Goal: Task Accomplishment & Management: Complete application form

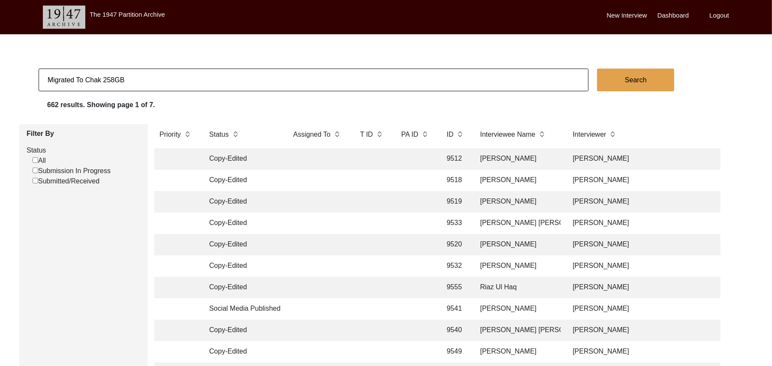
click at [619, 14] on label "New Interview" at bounding box center [627, 16] width 40 height 10
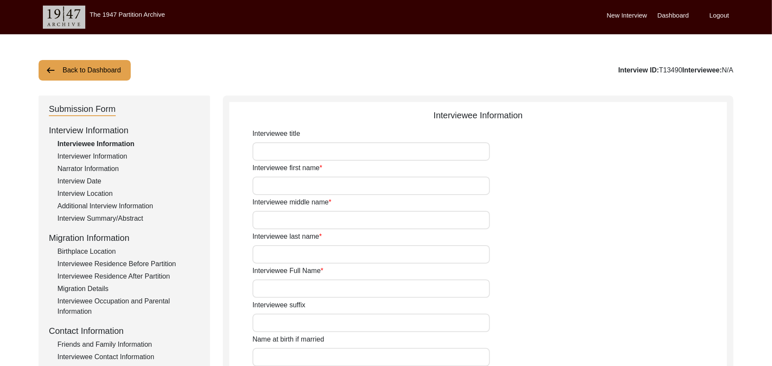
click at [111, 69] on button "Back to Dashboard" at bounding box center [85, 70] width 92 height 21
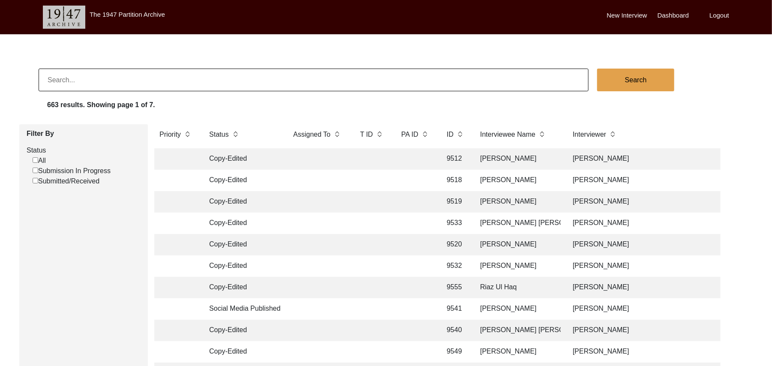
click at [35, 169] on input "Submission In Progress" at bounding box center [36, 171] width 6 height 6
checkbox input "false"
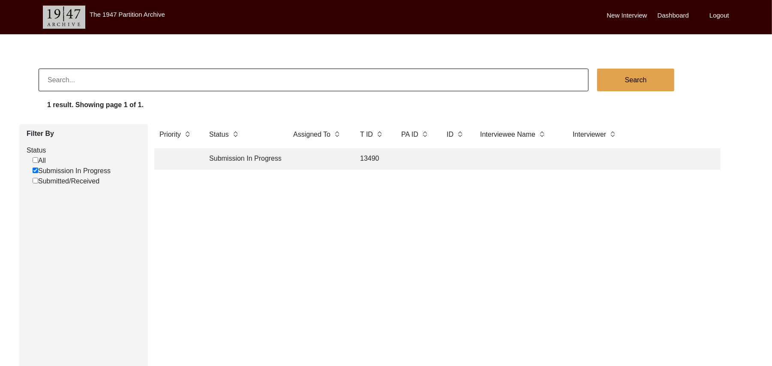
click at [620, 14] on label "New Interview" at bounding box center [627, 16] width 40 height 10
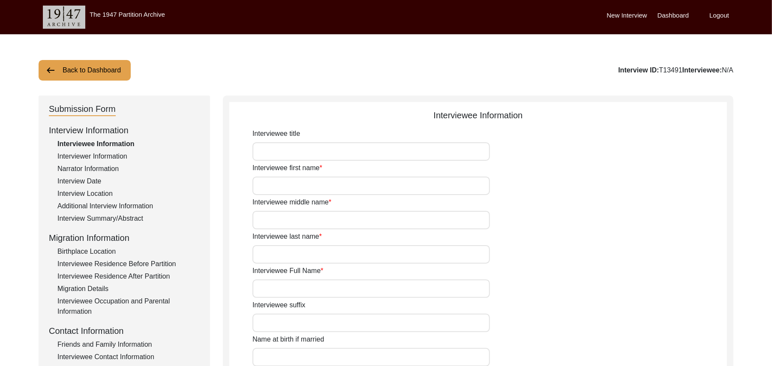
click at [115, 69] on button "Back to Dashboard" at bounding box center [85, 70] width 92 height 21
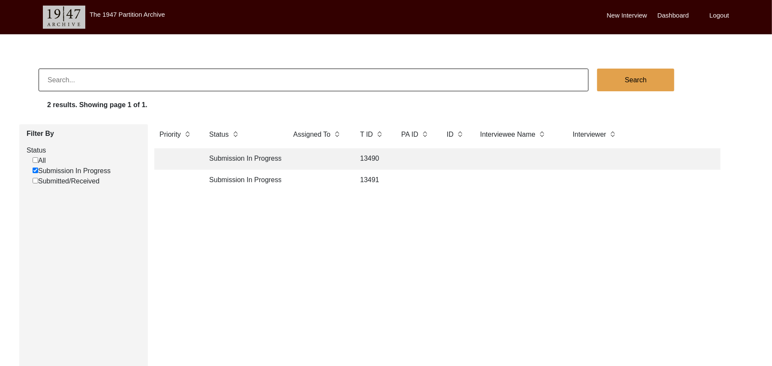
click at [374, 156] on td "13490" at bounding box center [372, 158] width 34 height 21
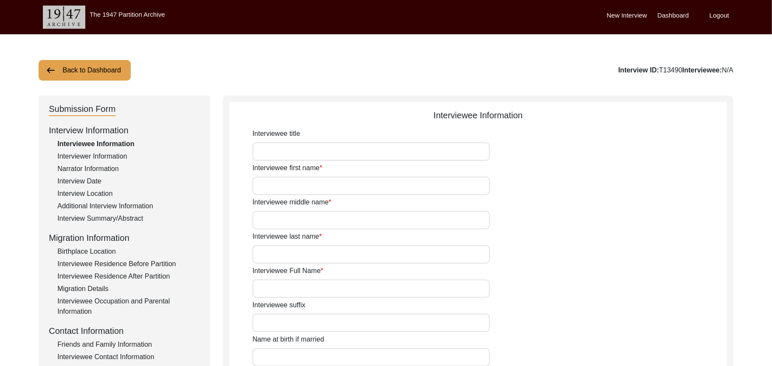
click at [331, 151] on input "Interviewee title" at bounding box center [370, 151] width 237 height 18
type input "Mr"
click at [321, 187] on input "Interviewee first name" at bounding box center [370, 186] width 237 height 18
type input "Hassan"
click at [315, 223] on input "Interviewee middle name" at bounding box center [370, 220] width 237 height 18
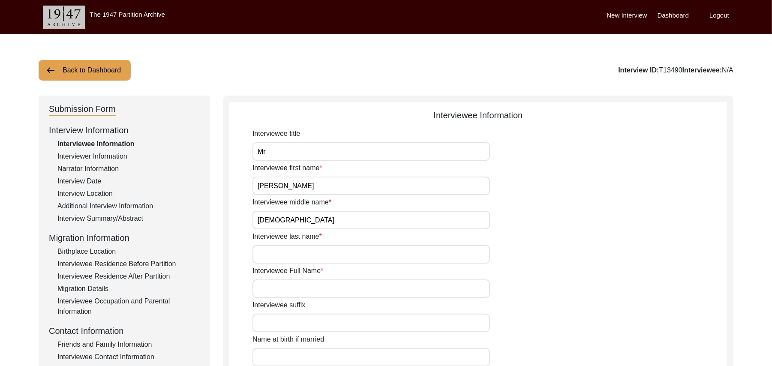
type input "Muhammad"
click at [311, 257] on input "Interviewee last name" at bounding box center [370, 254] width 237 height 18
type input "N/A"
click at [309, 295] on input "Interviewee Full Name" at bounding box center [370, 288] width 237 height 18
type input "[PERSON_NAME]"
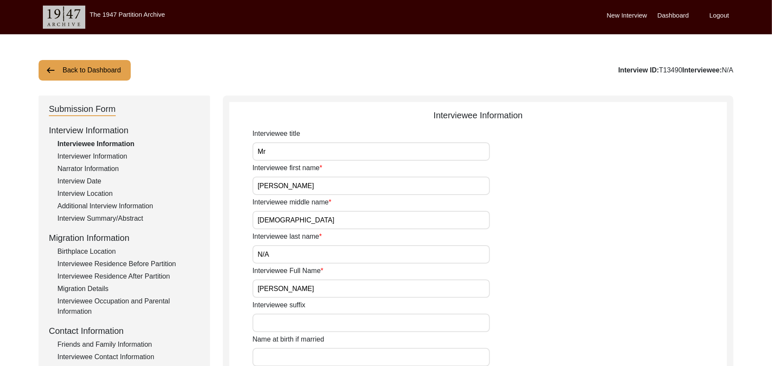
click at [309, 323] on input "Interviewee suffix" at bounding box center [370, 323] width 237 height 18
type input "M"
paste input "N/A"
type input "N/A"
click at [305, 356] on input "Name at birth if married" at bounding box center [370, 357] width 237 height 18
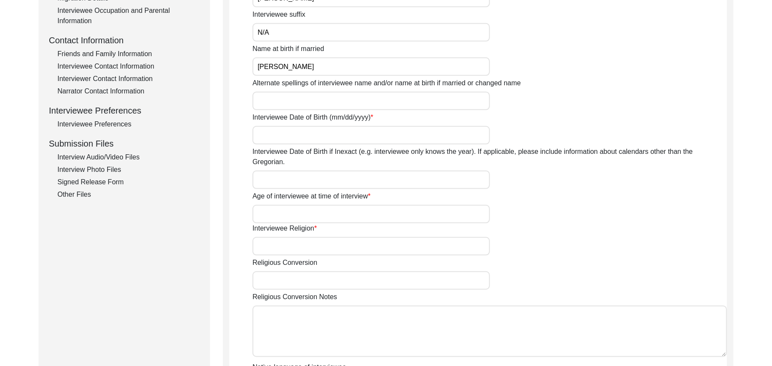
scroll to position [299, 0]
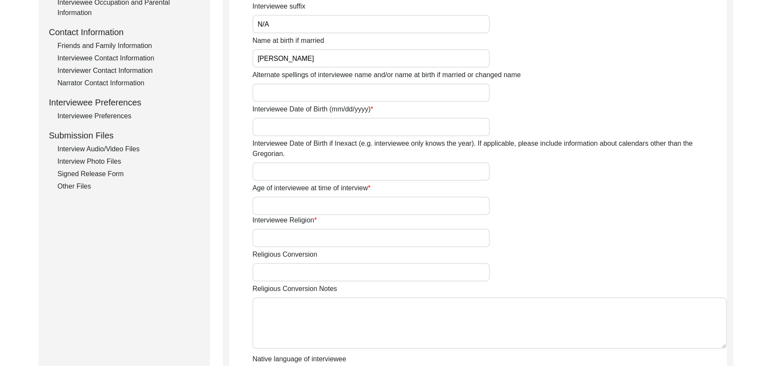
type input "[PERSON_NAME]"
click at [362, 97] on input "Alternate spellings of interviewee name and/or name at birth if married or chan…" at bounding box center [370, 93] width 237 height 18
type input "[PERSON_NAME]"
click at [341, 134] on input "Interviewee Date of Birth (mm/dd/yyyy)" at bounding box center [370, 127] width 237 height 18
type input "1923"
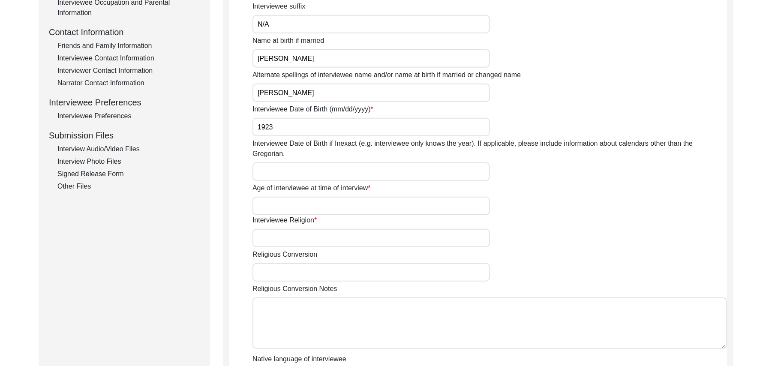
click at [327, 162] on input "Interviewee Date of Birth if Inexact (e.g. interviewee only knows the year). If…" at bounding box center [370, 171] width 237 height 18
type input "1923"
click at [308, 197] on input "Age of interviewee at time of interview" at bounding box center [370, 206] width 237 height 18
type input "102 Years"
click at [302, 231] on input "Interviewee Religion" at bounding box center [370, 238] width 237 height 18
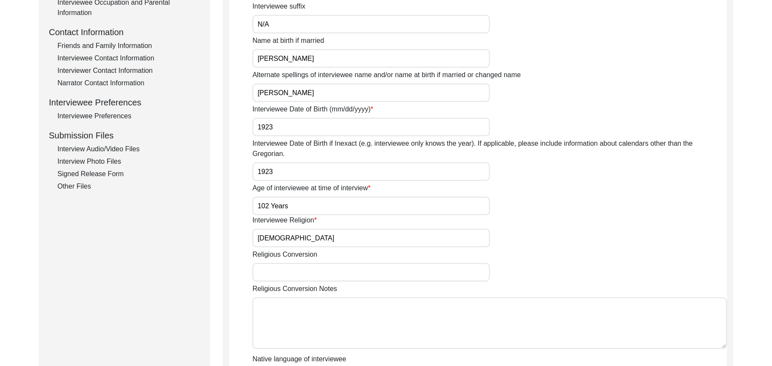
type input "Islam"
click at [294, 263] on input "Religious Conversion" at bounding box center [370, 272] width 237 height 18
paste input "N/A"
type input "N/A"
click at [298, 297] on textarea "Religious Conversion Notes" at bounding box center [489, 322] width 474 height 51
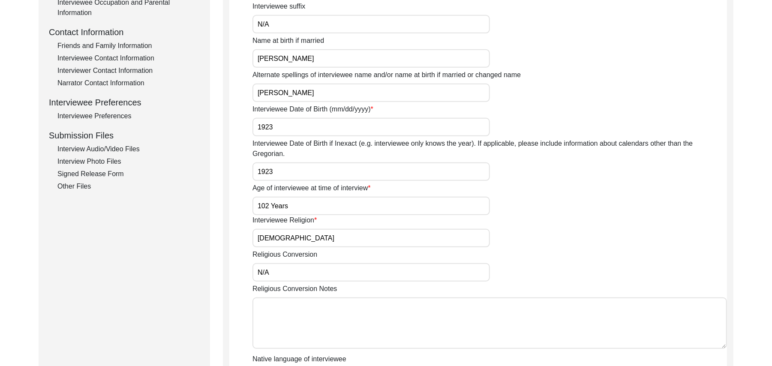
paste textarea "N/A"
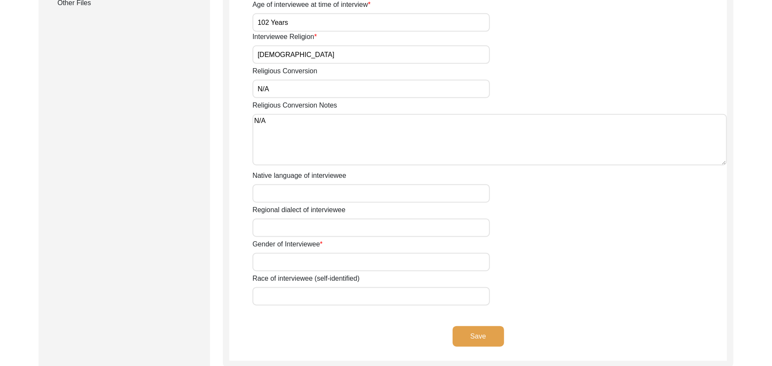
scroll to position [513, 0]
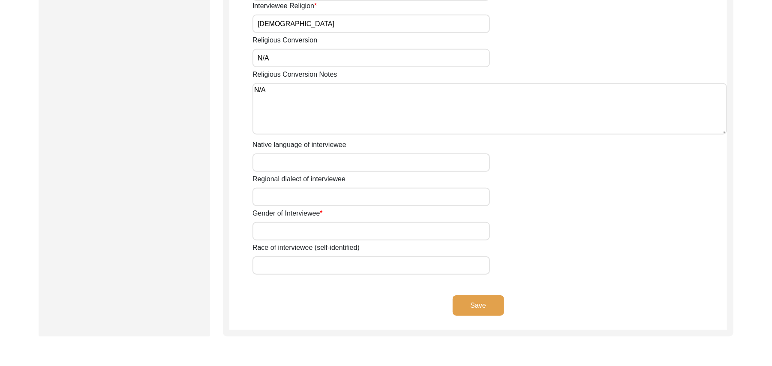
type textarea "N/A"
click at [369, 153] on input "Native language of interviewee" at bounding box center [370, 162] width 237 height 18
type input "Punjabi"
click at [353, 188] on input "Regional dialect of interviewee" at bounding box center [370, 197] width 237 height 18
type input "Majha"
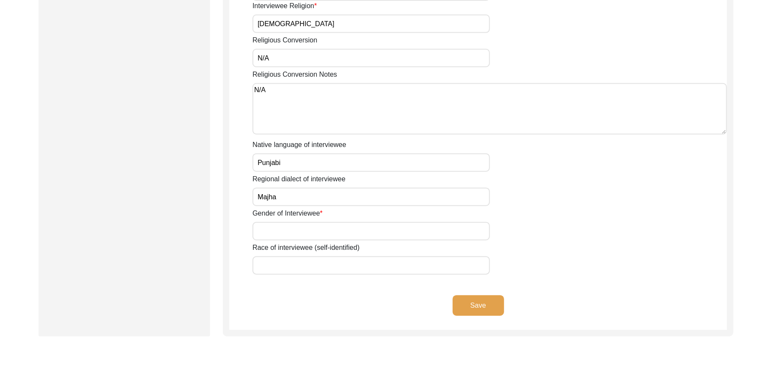
click at [341, 223] on input "Gender of Interviewee" at bounding box center [370, 231] width 237 height 18
type input "Male"
click at [323, 263] on input "Race of interviewee (self-identified)" at bounding box center [370, 265] width 237 height 18
type input "J"
type input "Araein"
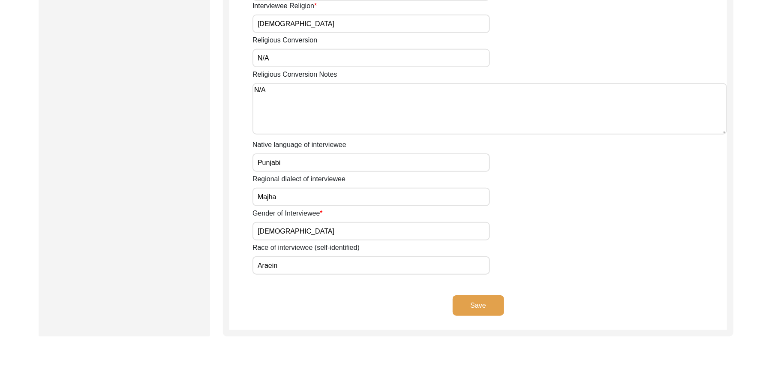
click at [471, 295] on button "Save" at bounding box center [477, 305] width 51 height 21
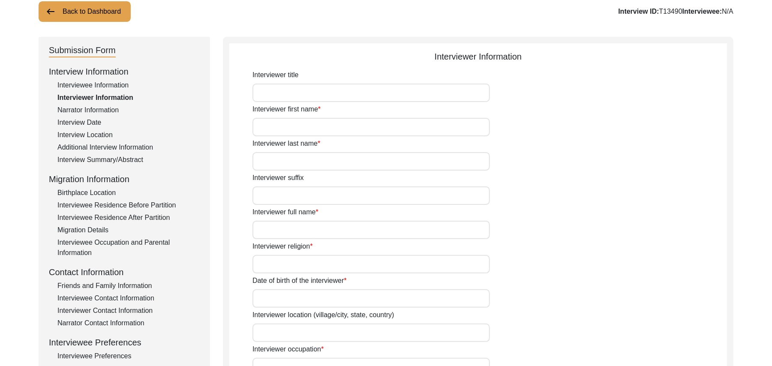
scroll to position [57, 0]
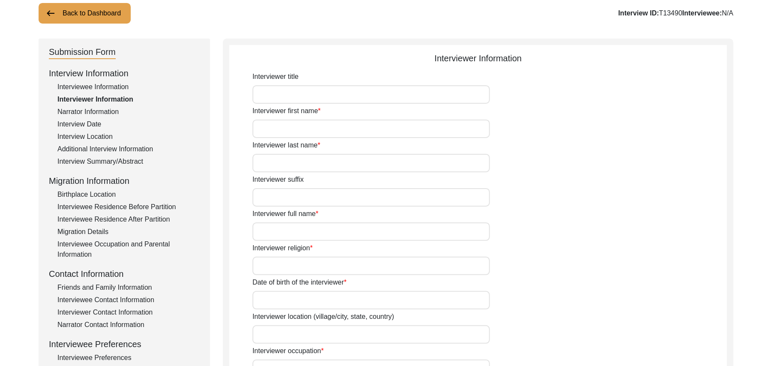
click at [276, 96] on input "Interviewer title" at bounding box center [370, 94] width 237 height 18
type input "Mr"
click at [272, 125] on input "Interviewer first name" at bounding box center [370, 129] width 237 height 18
type input "Muhammad"
click at [278, 160] on input "Interviewer last name" at bounding box center [370, 163] width 237 height 18
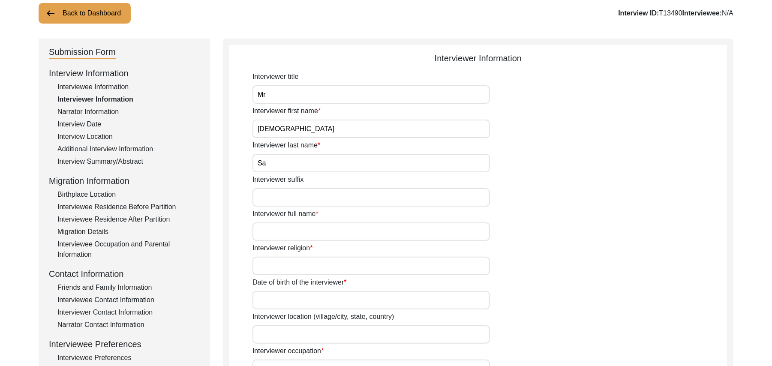
type input "S"
paste input "Sarfraz"
type input "Sarfraz"
click at [288, 191] on input "Interviewer suffix" at bounding box center [370, 197] width 237 height 18
paste input "N/A"
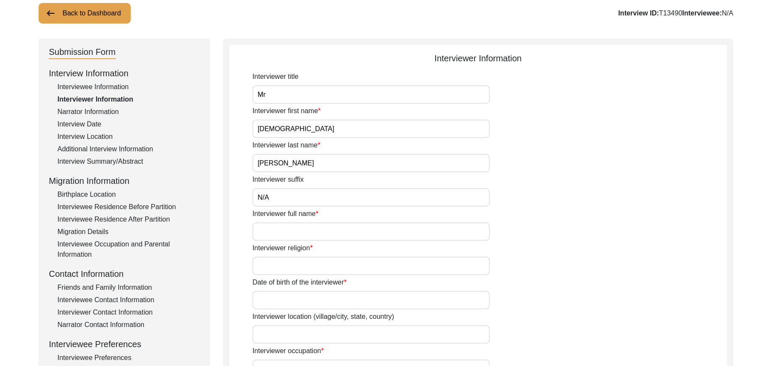
type input "N/A"
click at [285, 229] on input "Interviewer full name" at bounding box center [370, 231] width 237 height 18
paste input "Muhammad Sarfraz"
type input "Muhammad Sarfraz"
click at [292, 272] on input "Interviewer religion" at bounding box center [370, 266] width 237 height 18
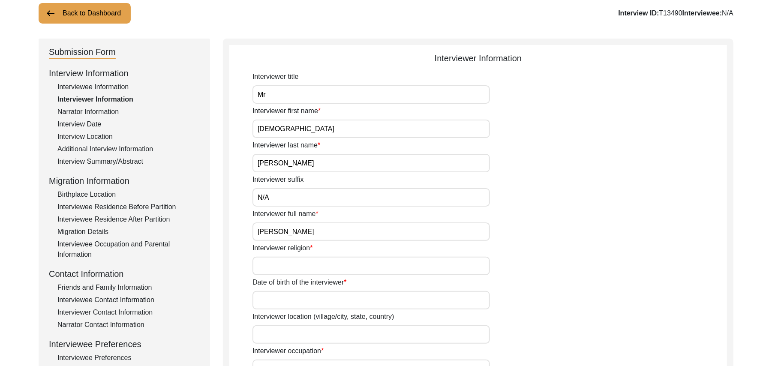
paste input "Islam"
type input "Islam"
click at [272, 301] on input "Date of birth of the interviewer" at bounding box center [370, 300] width 237 height 18
paste input "10/01/1961"
type input "10/01/1961"
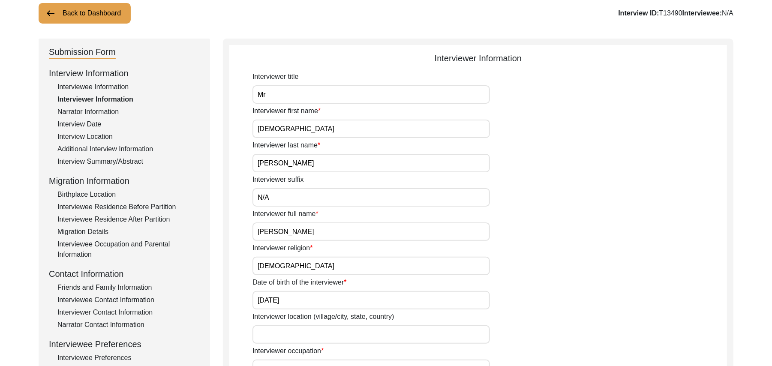
click at [275, 333] on input "Interviewer location (village/city, state, country)" at bounding box center [370, 334] width 237 height 18
paste input "Shorkot city, Punjab, Pakistan"
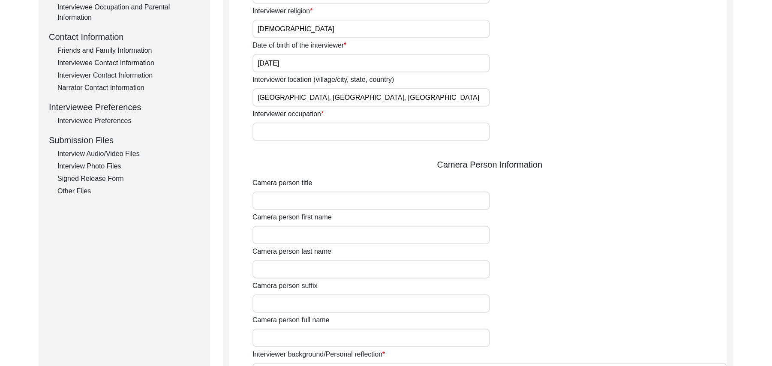
scroll to position [325, 0]
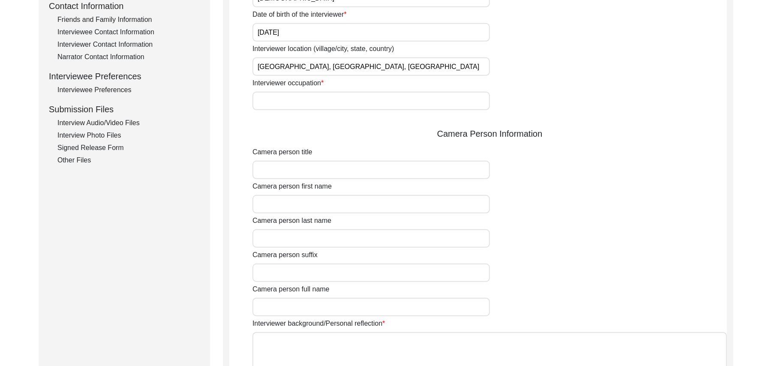
type input "Shorkot city, Punjab, Pakistan"
click at [297, 118] on div "Interviewer title Mr Interviewer first name Muhammad Interviewer last name Sarf…" at bounding box center [489, 164] width 474 height 721
click at [292, 102] on input "Interviewer occupation" at bounding box center [370, 101] width 237 height 18
paste input "Retired Govt Servant"
type input "Retired Govt Servant"
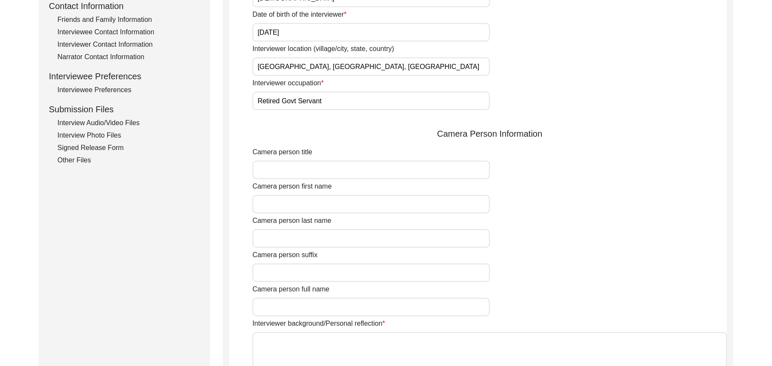
click at [283, 172] on input "Camera person title" at bounding box center [370, 170] width 237 height 18
type input "Mr"
click at [288, 204] on input "Camera person first name" at bounding box center [370, 204] width 237 height 18
paste input "Muhammad"
type input "Muhammad"
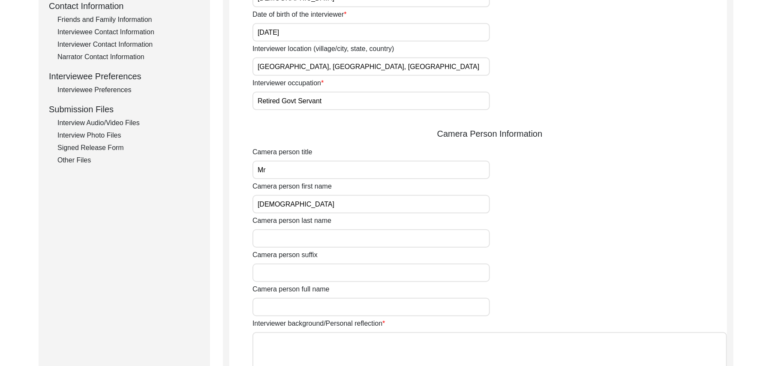
click at [311, 235] on input "Camera person last name" at bounding box center [370, 238] width 237 height 18
paste input "Sarfraz"
type input "Sarfraz"
click at [286, 280] on input "Camera person suffix" at bounding box center [370, 272] width 237 height 18
type input "M/A"
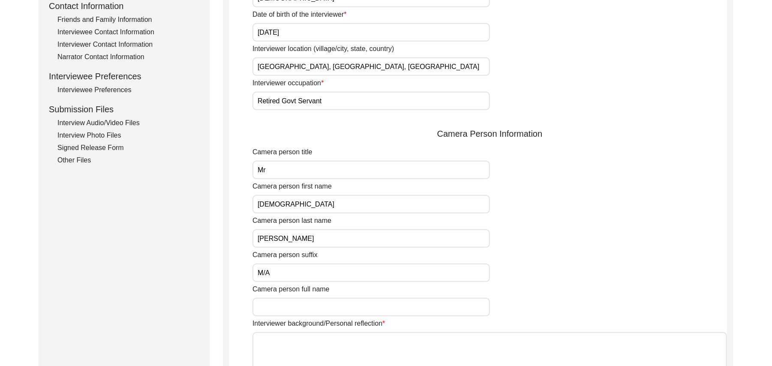
click at [305, 308] on input "Camera person full name" at bounding box center [370, 307] width 237 height 18
paste input "Muhammad Sarfraz"
type input "Muhammad Sarfraz"
click at [286, 341] on textarea "Interviewer background/Personal reflection" at bounding box center [489, 357] width 474 height 51
paste textarea "A graduate in the subjects of education and Islamic history."
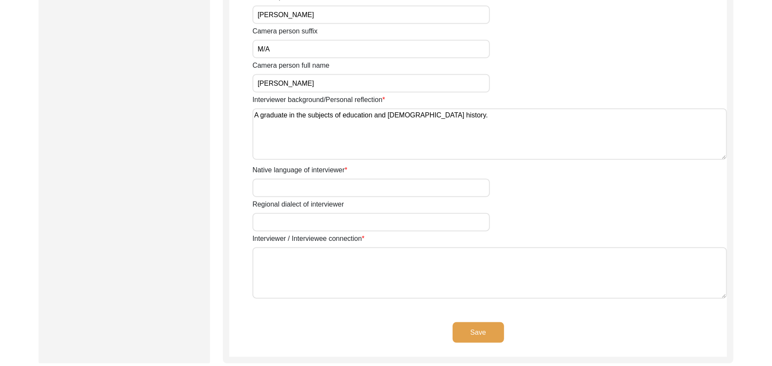
scroll to position [590, 0]
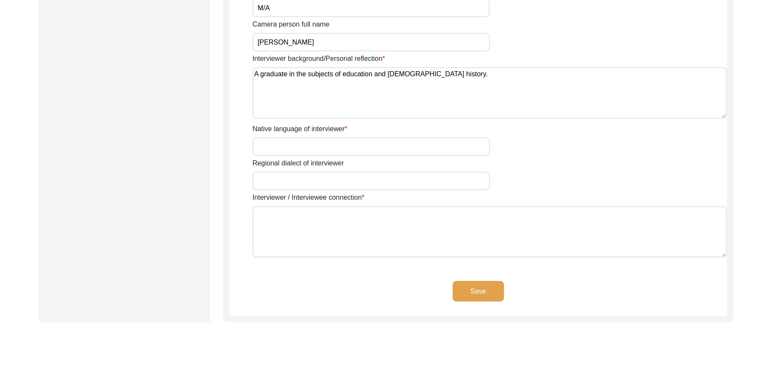
type textarea "A graduate in the subjects of education and Islamic history."
click at [255, 139] on input "Native language of interviewer" at bounding box center [370, 147] width 237 height 18
paste input "Punjabi"
type input "Punjabi"
click at [279, 183] on input "Regional dialect of interviewer" at bounding box center [370, 181] width 237 height 18
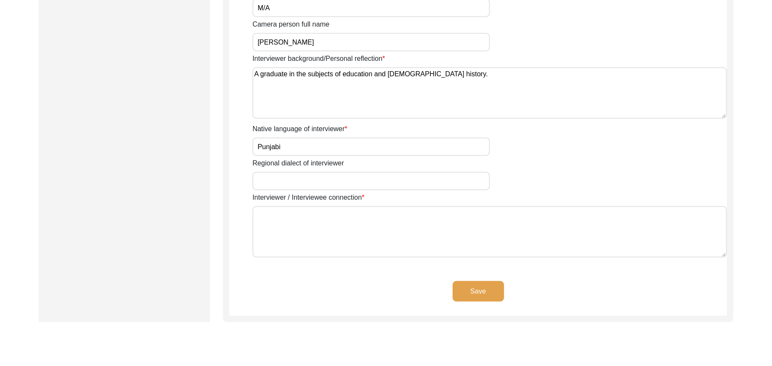
paste input "Malwai"
type input "Malwai"
click at [285, 220] on textarea "Interviewer / Interviewee connection" at bounding box center [489, 231] width 474 height 51
type textarea "N/A"
click at [463, 285] on button "Save" at bounding box center [477, 291] width 51 height 21
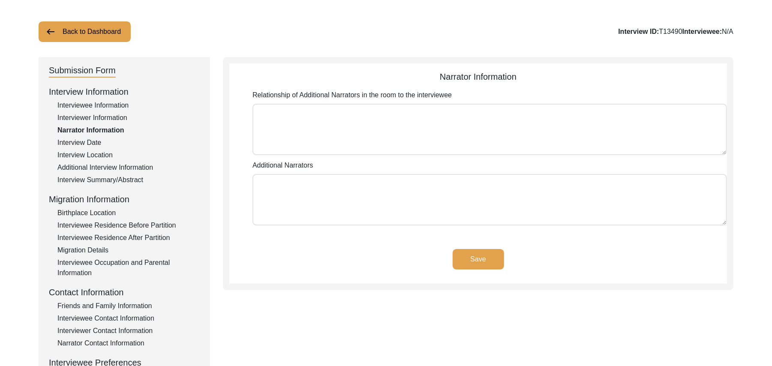
scroll to position [42, 0]
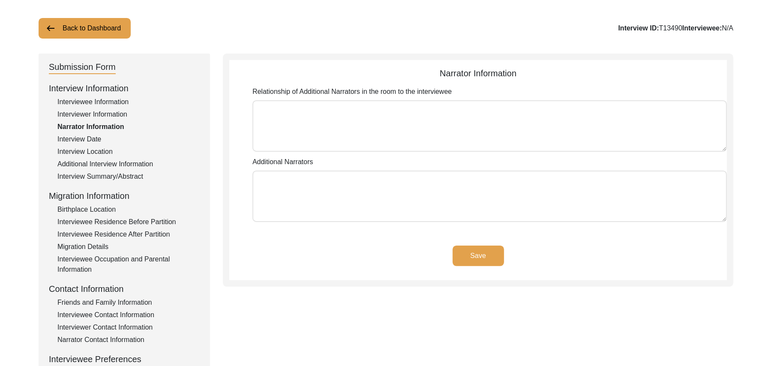
click at [401, 119] on textarea "Relationship of Additional Narrators in the room to the interviewee" at bounding box center [489, 125] width 474 height 51
type textarea "Nauman Nusrit"
click at [404, 188] on textarea "Additional Narrators" at bounding box center [489, 196] width 474 height 51
type textarea "N/A"
click at [478, 254] on button "Save" at bounding box center [477, 255] width 51 height 21
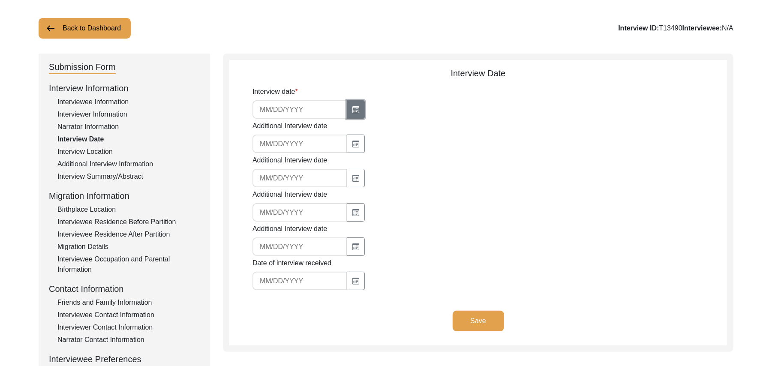
click at [352, 109] on icon "button" at bounding box center [355, 109] width 7 height 7
select select "8"
select select "2025"
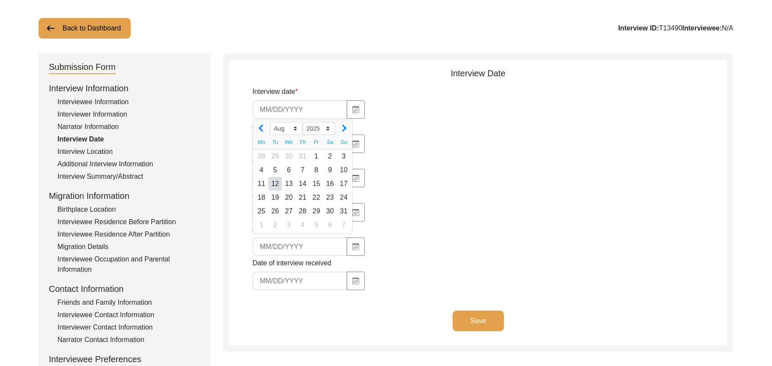
click at [275, 183] on div "12" at bounding box center [275, 184] width 14 height 14
type input "8/12/2025"
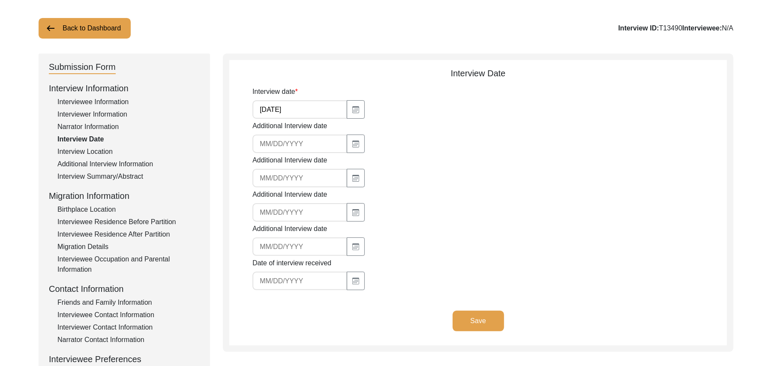
click at [481, 319] on button "Save" at bounding box center [477, 321] width 51 height 21
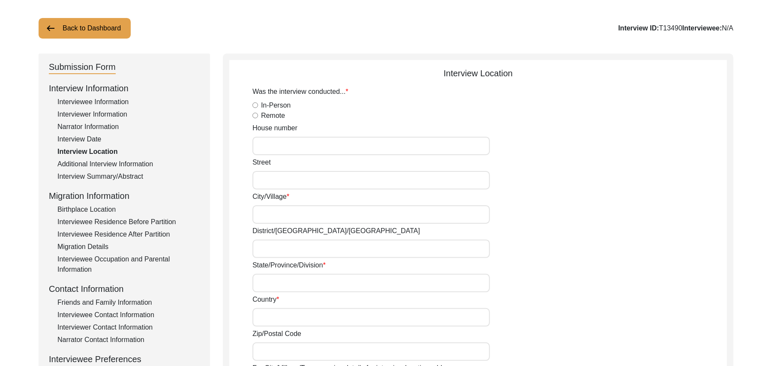
click at [254, 105] on input "In-Person" at bounding box center [255, 105] width 6 height 6
radio input "true"
click at [270, 150] on input "House number" at bounding box center [370, 146] width 237 height 18
type input "N/A"
click at [270, 180] on input "Street" at bounding box center [370, 180] width 237 height 18
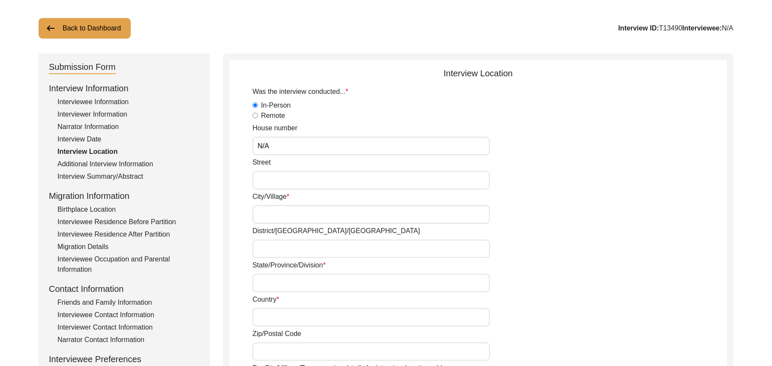
paste input "Malwai"
type input "M"
click at [275, 145] on input "N/A" at bounding box center [370, 146] width 237 height 18
click at [278, 181] on input "Street" at bounding box center [370, 180] width 237 height 18
paste input "N/A"
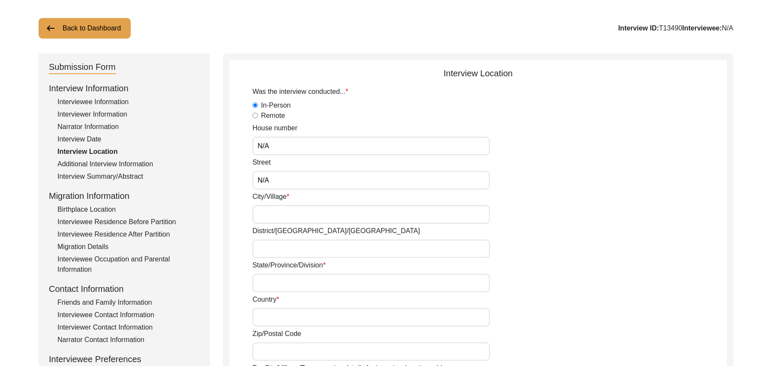
type input "N/A"
click at [272, 215] on input "City/Village" at bounding box center [370, 214] width 237 height 18
type input "Chak 385JB Solehrian"
click at [266, 249] on input "District/tehsil/Jilla" at bounding box center [370, 248] width 237 height 18
type input "Toba Tek Singh/ Toba Tek Singh"
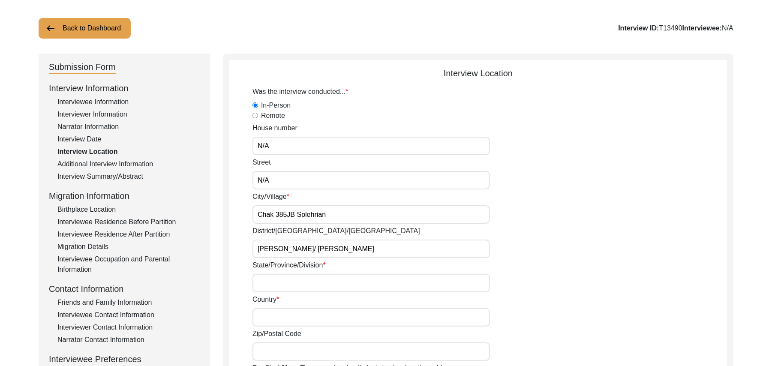
click at [269, 282] on input "State/Province/Division" at bounding box center [370, 283] width 237 height 18
type input "Punjab"
click at [266, 317] on input "Country" at bounding box center [370, 317] width 237 height 18
type input "Pakistan"
click at [276, 356] on input "Zip/Postal Code" at bounding box center [370, 351] width 237 height 18
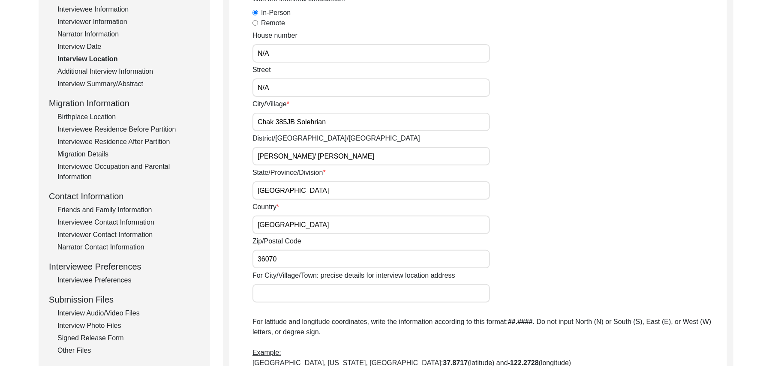
scroll to position [205, 0]
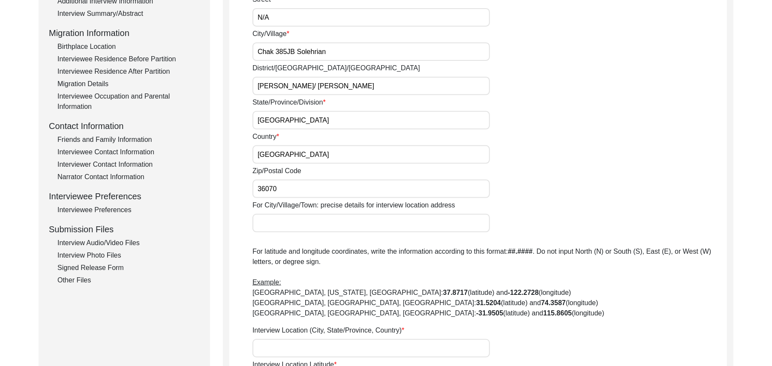
type input "36070"
click at [318, 224] on input "For City/Village/Town: precise details for interview location address" at bounding box center [370, 223] width 237 height 18
type input "Chak 385JB Solehrian"
click at [313, 345] on input "Interview Location (City, State/Province, Country)" at bounding box center [370, 348] width 237 height 18
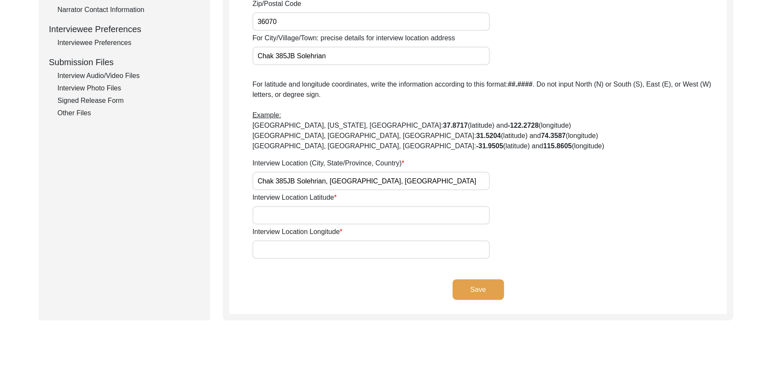
scroll to position [415, 0]
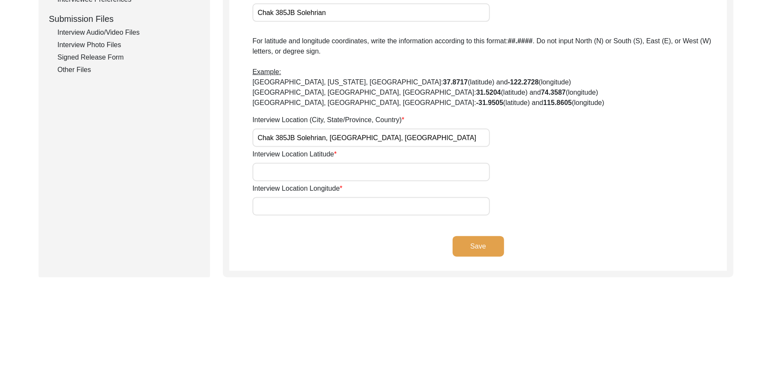
type input "Chak 385JB Solehrian, Punjab, Pakistan"
click at [323, 168] on input "Interview Location Latitude" at bounding box center [370, 172] width 237 height 18
paste input "N/A"
type input "N/A"
click at [312, 208] on input "Interview Location Longitude" at bounding box center [370, 206] width 237 height 18
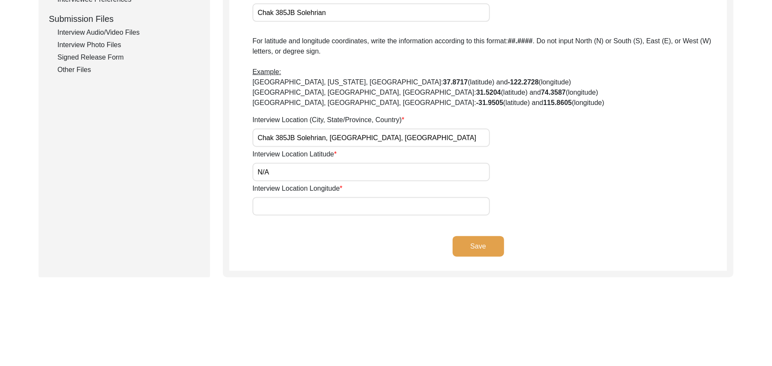
paste input "N/A"
type input "N/A"
click at [461, 242] on button "Save" at bounding box center [477, 246] width 51 height 21
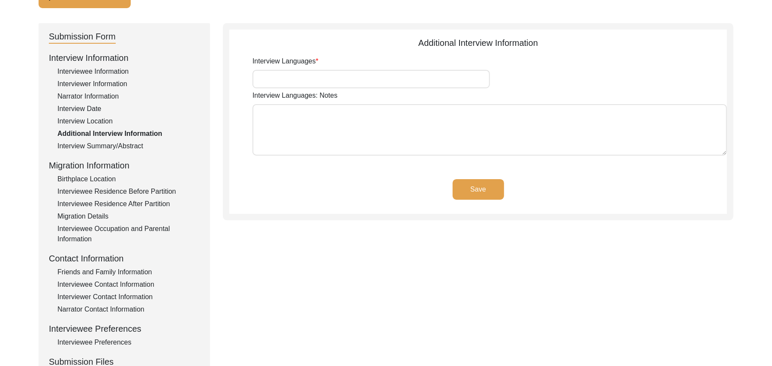
scroll to position [60, 0]
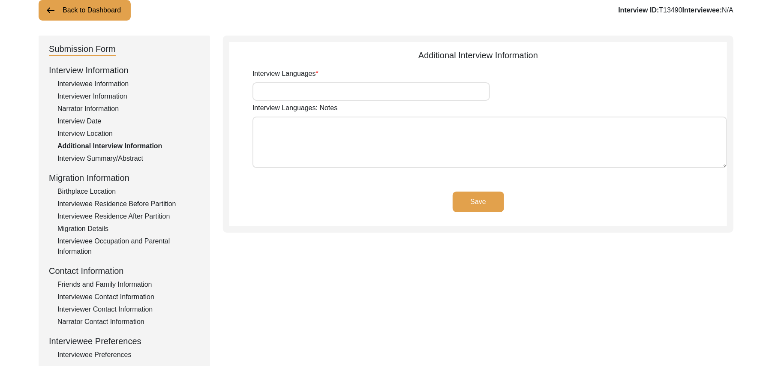
click at [321, 87] on input "Interview Languages" at bounding box center [370, 91] width 237 height 18
type input "Punjabi"
click at [309, 138] on textarea "Interview Languages: Notes" at bounding box center [489, 142] width 474 height 51
paste textarea "N/A"
type textarea "N/A"
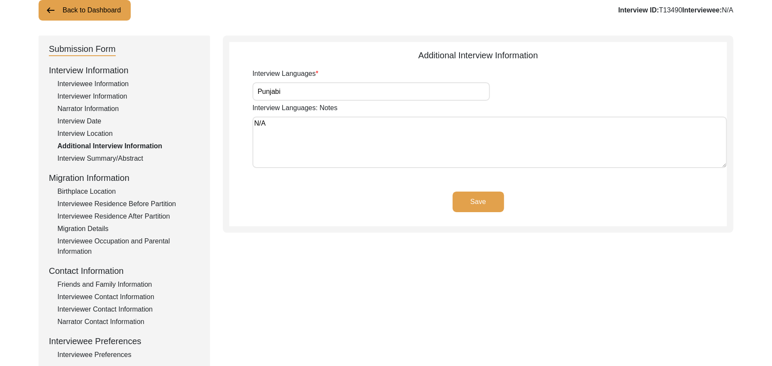
click at [460, 201] on button "Save" at bounding box center [477, 202] width 51 height 21
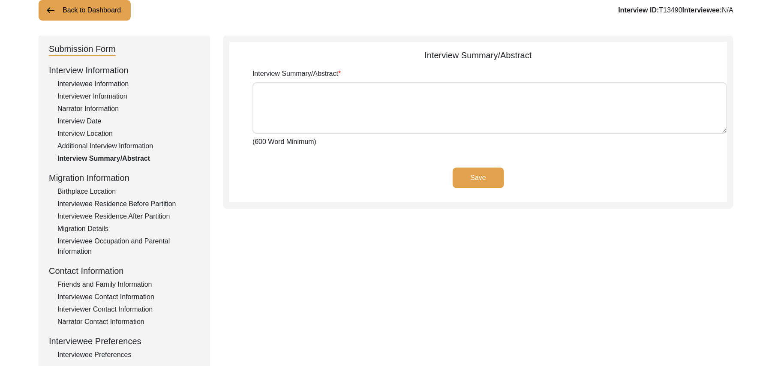
click at [102, 189] on div "Birthplace Location" at bounding box center [128, 191] width 142 height 10
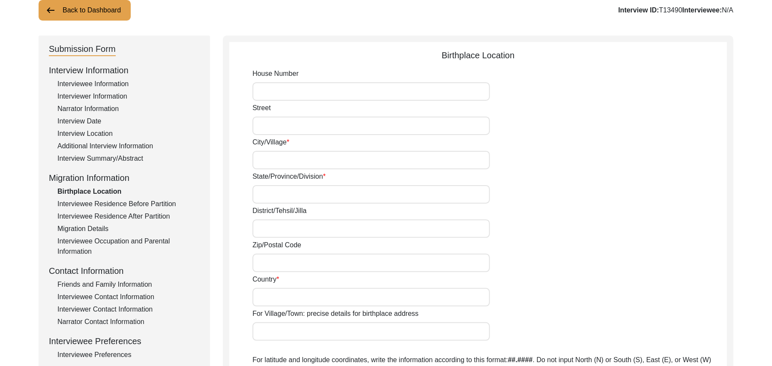
click at [284, 91] on input "House Number" at bounding box center [370, 91] width 237 height 18
paste input "N/A"
type input "N/A"
click at [277, 126] on input "Street" at bounding box center [370, 126] width 237 height 18
paste input "N/A"
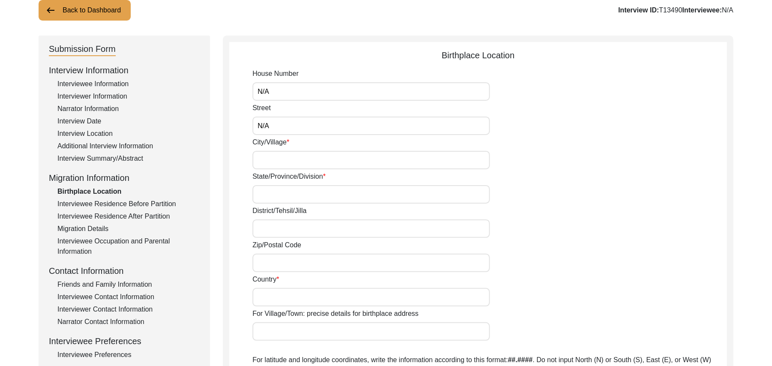
type input "N/A"
click at [271, 162] on input "City/Village" at bounding box center [370, 160] width 237 height 18
type input "Chak 385JB Solehrian"
click at [271, 196] on input "State/Province/Division" at bounding box center [370, 194] width 237 height 18
type input "Punjab"
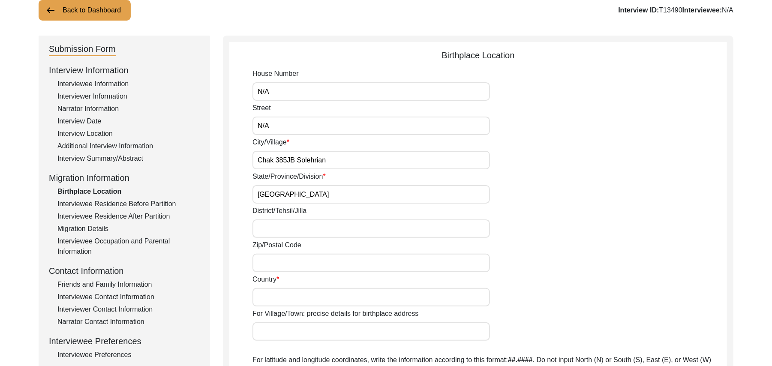
click at [270, 228] on input "District/Tehsil/Jilla" at bounding box center [370, 228] width 237 height 18
type input "Toba Tek Singh/ Toba Tek Singh"
click at [271, 263] on input "Zip/Postal Code" at bounding box center [370, 263] width 237 height 18
type input "36070"
click at [266, 297] on input "Country" at bounding box center [370, 297] width 237 height 18
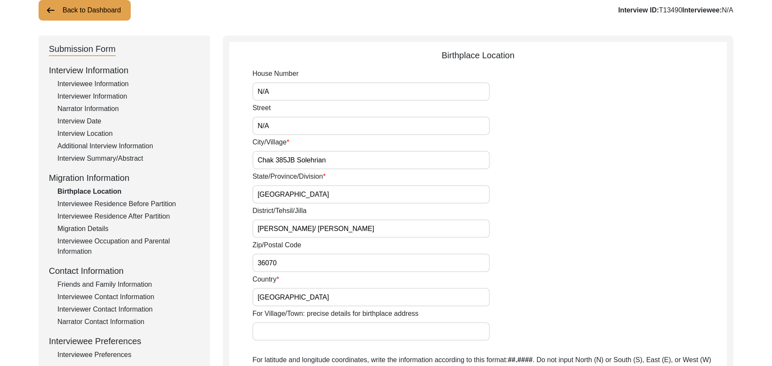
type input "Pakistan"
click at [310, 343] on div "House Number N/A Street N/A City/Village Chak 385JB Solehrian State/Province/Di…" at bounding box center [489, 302] width 474 height 466
click at [303, 338] on input "For Village/Town: precise details for birthplace address" at bounding box center [370, 331] width 237 height 18
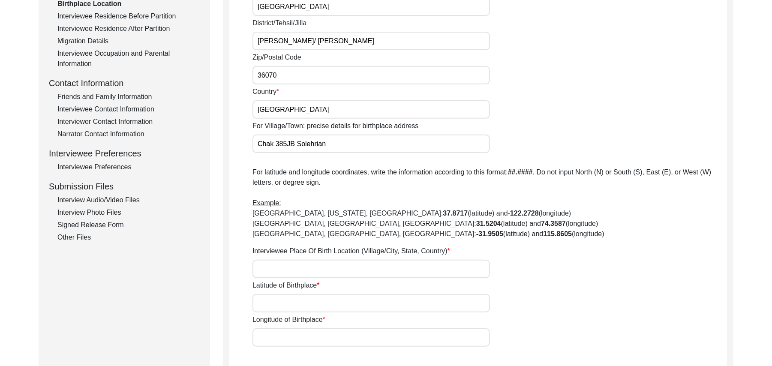
scroll to position [267, 0]
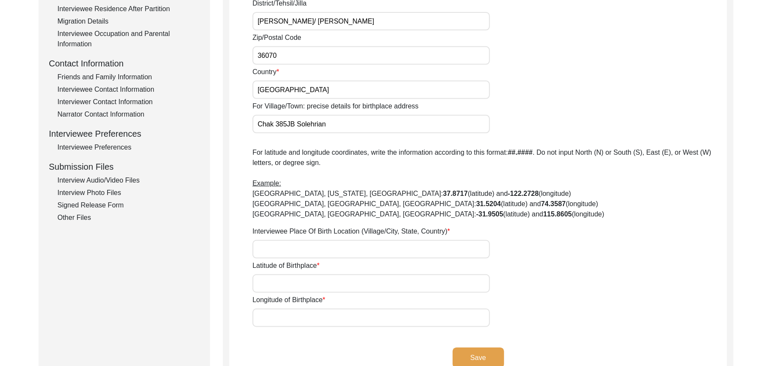
type input "Chak 385JB Solehrian"
click at [323, 254] on input "Interviewee Place Of Birth Location (Village/City, State, Country)" at bounding box center [370, 249] width 237 height 18
type input "Chak 385JB Solehrian, Punjab, Pakistan"
click at [323, 284] on input "Latitude of Birthplace" at bounding box center [370, 283] width 237 height 18
paste input "N/A"
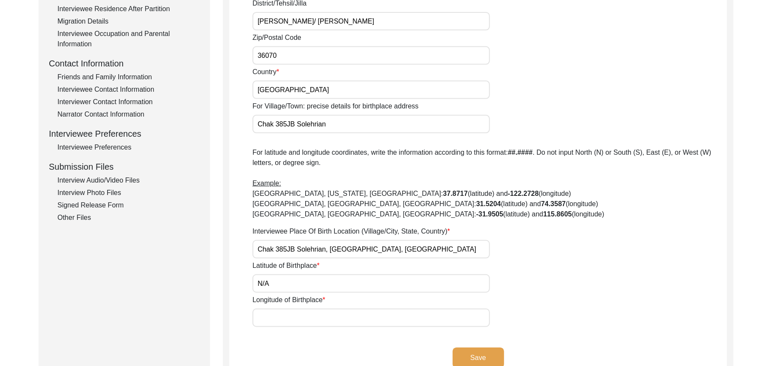
type input "N/A"
click at [321, 319] on input "Longitude of Birthplace" at bounding box center [370, 317] width 237 height 18
paste input "N/A"
type input "N/A"
click at [460, 356] on button "Save" at bounding box center [477, 357] width 51 height 21
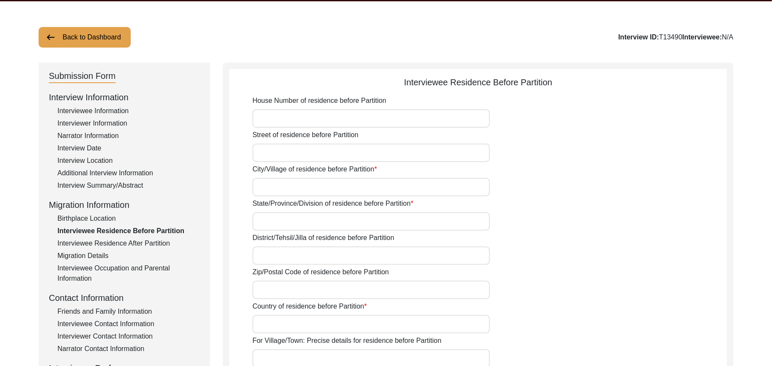
scroll to position [27, 0]
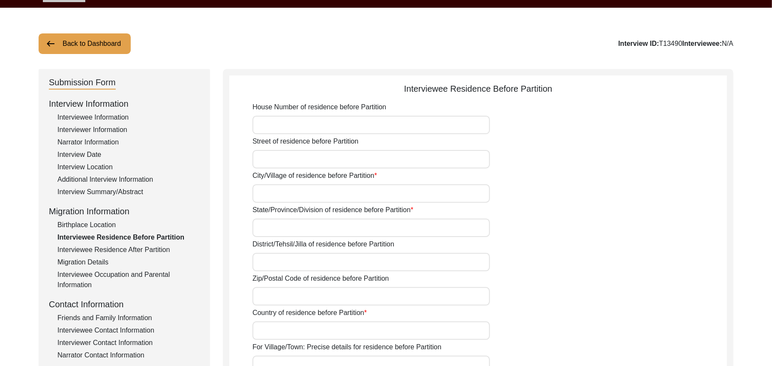
click at [336, 129] on input "House Number of residence before Partition" at bounding box center [370, 125] width 237 height 18
paste input "N/A"
type input "N/A"
click at [316, 158] on input "Street of residence before Partition" at bounding box center [370, 159] width 237 height 18
paste input "N/A"
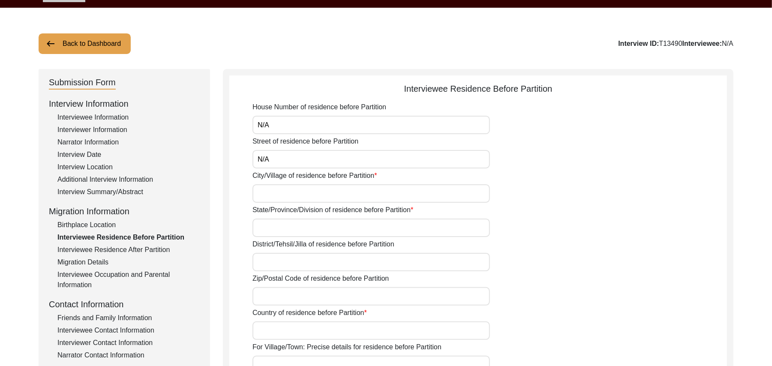
type input "N/A"
click at [309, 198] on input "City/Village of residence before Partition" at bounding box center [370, 193] width 237 height 18
type input "Chak 385JB Solehrian"
click at [291, 231] on input "State/Province/Division of residence before Partition" at bounding box center [370, 228] width 237 height 18
type input "Punjab"
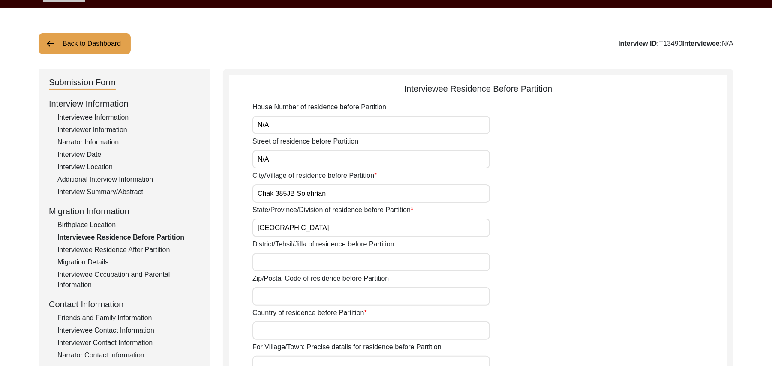
click at [289, 259] on input "District/Tehsil/Jilla of residence before Partition" at bounding box center [370, 262] width 237 height 18
type input "Toba Tek Singh/ Toba Tek Singh"
click at [279, 295] on input "Zip/Postal Code of residence before Partition" at bounding box center [370, 296] width 237 height 18
type input "36070"
click at [289, 331] on input "Country of residence before Partition" at bounding box center [370, 330] width 237 height 18
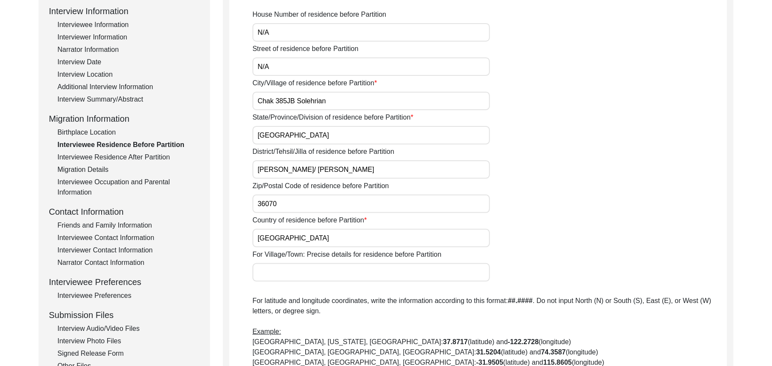
scroll to position [256, 0]
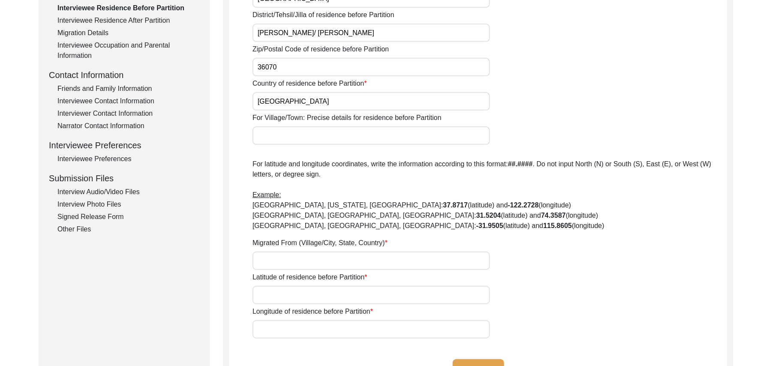
type input "Pakistan"
click at [314, 134] on input "For Village/Town: Precise details for residence before Partition" at bounding box center [370, 135] width 237 height 18
type input "Chak 385JB Solehrian"
click at [310, 260] on input "Migrated From (Village/City, State, Country)" at bounding box center [370, 260] width 237 height 18
type input "Did Not Migrate"
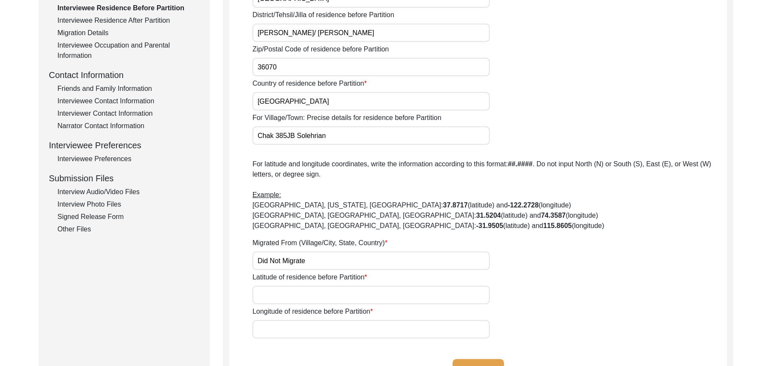
click at [308, 294] on input "Latitude of residence before Partition" at bounding box center [370, 295] width 237 height 18
paste input "N/A"
type input "N/A"
click at [307, 330] on input "Longitude of residence before Partition" at bounding box center [370, 329] width 237 height 18
paste input "N/A"
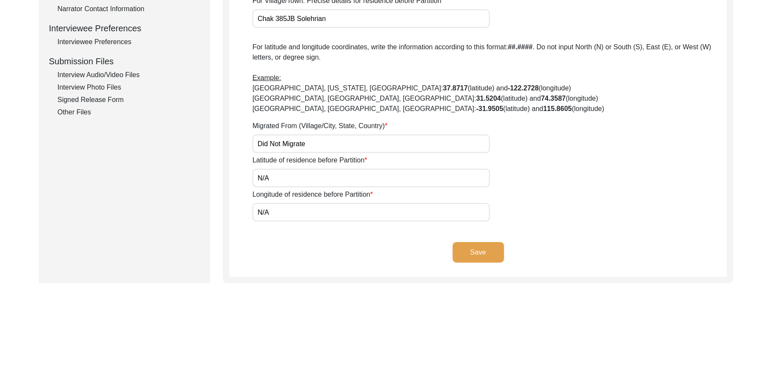
scroll to position [374, 0]
type input "N/A"
click at [496, 249] on button "Save" at bounding box center [477, 251] width 51 height 21
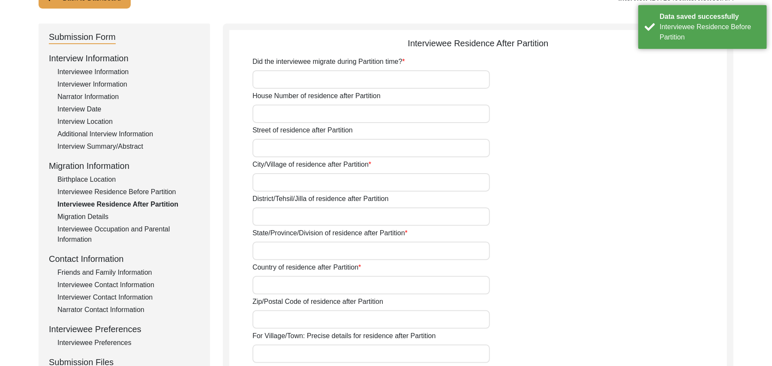
scroll to position [70, 0]
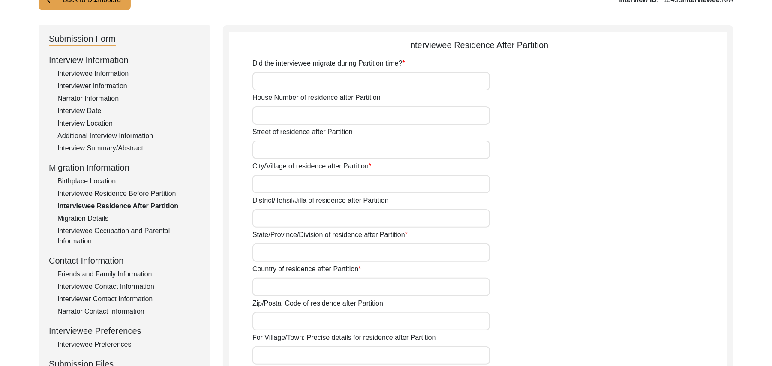
click at [393, 83] on input "Did the interviewee migrate during Partition time?" at bounding box center [370, 81] width 237 height 18
type input "No"
click at [365, 116] on input "House Number of residence after Partition" at bounding box center [370, 115] width 237 height 18
paste input "N/A"
type input "N/A"
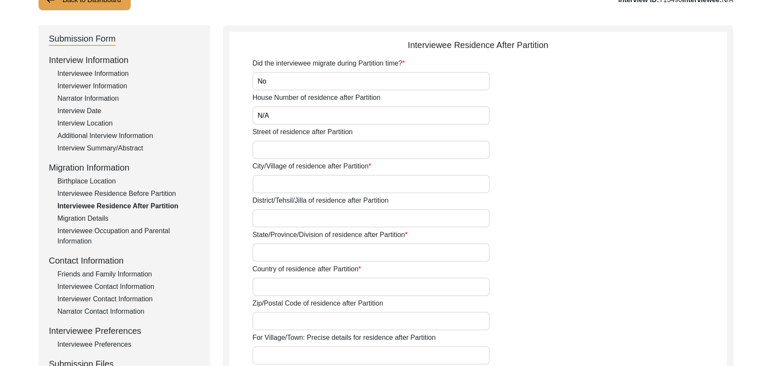
click at [344, 147] on input "Street of residence after Partition" at bounding box center [370, 150] width 237 height 18
paste input "N/A"
type input "N/A"
click at [333, 184] on input "City/Village of residence after Partition" at bounding box center [370, 184] width 237 height 18
type input "Chak 385JB Solehrian"
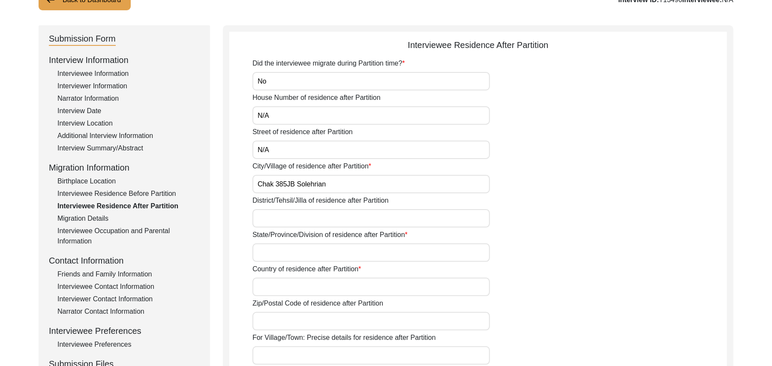
click at [320, 219] on input "District/Tehsil/Jilla of residence after Partition" at bounding box center [370, 218] width 237 height 18
type input "Toba Tek Singh/ Toba Tek Singh"
click at [312, 253] on input "State/Province/Division of residence after Partition" at bounding box center [370, 252] width 237 height 18
type input "Punjab"
click at [308, 292] on input "Country of residence after Partition" at bounding box center [370, 287] width 237 height 18
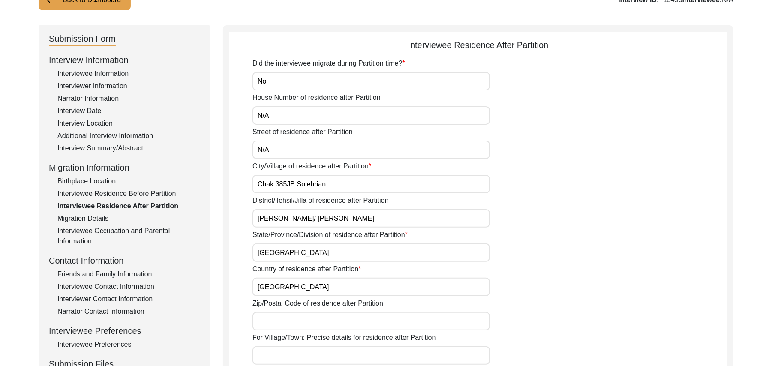
type input "Pakistan"
click at [307, 318] on input "Zip/Postal Code of residence after Partition" at bounding box center [370, 321] width 237 height 18
type input "36070"
click at [302, 353] on input "For Village/Town: Precise details for residence after Partition" at bounding box center [370, 355] width 237 height 18
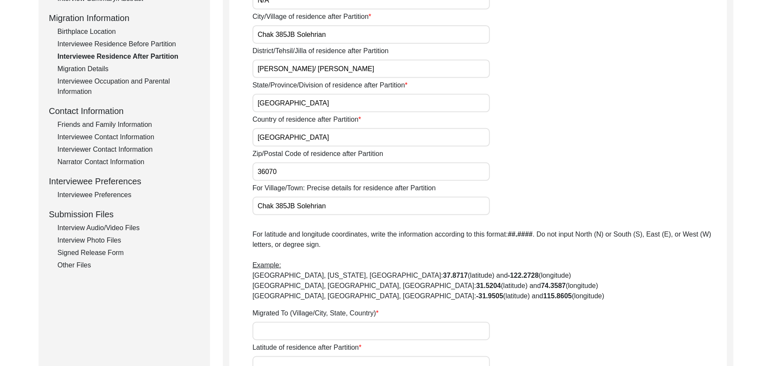
scroll to position [233, 0]
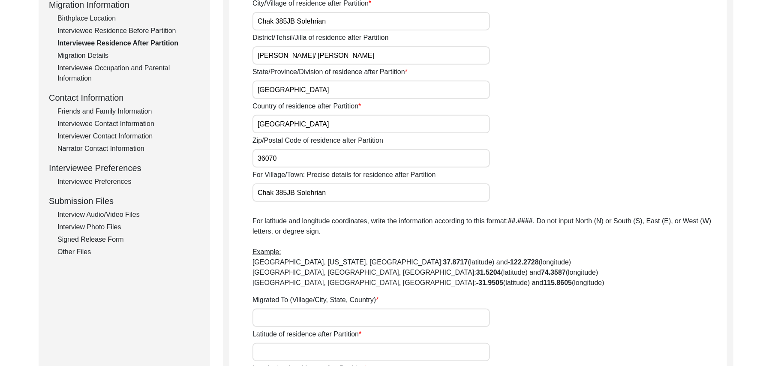
type input "Chak 385JB Solehrian"
click at [311, 316] on input "Migrated To (Village/City, State, Country)" at bounding box center [370, 317] width 237 height 18
type input "Did Not Migrate"
click at [304, 357] on input "Latitude of residence after Partition" at bounding box center [370, 352] width 237 height 18
paste input "N/A"
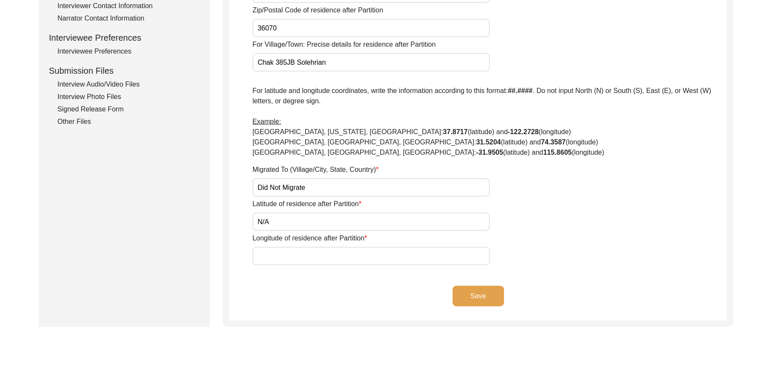
scroll to position [409, 0]
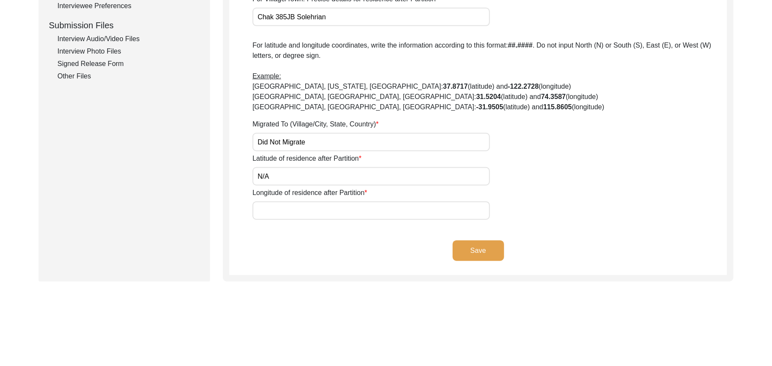
type input "N/A"
click at [289, 214] on input "Longitude of residence after Partition" at bounding box center [370, 210] width 237 height 18
paste input "N/A"
type input "N/A"
click at [461, 244] on button "Save" at bounding box center [477, 250] width 51 height 21
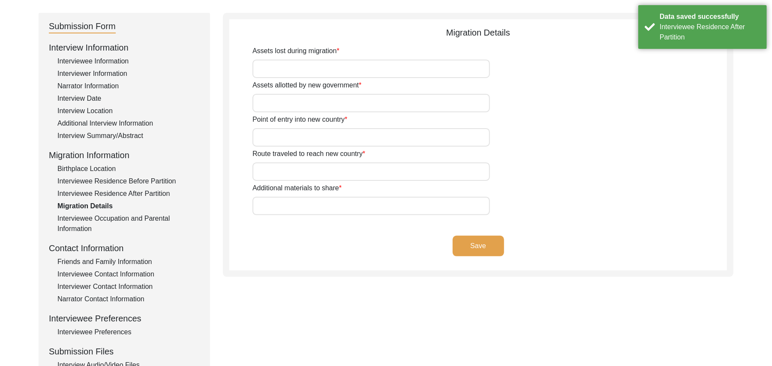
scroll to position [12, 0]
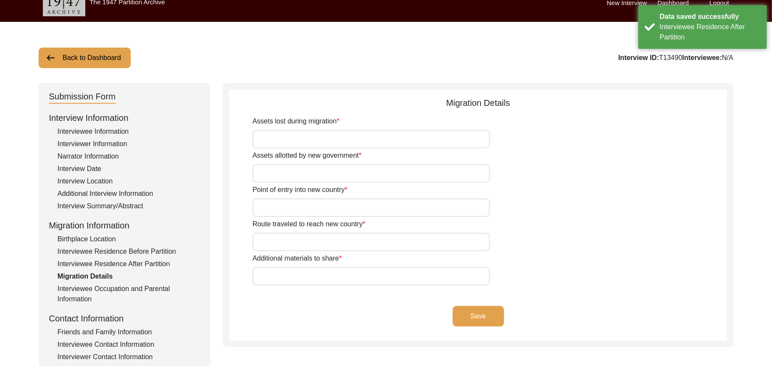
click at [328, 140] on input "Assets lost during migration" at bounding box center [370, 139] width 237 height 18
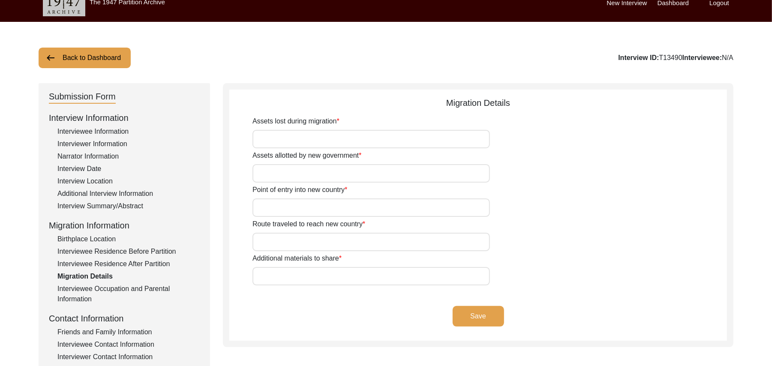
paste input "N/A"
type input "N/A"
click at [314, 172] on input "Assets allotted by new government" at bounding box center [370, 173] width 237 height 18
paste input "N/A"
type input "N/A"
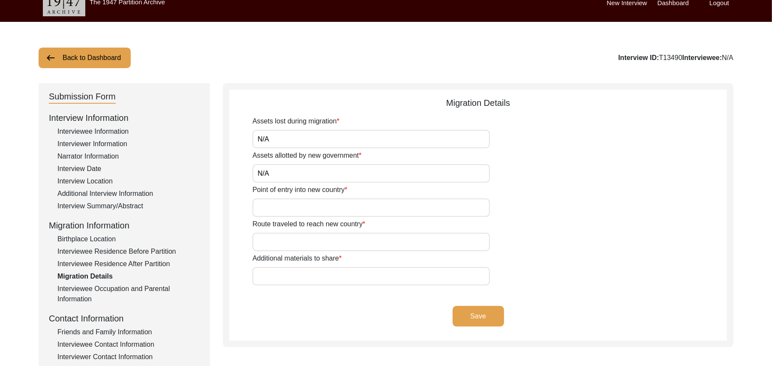
click at [301, 208] on input "Point of entry into new country" at bounding box center [370, 207] width 237 height 18
paste input "N/A"
type input "N/A"
click at [290, 240] on input "Route traveled to reach new country" at bounding box center [370, 242] width 237 height 18
type input "Did Not Travel"
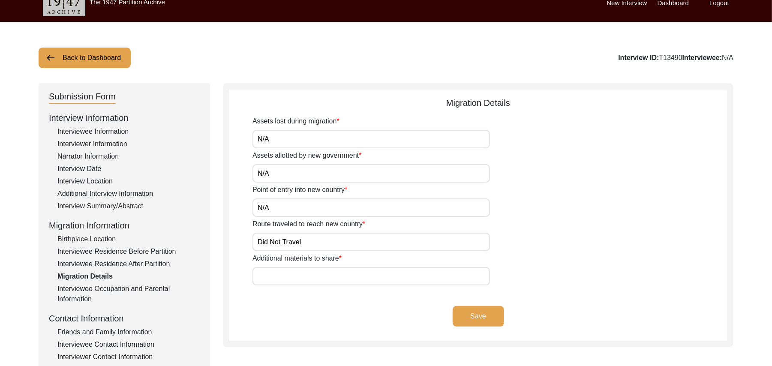
click at [295, 282] on input "Additional materials to share" at bounding box center [370, 276] width 237 height 18
paste input "N/A"
type input "N/A"
click at [470, 314] on button "Save" at bounding box center [477, 316] width 51 height 21
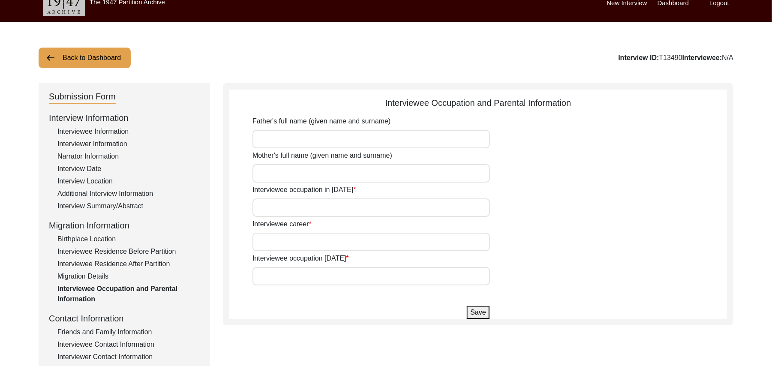
click at [284, 134] on input "Father's full name (given name and surname)" at bounding box center [370, 139] width 237 height 18
type input "Ahmed Deen"
click at [284, 168] on input "Mother's full name (given name and surname)" at bounding box center [370, 173] width 237 height 18
click at [281, 177] on input "Mother's full name (given name and surname)" at bounding box center [370, 173] width 237 height 18
type input "add"
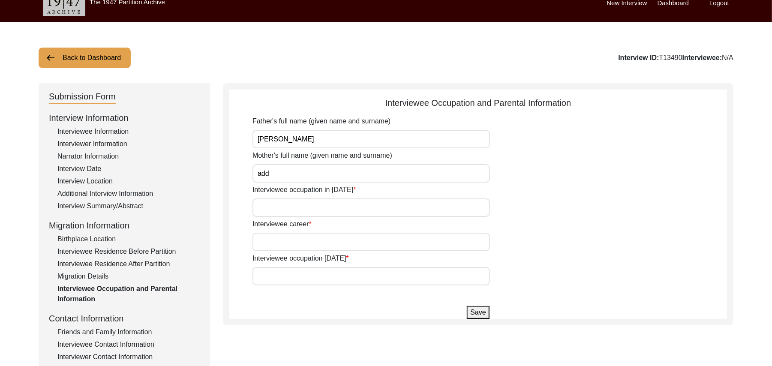
click at [281, 204] on input "Interviewee occupation in 1947" at bounding box center [370, 207] width 237 height 18
type input "Farmer"
click at [276, 245] on input "Interviewee career" at bounding box center [370, 242] width 237 height 18
type input "Farmer"
click at [280, 275] on input "Interviewee occupation today" at bounding box center [370, 276] width 237 height 18
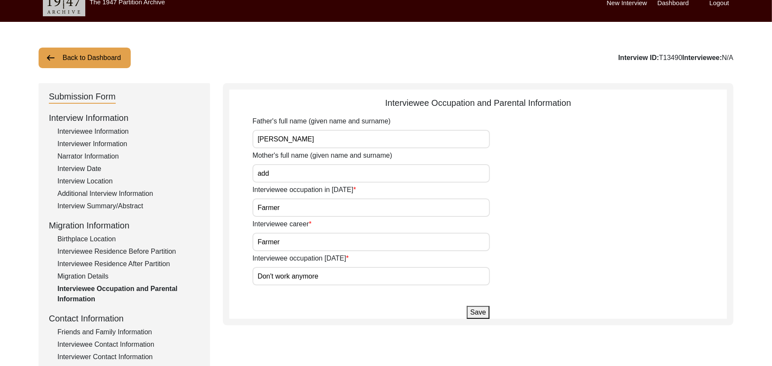
type input "Don't work anymore"
click at [482, 314] on button "Save" at bounding box center [478, 312] width 22 height 13
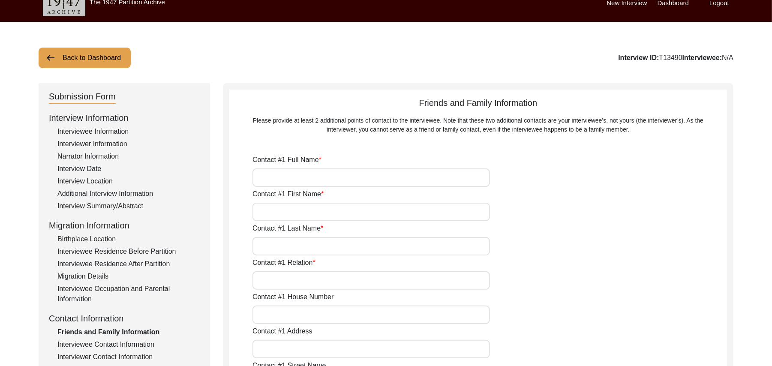
click at [328, 183] on input "Contact #1 Full Name" at bounding box center [370, 177] width 237 height 18
type input "Nusrit Hussain"
click at [302, 211] on input "Contact #1 First Name" at bounding box center [370, 212] width 237 height 18
type input "Nusrit"
click at [296, 245] on input "Contact #1 Last Name" at bounding box center [370, 246] width 237 height 18
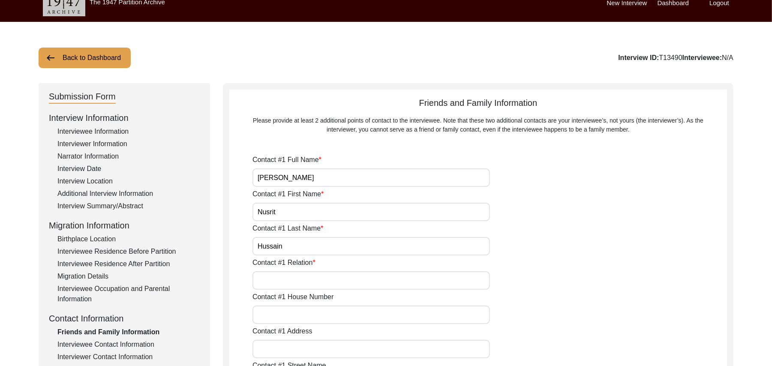
type input "Hussain"
click at [300, 283] on input "Contact #1 Relation" at bounding box center [370, 280] width 237 height 18
type input "Son"
click at [302, 316] on input "Contact #1 House Number" at bounding box center [370, 314] width 237 height 18
paste input "N/A"
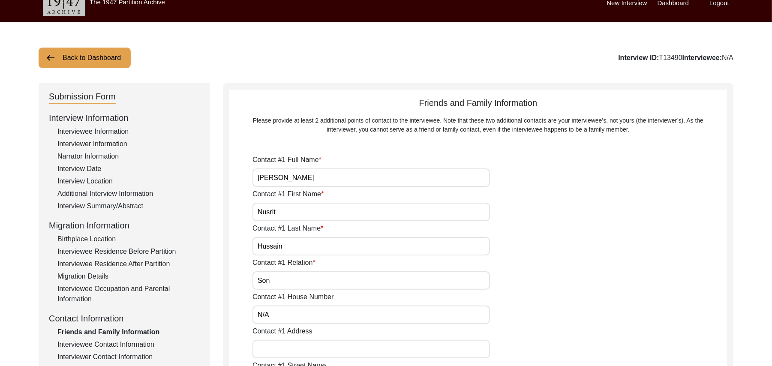
type input "N/A"
click at [302, 347] on input "Contact #1 Address" at bounding box center [370, 349] width 237 height 18
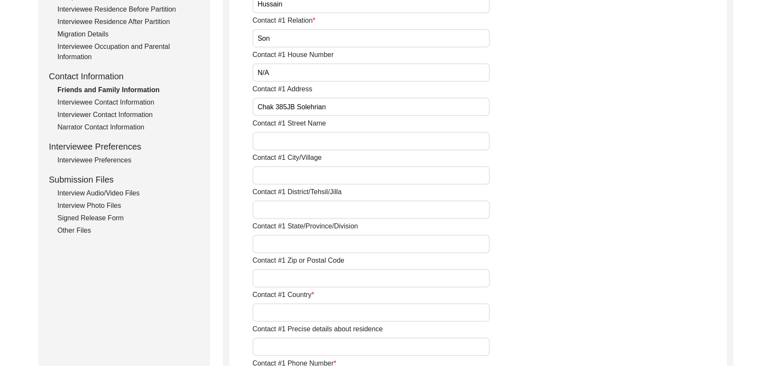
scroll to position [296, 0]
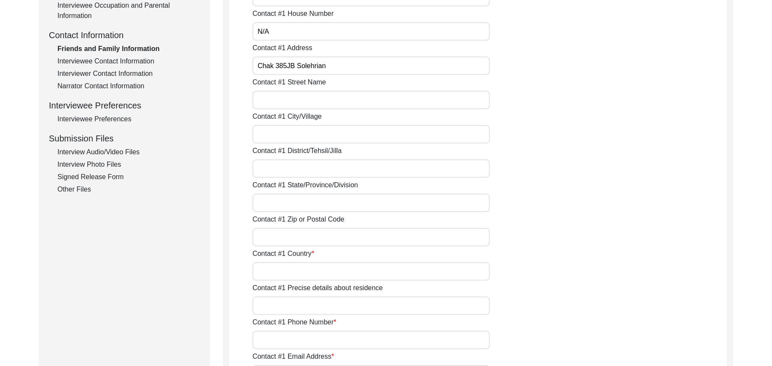
type input "Chak 385JB Solehrian"
click at [299, 96] on input "Contact #1 Street Name" at bounding box center [370, 100] width 237 height 18
paste input "N/A"
type input "N/A"
click at [297, 135] on input "Contact #1 City/Village" at bounding box center [370, 134] width 237 height 18
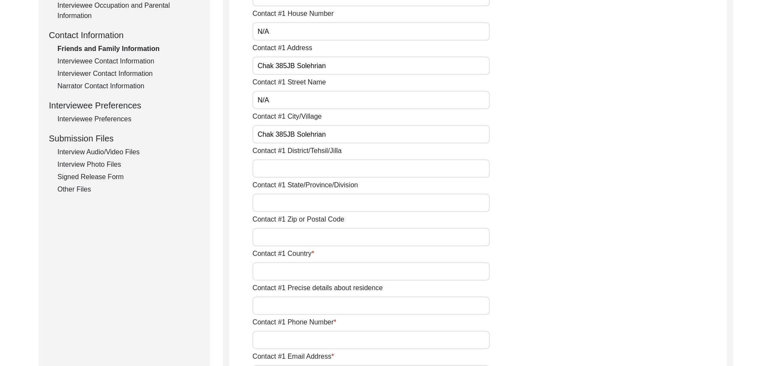
type input "Chak 385JB Solehrian"
click at [296, 173] on input "Contact #1 District/Tehsil/Jilla" at bounding box center [370, 168] width 237 height 18
type input "Toba Tek Singh/ Toba Tek Singh"
click at [292, 204] on input "Contact #1 State/Province/Division" at bounding box center [370, 203] width 237 height 18
type input "Punjab"
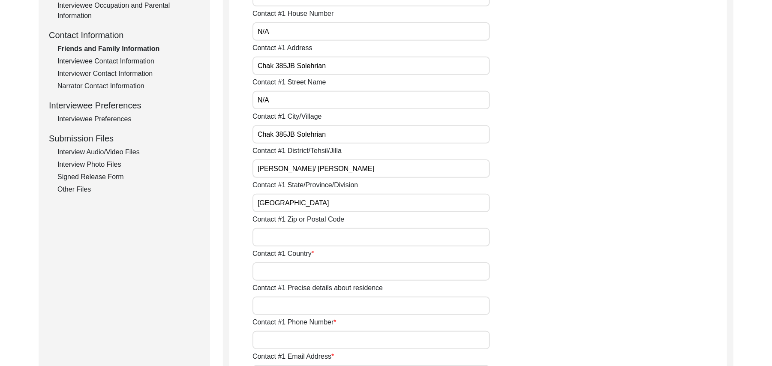
click at [304, 236] on input "Contact #1 Zip or Postal Code" at bounding box center [370, 237] width 237 height 18
type input "add"
click at [285, 273] on input "Contact #1 Country" at bounding box center [370, 271] width 237 height 18
type input "Pakistan"
click at [291, 303] on input "Contact #1 Precise details about residence" at bounding box center [370, 305] width 237 height 18
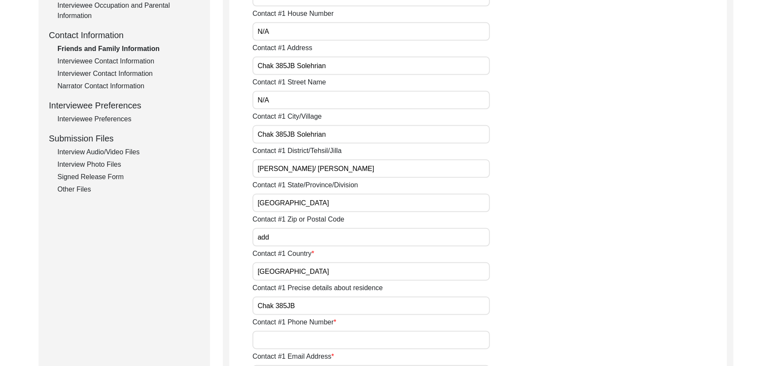
type input "Chak 385JB"
click at [290, 330] on div "Contact #1 Phone Number" at bounding box center [489, 333] width 474 height 32
click at [288, 343] on input "Contact #1 Phone Number" at bounding box center [370, 340] width 237 height 18
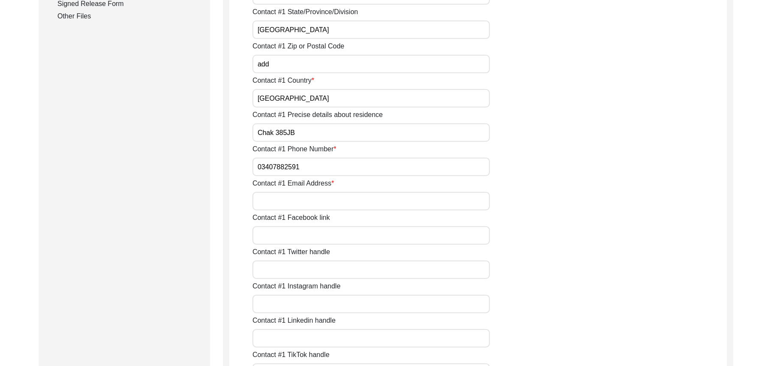
scroll to position [490, 0]
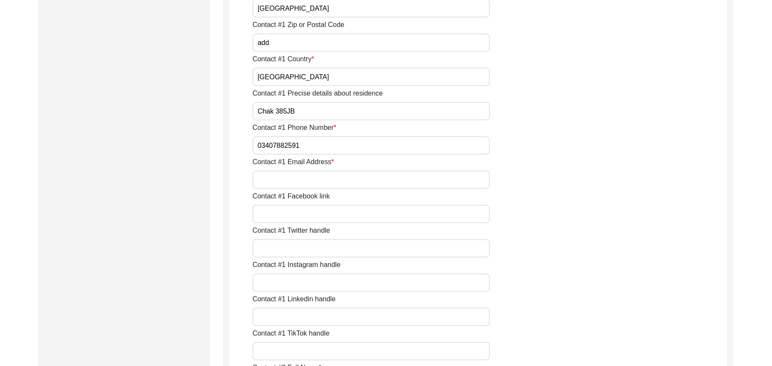
type input "03407882591"
click at [325, 186] on input "Contact #1 Email Address" at bounding box center [370, 180] width 237 height 18
paste input "N/A"
type input "N/A"
click at [331, 215] on input "Contact #1 Facebook link" at bounding box center [370, 214] width 237 height 18
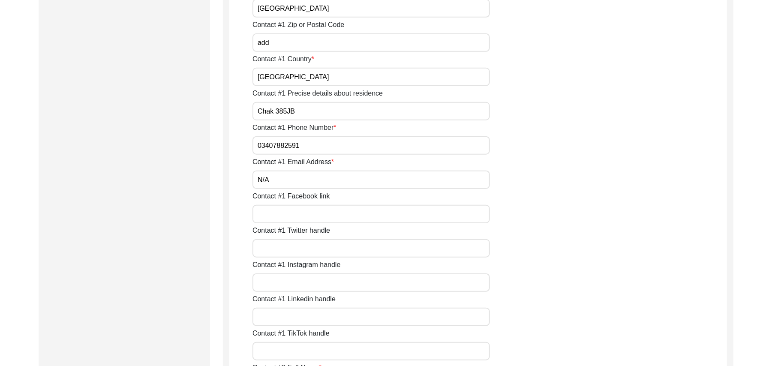
paste input "N/A"
type input "N/A"
click at [326, 252] on input "Contact #1 Twitter handle" at bounding box center [370, 248] width 237 height 18
paste input "N/A"
type input "N/A"
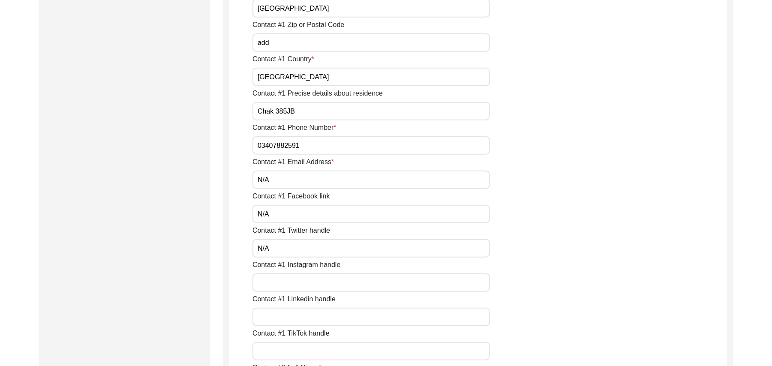
click at [328, 280] on input "Contact #1 Instagram handle" at bounding box center [370, 282] width 237 height 18
paste input "N/A"
type input "N/A"
click at [324, 315] on input "Contact #1 Linkedin handle" at bounding box center [370, 317] width 237 height 18
paste input "N/A"
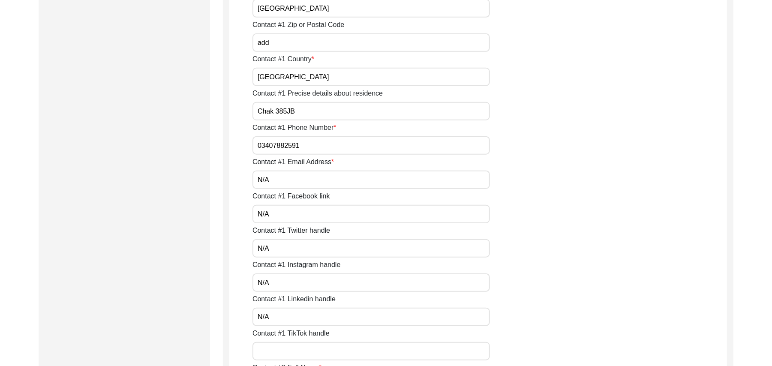
type input "N/A"
click at [321, 352] on input "Contact #1 TikTok handle" at bounding box center [370, 351] width 237 height 18
paste input "N/A"
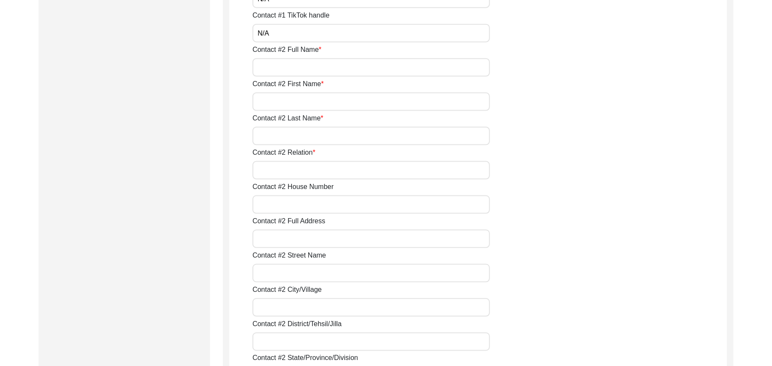
scroll to position [823, 0]
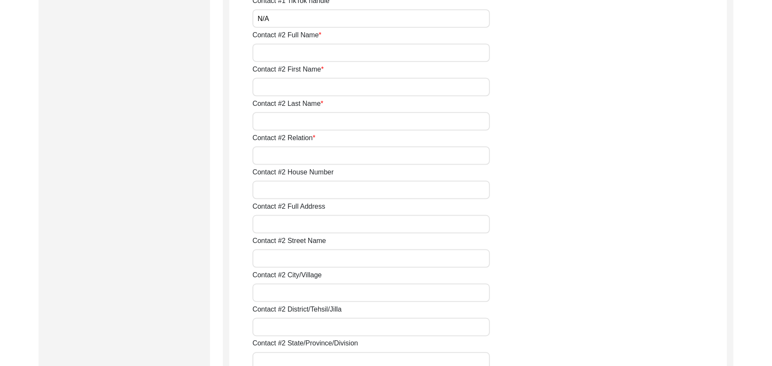
type input "N/A"
click at [309, 55] on input "Contact #2 Full Name" at bounding box center [370, 53] width 237 height 18
type input "Akhtar Ali"
click at [294, 86] on input "Contact #2 First Name" at bounding box center [370, 87] width 237 height 18
type input "Akhtar"
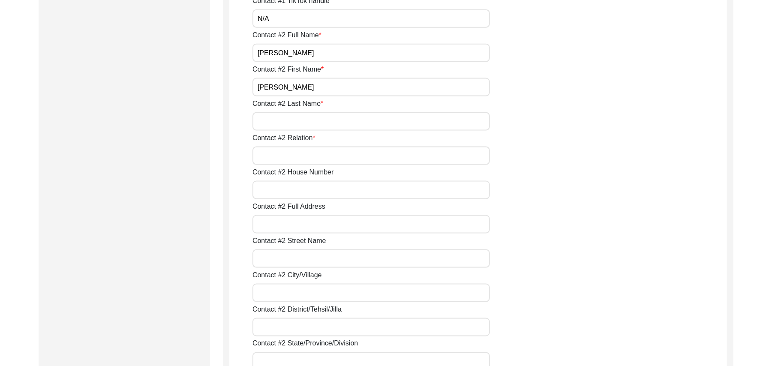
click at [297, 119] on input "Contact #2 Last Name" at bounding box center [370, 121] width 237 height 18
type input "Ali"
click at [298, 153] on input "Contact #2 Relation" at bounding box center [370, 156] width 237 height 18
type input "Son"
click at [294, 191] on input "Contact #2 House Number" at bounding box center [370, 190] width 237 height 18
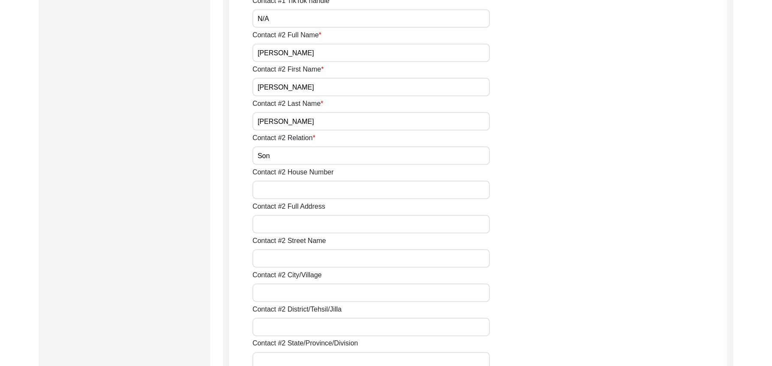
paste input "N/A"
type input "N/A"
click at [304, 222] on input "Contact #2 Full Address" at bounding box center [370, 224] width 237 height 18
type input "Chak 385Jb"
click at [309, 256] on input "Contact #2 Street Name" at bounding box center [370, 258] width 237 height 18
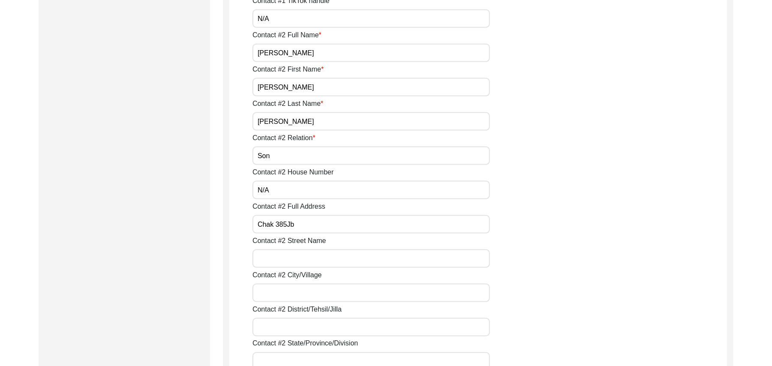
paste input "N/A"
type input "N/A"
click at [307, 291] on input "Contact #2 City/Village" at bounding box center [370, 293] width 237 height 18
type input "Chak 385JB"
click at [307, 327] on input "Contact #2 District/Tehsil/Jilla" at bounding box center [370, 327] width 237 height 18
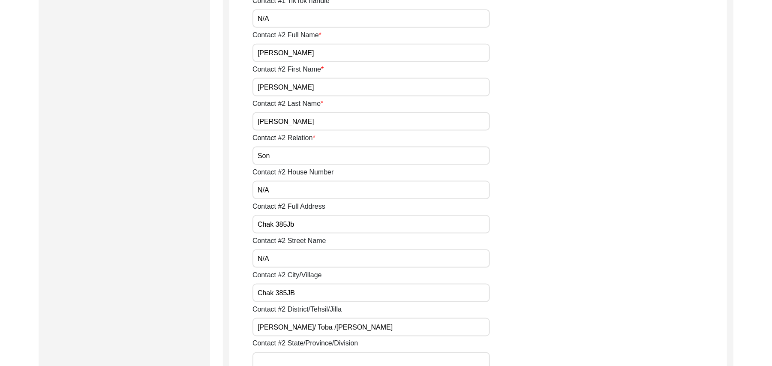
click at [329, 326] on input "Toba Tek Singh/ Toba /tek Singh" at bounding box center [370, 327] width 237 height 18
click at [365, 330] on input "Toba Tek Singh/ Toba Tek Singh" at bounding box center [370, 327] width 237 height 18
type input "Toba Tek Singh/ Toba Tek Singh"
click at [307, 360] on input "Contact #2 State/Province/Division" at bounding box center [370, 361] width 237 height 18
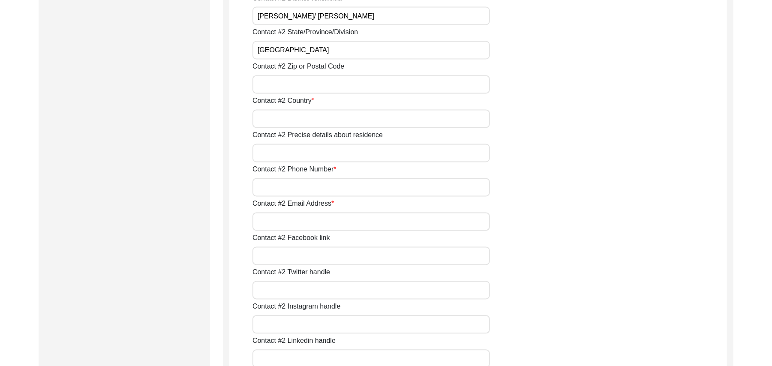
scroll to position [1141, 0]
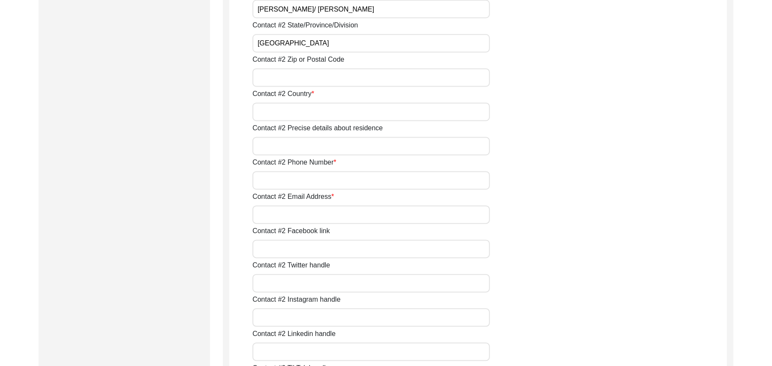
type input "Punjab"
click at [333, 78] on input "Contact #2 Zip or Postal Code" at bounding box center [370, 78] width 237 height 18
type input "36070"
click at [316, 111] on input "Contact #2 Country" at bounding box center [370, 112] width 237 height 18
type input "Pakistan"
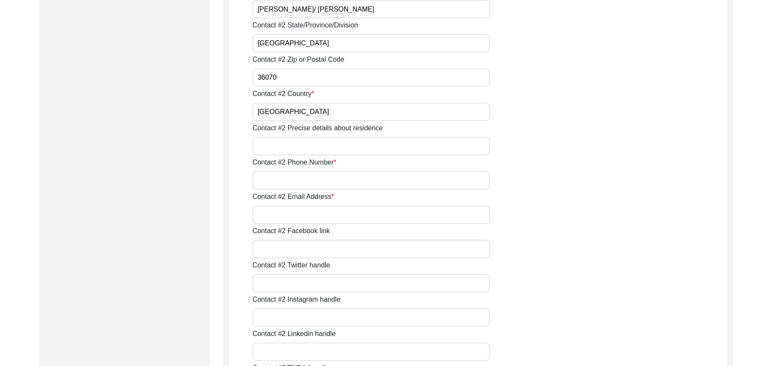
click at [304, 151] on input "Contact #2 Precise details about residence" at bounding box center [370, 146] width 237 height 18
type input "Chak 385JB"
click at [300, 180] on input "Contact #2 Phone Number" at bounding box center [370, 180] width 237 height 18
type input "0306-3269889"
click at [300, 211] on input "Contact #2 Email Address" at bounding box center [370, 215] width 237 height 18
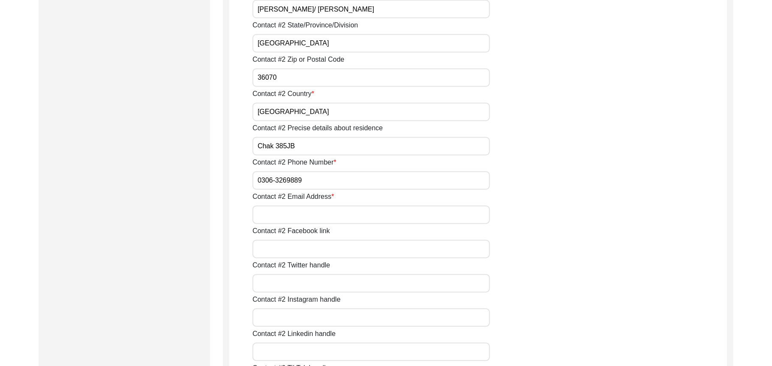
paste input "N/A"
type input "N/A"
click at [306, 248] on input "Contact #2 Facebook link" at bounding box center [370, 249] width 237 height 18
paste input "N/A"
type input "N/A"
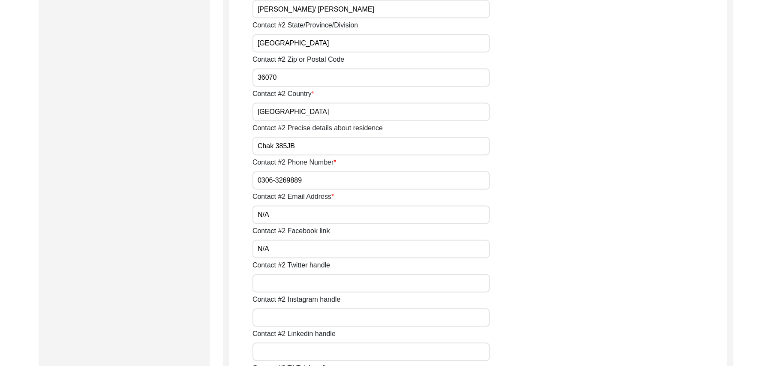
click at [300, 281] on input "Contact #2 Twitter handle" at bounding box center [370, 283] width 237 height 18
paste input "N/A"
type input "N/A"
click at [305, 316] on input "Contact #2 Instagram handle" at bounding box center [370, 317] width 237 height 18
paste input "N/A"
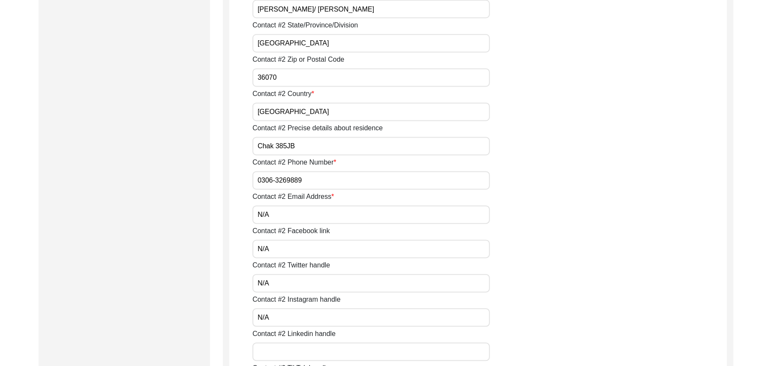
type input "N/A"
click at [305, 353] on input "Contact #2 Linkedin handle" at bounding box center [370, 352] width 237 height 18
paste input "N/A"
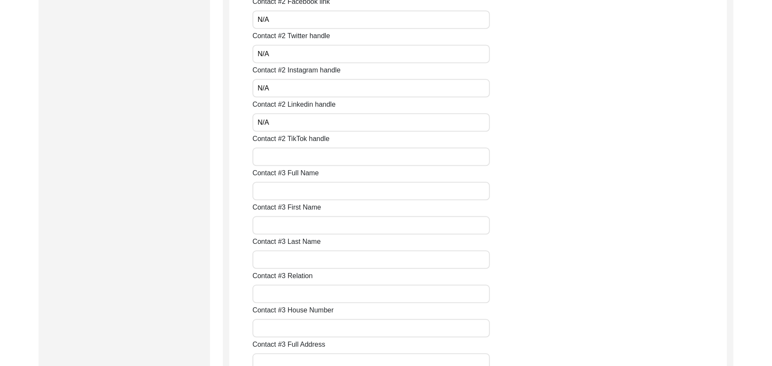
scroll to position [1416, 0]
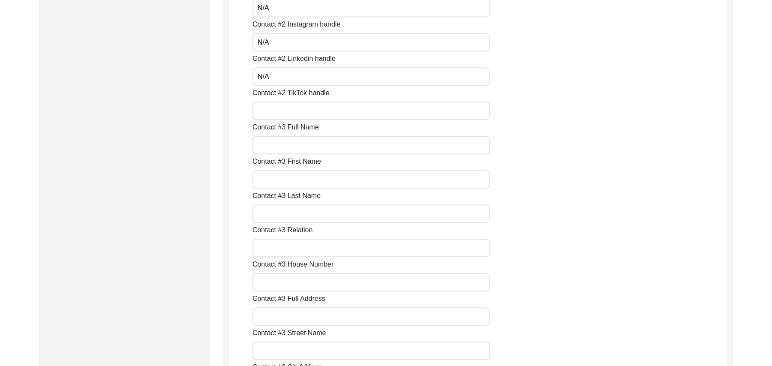
type input "N/A"
click at [308, 111] on input "Contact #2 TikTok handle" at bounding box center [370, 111] width 237 height 18
paste input "N/A"
type input "N/A"
click at [309, 143] on input "Contact #3 Full Name" at bounding box center [370, 145] width 237 height 18
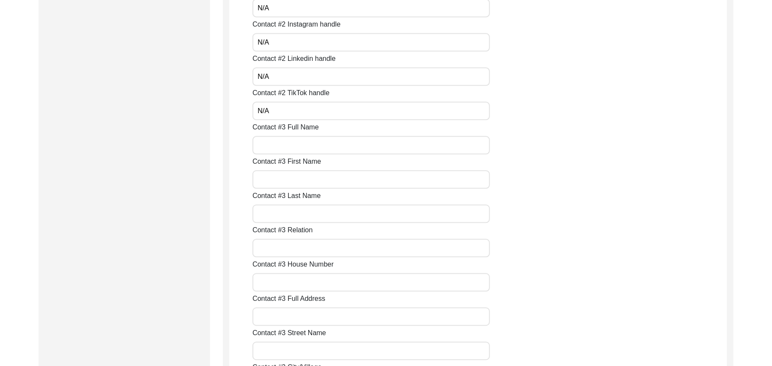
paste input "N/A"
type input "N/A"
click at [309, 173] on input "Contact #3 First Name" at bounding box center [370, 179] width 237 height 18
paste input "N/A"
type input "N/A"
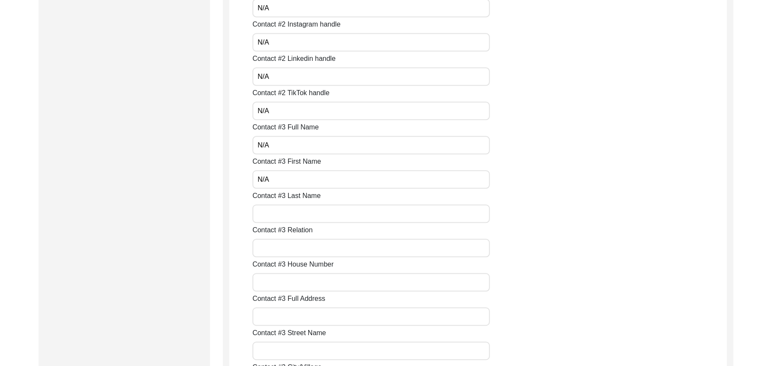
click at [308, 215] on input "Contact #3 Last Name" at bounding box center [370, 213] width 237 height 18
paste input "N/A"
type input "N/A"
click at [308, 247] on input "Contact #3 Relation" at bounding box center [370, 248] width 237 height 18
paste input "N/A"
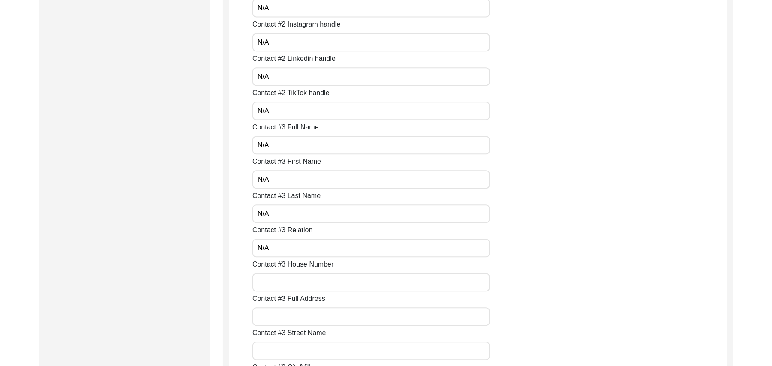
type input "N/A"
click at [310, 280] on input "Contact #3 House Number" at bounding box center [370, 282] width 237 height 18
paste input "N/A"
type input "N/A"
click at [304, 317] on input "Contact #3 Full Address" at bounding box center [370, 316] width 237 height 18
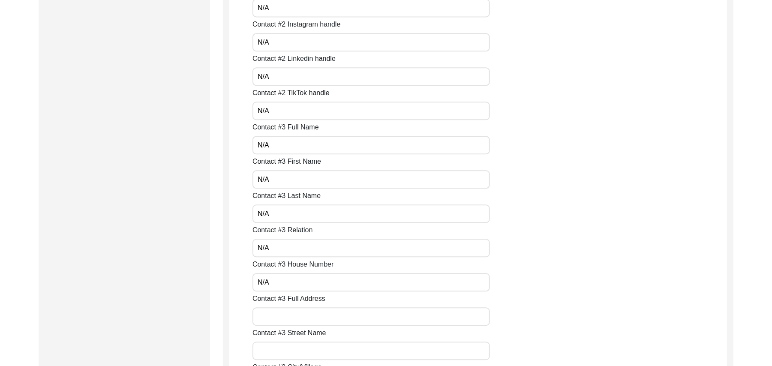
paste input "N/A"
type input "N/A"
click at [302, 345] on input "Contact #3 Street Name" at bounding box center [370, 350] width 237 height 18
paste input "N/A"
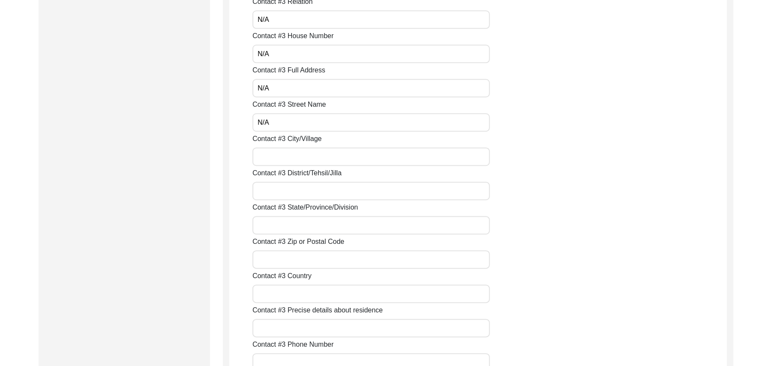
scroll to position [1735, 0]
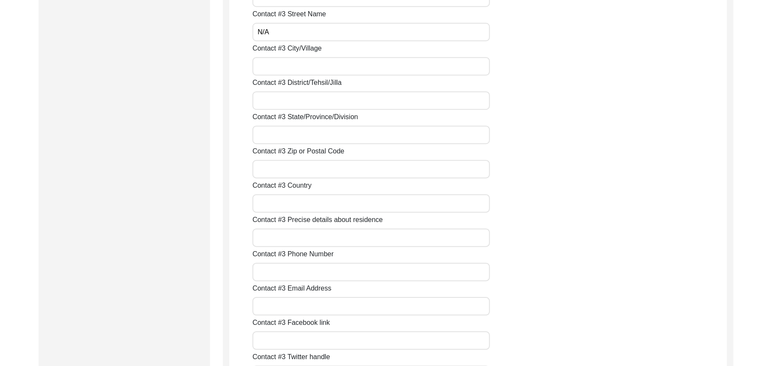
type input "N/A"
click at [316, 64] on input "Contact #3 City/Village" at bounding box center [370, 66] width 237 height 18
paste input "N/A"
type input "N/A"
click at [300, 105] on input "Contact #3 District/Tehsil/Jilla" at bounding box center [370, 100] width 237 height 18
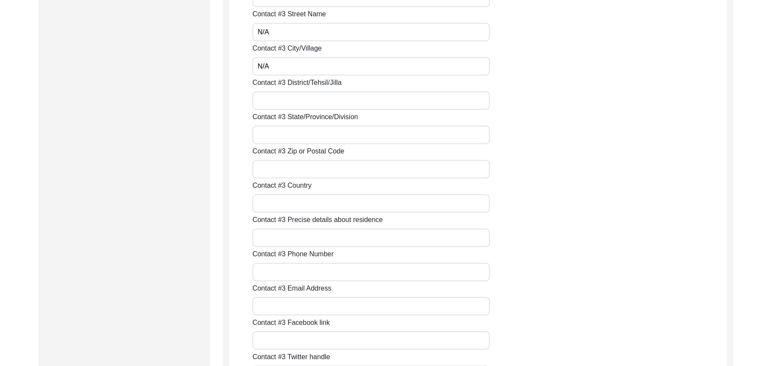
paste input "N/A"
type input "N/A"
click at [292, 138] on input "Contact #3 State/Province/Division" at bounding box center [370, 135] width 237 height 18
paste input "N/A"
type input "N/A"
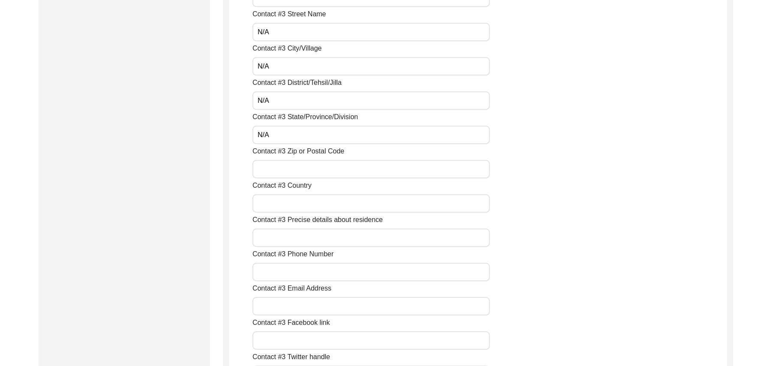
click at [286, 172] on input "Contact #3 Zip or Postal Code" at bounding box center [370, 169] width 237 height 18
paste input "N/A"
type input "N/A"
click at [285, 197] on input "Contact #3 Country" at bounding box center [370, 203] width 237 height 18
paste input "N/A"
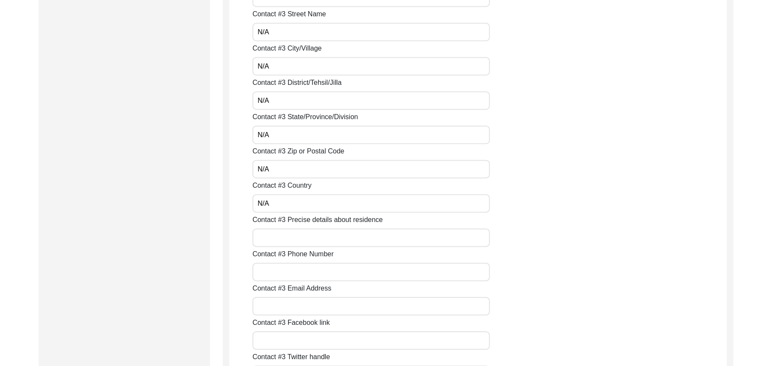
type input "N/A"
click at [286, 242] on input "Contact #3 Precise details about residence" at bounding box center [370, 237] width 237 height 18
paste input "N/A"
type input "N/A"
click at [287, 272] on input "Contact #3 Phone Number" at bounding box center [370, 272] width 237 height 18
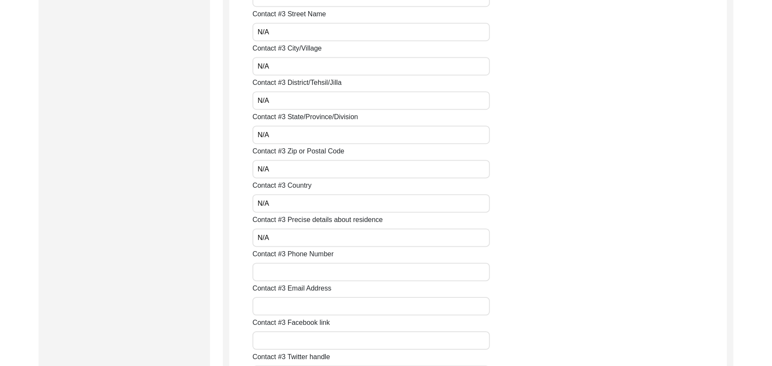
paste input "N/A"
type input "N/A"
click at [285, 300] on input "Contact #3 Email Address" at bounding box center [370, 306] width 237 height 18
paste input "N/A"
type input "N/A"
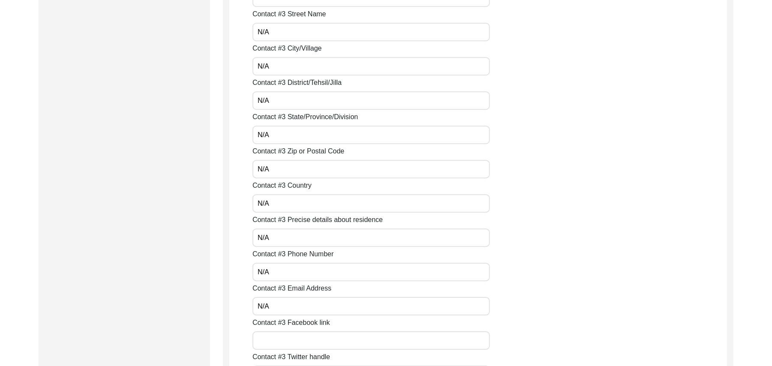
click at [285, 335] on input "Contact #3 Facebook link" at bounding box center [370, 340] width 237 height 18
paste input "N/A"
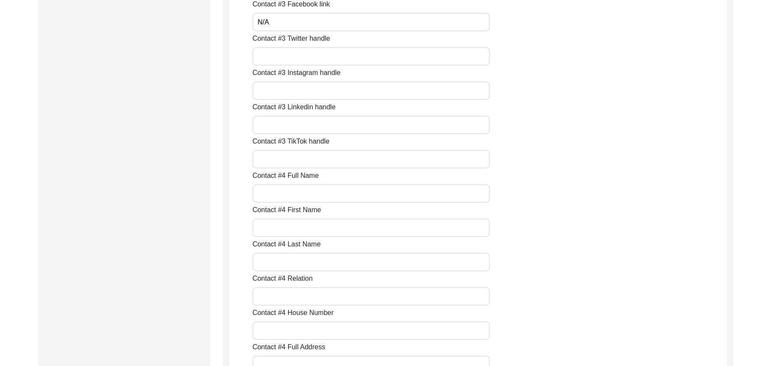
scroll to position [2060, 0]
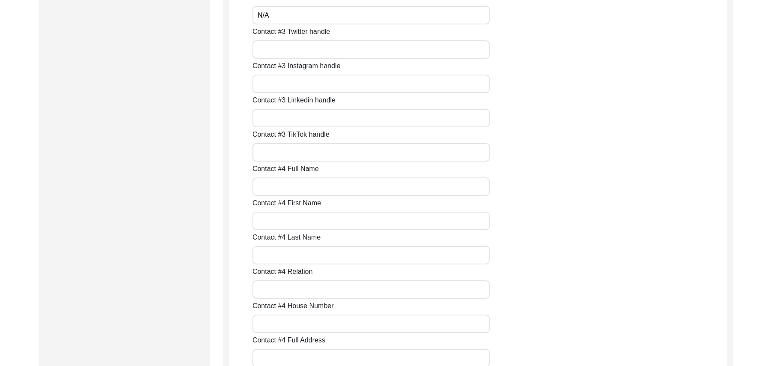
type input "N/A"
click at [366, 51] on input "Contact #3 Twitter handle" at bounding box center [370, 49] width 237 height 18
paste input "N/A"
type input "N/A"
click at [352, 86] on input "Contact #3 Instagram handle" at bounding box center [370, 84] width 237 height 18
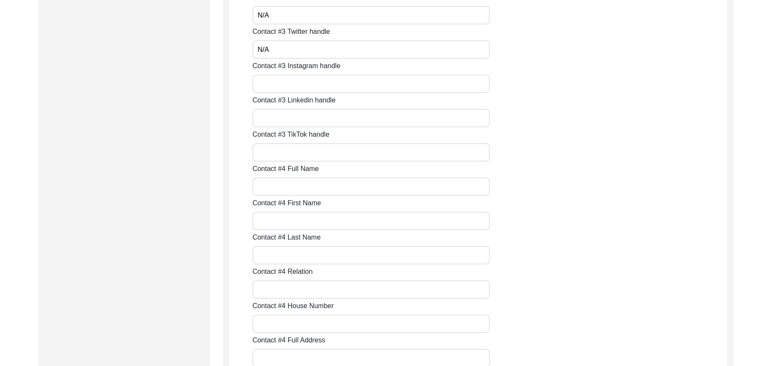
paste input "N/A"
type input "N/A"
click at [341, 118] on input "Contact #3 Linkedin handle" at bounding box center [370, 118] width 237 height 18
paste input "N/A"
type input "N/A"
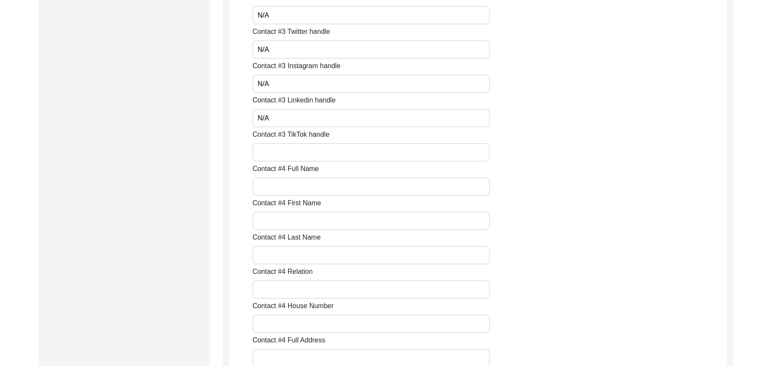
click at [314, 162] on div "Contact #1 Full Name Nusrit Hussain Contact #1 First Name Nusrit Contact #1 Las…" at bounding box center [489, 25] width 474 height 3837
click at [316, 153] on input "Contact #3 TikTok handle" at bounding box center [370, 152] width 237 height 18
paste input "N/A"
type input "N/A"
click at [288, 186] on input "Contact #4 Full Name" at bounding box center [370, 186] width 237 height 18
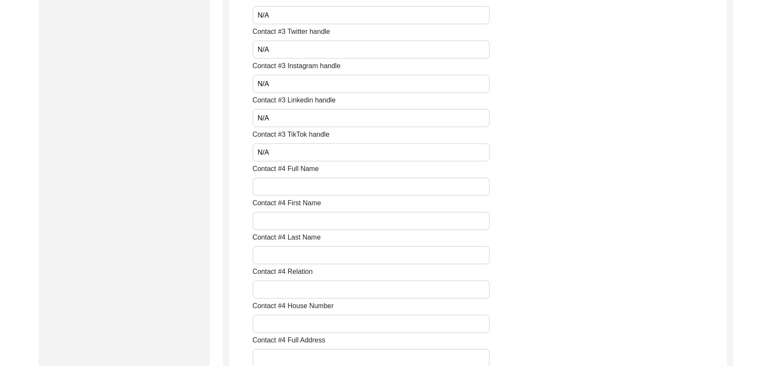
paste input "N/A"
type input "N/A"
click at [284, 218] on input "Contact #4 First Name" at bounding box center [370, 221] width 237 height 18
paste input "N/A"
type input "N/A"
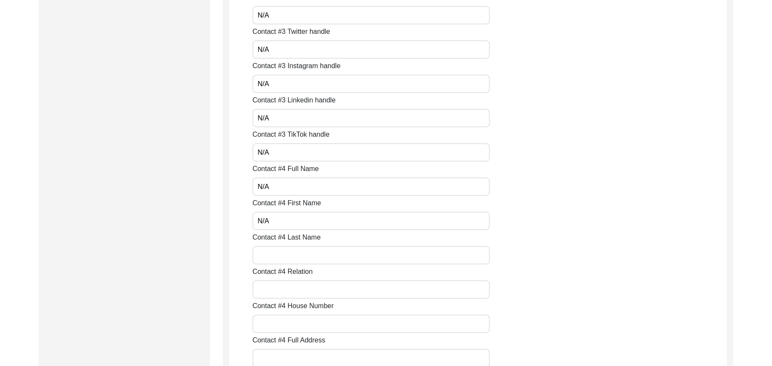
click at [276, 264] on input "Contact #4 Last Name" at bounding box center [370, 255] width 237 height 18
paste input "N/A"
type input "N/A"
click at [283, 287] on input "Contact #4 Relation" at bounding box center [370, 289] width 237 height 18
paste input "N/A"
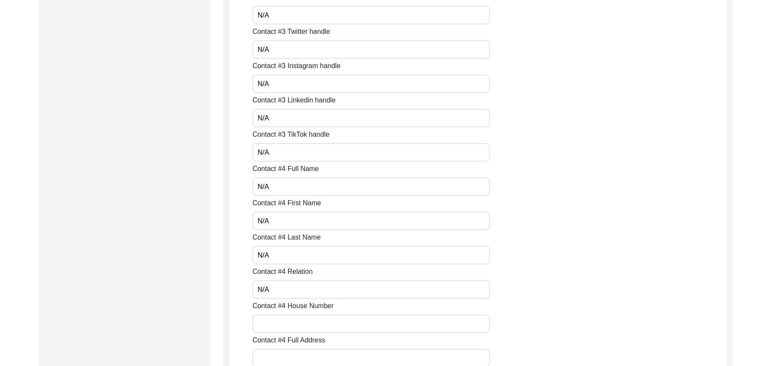
type input "N/A"
click at [283, 325] on input "Contact #4 House Number" at bounding box center [370, 323] width 237 height 18
paste input "N/A"
type input "N/A"
click at [283, 355] on input "Contact #4 Full Address" at bounding box center [370, 358] width 237 height 18
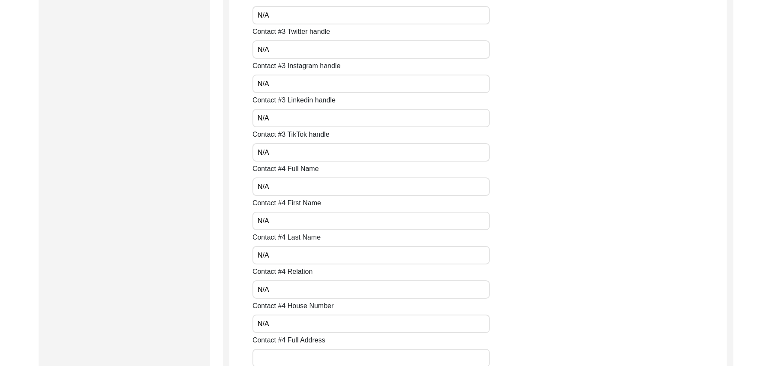
paste input "N/A"
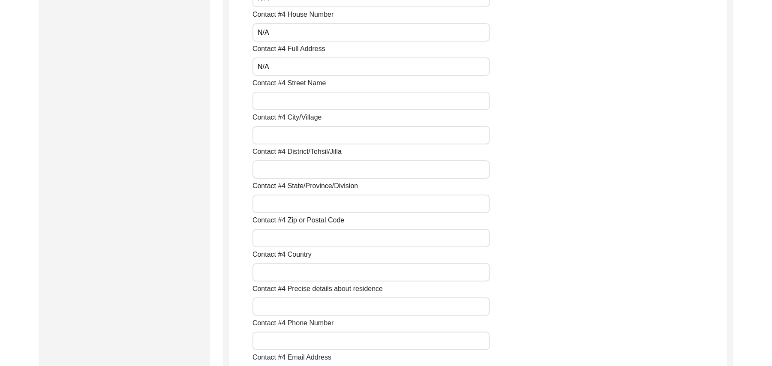
scroll to position [2359, 0]
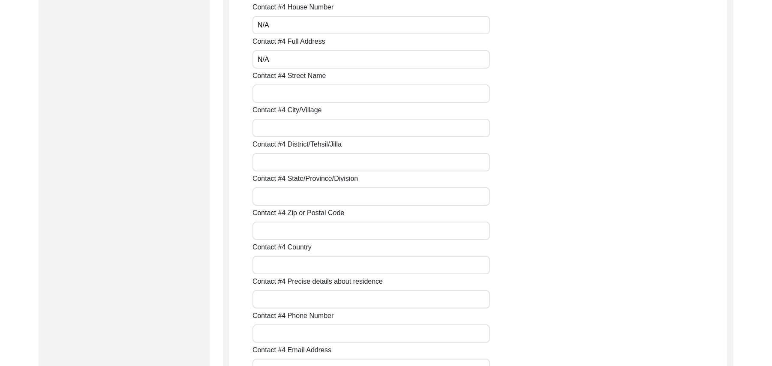
type input "N/A"
click at [313, 97] on input "Contact #4 Street Name" at bounding box center [370, 93] width 237 height 18
paste input "N/A"
type input "N/A"
click at [302, 130] on input "Contact #4 City/Village" at bounding box center [370, 128] width 237 height 18
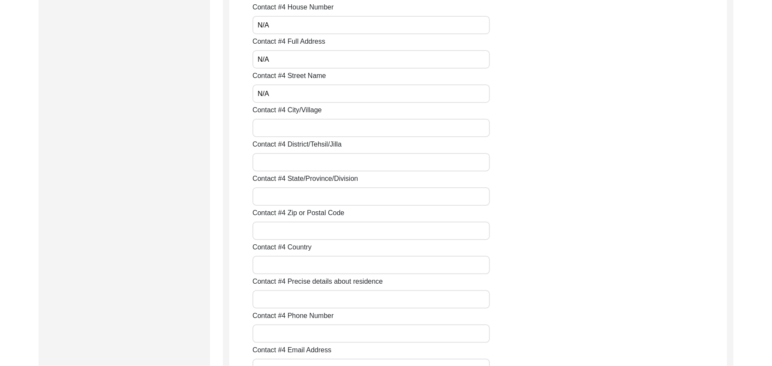
paste input "N/A"
type input "N/A"
click at [297, 168] on input "Contact #4 District/Tehsil/Jilla" at bounding box center [370, 162] width 237 height 18
paste input "N/A"
type input "N/A"
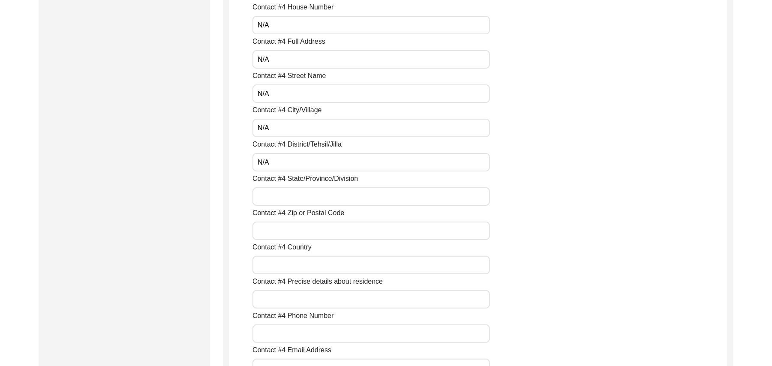
click at [292, 200] on input "Contact #4 State/Province/Division" at bounding box center [370, 196] width 237 height 18
paste input "N/A"
type input "N/A"
click at [296, 231] on input "Contact #4 Zip or Postal Code" at bounding box center [370, 231] width 237 height 18
paste input "N/A"
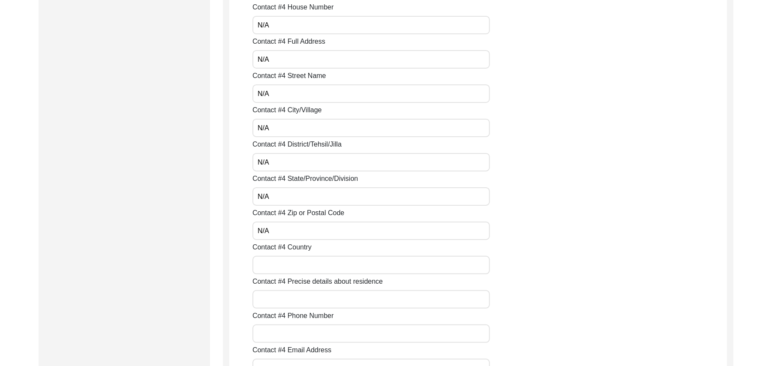
type input "N/A"
click at [293, 266] on input "Contact #4 Country" at bounding box center [370, 265] width 237 height 18
paste input "N/A"
type input "N/A"
click at [292, 299] on input "Contact #4 Precise details about residence" at bounding box center [370, 299] width 237 height 18
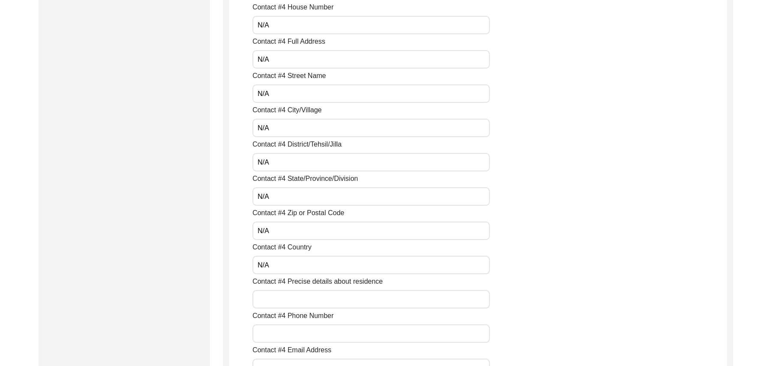
paste input "N/A"
type input "N/A"
click at [297, 329] on input "Contact #4 Phone Number" at bounding box center [370, 333] width 237 height 18
paste input "N/A"
type input "N/A"
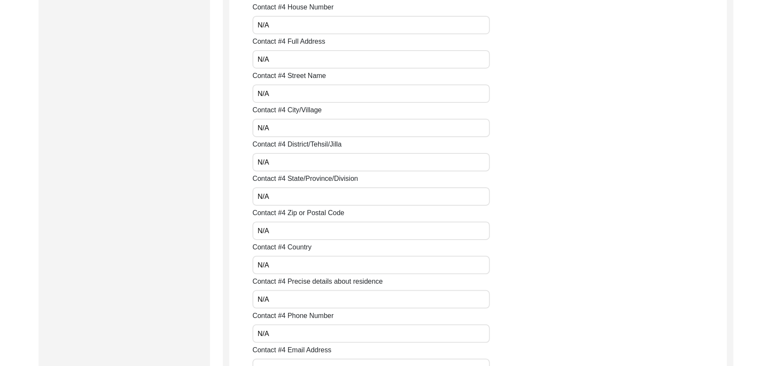
click at [295, 357] on div "Contact #4 Email Address" at bounding box center [489, 361] width 474 height 32
click at [293, 362] on input "Contact #4 Email Address" at bounding box center [370, 368] width 237 height 18
paste input "N/A"
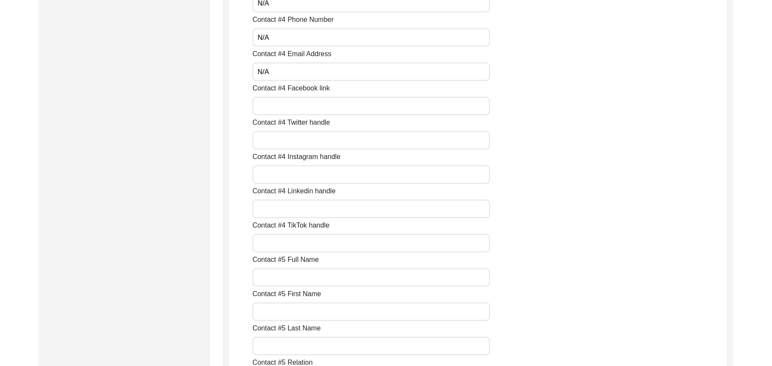
scroll to position [2662, 0]
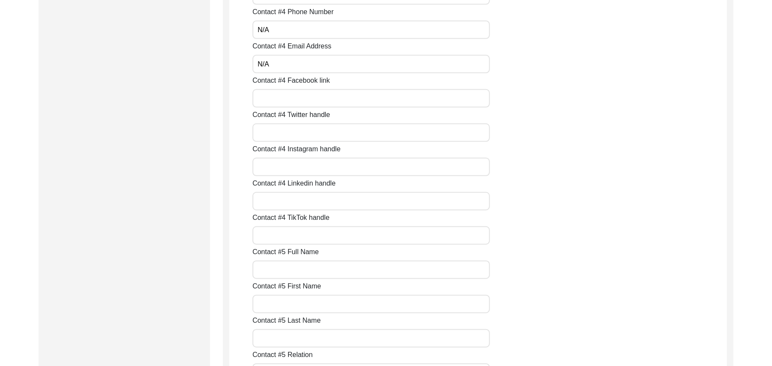
type input "N/A"
click at [307, 102] on input "Contact #4 Facebook link" at bounding box center [370, 98] width 237 height 18
paste input "N/A"
type input "N/A"
click at [305, 135] on input "Contact #4 Twitter handle" at bounding box center [370, 132] width 237 height 18
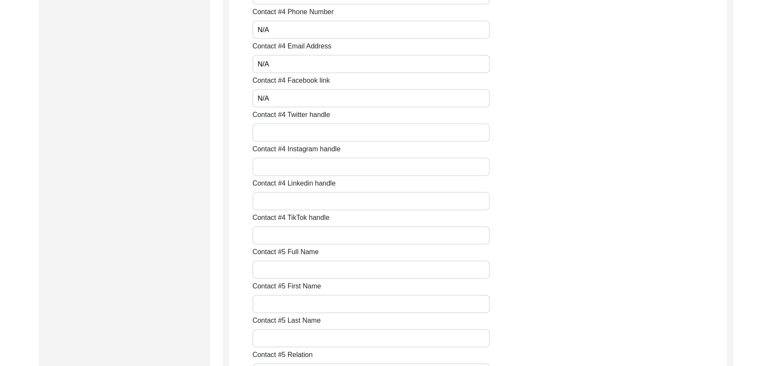
paste input "N/A"
type input "N/A"
click at [305, 172] on input "Contact #4 Instagram handle" at bounding box center [370, 167] width 237 height 18
paste input "N/A"
type input "N/A"
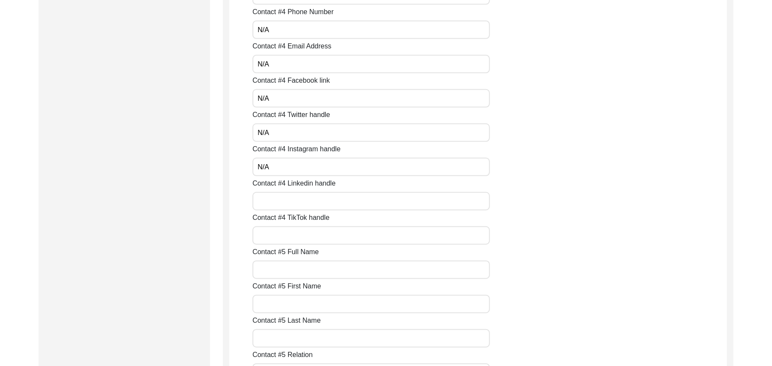
click at [296, 207] on input "Contact #4 Linkedin handle" at bounding box center [370, 201] width 237 height 18
paste input "N/A"
type input "N/A"
click at [291, 235] on input "Contact #4 TikTok handle" at bounding box center [370, 235] width 237 height 18
paste input "N/A"
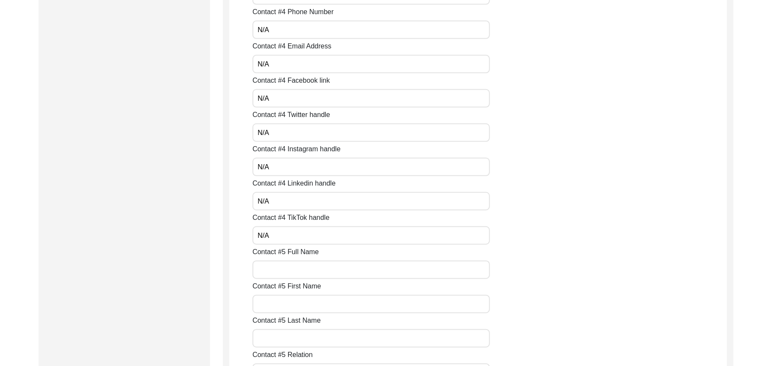
type input "N/A"
click at [288, 271] on input "Contact #5 Full Name" at bounding box center [370, 269] width 237 height 18
paste input "N/A"
type input "N/A"
click at [281, 311] on input "Contact #5 First Name" at bounding box center [370, 304] width 237 height 18
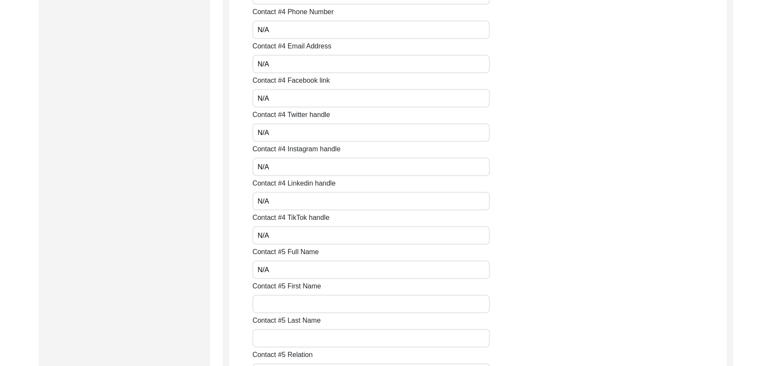
paste input "N/A"
type input "N/A"
click at [283, 341] on input "Contact #5 Last Name" at bounding box center [370, 338] width 237 height 18
paste input "N/A"
type input "N/A"
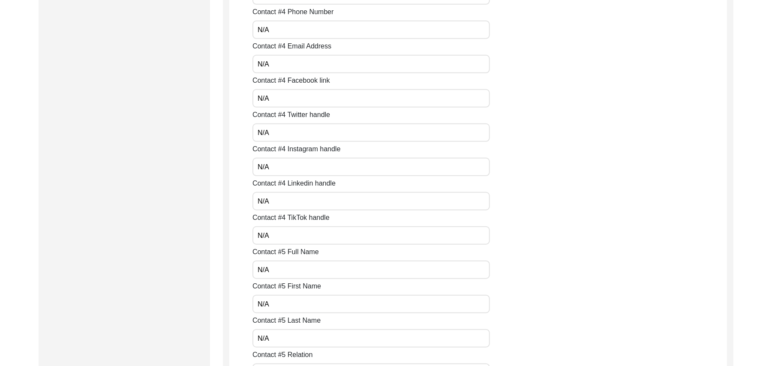
click at [292, 362] on div "Contact #5 Relation" at bounding box center [489, 366] width 474 height 32
click at [292, 360] on div "Contact #5 Relation" at bounding box center [489, 366] width 474 height 32
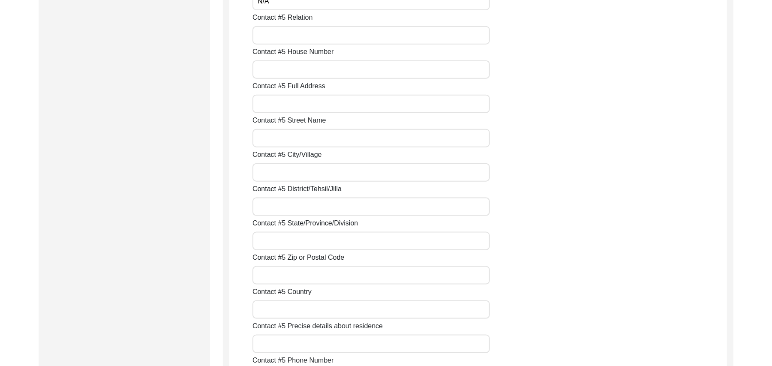
scroll to position [2977, 0]
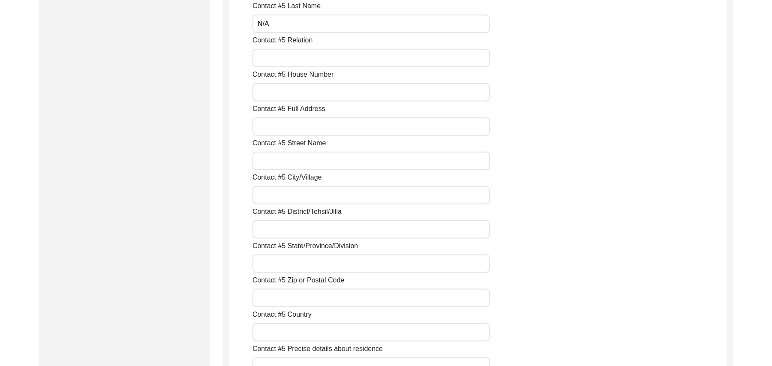
click at [305, 56] on input "Contact #5 Relation" at bounding box center [370, 58] width 237 height 18
paste input "N/A"
type input "N/A"
click at [269, 99] on input "Contact #5 House Number" at bounding box center [370, 92] width 237 height 18
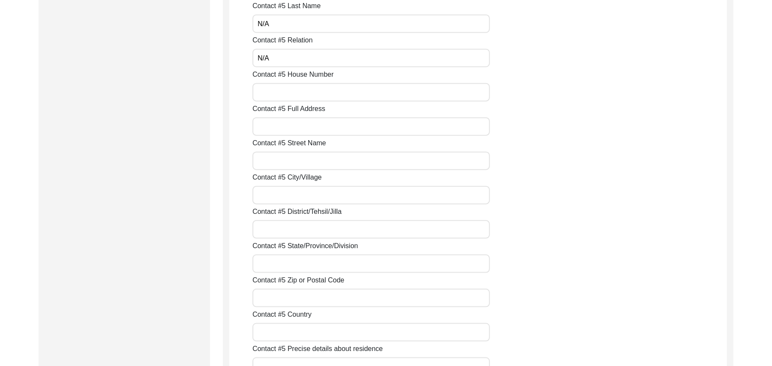
paste input "N/A"
type input "N/A"
click at [272, 128] on input "Contact #5 Full Address" at bounding box center [370, 126] width 237 height 18
paste input "N/A"
type input "N/A"
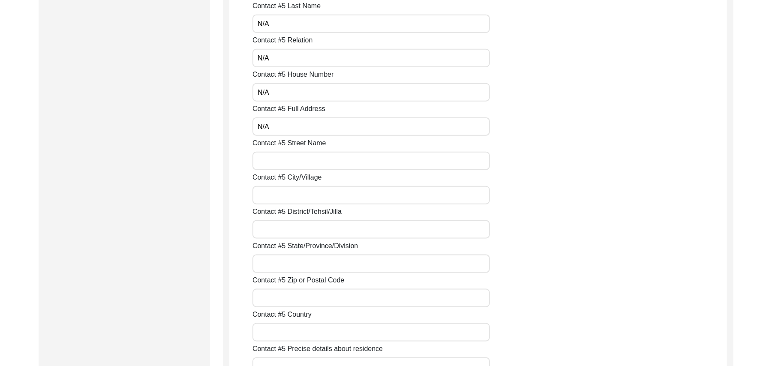
click at [268, 160] on input "Contact #5 Street Name" at bounding box center [370, 161] width 237 height 18
paste input "N/A"
type input "N/A"
click at [281, 192] on input "Contact #5 City/Village" at bounding box center [370, 195] width 237 height 18
paste
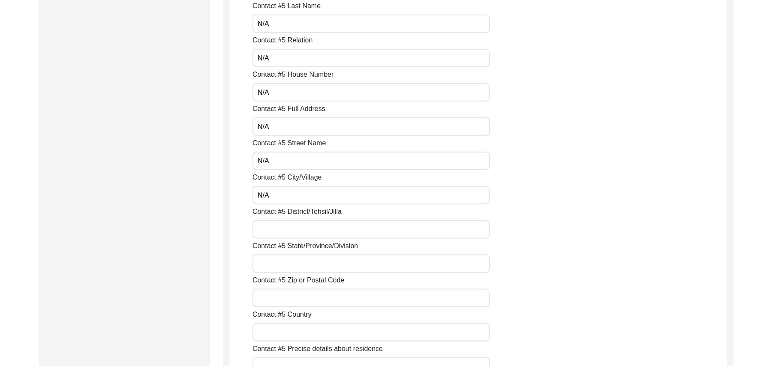
type input "N/A"
click at [283, 226] on input "Contact #5 District/Tehsil/Jilla" at bounding box center [370, 229] width 237 height 18
type input "N/A"
click at [285, 260] on input "Contact #5 State/Province/Division" at bounding box center [370, 263] width 237 height 18
type input "N/A"
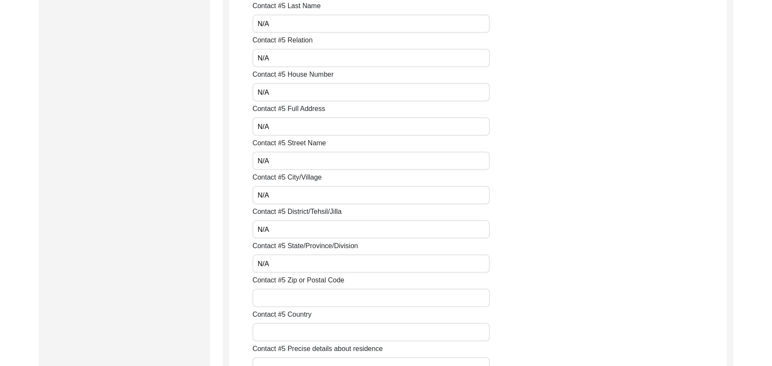
click at [282, 304] on input "Contact #5 Zip or Postal Code" at bounding box center [370, 298] width 237 height 18
type input "N/A"
click at [278, 336] on input "Contact #5 Country" at bounding box center [370, 332] width 237 height 18
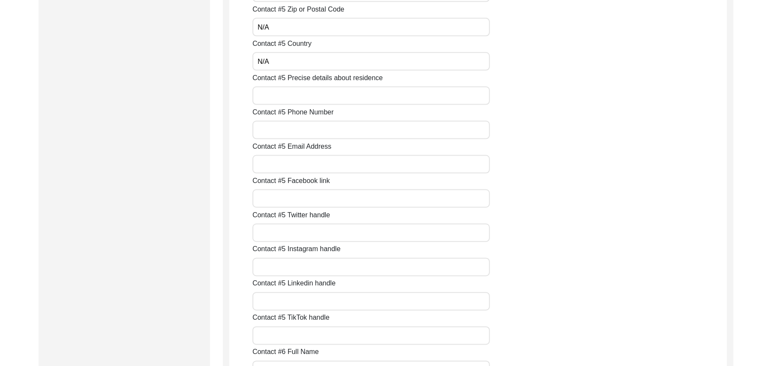
scroll to position [3224, 0]
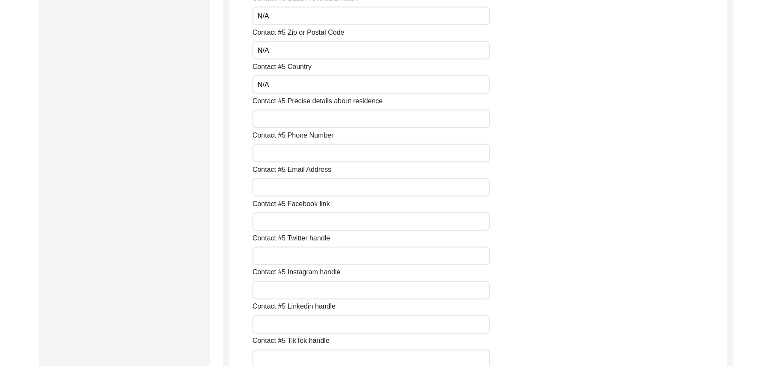
type input "N/A"
click at [334, 125] on input "Contact #5 Precise details about residence" at bounding box center [370, 119] width 237 height 18
type input "N/A"
click at [329, 153] on input "Contact #5 Phone Number" at bounding box center [370, 153] width 237 height 18
type input "N/A"
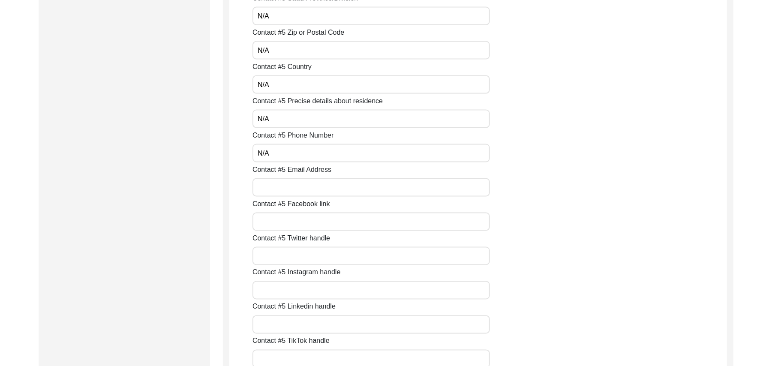
click at [320, 191] on input "Contact #5 Email Address" at bounding box center [370, 187] width 237 height 18
type input "N/A"
click at [314, 221] on input "Contact #5 Facebook link" at bounding box center [370, 222] width 237 height 18
type input "N/A"
click at [305, 275] on label "Contact #5 Instagram handle" at bounding box center [296, 272] width 88 height 10
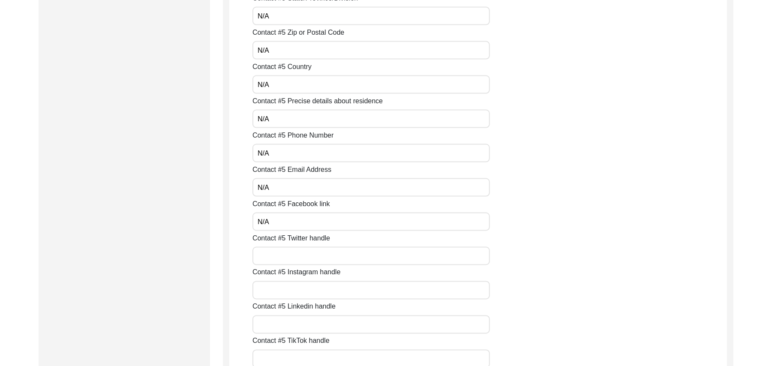
click at [305, 281] on input "Contact #5 Instagram handle" at bounding box center [370, 290] width 237 height 18
click at [302, 251] on input "Contact #5 Twitter handle" at bounding box center [370, 256] width 237 height 18
click at [300, 298] on input "Contact #5 Instagram handle" at bounding box center [370, 290] width 237 height 18
click at [300, 321] on input "Contact #5 Linkedin handle" at bounding box center [370, 324] width 237 height 18
click at [299, 347] on div "Contact #5 TikTok handle" at bounding box center [489, 352] width 474 height 32
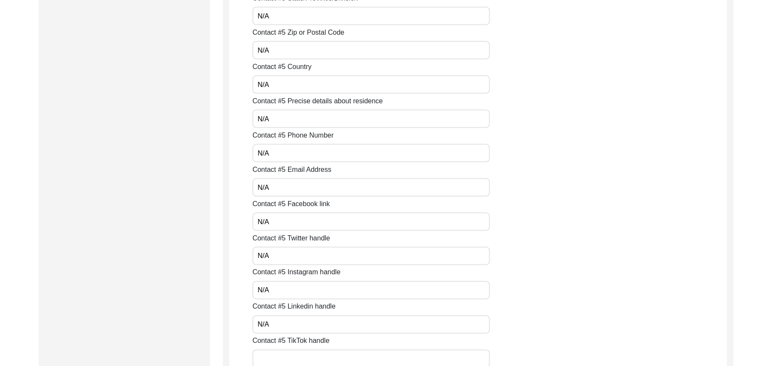
click at [298, 353] on input "Contact #5 TikTok handle" at bounding box center [370, 359] width 237 height 18
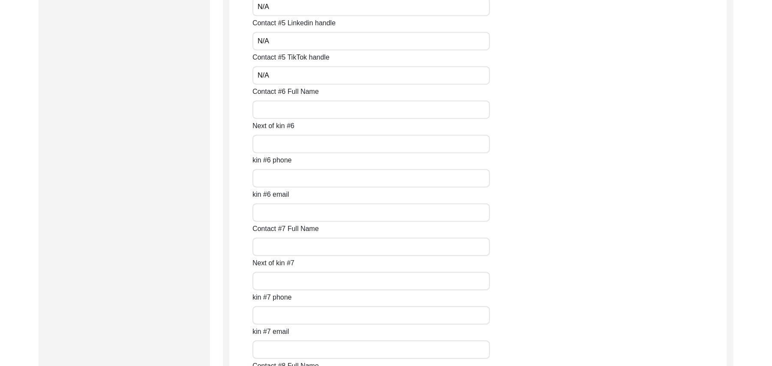
scroll to position [3531, 0]
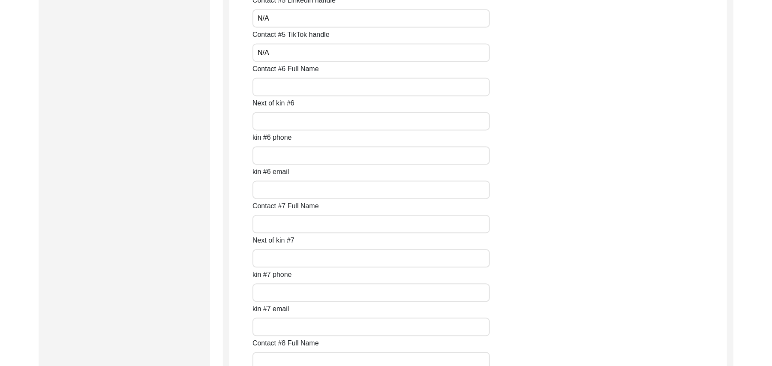
click at [292, 90] on input "Contact #6 Full Name" at bounding box center [370, 87] width 237 height 18
click at [272, 124] on input "Next of kin #6" at bounding box center [370, 121] width 237 height 18
click at [269, 160] on input "kin #6 phone" at bounding box center [370, 155] width 237 height 18
click at [269, 184] on input "kin #6 email" at bounding box center [370, 189] width 237 height 18
click at [271, 223] on input "Contact #7 Full Name" at bounding box center [370, 224] width 237 height 18
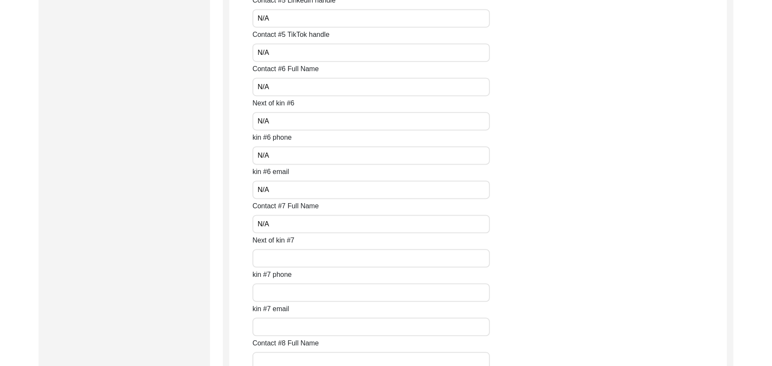
click at [275, 256] on input "Next of kin #7" at bounding box center [370, 258] width 237 height 18
click at [278, 290] on input "kin #7 phone" at bounding box center [370, 292] width 237 height 18
click at [279, 326] on input "kin #7 email" at bounding box center [370, 326] width 237 height 18
click at [276, 357] on input "Contact #8 Full Name" at bounding box center [370, 361] width 237 height 18
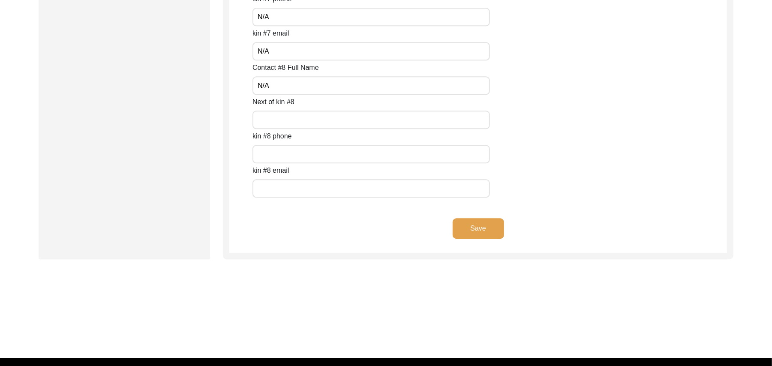
scroll to position [3822, 0]
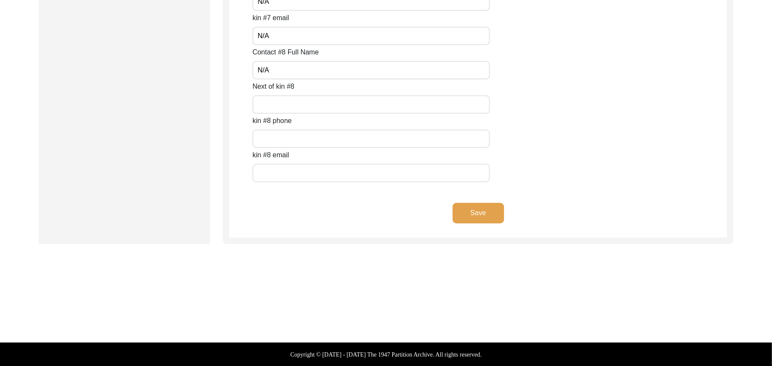
click at [267, 103] on input "Next of kin #8" at bounding box center [370, 104] width 237 height 18
click at [276, 140] on input "text" at bounding box center [370, 138] width 237 height 18
click at [279, 178] on input "text" at bounding box center [370, 173] width 237 height 18
click at [465, 212] on button "Save" at bounding box center [477, 213] width 51 height 21
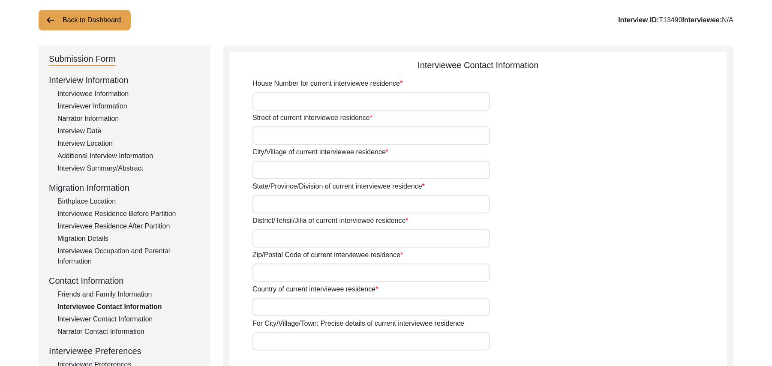
scroll to position [39, 0]
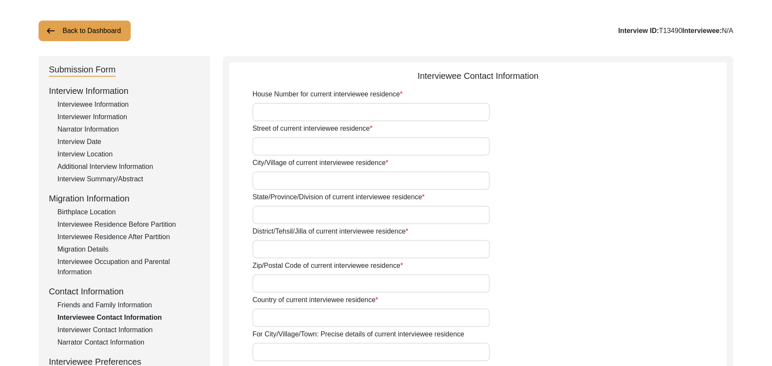
click at [259, 114] on input "House Number for current interviewee residence" at bounding box center [370, 112] width 237 height 18
click at [263, 147] on input "Street of current interviewee residence" at bounding box center [370, 146] width 237 height 18
click at [264, 180] on input "City/Village of current interviewee residence" at bounding box center [370, 180] width 237 height 18
click at [269, 213] on input "State/Province/Division of current interviewee residence" at bounding box center [370, 215] width 237 height 18
click at [268, 251] on input "District/Tehsil/Jilla of current interviewee residence" at bounding box center [370, 249] width 237 height 18
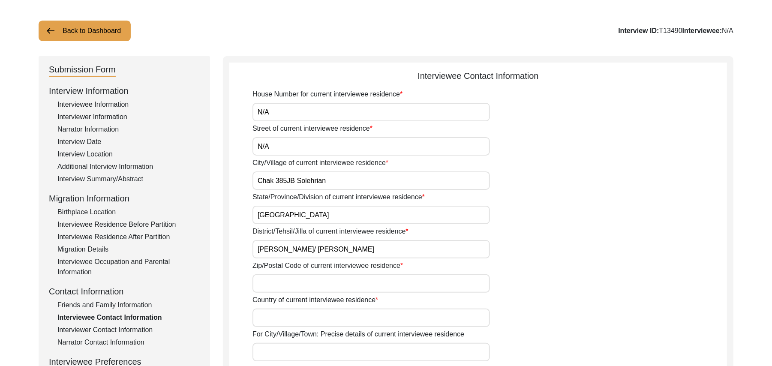
click at [268, 281] on input "Zip/Postal Code of current interviewee residence" at bounding box center [370, 283] width 237 height 18
click at [275, 318] on input "Country of current interviewee residence" at bounding box center [370, 317] width 237 height 18
click at [278, 350] on input "For City/Village/Town: Precise details of current interviewee residence" at bounding box center [370, 352] width 237 height 18
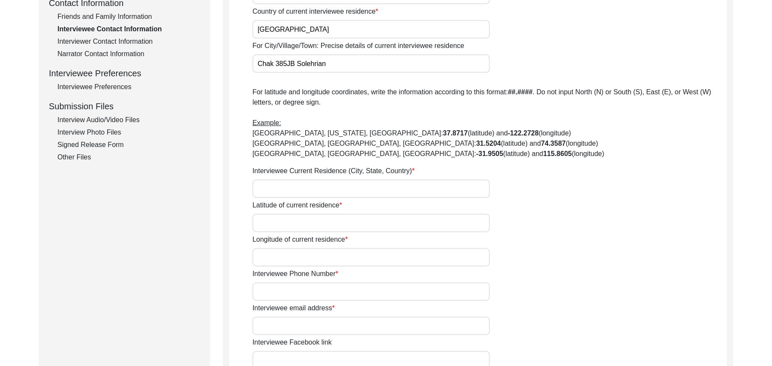
scroll to position [331, 0]
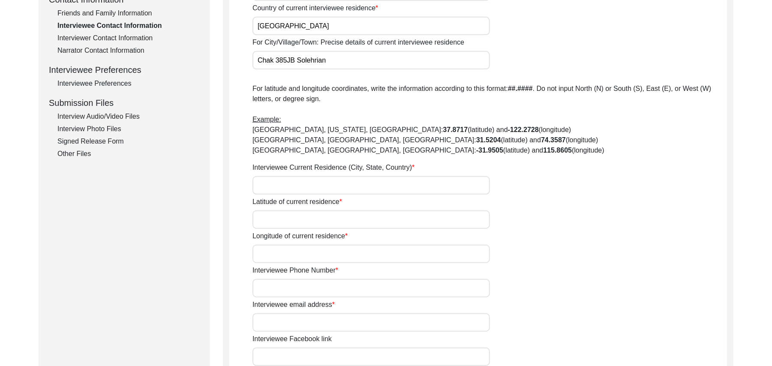
click at [290, 189] on input "Interviewee Current Residence (City, State, Country)" at bounding box center [370, 185] width 237 height 18
click at [288, 216] on input "Latitude of current residence" at bounding box center [370, 219] width 237 height 18
click at [287, 254] on input "Longitude of current residence" at bounding box center [370, 254] width 237 height 18
click at [291, 290] on input "Interviewee Phone Number" at bounding box center [370, 288] width 237 height 18
click at [293, 325] on input "Interviewee email address" at bounding box center [370, 322] width 237 height 18
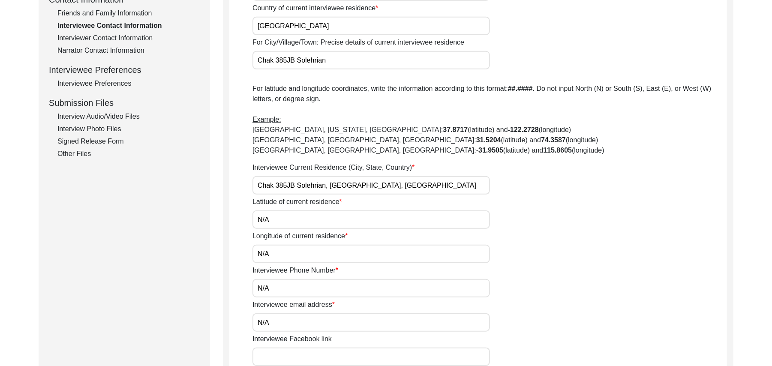
click at [299, 356] on input "Interviewee Facebook link" at bounding box center [370, 356] width 237 height 18
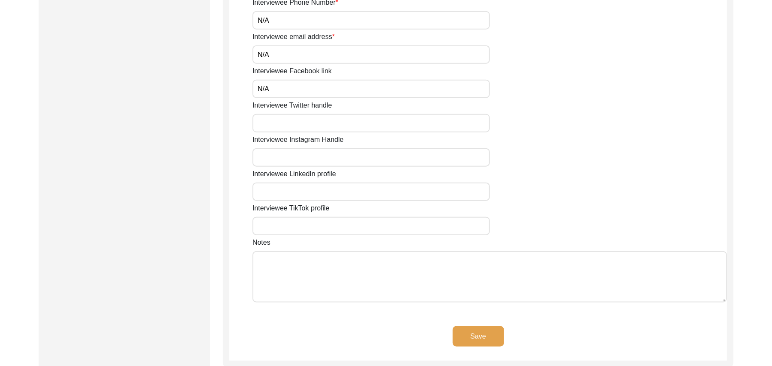
scroll to position [630, 0]
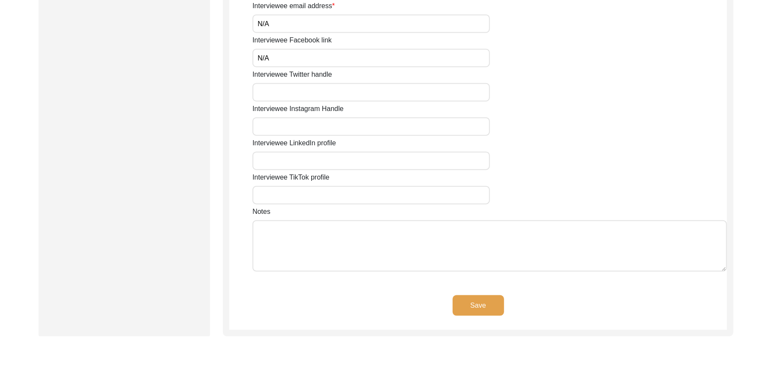
click at [305, 90] on input "Interviewee Twitter handle" at bounding box center [370, 92] width 237 height 18
click at [309, 123] on input "Interviewee Instagram Handle" at bounding box center [370, 126] width 237 height 18
click at [311, 159] on input "Interviewee LinkedIn profile" at bounding box center [370, 161] width 237 height 18
click at [311, 201] on input "Interviewee TikTok profile" at bounding box center [370, 195] width 237 height 18
click at [318, 242] on textarea "Notes" at bounding box center [489, 245] width 474 height 51
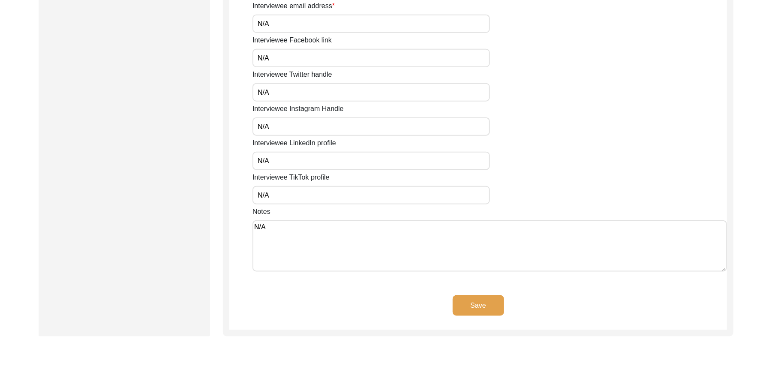
click at [484, 299] on button "Save" at bounding box center [477, 305] width 51 height 21
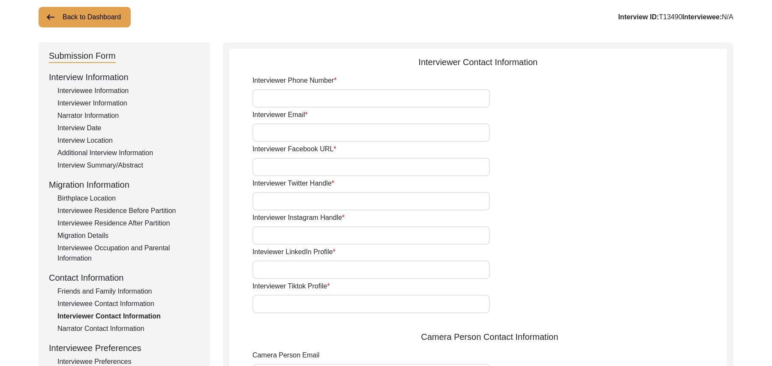
scroll to position [50, 0]
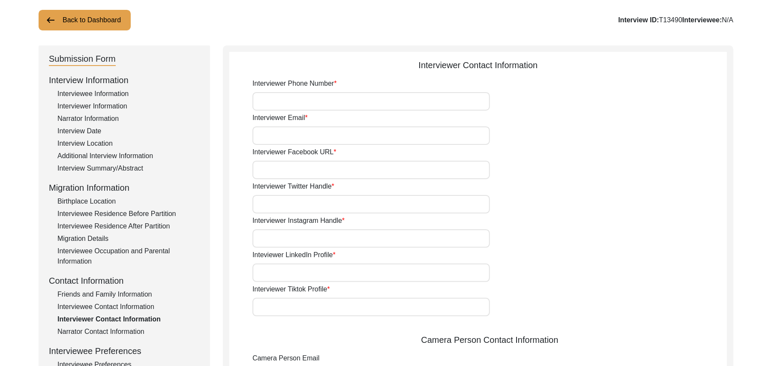
click at [369, 104] on input "Interviewer Phone Number" at bounding box center [370, 101] width 237 height 18
click at [327, 139] on input "Interviewer Email" at bounding box center [370, 135] width 237 height 18
click at [329, 168] on input "Interviewer Facebook URL" at bounding box center [370, 170] width 237 height 18
click at [314, 211] on input "Interviewer Twitter Handle" at bounding box center [370, 204] width 237 height 18
click at [308, 241] on input "Interviewer Instagram Handle" at bounding box center [370, 238] width 237 height 18
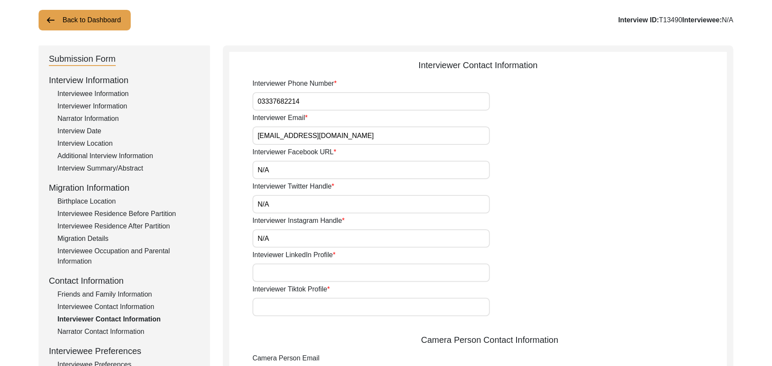
click at [312, 271] on input "Inteviewer LinkedIn Profile" at bounding box center [370, 272] width 237 height 18
click at [312, 308] on input "Interviewer Tiktok Profile" at bounding box center [370, 307] width 237 height 18
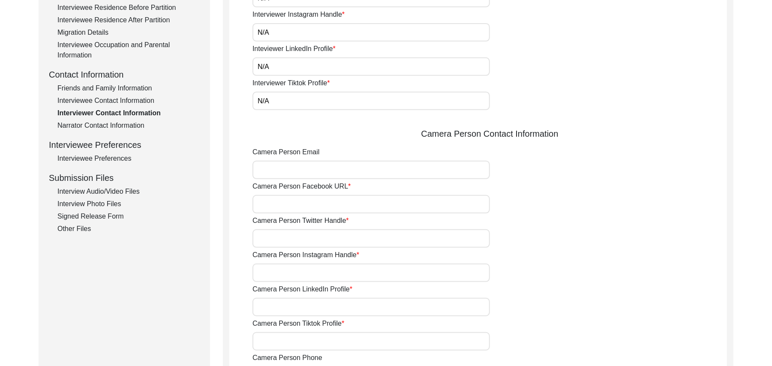
scroll to position [260, 0]
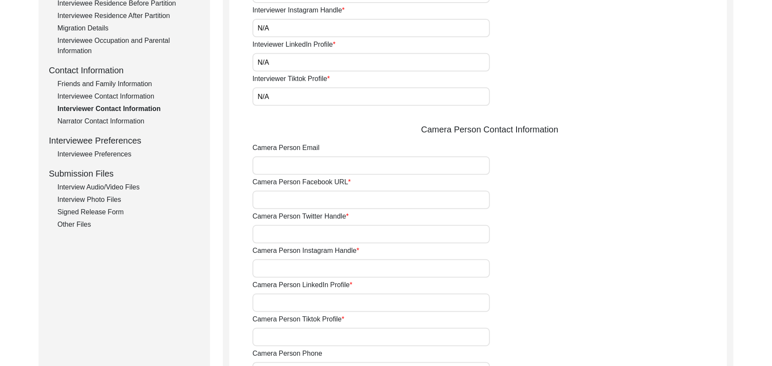
click at [385, 171] on input "Camera Person Email" at bounding box center [370, 165] width 237 height 18
click at [363, 203] on input "Camera Person Facebook URL" at bounding box center [370, 200] width 237 height 18
click at [360, 234] on input "Camera Person Twitter Handle" at bounding box center [370, 234] width 237 height 18
click at [359, 267] on input "Camera Person Instagram Handle" at bounding box center [370, 268] width 237 height 18
click at [347, 309] on input "Camera Person LinkedIn Profile" at bounding box center [370, 302] width 237 height 18
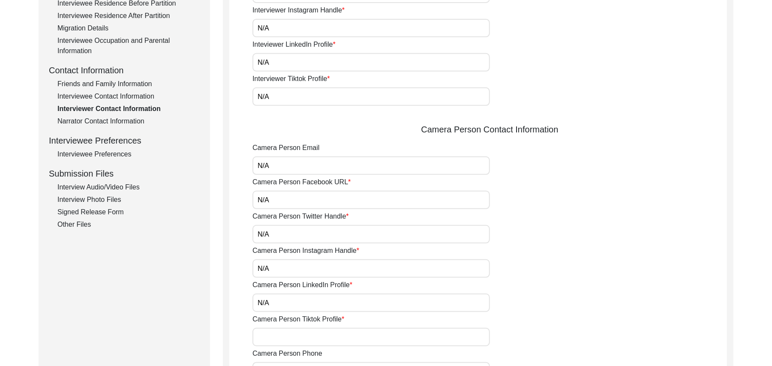
click at [340, 336] on input "Camera Person Tiktok Profile" at bounding box center [370, 337] width 237 height 18
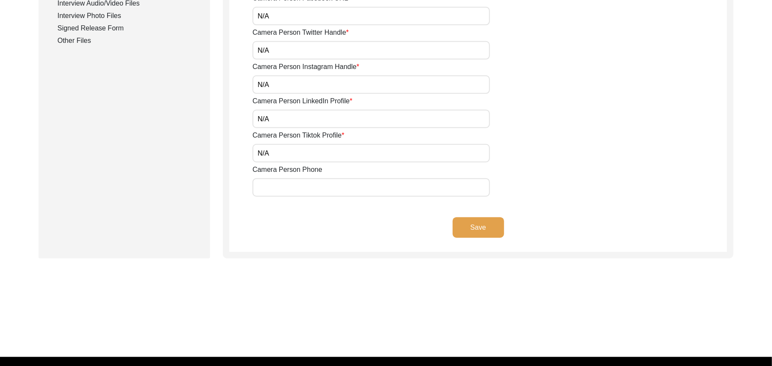
scroll to position [452, 0]
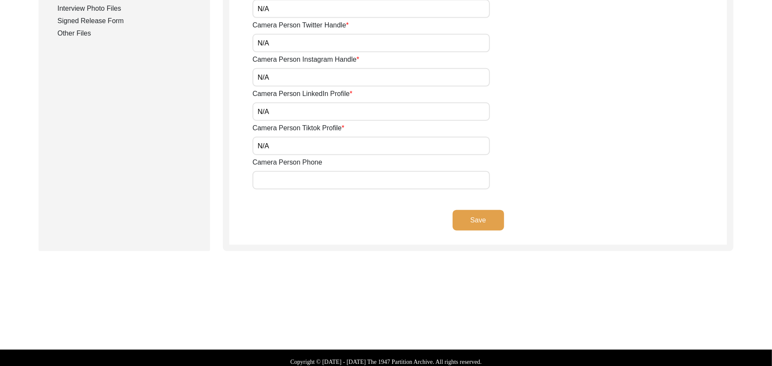
click at [305, 182] on input "Camera Person Phone" at bounding box center [370, 180] width 237 height 18
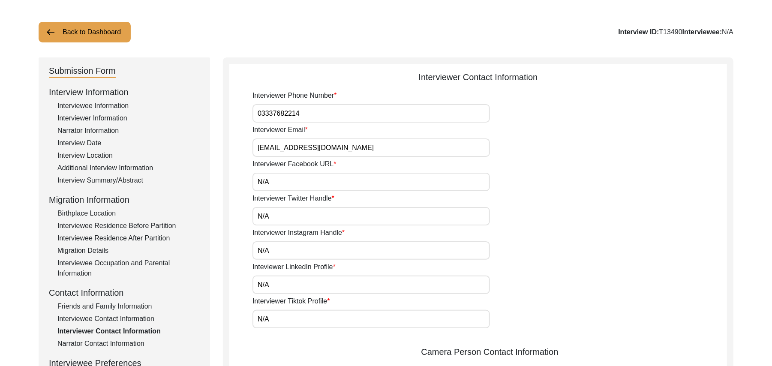
scroll to position [14, 0]
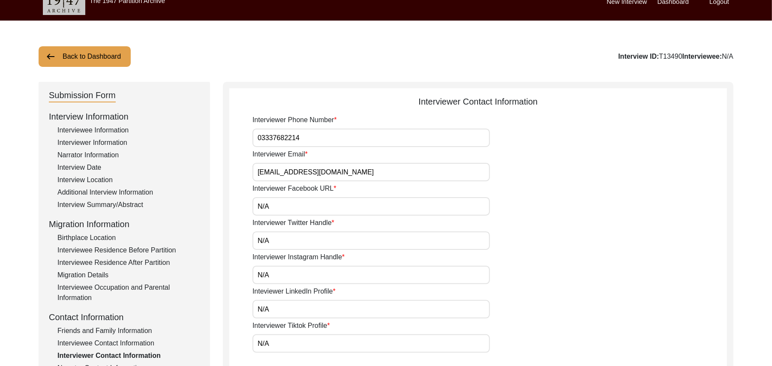
click at [307, 136] on input "03337682214" at bounding box center [370, 138] width 237 height 18
click at [356, 172] on input "bhutta.sarfraz733@gamil.com" at bounding box center [370, 172] width 237 height 18
click at [393, 201] on input "N/A" at bounding box center [370, 206] width 237 height 18
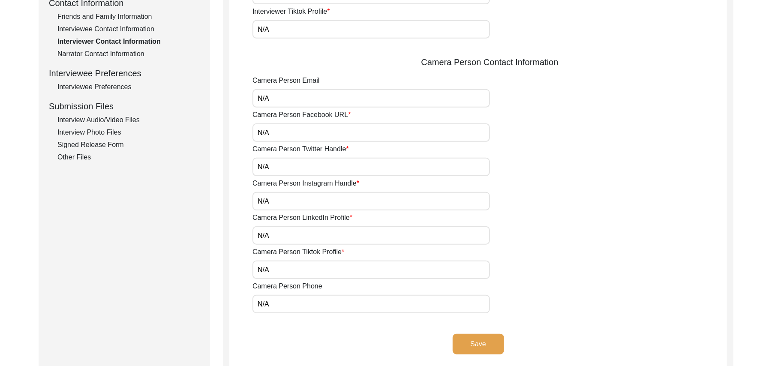
scroll to position [458, 0]
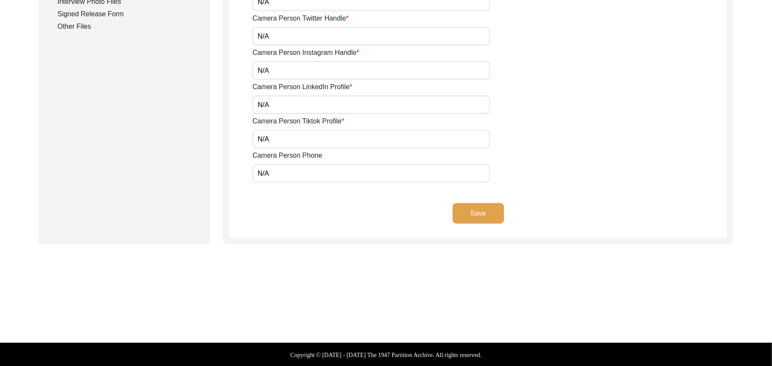
click at [481, 210] on button "Save" at bounding box center [477, 213] width 51 height 21
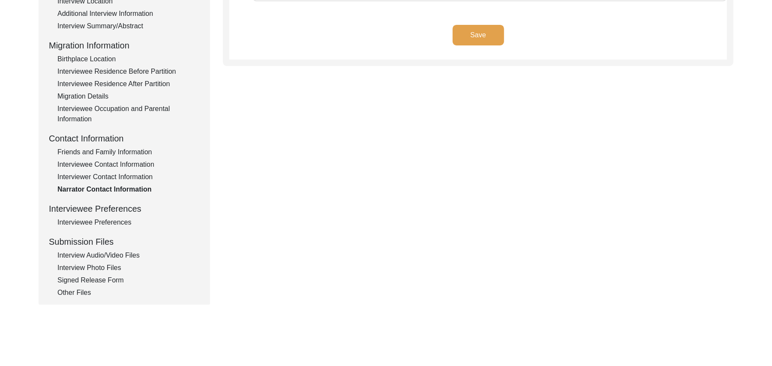
scroll to position [72, 0]
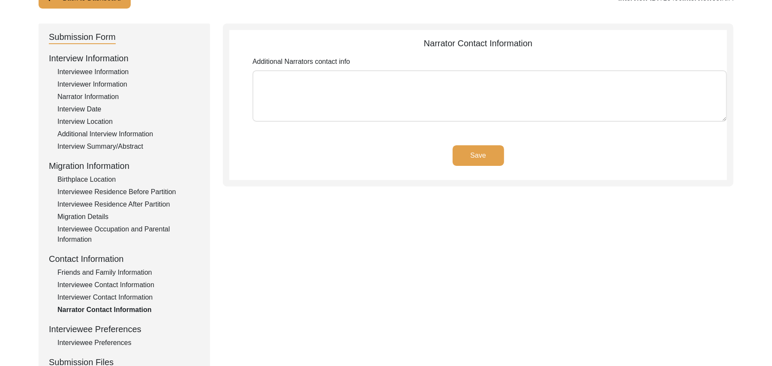
click at [381, 98] on textarea "Additional Narrators contact info" at bounding box center [489, 95] width 474 height 51
click at [469, 150] on button "Save" at bounding box center [477, 155] width 51 height 21
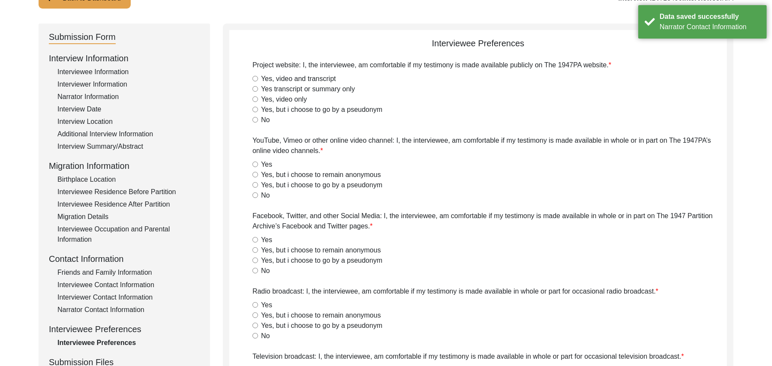
click at [254, 79] on input "Yes, video and transcript" at bounding box center [255, 79] width 6 height 6
click at [256, 160] on div "Yes" at bounding box center [489, 164] width 474 height 10
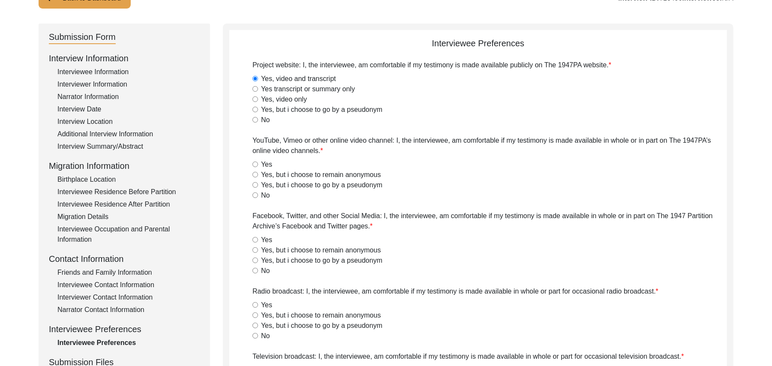
click at [257, 165] on input "Yes" at bounding box center [255, 165] width 6 height 6
click at [258, 240] on div "Yes" at bounding box center [489, 240] width 474 height 10
click at [255, 239] on input "Yes" at bounding box center [255, 240] width 6 height 6
click at [254, 305] on input "Yes" at bounding box center [255, 305] width 6 height 6
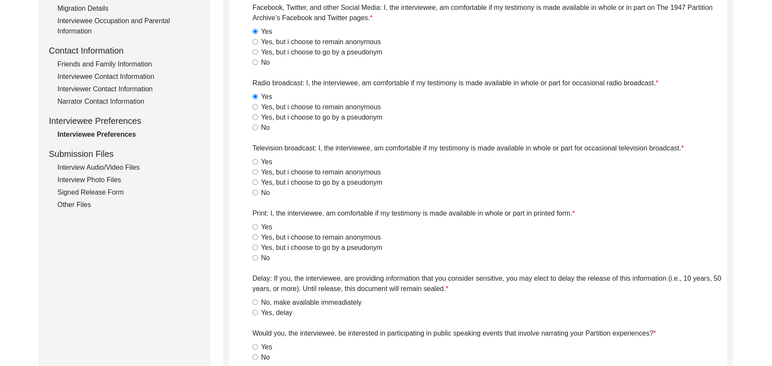
scroll to position [287, 0]
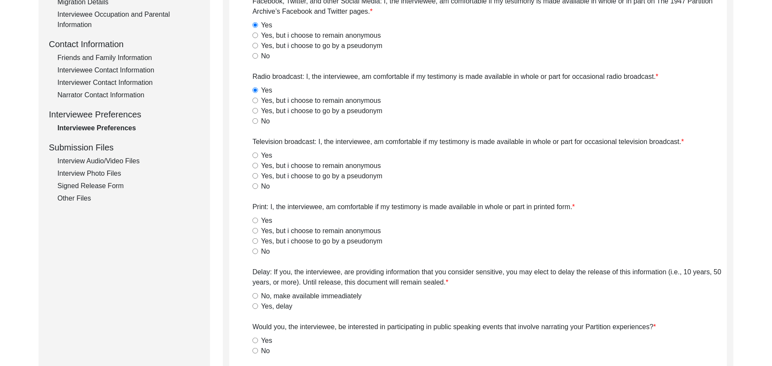
click at [256, 155] on input "Yes" at bounding box center [255, 156] width 6 height 6
click at [254, 220] on input "Yes" at bounding box center [255, 221] width 6 height 6
click at [254, 294] on input "No, make available immeadiately" at bounding box center [255, 296] width 6 height 6
click at [256, 350] on input "No" at bounding box center [255, 351] width 6 height 6
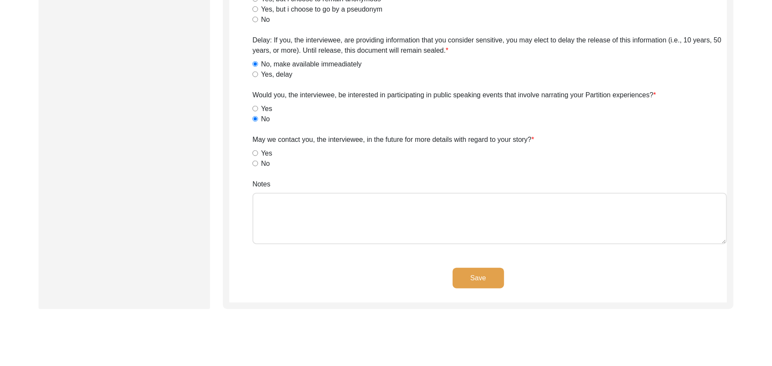
scroll to position [550, 0]
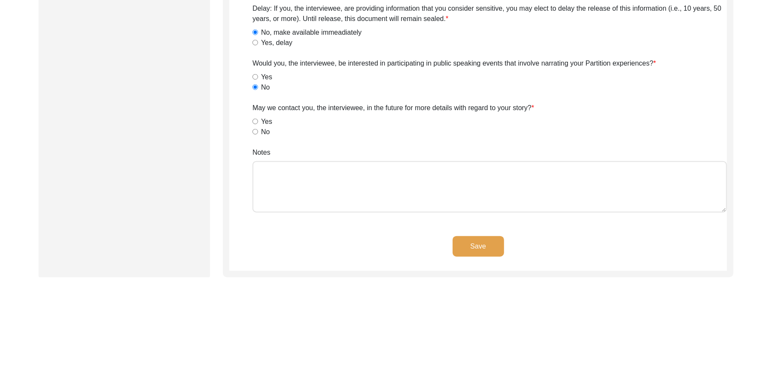
click at [254, 122] on input "Yes" at bounding box center [255, 122] width 6 height 6
click at [268, 189] on textarea "Notes" at bounding box center [489, 186] width 474 height 51
click at [462, 243] on button "Save" at bounding box center [477, 246] width 51 height 21
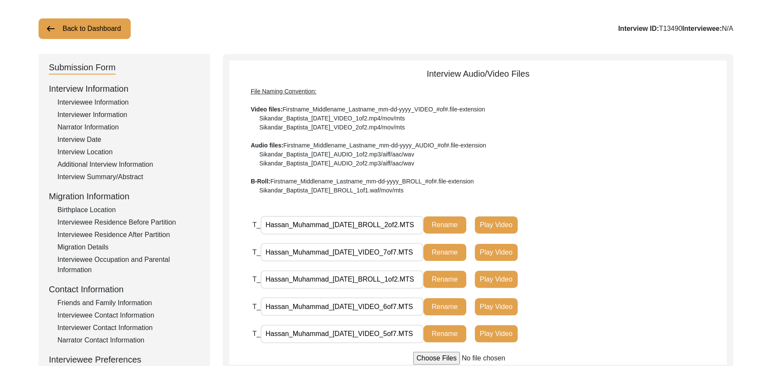
scroll to position [40, 0]
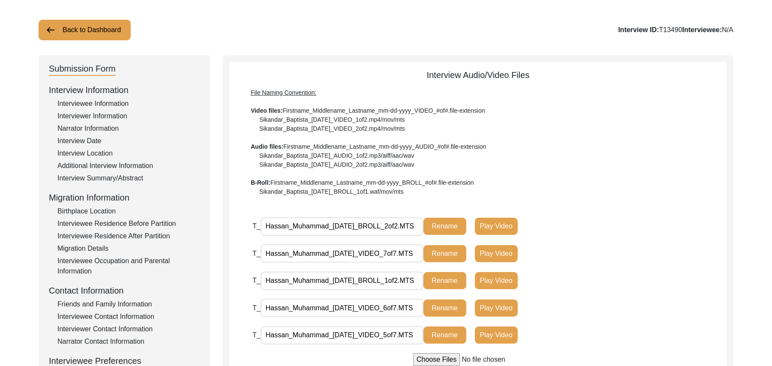
click at [108, 25] on button "Back to Dashboard" at bounding box center [85, 30] width 92 height 21
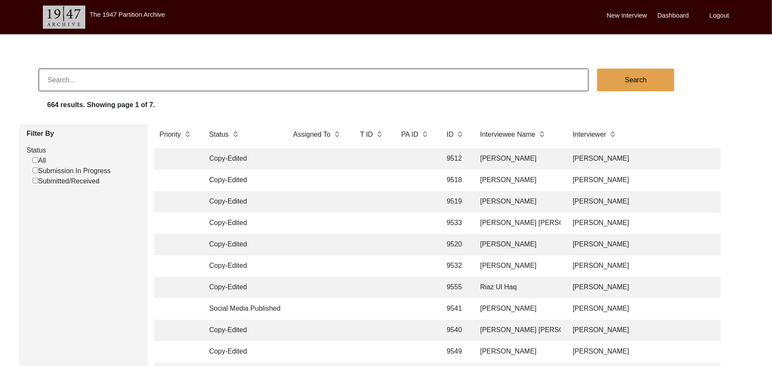
click at [35, 183] on input "Submitted/Received" at bounding box center [36, 181] width 6 height 6
checkbox input "false"
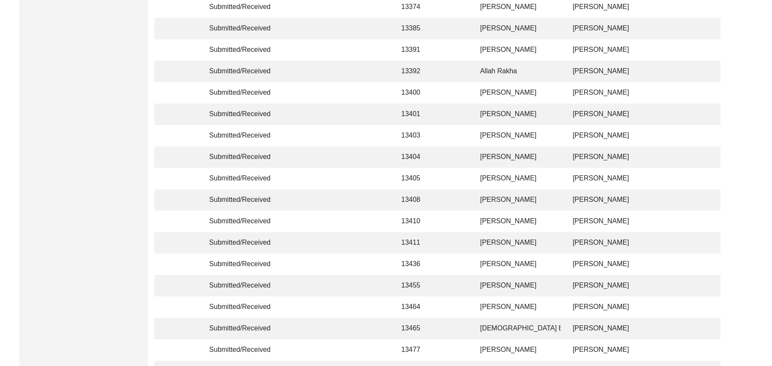
scroll to position [805, 0]
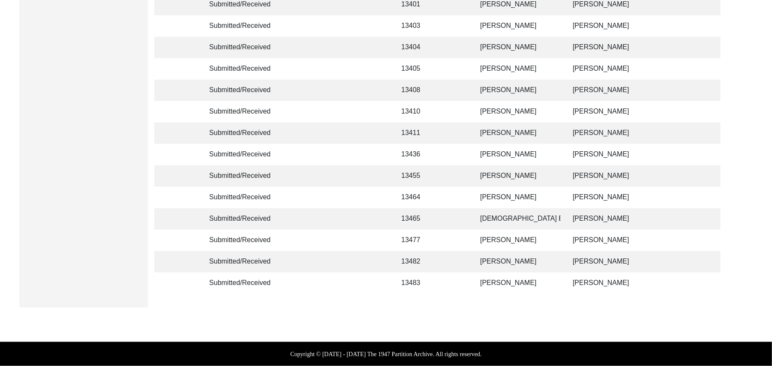
click at [410, 272] on td "13483" at bounding box center [415, 282] width 39 height 21
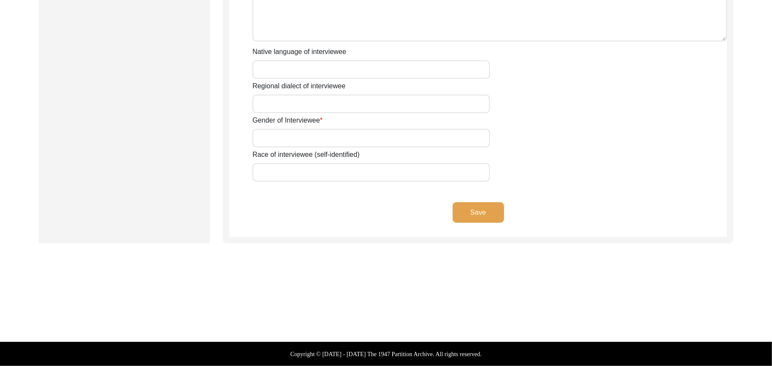
scroll to position [595, 0]
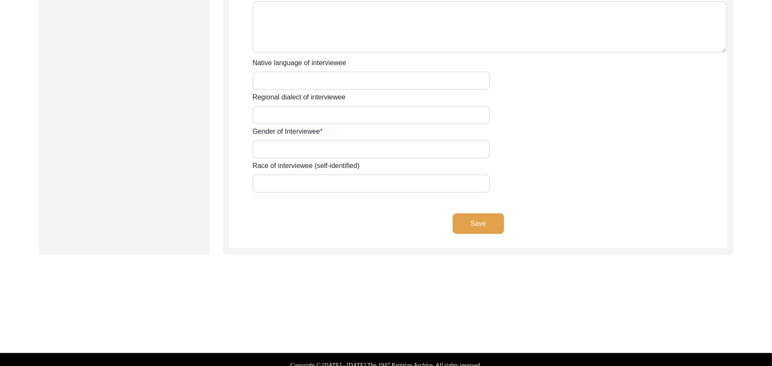
type input "Mr"
type input "[DEMOGRAPHIC_DATA]"
type input "Sharif"
type input "N/A"
type input "Muhammad Sharif"
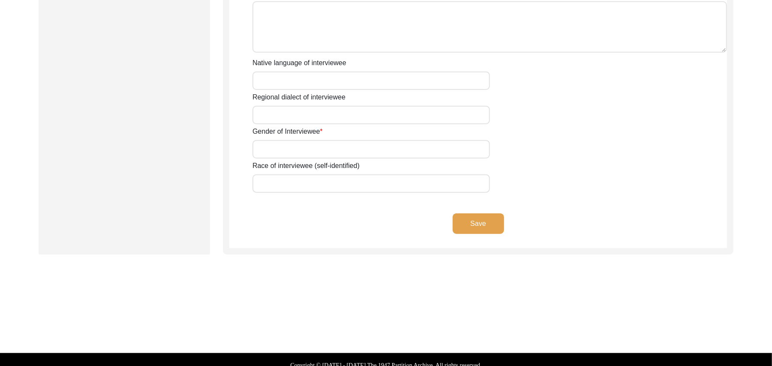
type input "N/A"
type input "Muhammad Sharif"
type input "1935"
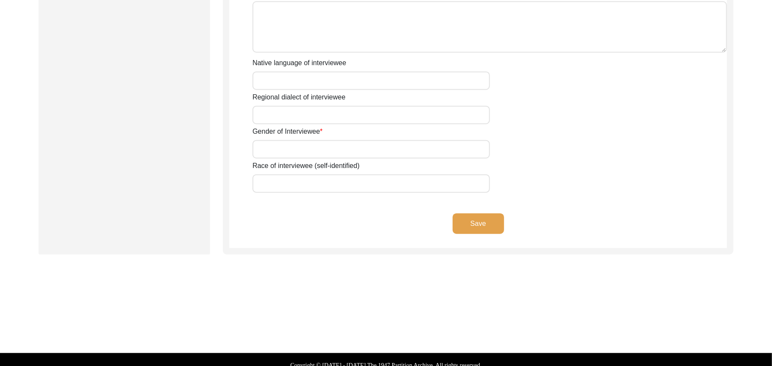
type input "90 Years"
type input "[DEMOGRAPHIC_DATA]"
type input "N/A"
type textarea "N/A"
type input "Punjabi"
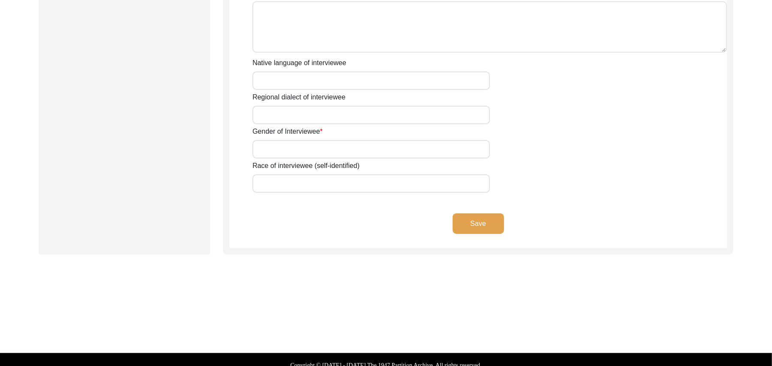
type input "Malwai"
type input "[DEMOGRAPHIC_DATA]"
type input "Araein"
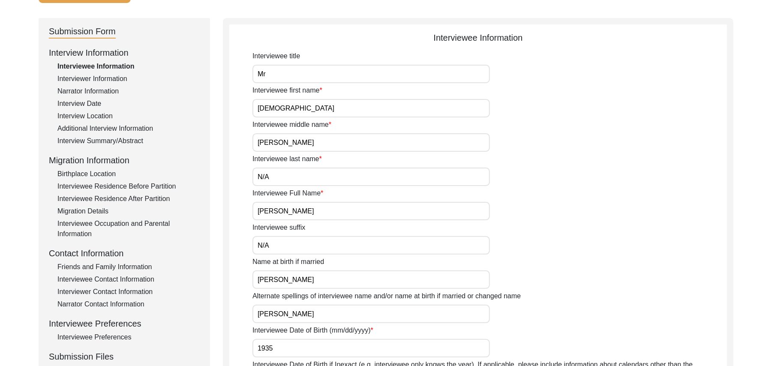
scroll to position [69, 0]
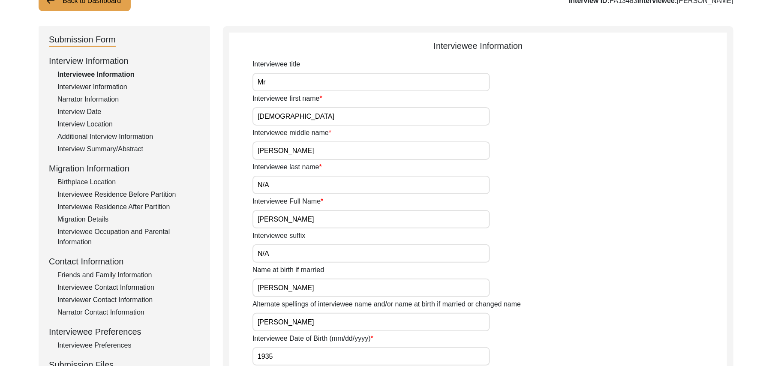
click at [121, 86] on div "Interviewer Information" at bounding box center [128, 87] width 142 height 10
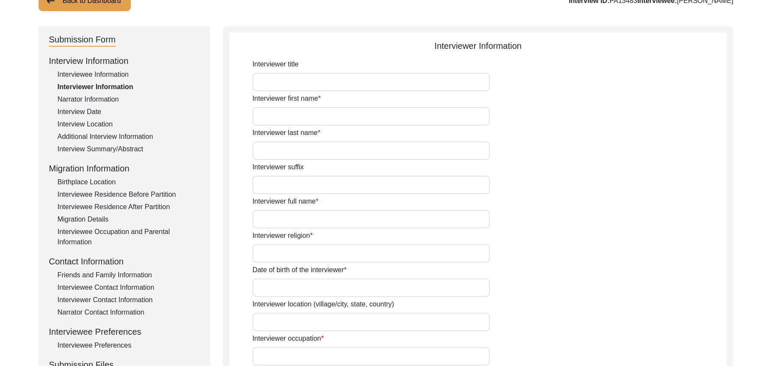
type input "Mr"
type input "[DEMOGRAPHIC_DATA]"
type input "[PERSON_NAME]"
type input "N/A"
type input "[PERSON_NAME]"
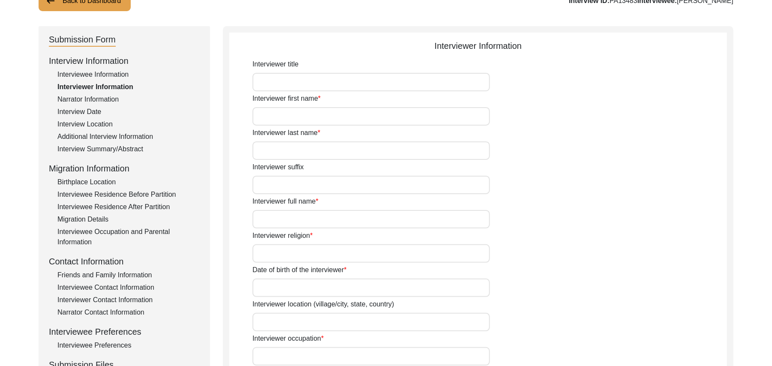
type input "[DEMOGRAPHIC_DATA]"
type input "[DATE]"
type input "[GEOGRAPHIC_DATA], [GEOGRAPHIC_DATA], [GEOGRAPHIC_DATA]"
type input "Retired Govt Servant"
type input "Mr"
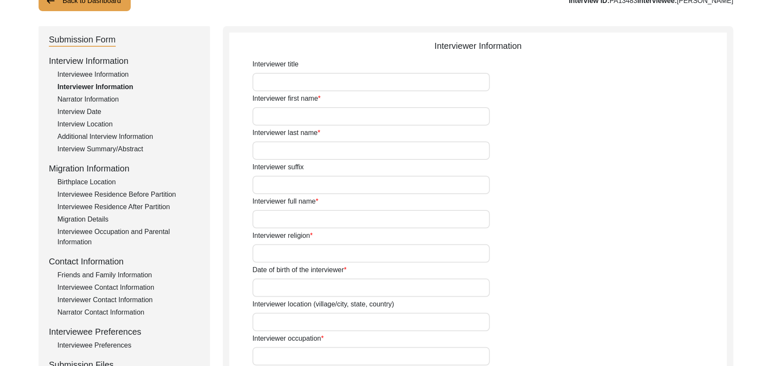
type input "[DEMOGRAPHIC_DATA]"
type input "[PERSON_NAME]"
type input "N/A"
type input "[PERSON_NAME]"
type textarea "A graduate in the subjects of education and [DEMOGRAPHIC_DATA] history."
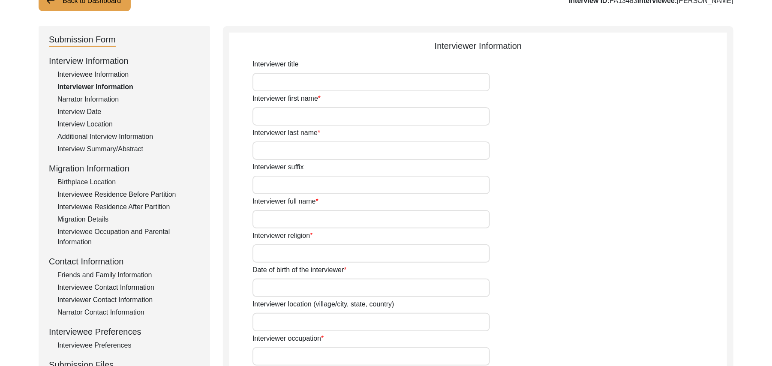
type input "Punjabi"
type input "Malwai"
type textarea "N/A"
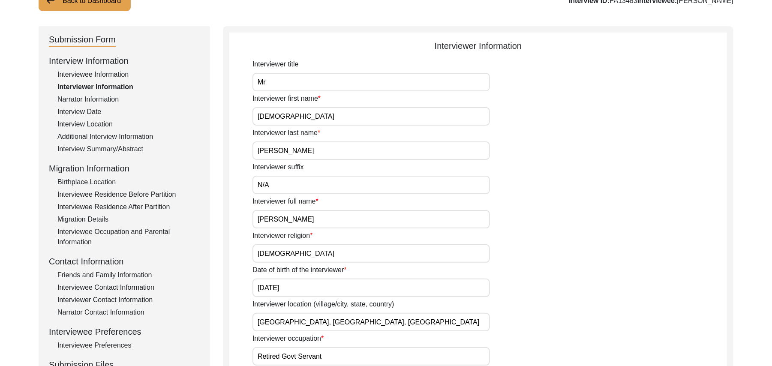
click at [280, 151] on input "[PERSON_NAME]" at bounding box center [370, 150] width 237 height 18
click at [290, 189] on input "N/A" at bounding box center [370, 185] width 237 height 18
click at [332, 225] on input "[PERSON_NAME]" at bounding box center [370, 219] width 237 height 18
click at [293, 255] on input "[DEMOGRAPHIC_DATA]" at bounding box center [370, 253] width 237 height 18
click at [304, 292] on input "[DATE]" at bounding box center [370, 287] width 237 height 18
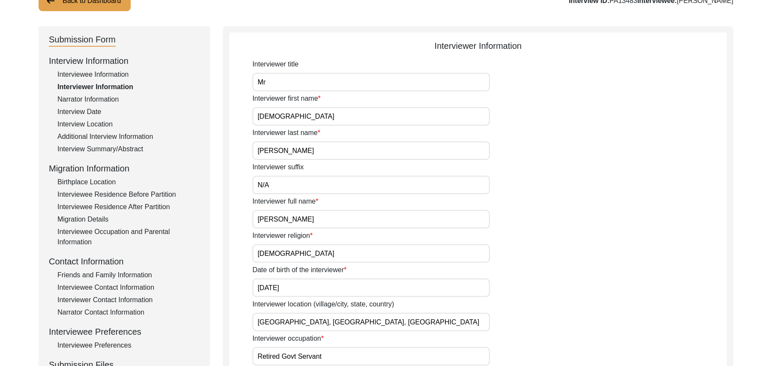
click at [355, 326] on input "Shorkot city, Punjab, Pakistan" at bounding box center [370, 322] width 237 height 18
click at [348, 359] on input "Retired Govt Servant" at bounding box center [370, 356] width 237 height 18
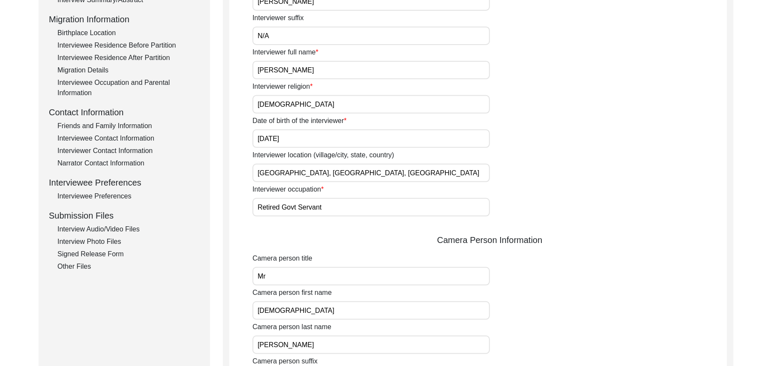
scroll to position [249, 0]
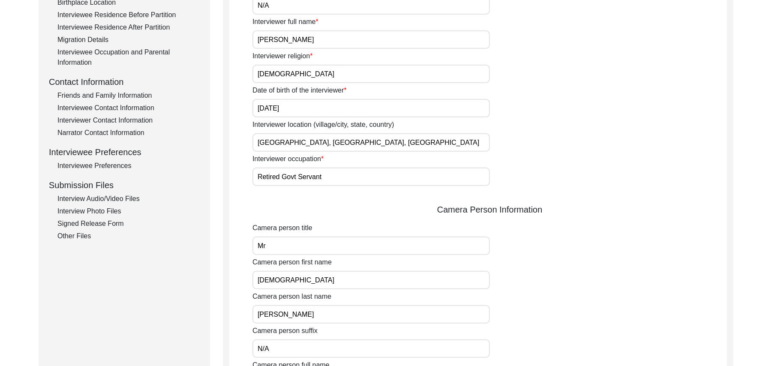
click at [308, 248] on input "Mr" at bounding box center [370, 245] width 237 height 18
click at [300, 278] on input "[DEMOGRAPHIC_DATA]" at bounding box center [370, 280] width 237 height 18
click at [296, 308] on input "Sarfraz" at bounding box center [370, 314] width 237 height 18
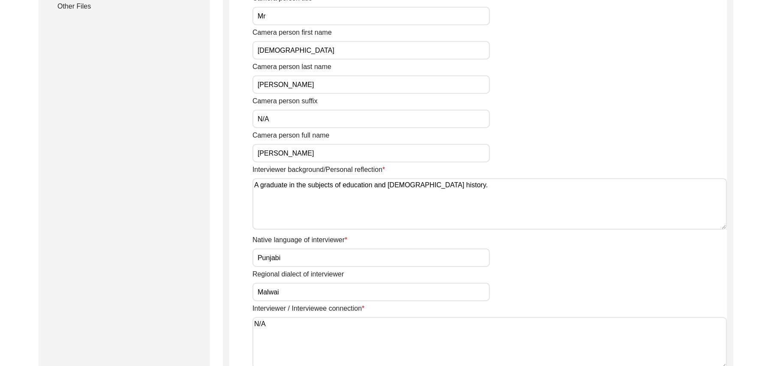
scroll to position [540, 0]
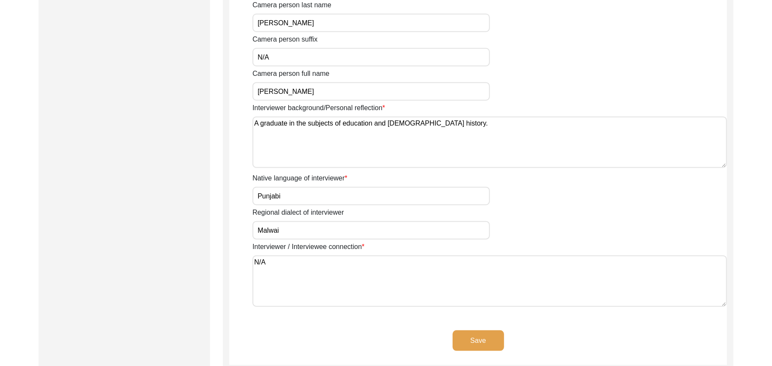
click at [332, 93] on input "[PERSON_NAME]" at bounding box center [370, 91] width 237 height 18
click at [370, 148] on textarea "A graduate in the subjects of education and Islamic history." at bounding box center [489, 142] width 474 height 51
click at [439, 124] on textarea "A graduate in the subjects of education and Islamic history." at bounding box center [489, 142] width 474 height 51
click at [302, 196] on input "Punjabi" at bounding box center [370, 196] width 237 height 18
click at [290, 234] on input "Malwai" at bounding box center [370, 230] width 237 height 18
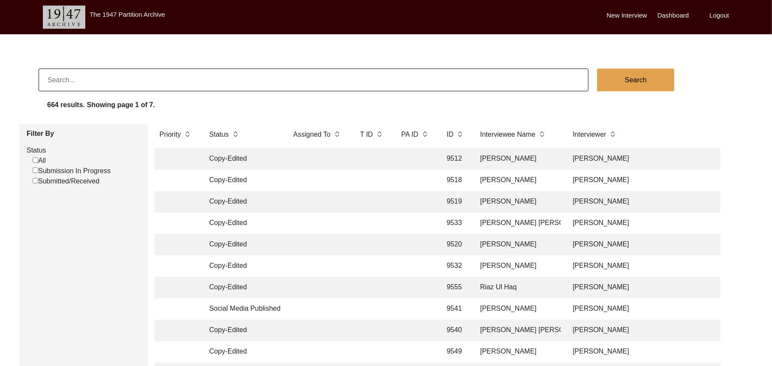
click at [35, 172] on input "Submission In Progress" at bounding box center [36, 171] width 6 height 6
checkbox input "false"
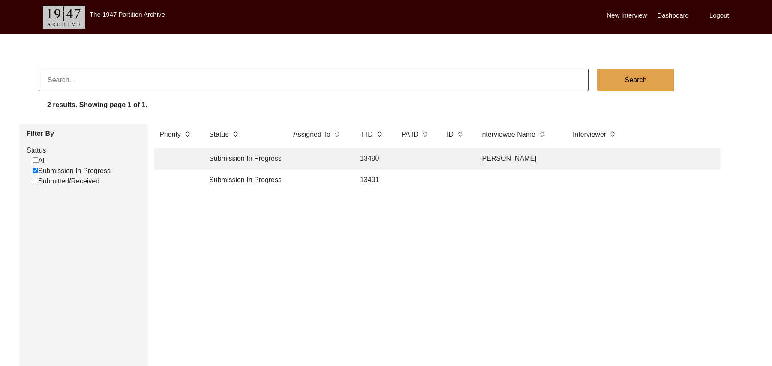
click at [368, 177] on td "13491" at bounding box center [372, 180] width 34 height 21
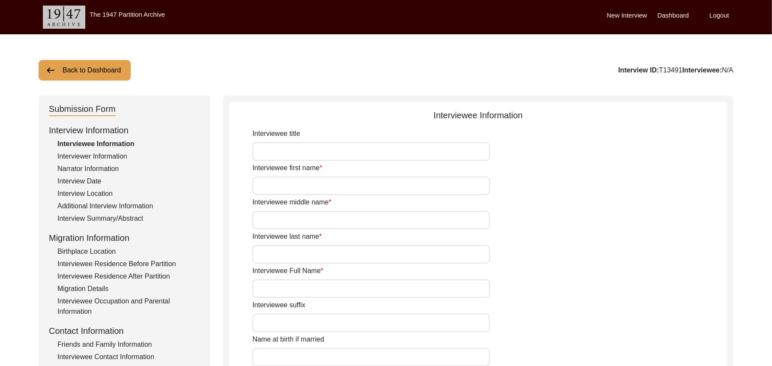
click at [116, 154] on div "Interviewer Information" at bounding box center [128, 156] width 142 height 10
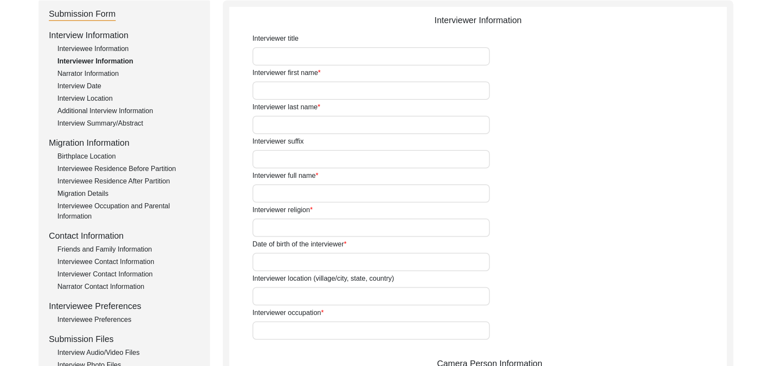
scroll to position [123, 0]
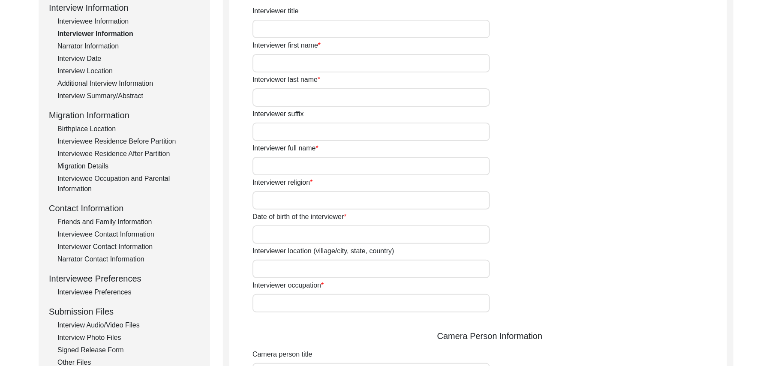
click at [320, 302] on input "Interviewer occupation" at bounding box center [370, 303] width 237 height 18
paste input "Retired Govt Servant"
type input "Retired Govt Servant"
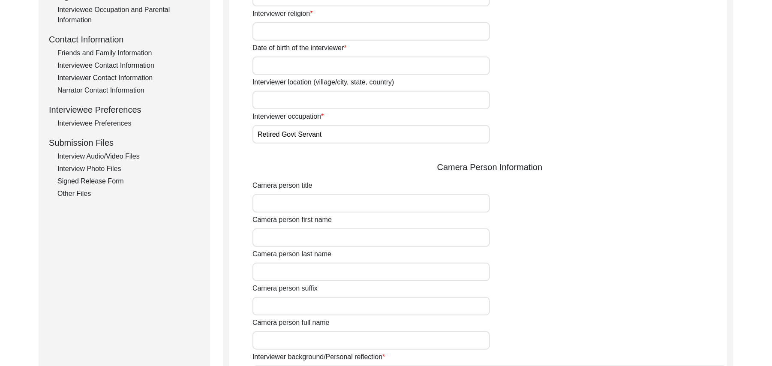
scroll to position [329, 0]
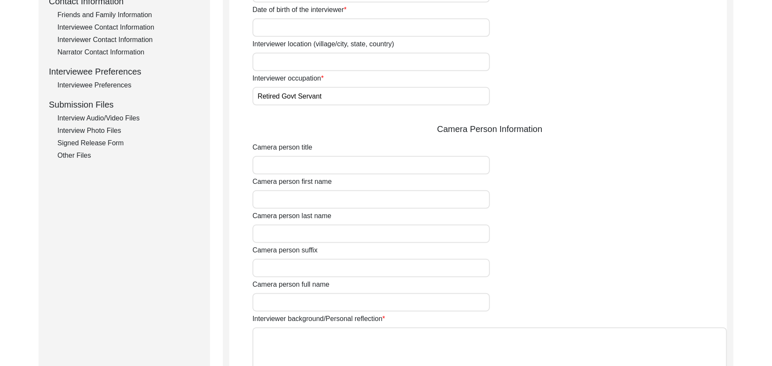
click at [312, 199] on input "Camera person first name" at bounding box center [370, 199] width 237 height 18
paste input "[DEMOGRAPHIC_DATA]"
type input "[DEMOGRAPHIC_DATA]"
click at [285, 159] on input "Camera person title" at bounding box center [370, 165] width 237 height 18
type input "Mr"
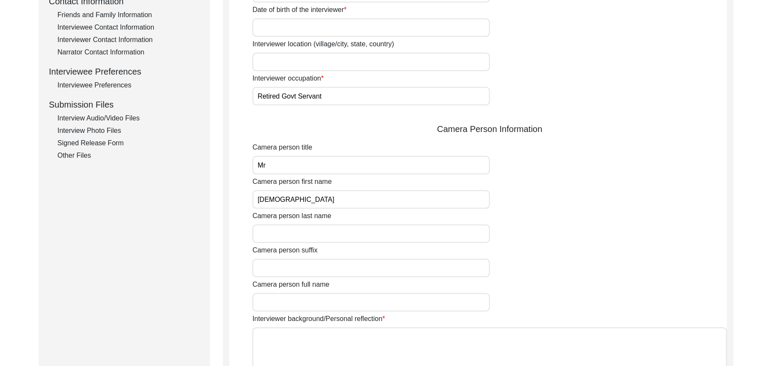
click at [292, 238] on input "Camera person last name" at bounding box center [370, 234] width 237 height 18
paste input "Sarfraz"
type input "Sarfraz"
click at [301, 269] on input "Camera person suffix" at bounding box center [370, 268] width 237 height 18
type input "N/A"
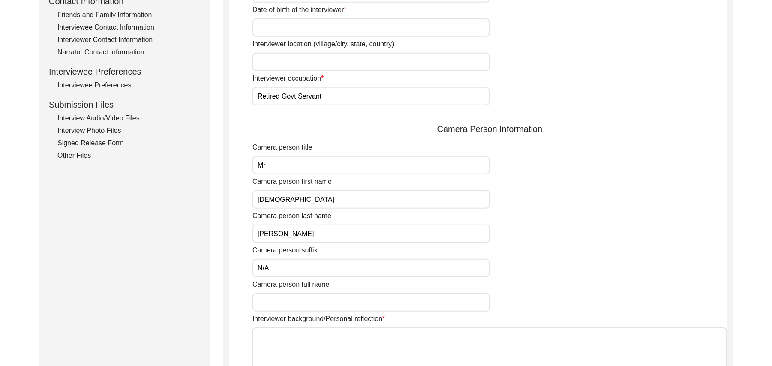
click at [300, 305] on input "Camera person full name" at bounding box center [370, 302] width 237 height 18
paste input "[PERSON_NAME]"
type input "[PERSON_NAME]"
click at [389, 350] on textarea "Interviewer background/Personal reflection" at bounding box center [489, 352] width 474 height 51
paste textarea "A graduate in the subjects of education and Islamic history."
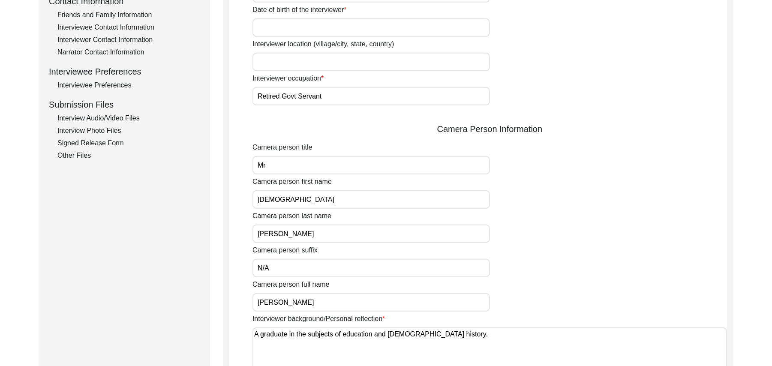
type textarea "A graduate in the subjects of education and Islamic history."
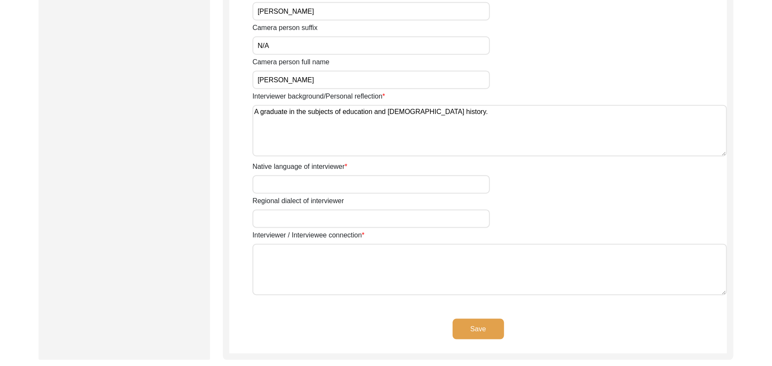
scroll to position [605, 0]
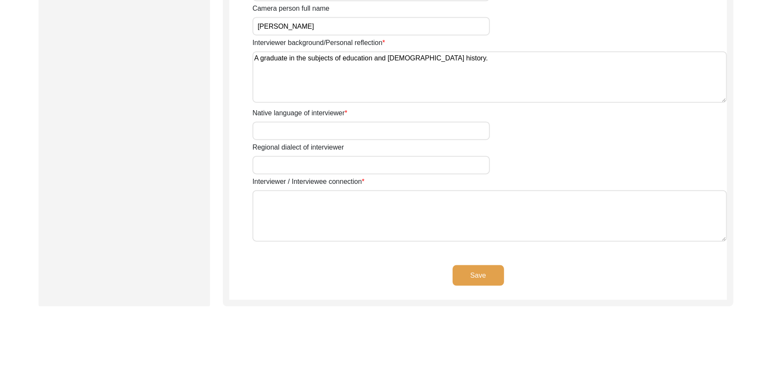
click at [340, 134] on input "Native language of interviewer" at bounding box center [370, 131] width 237 height 18
paste input "Punjabi"
type input "Punjabi"
click at [340, 171] on input "Regional dialect of interviewer" at bounding box center [370, 165] width 237 height 18
paste input "Malwai"
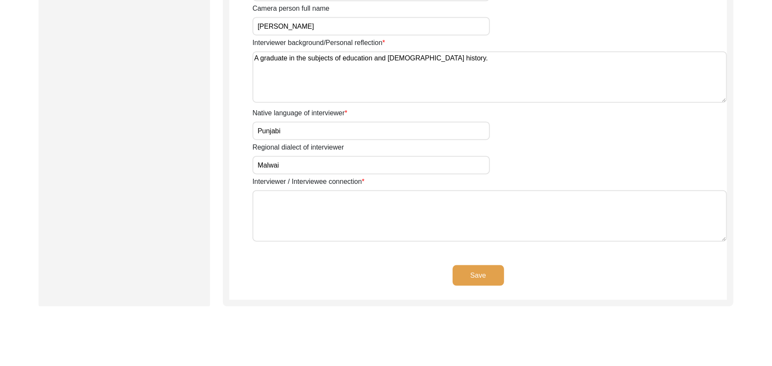
type input "Malwai"
click at [362, 218] on textarea "Interviewer / Interviewee connection" at bounding box center [489, 215] width 474 height 51
type textarea "N/A"
click at [468, 269] on button "Save" at bounding box center [477, 275] width 51 height 21
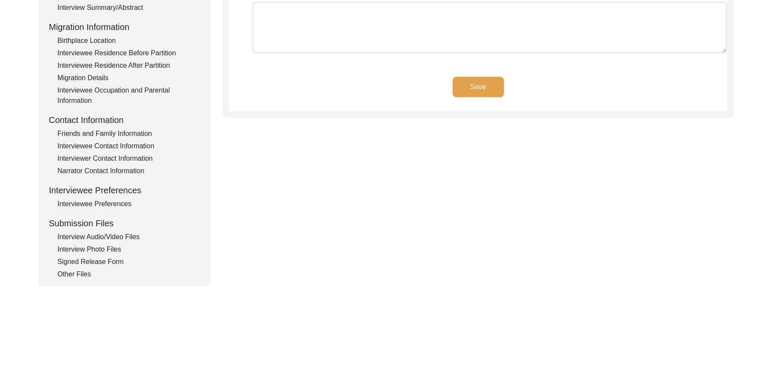
scroll to position [28, 0]
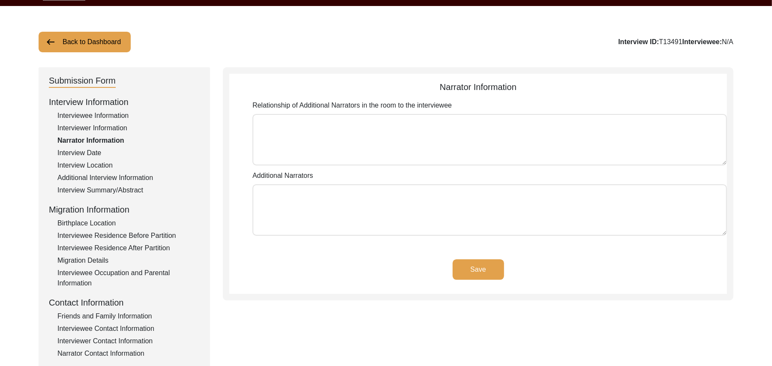
click at [400, 147] on textarea "Relationship of Additional Narrators in the room to the interviewee" at bounding box center [489, 139] width 474 height 51
type textarea "N/A"
click at [370, 226] on textarea "Additional Narrators" at bounding box center [489, 209] width 474 height 51
type textarea "N/A"
click at [462, 263] on button "Save" at bounding box center [477, 269] width 51 height 21
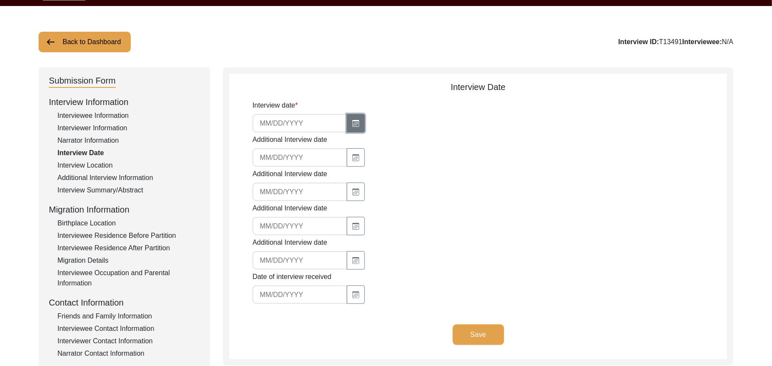
click at [355, 122] on icon "button" at bounding box center [355, 123] width 5 height 3
select select "8"
select select "2025"
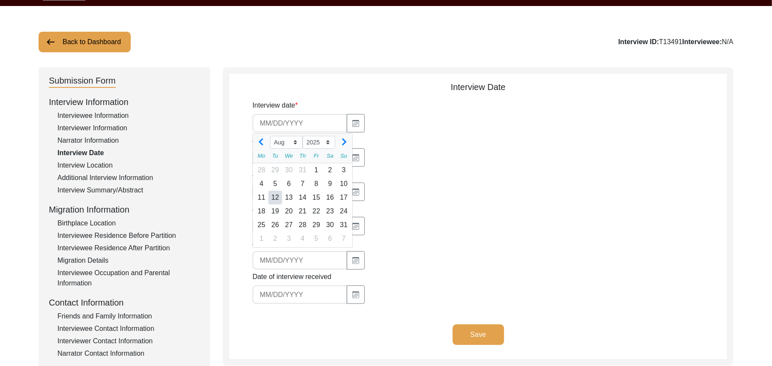
click at [274, 195] on div "12" at bounding box center [275, 198] width 14 height 14
type input "8/12/2025"
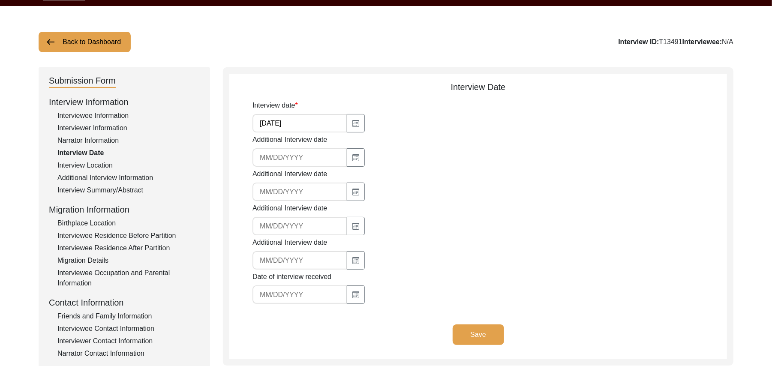
click at [484, 329] on button "Save" at bounding box center [477, 334] width 51 height 21
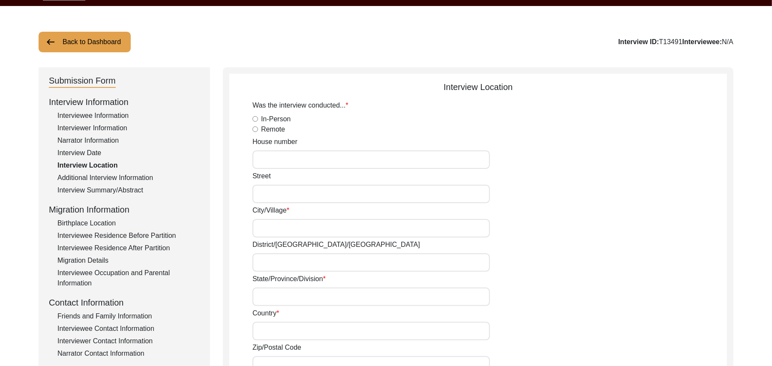
click at [254, 119] on input "In-Person" at bounding box center [255, 119] width 6 height 6
radio input "true"
click at [266, 165] on input "House number" at bounding box center [370, 159] width 237 height 18
paste input "N/A"
type input "N/A"
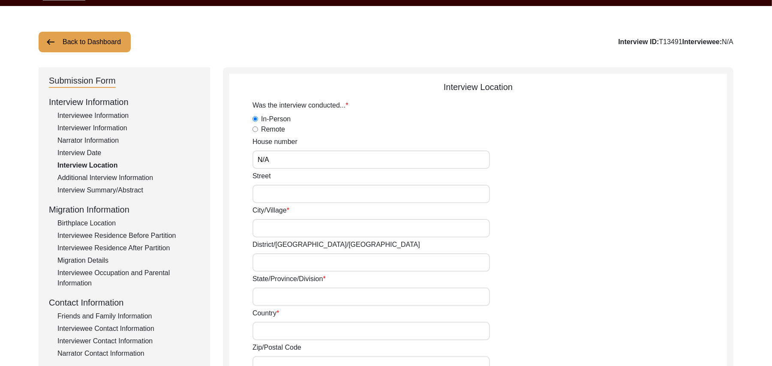
click at [261, 193] on input "Street" at bounding box center [370, 194] width 237 height 18
paste input "N/A"
type input "N/A"
click at [264, 230] on input "City/Village" at bounding box center [370, 228] width 237 height 18
type input "Chak 438JB Bhoana"
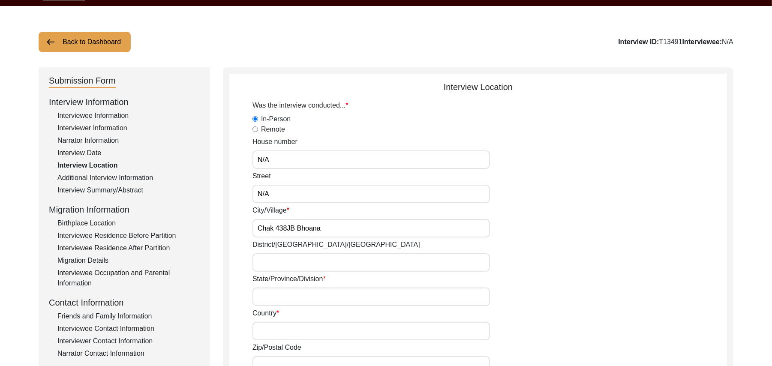
click at [259, 264] on input "District/tehsil/Jilla" at bounding box center [370, 262] width 237 height 18
type input "Toba Tek Singh/ Gojra"
click at [263, 296] on input "State/Province/Division" at bounding box center [370, 296] width 237 height 18
type input "Punjab"
click at [266, 332] on input "Country" at bounding box center [370, 331] width 237 height 18
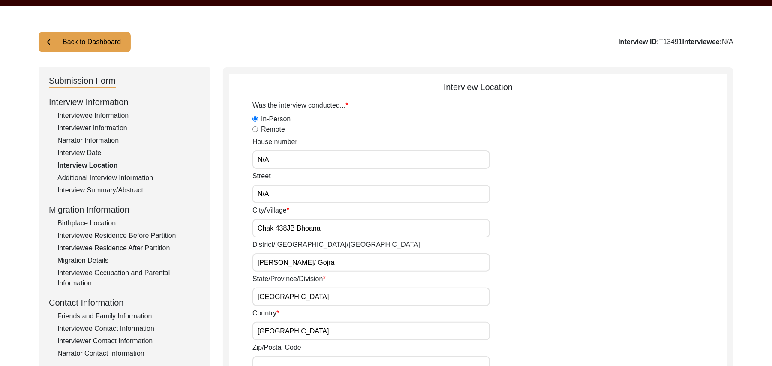
type input "Pakistan"
click at [277, 360] on input "Zip/Postal Code" at bounding box center [370, 365] width 237 height 18
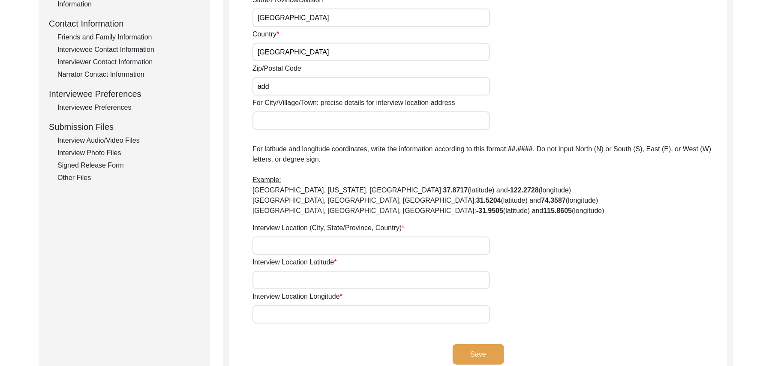
scroll to position [314, 0]
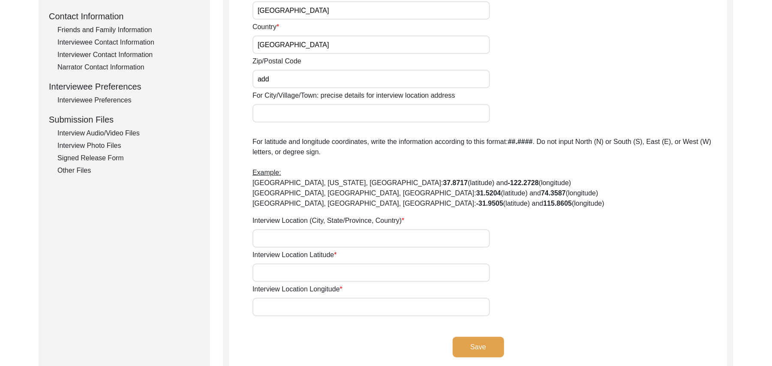
type input "add"
click at [311, 117] on input "For City/Village/Town: precise details for interview location address" at bounding box center [370, 113] width 237 height 18
type input "Chak 438JB Bhoana"
click at [292, 238] on input "Interview Location (City, State/Province, Country)" at bounding box center [370, 238] width 237 height 18
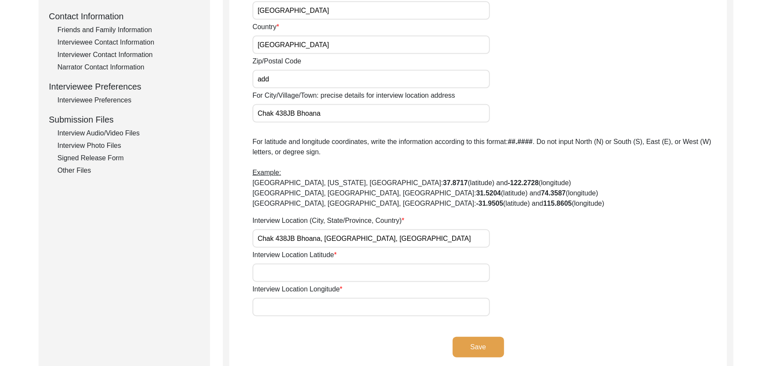
type input "Chak 438JB Bhoana, Punjab, Pakistan"
click at [304, 278] on input "Interview Location Latitude" at bounding box center [370, 272] width 237 height 18
paste input "N/A"
type input "N/A"
click at [308, 312] on input "Interview Location Longitude" at bounding box center [370, 307] width 237 height 18
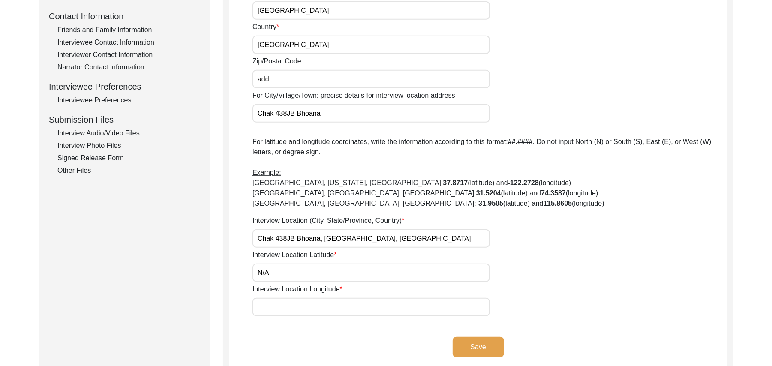
paste input "N/A"
type input "N/A"
click at [468, 346] on button "Save" at bounding box center [477, 347] width 51 height 21
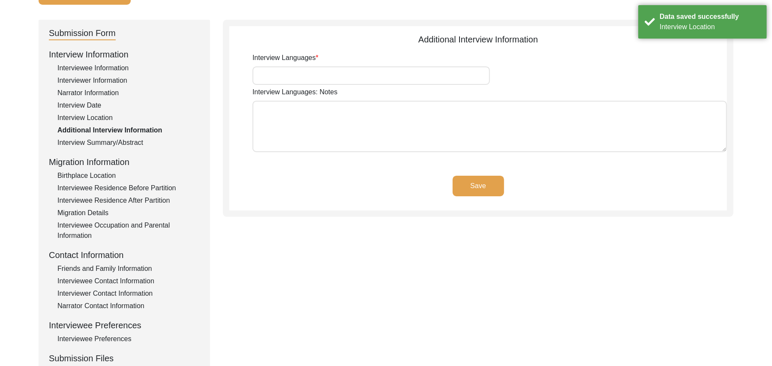
scroll to position [64, 0]
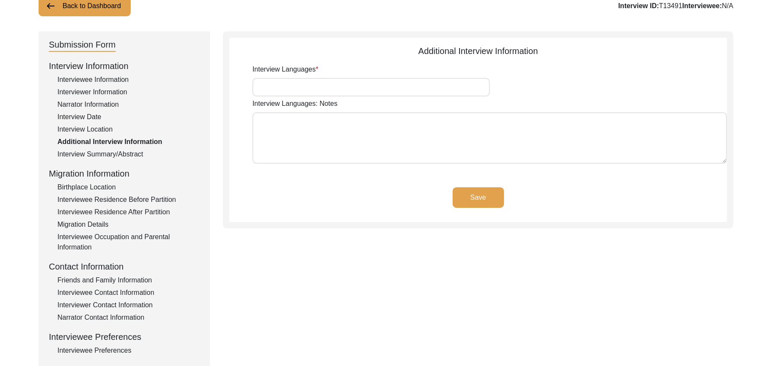
click at [392, 87] on input "Interview Languages" at bounding box center [370, 87] width 237 height 18
type input "Punjabi"
click at [360, 159] on textarea "Interview Languages: Notes" at bounding box center [489, 137] width 474 height 51
paste textarea "N/A"
type textarea "N/A"
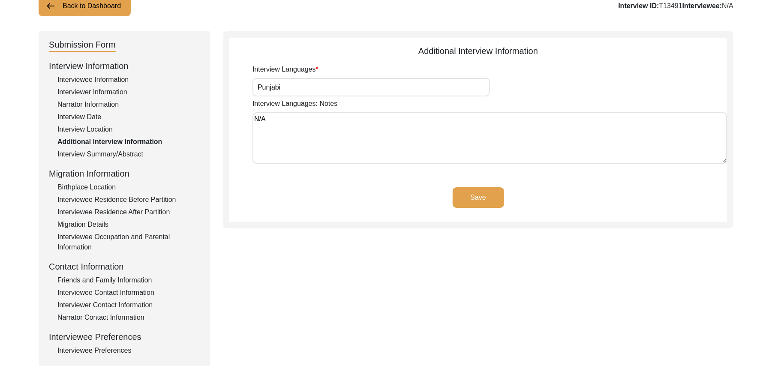
click at [460, 195] on button "Save" at bounding box center [477, 197] width 51 height 21
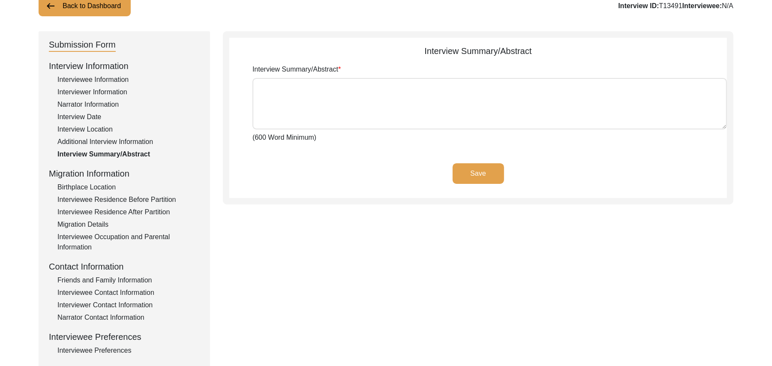
click at [113, 186] on div "Birthplace Location" at bounding box center [128, 187] width 142 height 10
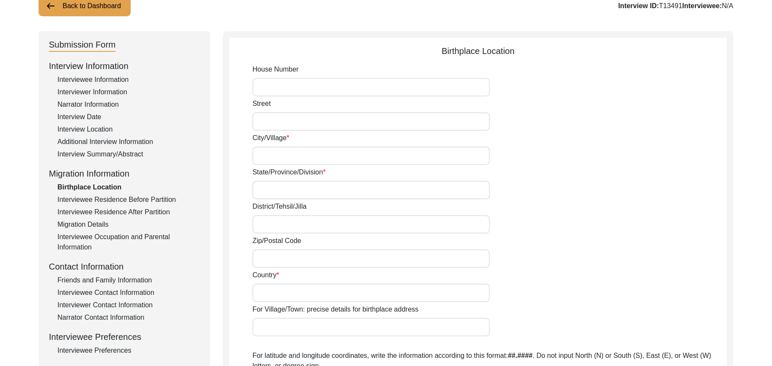
click at [288, 84] on input "House Number" at bounding box center [370, 87] width 237 height 18
paste input "N/A"
type input "N/A"
click at [284, 118] on input "Street" at bounding box center [370, 121] width 237 height 18
paste input "N/A"
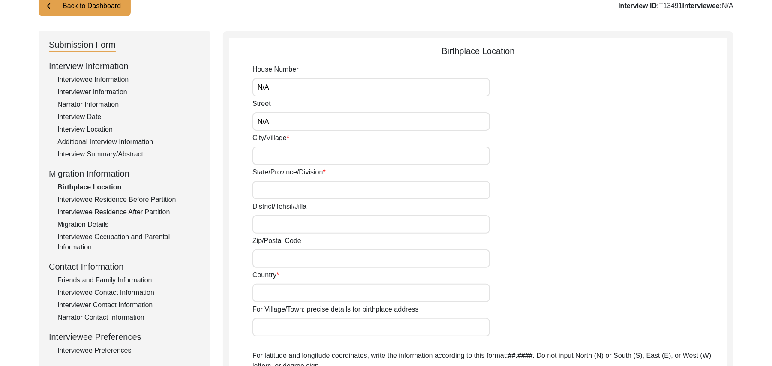
type input "N/A"
click at [281, 159] on input "City/Village" at bounding box center [370, 156] width 237 height 18
type input "Chak 438JB Bhoana"
click at [272, 191] on input "State/Province/Division" at bounding box center [370, 190] width 237 height 18
type input "Punjab"
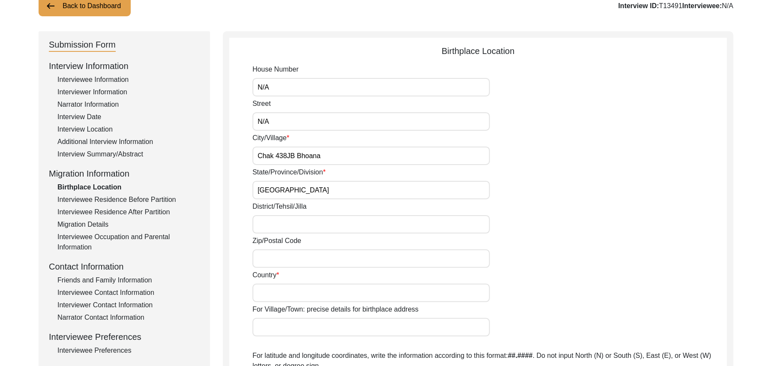
click at [272, 224] on input "District/Tehsil/Jilla" at bounding box center [370, 224] width 237 height 18
type input "Toba Tek Singh/ Gojraadd"
click at [273, 261] on input "Zip/Postal Code" at bounding box center [370, 258] width 237 height 18
type input "add"
click at [271, 285] on input "Country" at bounding box center [370, 293] width 237 height 18
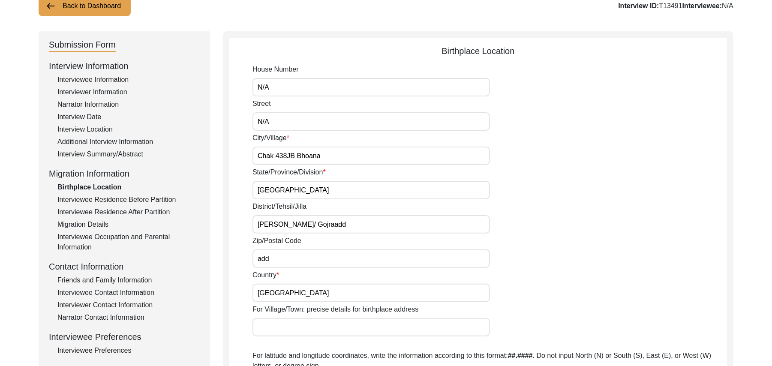
type input "Pakistan"
click at [272, 329] on input "For Village/Town: precise details for birthplace address" at bounding box center [370, 327] width 237 height 18
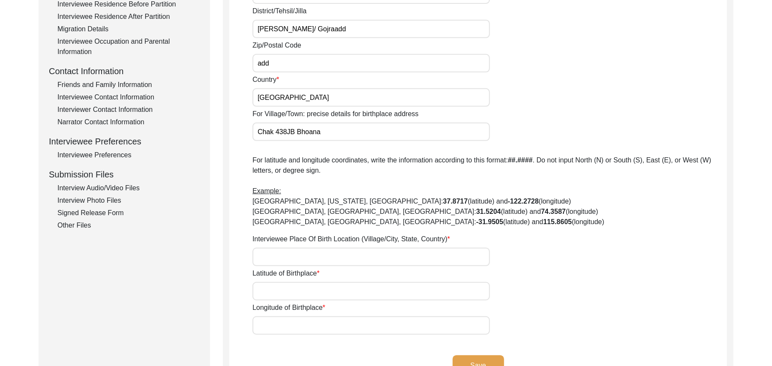
scroll to position [278, 0]
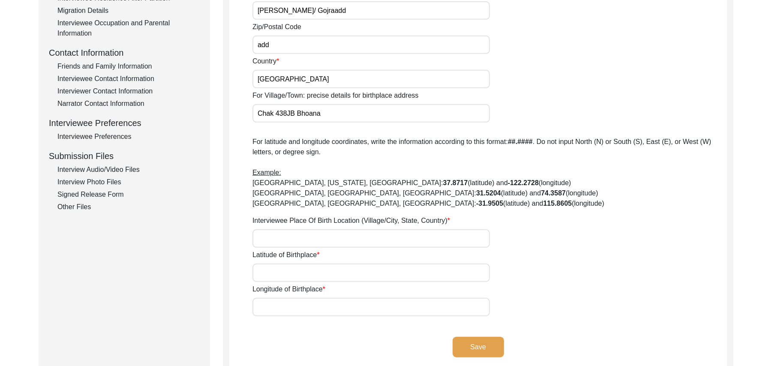
type input "Chak 438JB Bhoana"
click at [320, 240] on input "Interviewee Place Of Birth Location (Village/City, State, Country)" at bounding box center [370, 238] width 237 height 18
type input "Chak 438JB Bhoana, Punjab, Pakistan"
click at [316, 275] on input "Latitude of Birthplace" at bounding box center [370, 272] width 237 height 18
paste input "N/A"
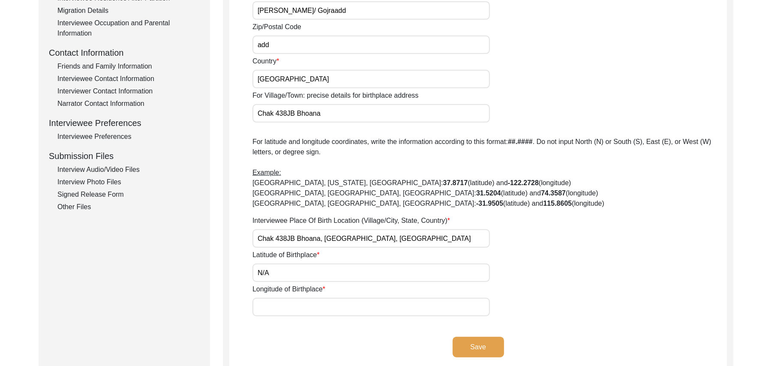
type input "N/A"
click at [320, 303] on input "Longitude of Birthplace" at bounding box center [370, 307] width 237 height 18
paste input "N/A"
type input "N/A"
click at [467, 343] on button "Save" at bounding box center [477, 347] width 51 height 21
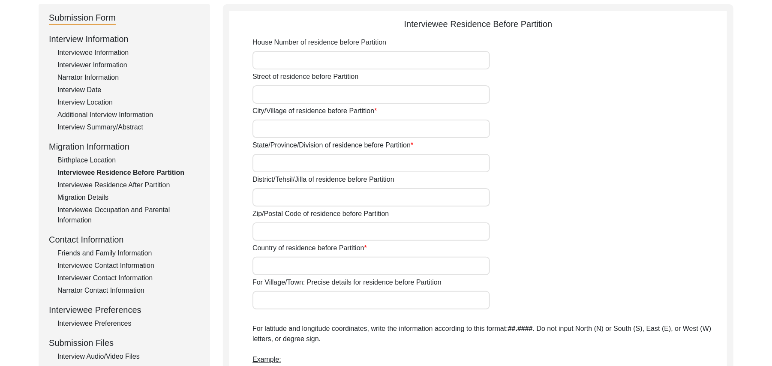
scroll to position [0, 0]
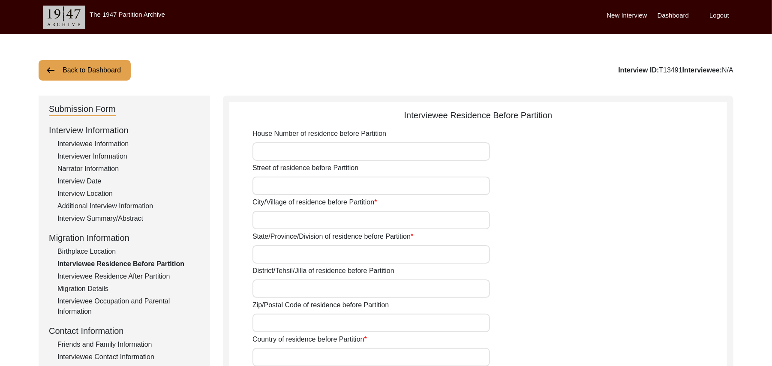
click at [345, 152] on input "House Number of residence before Partition" at bounding box center [370, 151] width 237 height 18
paste input "N/A"
type input "N/A"
click at [326, 189] on input "Street of residence before Partition" at bounding box center [370, 186] width 237 height 18
paste input "N/A"
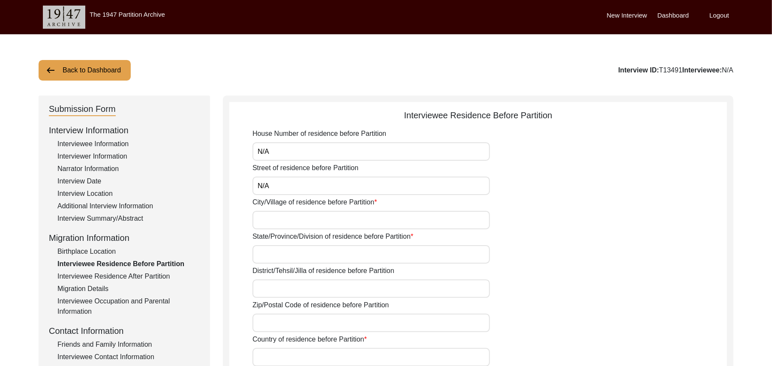
type input "N/A"
click at [310, 221] on input "City/Village of residence before Partition" at bounding box center [370, 220] width 237 height 18
type input "Chak 438JB Bhoana"
click at [295, 254] on input "State/Province/Division of residence before Partition" at bounding box center [370, 254] width 237 height 18
type input "C"
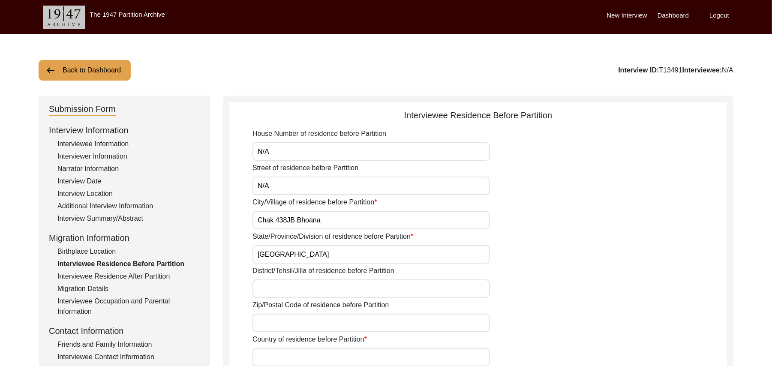
type input "Punjab"
click at [285, 293] on input "District/Tehsil/Jilla of residence before Partition" at bounding box center [370, 288] width 237 height 18
type input "Toba Tek Singh/ Gojra"
click at [278, 321] on input "Zip/Postal Code of residence before Partition" at bounding box center [370, 323] width 237 height 18
type input "add"
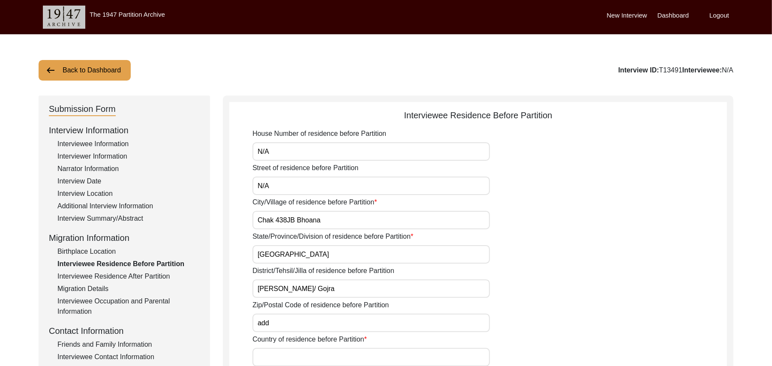
click at [287, 356] on input "Country of residence before Partition" at bounding box center [370, 357] width 237 height 18
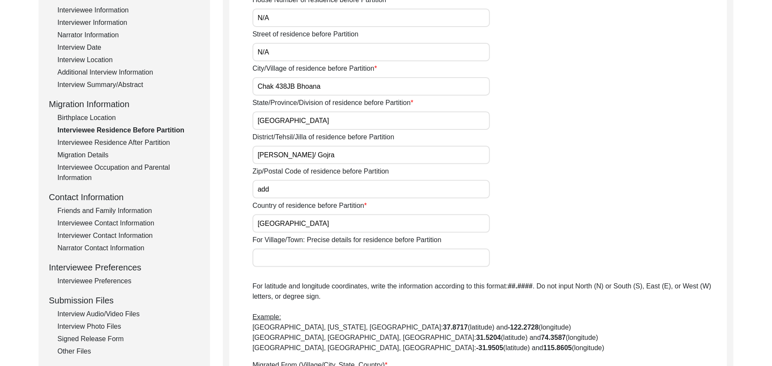
scroll to position [194, 0]
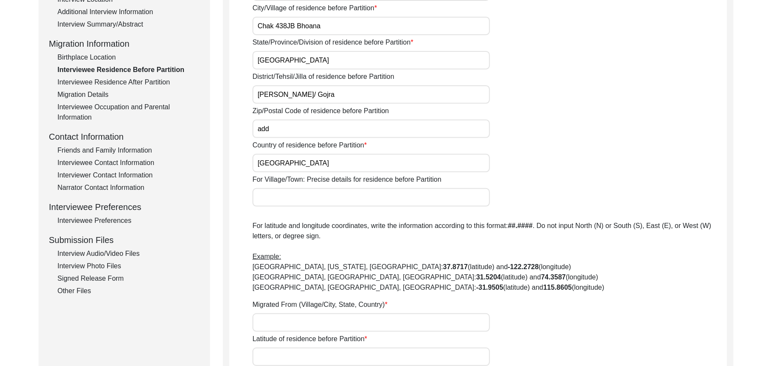
type input "Pakistan"
click at [330, 195] on input "For Village/Town: Precise details for residence before Partition" at bounding box center [370, 197] width 237 height 18
type input "Chak 438JB Bhoana"
click at [290, 321] on input "Migrated From (Village/City, State, Country)" at bounding box center [370, 322] width 237 height 18
type input "Chak 438JB Bhoana, Punjab, Pakistan"
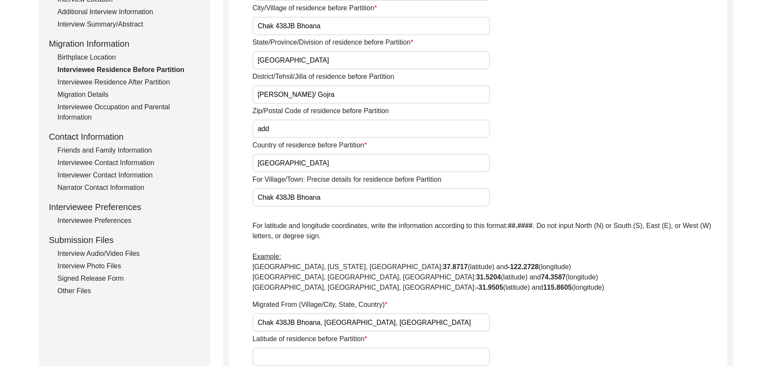
click at [290, 360] on input "Latitude of residence before Partition" at bounding box center [370, 356] width 237 height 18
paste input "N/A"
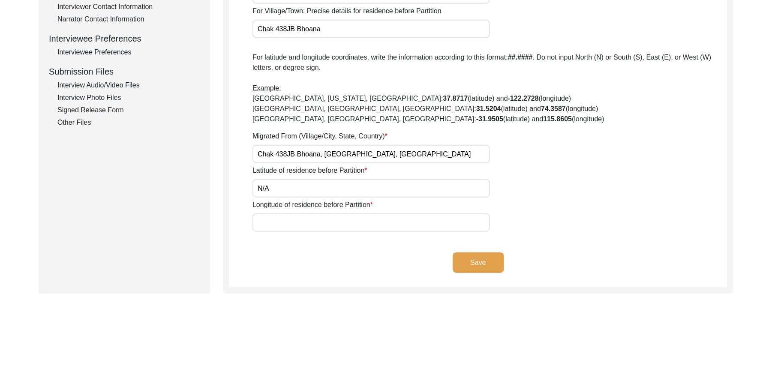
scroll to position [412, 0]
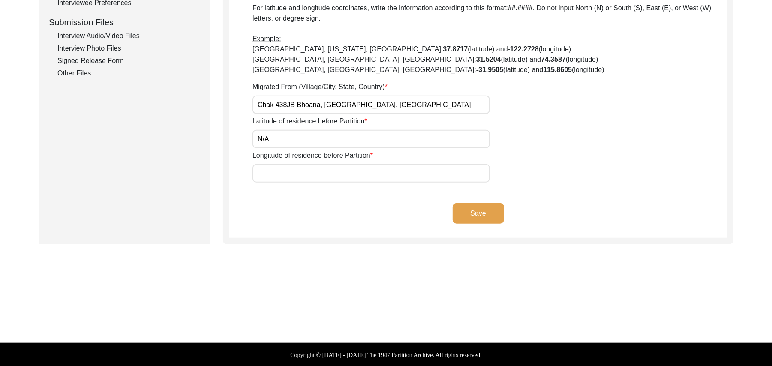
type input "N/A"
click at [338, 180] on input "Longitude of residence before Partition" at bounding box center [370, 173] width 237 height 18
paste input "N/A"
type input "N/A"
click at [457, 208] on button "Save" at bounding box center [477, 213] width 51 height 21
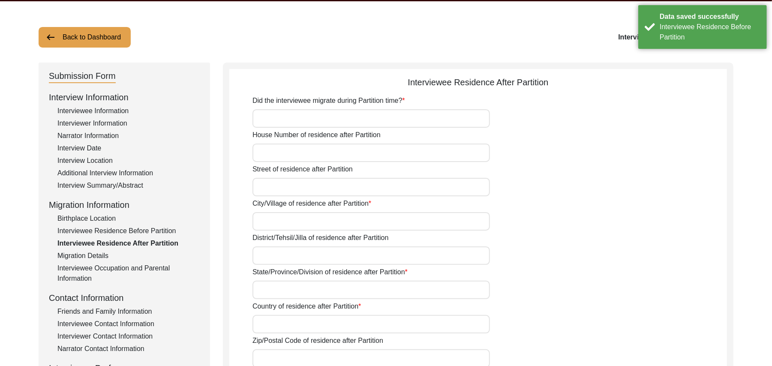
scroll to position [31, 0]
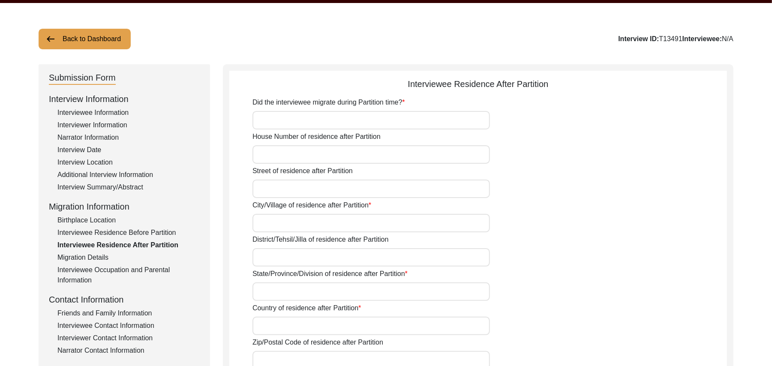
click at [373, 114] on input "Did the interviewee migrate during Partition time?" at bounding box center [370, 120] width 237 height 18
click at [358, 153] on input "House Number of residence after Partition" at bounding box center [370, 154] width 237 height 18
click at [315, 120] on input "No" at bounding box center [370, 120] width 237 height 18
type input "N"
type input "No"
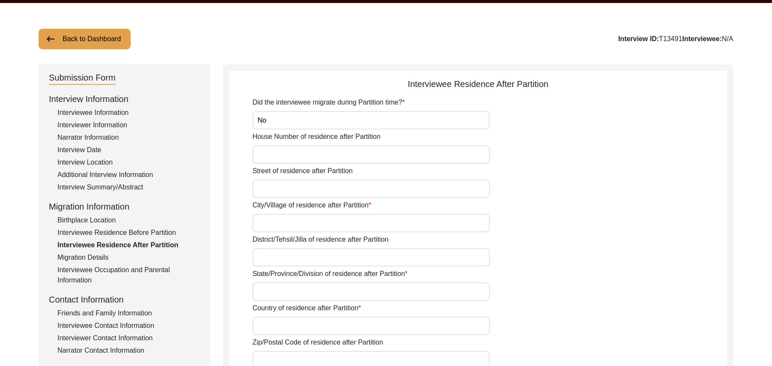
click at [300, 158] on input "House Number of residence after Partition" at bounding box center [370, 154] width 237 height 18
paste input "N/A"
type input "N/A"
click at [293, 184] on input "Street of residence after Partition" at bounding box center [370, 189] width 237 height 18
paste input "N/A"
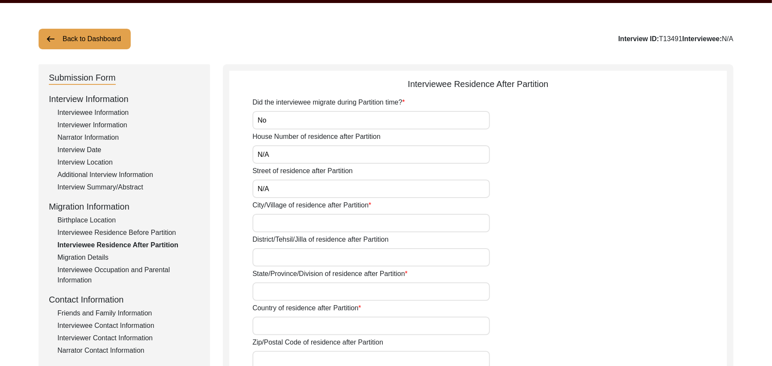
type input "N/A"
click at [283, 220] on input "City/Village of residence after Partition" at bounding box center [370, 223] width 237 height 18
type input "Chak 438JB Bhoana"
click at [278, 259] on input "District/Tehsil/Jilla of residence after Partition" at bounding box center [370, 257] width 237 height 18
type input "Toba Tek Singh/ Gojra"
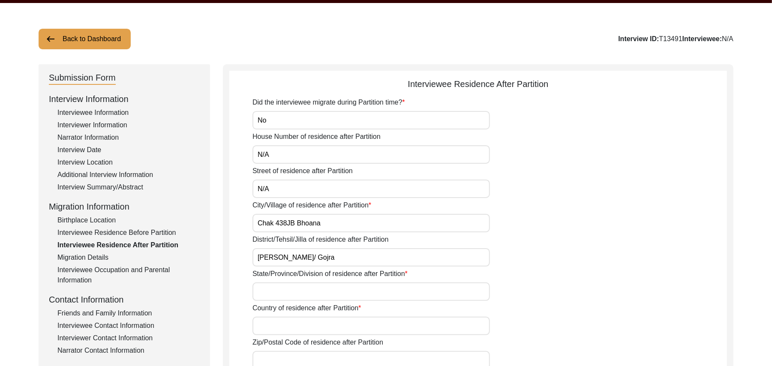
click at [275, 293] on input "State/Province/Division of residence after Partition" at bounding box center [370, 291] width 237 height 18
type input "Punjab"
click at [273, 332] on input "Country of residence after Partition" at bounding box center [370, 326] width 237 height 18
type input "Pakistan"
click at [277, 358] on input "Zip/Postal Code of residence after Partition" at bounding box center [370, 360] width 237 height 18
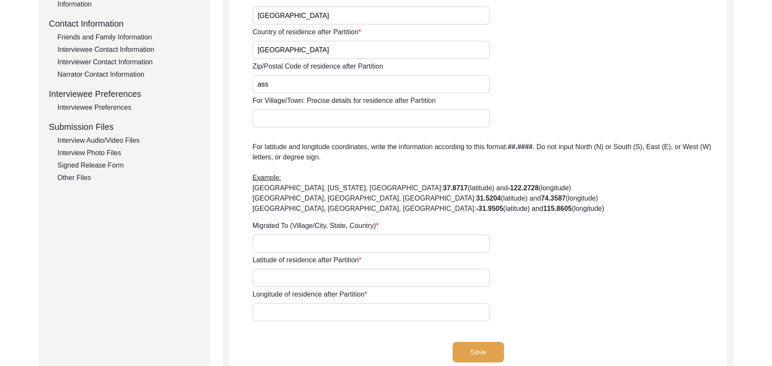
scroll to position [338, 0]
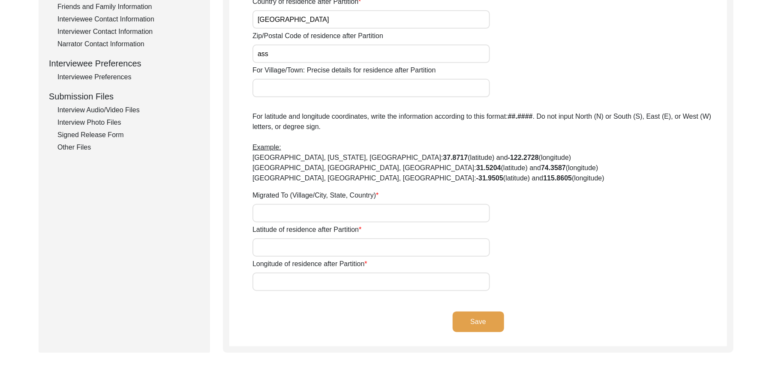
type input "ass"
click at [349, 88] on input "For Village/Town: Precise details for residence after Partition" at bounding box center [370, 88] width 237 height 18
type input "Chak 438JB Bhoana"
click at [312, 213] on input "Migrated To (Village/City, State, Country)" at bounding box center [370, 213] width 237 height 18
type input "Did Not Migrate"
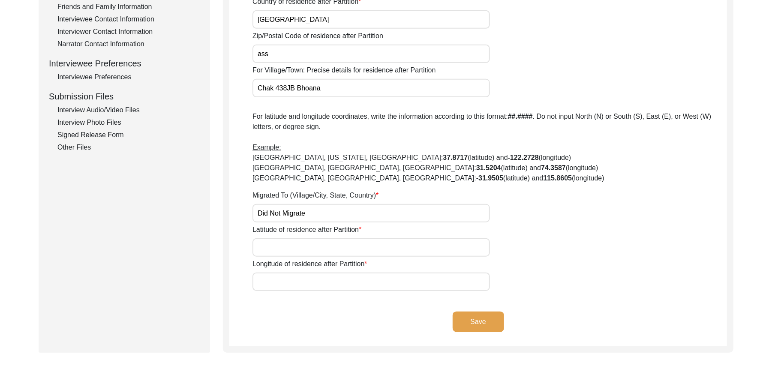
click at [306, 244] on input "Latitude of residence after Partition" at bounding box center [370, 247] width 237 height 18
paste input "N/A"
type input "N/A"
click at [317, 282] on input "Longitude of residence after Partition" at bounding box center [370, 281] width 237 height 18
paste input "N/A"
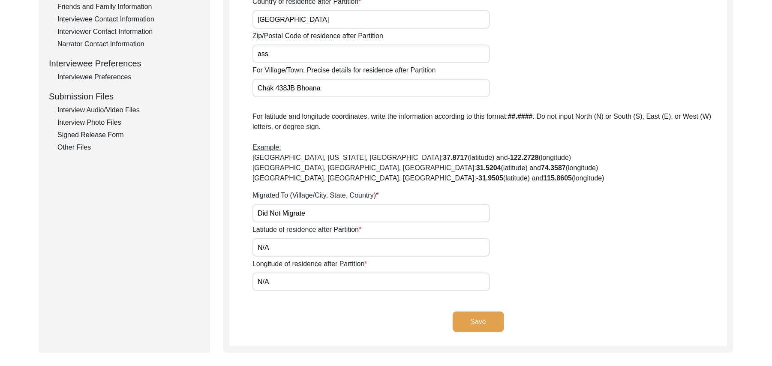
type input "N/A"
click at [463, 317] on button "Save" at bounding box center [477, 321] width 51 height 21
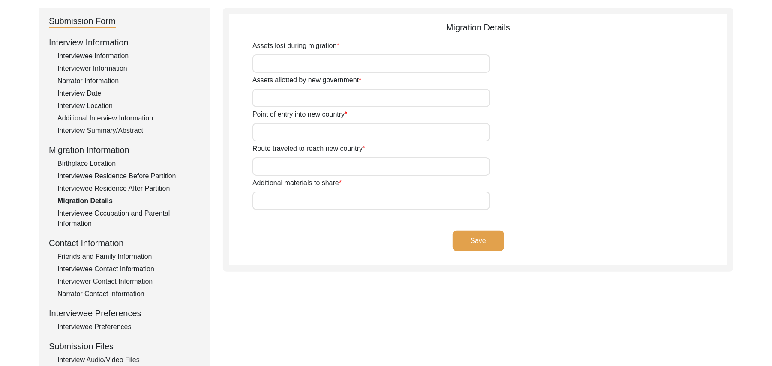
scroll to position [71, 0]
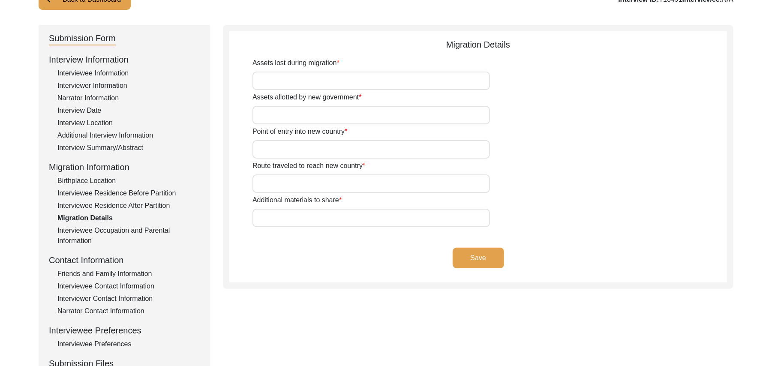
click at [350, 79] on input "Assets lost during migration" at bounding box center [370, 81] width 237 height 18
paste input "N/A"
type input "N/A"
click at [331, 117] on input "Assets allotted by new government" at bounding box center [370, 115] width 237 height 18
paste input "N/A"
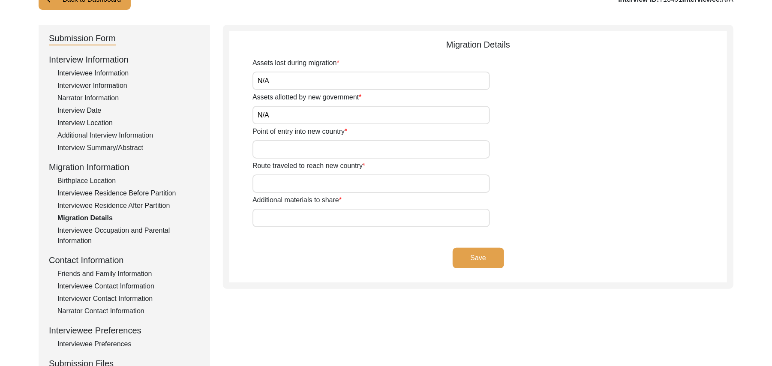
type input "N/A"
click at [312, 153] on input "Point of entry into new country" at bounding box center [370, 149] width 237 height 18
paste input "N/A"
type input "N/A"
click at [308, 183] on input "Route traveled to reach new country" at bounding box center [370, 183] width 237 height 18
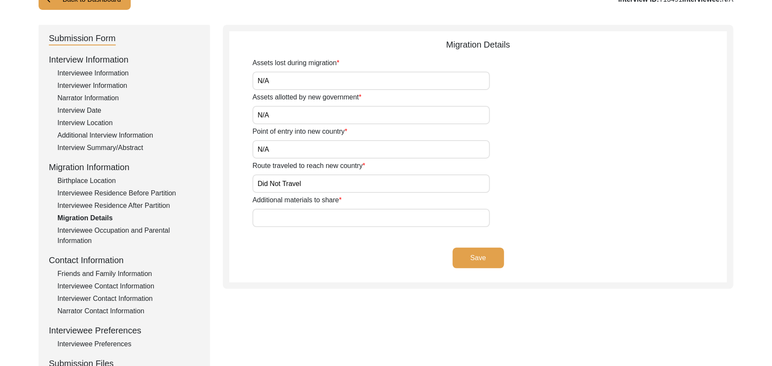
type input "Did Not Travel"
click at [301, 221] on input "Additional materials to share" at bounding box center [370, 218] width 237 height 18
paste input "N/A"
type input "N/A"
click at [462, 254] on button "Save" at bounding box center [477, 258] width 51 height 21
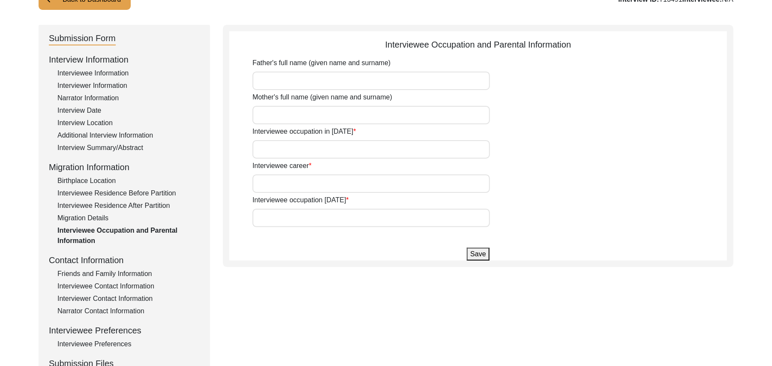
click at [139, 298] on div "Interviewer Contact Information" at bounding box center [128, 298] width 142 height 10
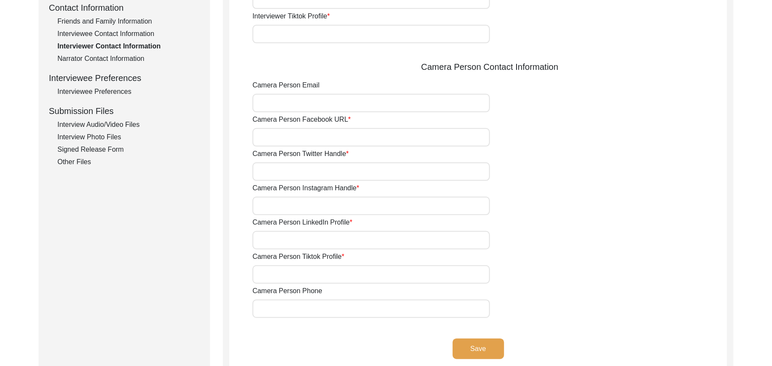
scroll to position [330, 0]
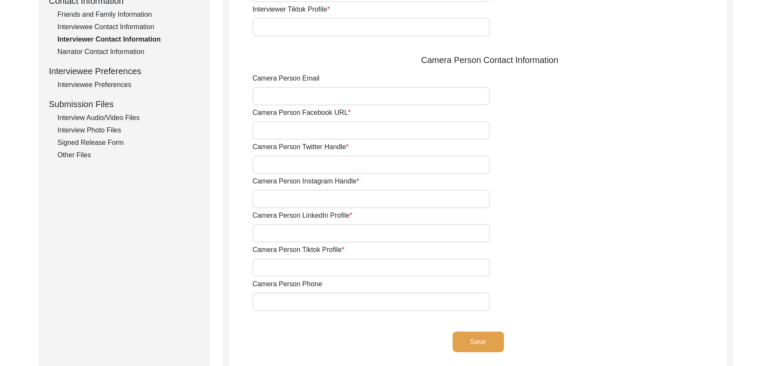
click at [325, 303] on input "Camera Person Phone" at bounding box center [370, 302] width 237 height 18
paste input "N/A"
type input "N/A"
click at [274, 266] on input "Camera Person Tiktok Profile" at bounding box center [370, 267] width 237 height 18
paste input "N/A"
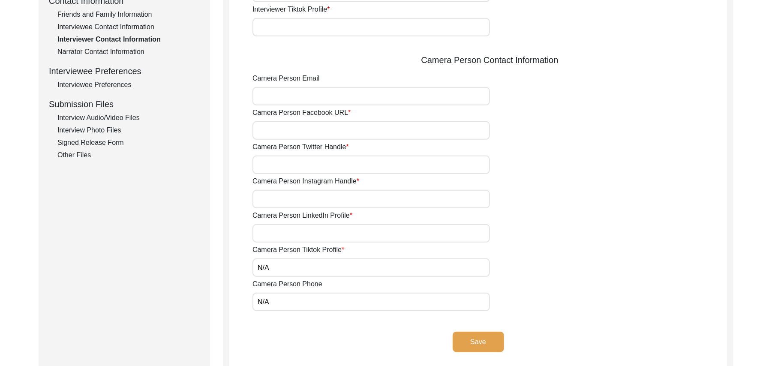
type input "N/A"
click at [278, 233] on input "Camera Person LinkedIn Profile" at bounding box center [370, 233] width 237 height 18
paste input "N/A"
type input "N/A"
click at [279, 201] on input "Camera Person Instagram Handle" at bounding box center [370, 199] width 237 height 18
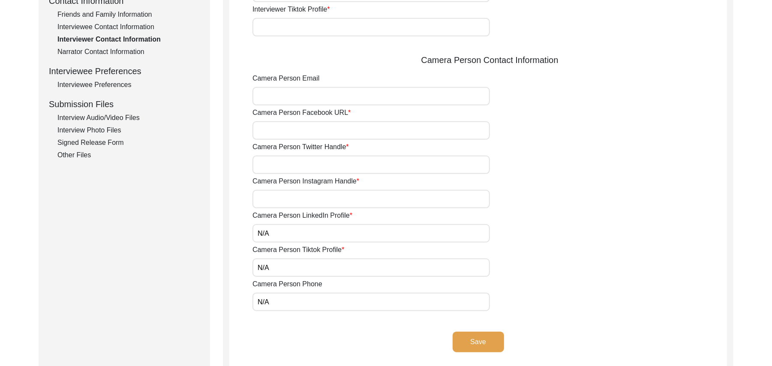
paste input "N/A"
type input "N/A"
click at [284, 165] on input "Camera Person Twitter Handle" at bounding box center [370, 165] width 237 height 18
paste input "N/A"
type input "N/A"
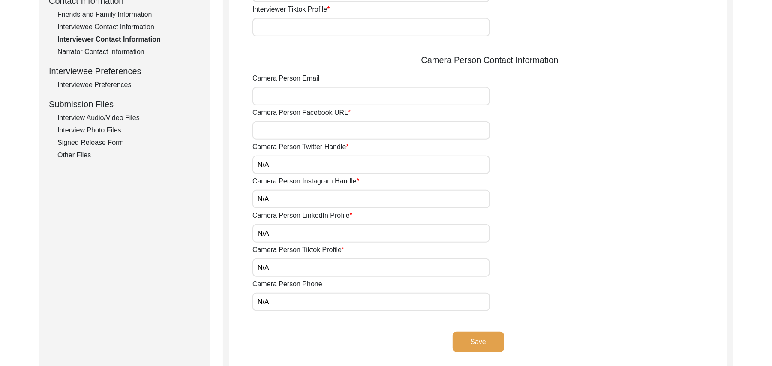
click at [293, 131] on input "Camera Person Facebook URL" at bounding box center [370, 130] width 237 height 18
paste input "N/A"
type input "N/A"
click at [292, 95] on input "Camera Person Email" at bounding box center [370, 96] width 237 height 18
paste input "N/A"
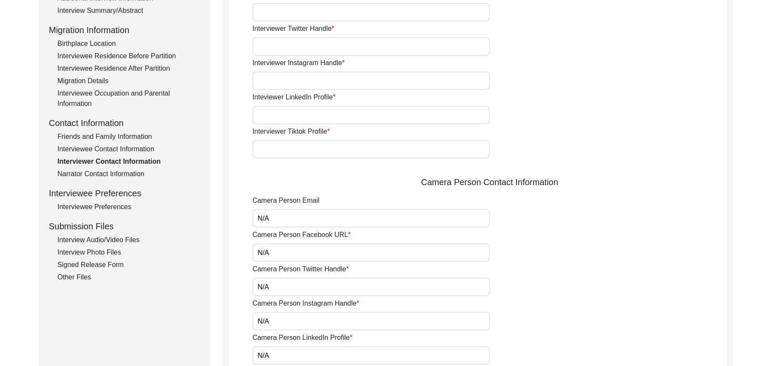
scroll to position [153, 0]
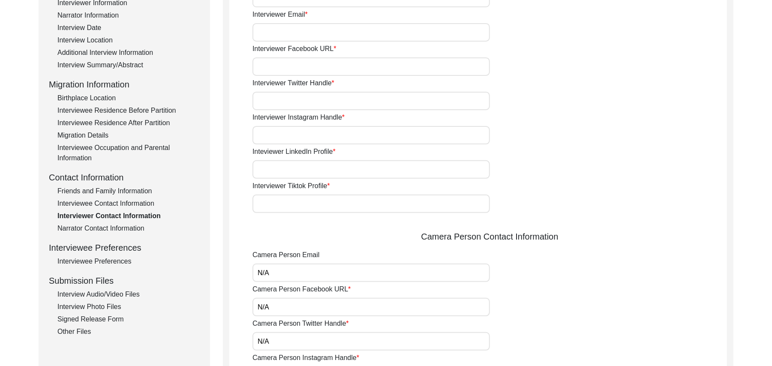
type input "N/A"
click at [338, 207] on input "Interviewer Tiktok Profile" at bounding box center [370, 204] width 237 height 18
paste input "N/A"
type input "N/A"
click at [281, 171] on input "Inteviewer LinkedIn Profile" at bounding box center [370, 169] width 237 height 18
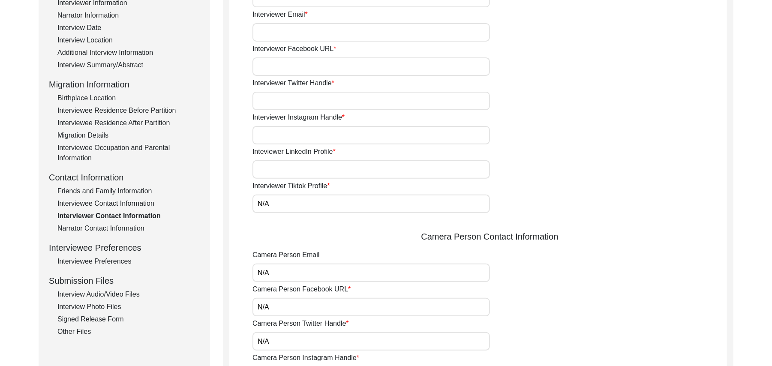
paste input "N/A"
type input "N/A"
click at [282, 141] on input "Interviewer Instagram Handle" at bounding box center [370, 135] width 237 height 18
paste input "N/A"
type input "N/A"
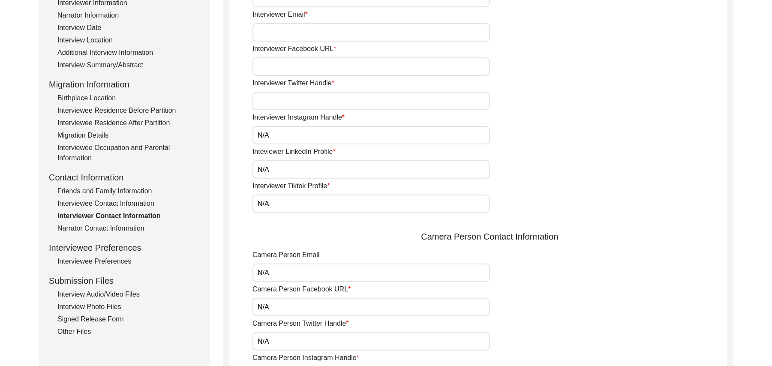
click at [302, 99] on input "Interviewer Twitter Handle" at bounding box center [370, 101] width 237 height 18
paste input "N/A"
type input "N/A"
click at [309, 63] on input "Interviewer Facebook URL" at bounding box center [370, 66] width 237 height 18
paste input "N/A"
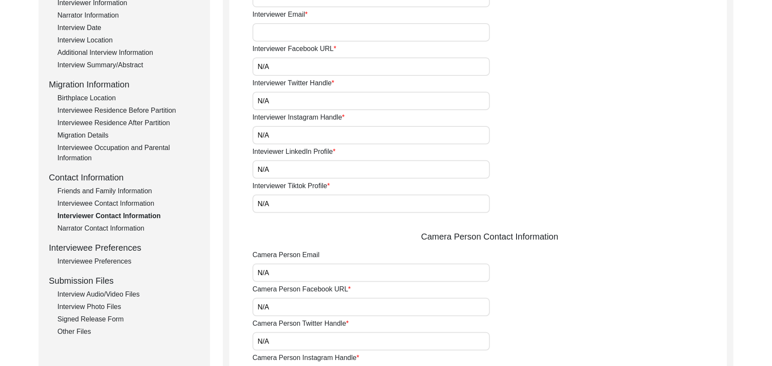
type input "N/A"
click at [320, 29] on input "Interviewer Email" at bounding box center [370, 32] width 237 height 18
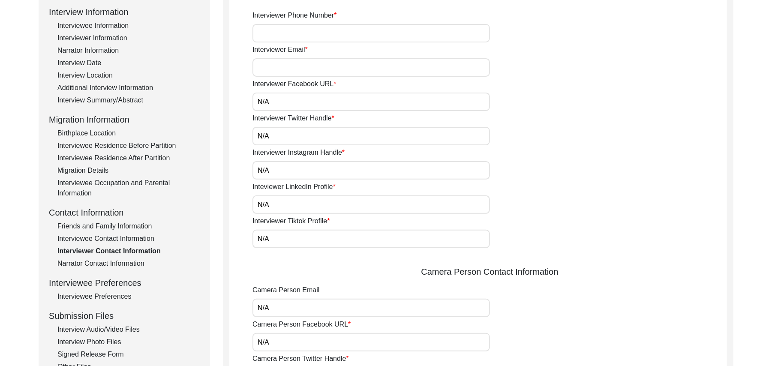
scroll to position [108, 0]
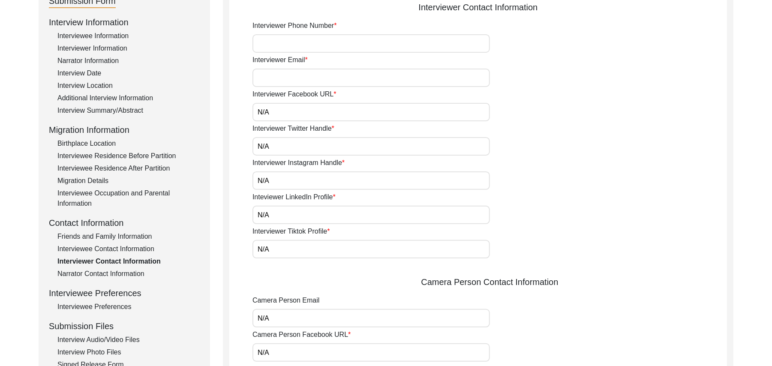
click at [334, 47] on input "Interviewer Phone Number" at bounding box center [370, 43] width 237 height 18
paste input "03337682214"
type input "03337682214"
click at [299, 76] on input "Interviewer Email" at bounding box center [370, 78] width 237 height 18
paste input "bhutta.sarfraz733@gamil.com"
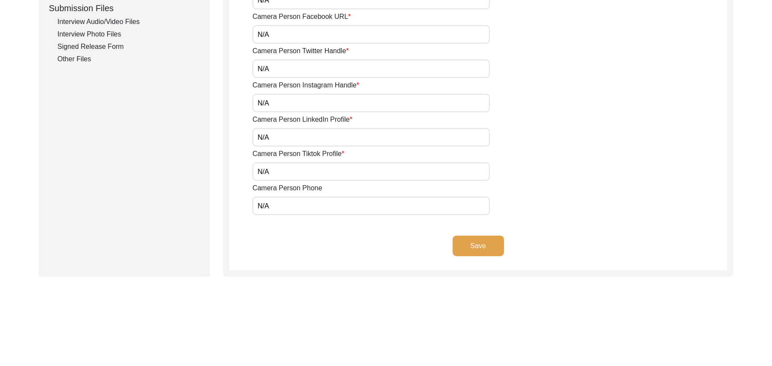
scroll to position [425, 0]
type input "bhutta.sarfraz733@gamil.com"
click at [476, 245] on button "Save" at bounding box center [477, 246] width 51 height 21
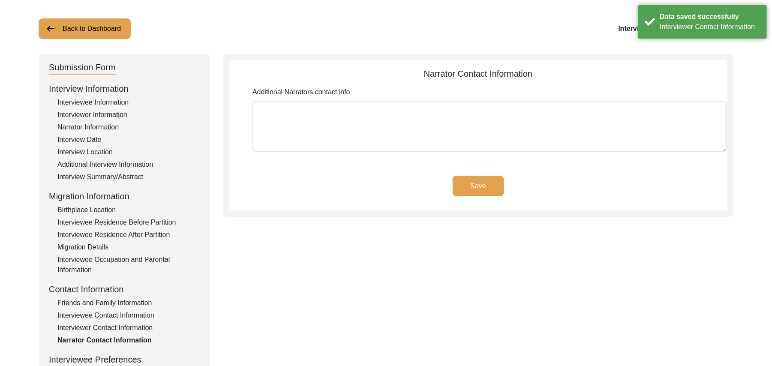
scroll to position [40, 0]
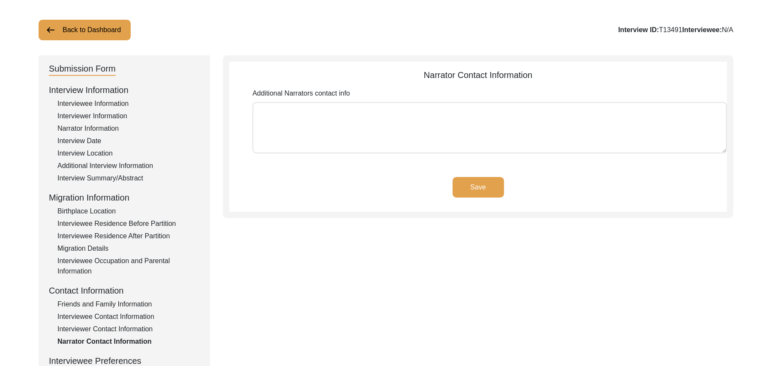
click at [262, 114] on textarea "Additional Narrators contact info" at bounding box center [489, 127] width 474 height 51
type textarea "N/A"
click at [460, 184] on button "Save" at bounding box center [477, 187] width 51 height 21
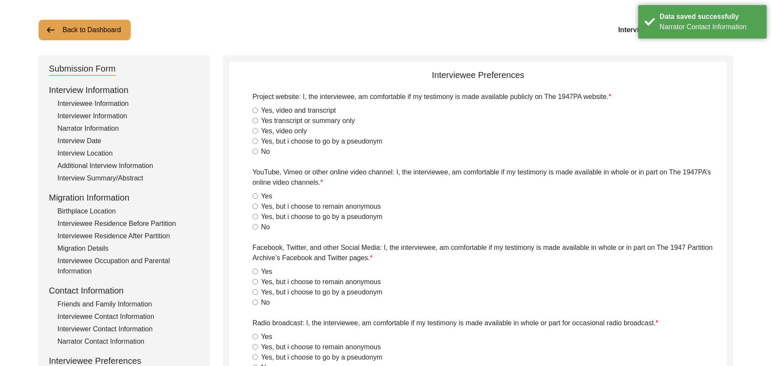
click at [254, 110] on input "Yes, video and transcript" at bounding box center [255, 111] width 6 height 6
radio input "true"
click at [256, 196] on input "Yes" at bounding box center [255, 196] width 6 height 6
radio input "true"
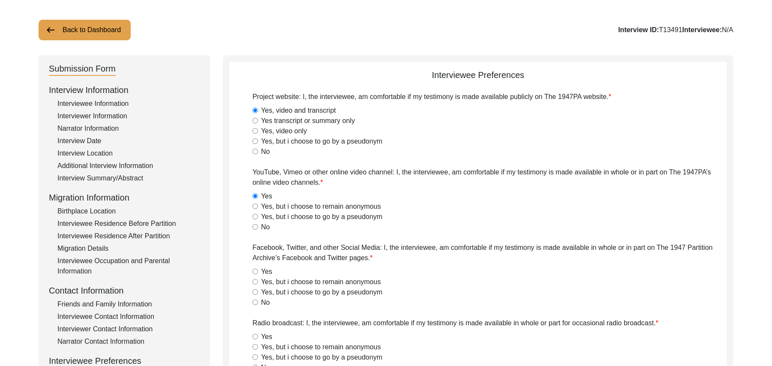
click at [254, 271] on input "Yes" at bounding box center [255, 272] width 6 height 6
radio input "true"
click at [255, 338] on input "Yes" at bounding box center [255, 337] width 6 height 6
radio input "true"
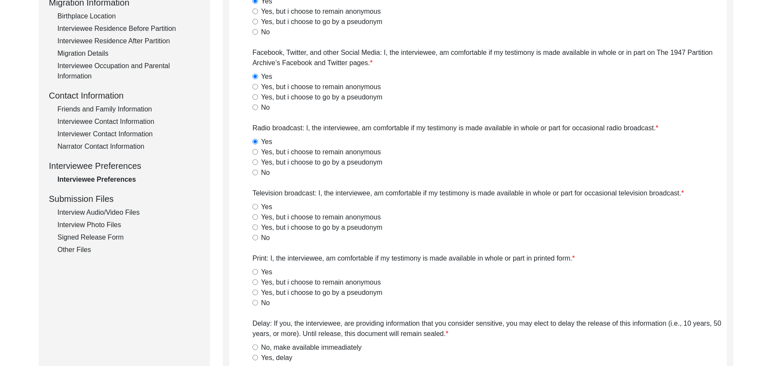
scroll to position [252, 0]
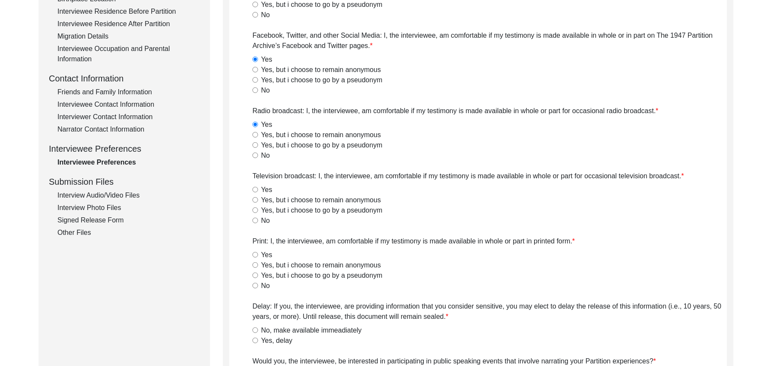
click at [254, 187] on input "Yes" at bounding box center [255, 190] width 6 height 6
radio input "true"
click at [255, 252] on input "Yes" at bounding box center [255, 255] width 6 height 6
radio input "true"
click at [256, 331] on input "No, make available immeadiately" at bounding box center [255, 330] width 6 height 6
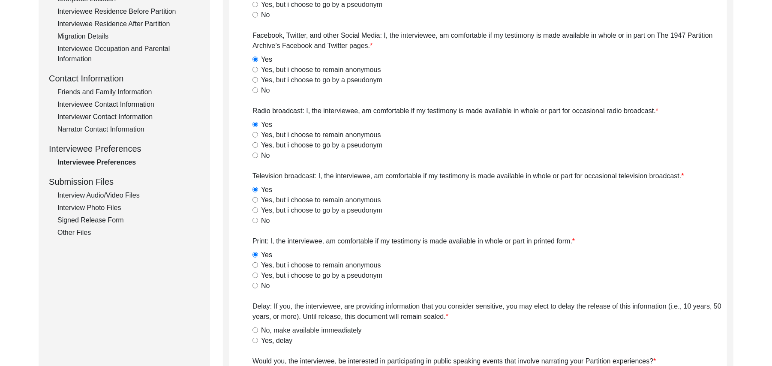
radio input "true"
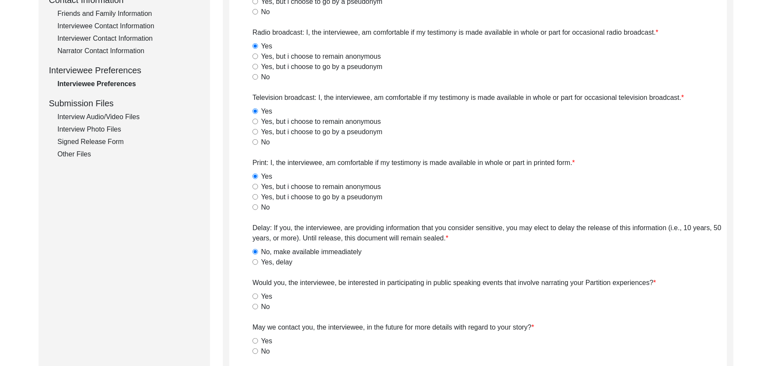
scroll to position [370, 0]
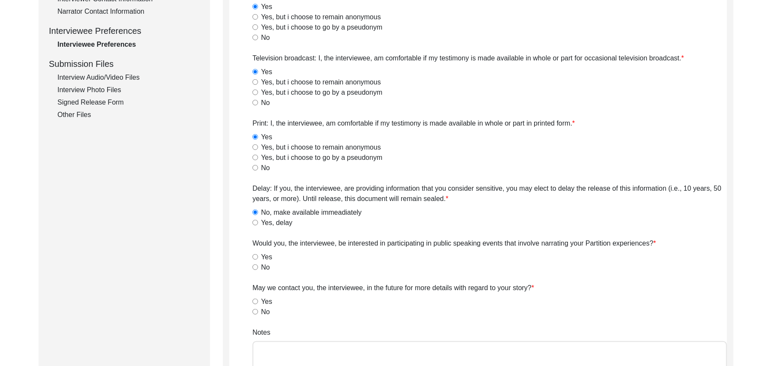
click at [254, 269] on input "No" at bounding box center [255, 267] width 6 height 6
radio input "true"
click at [254, 301] on input "Yes" at bounding box center [255, 302] width 6 height 6
radio input "true"
click at [303, 343] on textarea "Notes" at bounding box center [489, 366] width 474 height 51
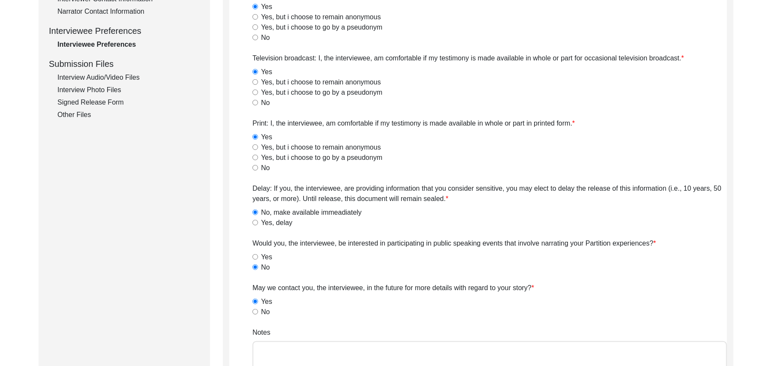
paste textarea "N/A"
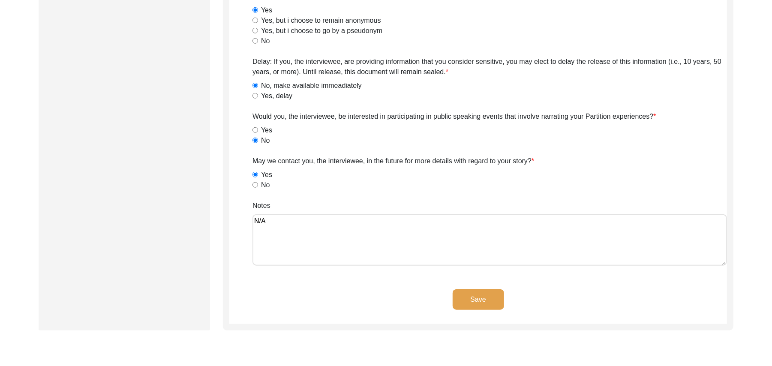
scroll to position [555, 0]
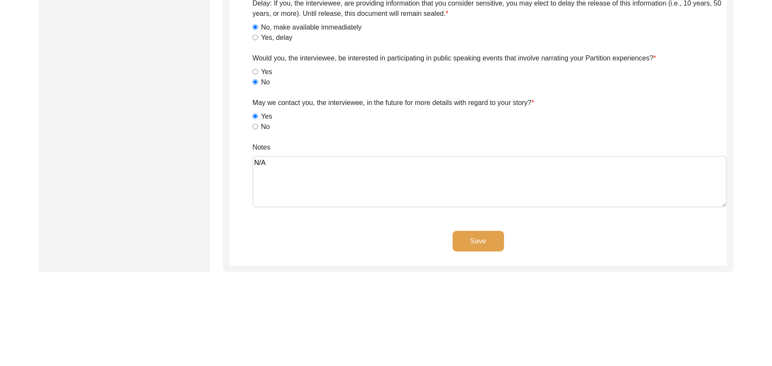
type textarea "N/A"
click at [494, 240] on button "Save" at bounding box center [477, 241] width 51 height 21
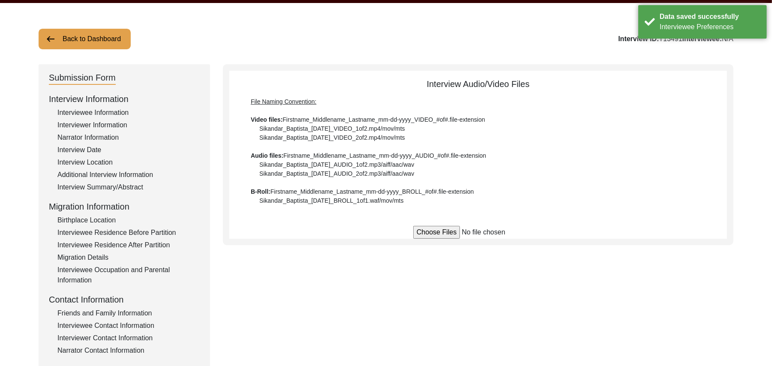
scroll to position [27, 0]
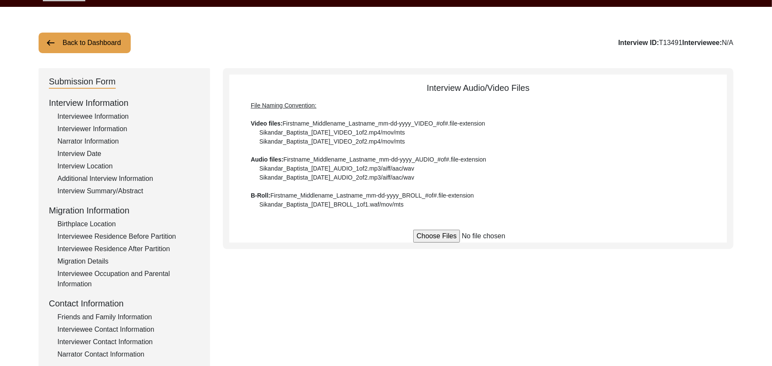
click at [126, 112] on div "Interviewee Information" at bounding box center [128, 116] width 142 height 10
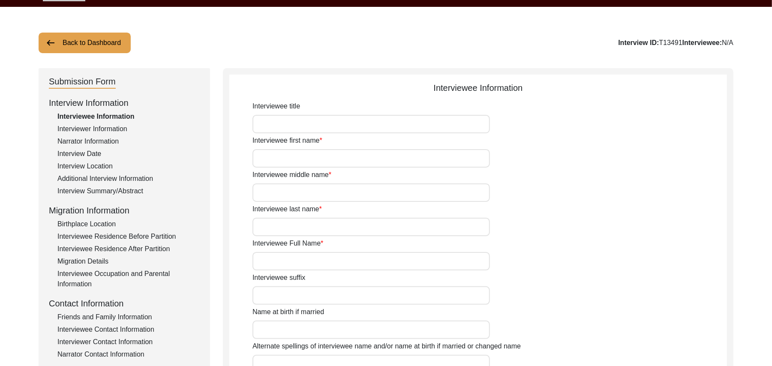
click at [262, 120] on input "Interviewee title" at bounding box center [370, 124] width 237 height 18
type input "Mr"
click at [270, 153] on input "Interviewee first name" at bounding box center [370, 158] width 237 height 18
type input "Allah"
click at [264, 194] on input "Interviewee middle name" at bounding box center [370, 192] width 237 height 18
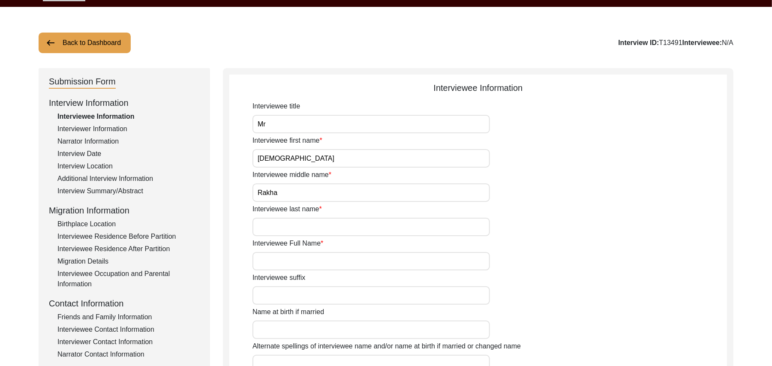
type input "Rakha"
click at [269, 229] on input "Interviewee last name" at bounding box center [370, 227] width 237 height 18
paste input "N/A"
type input "N/A"
click at [275, 260] on input "Interviewee Full Name" at bounding box center [370, 261] width 237 height 18
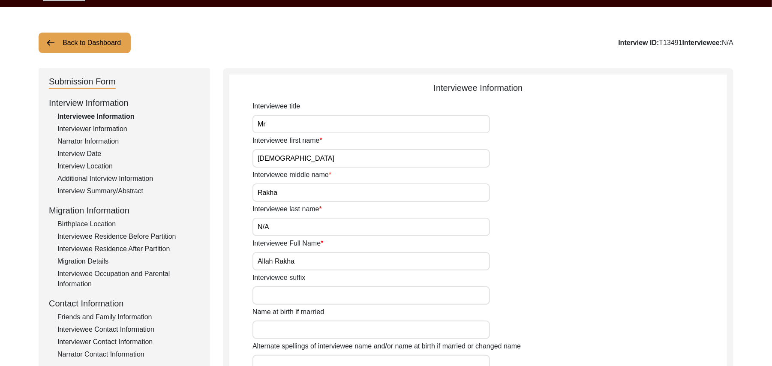
type input "Allah Rakha"
click at [278, 296] on input "Interviewee suffix" at bounding box center [370, 295] width 237 height 18
paste input "N/A"
type input "N/A"
click at [280, 326] on input "Name at birth if married" at bounding box center [370, 329] width 237 height 18
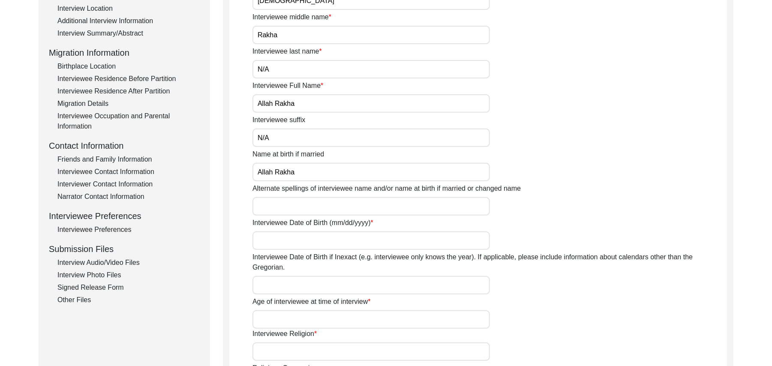
scroll to position [189, 0]
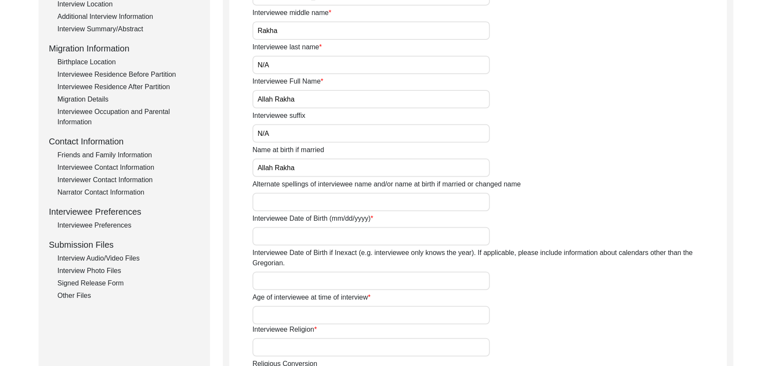
type input "Allah Rakha"
click at [317, 206] on input "Alternate spellings of interviewee name and/or name at birth if married or chan…" at bounding box center [370, 202] width 237 height 18
type input "Allah Rakha"
click at [309, 237] on input "Interviewee Date of Birth (mm/dd/yyyy)" at bounding box center [370, 236] width 237 height 18
type input "1930"
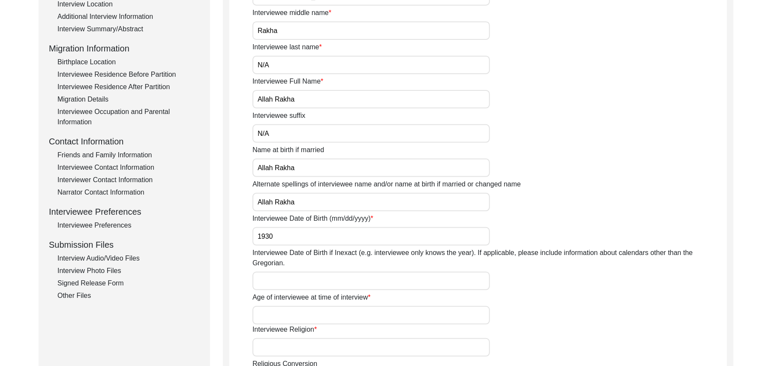
click at [297, 274] on input "Interviewee Date of Birth if Inexact (e.g. interviewee only knows the year). If…" at bounding box center [370, 281] width 237 height 18
type input "1930"
click at [289, 306] on input "Age of interviewee at time of interview" at bounding box center [370, 315] width 237 height 18
type input "97 Years"
click at [291, 338] on input "Interviewee Religion" at bounding box center [370, 347] width 237 height 18
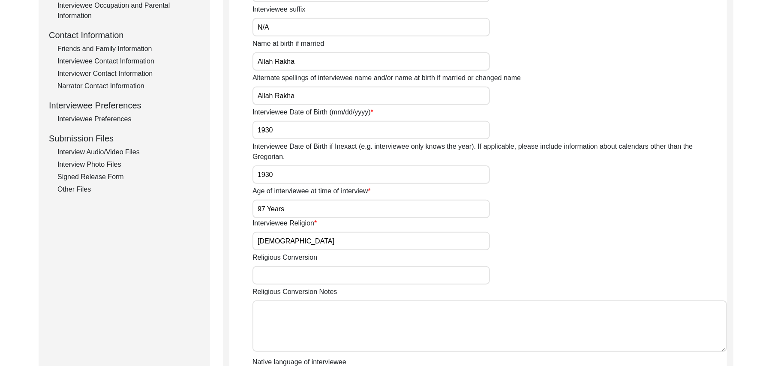
scroll to position [355, 0]
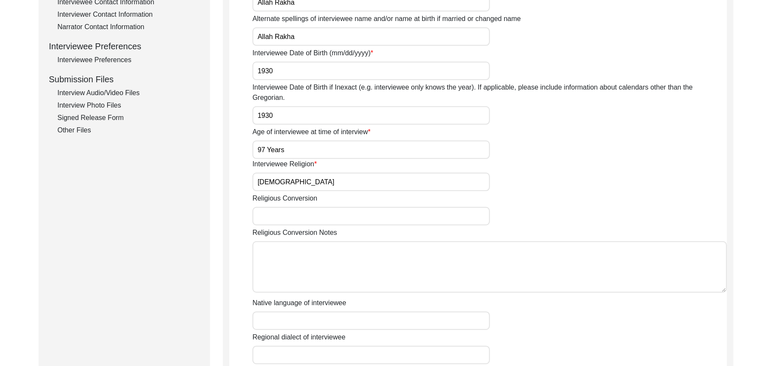
type input "Islam"
click at [322, 207] on input "Religious Conversion" at bounding box center [370, 216] width 237 height 18
paste input "N/A"
type input "N/A"
click at [327, 254] on textarea "Religious Conversion Notes" at bounding box center [489, 266] width 474 height 51
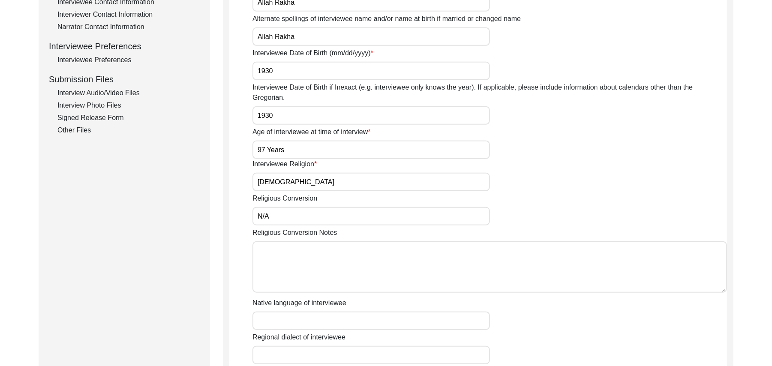
paste textarea "N/A"
type textarea "N/A"
click at [334, 311] on input "Native language of interviewee" at bounding box center [370, 320] width 237 height 18
type input "Punjabi"
click at [338, 348] on input "Regional dialect of interviewee" at bounding box center [370, 355] width 237 height 18
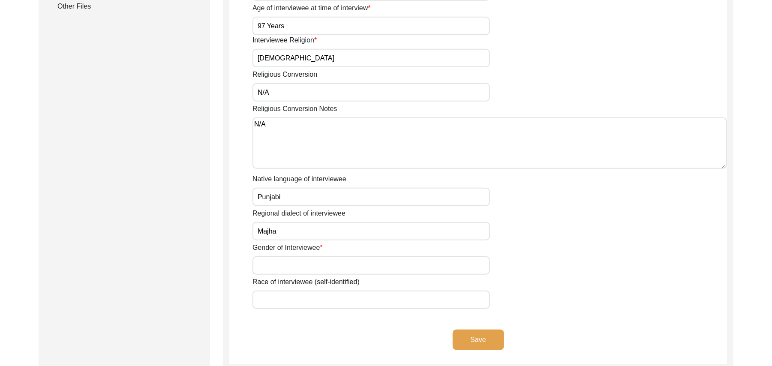
scroll to position [554, 0]
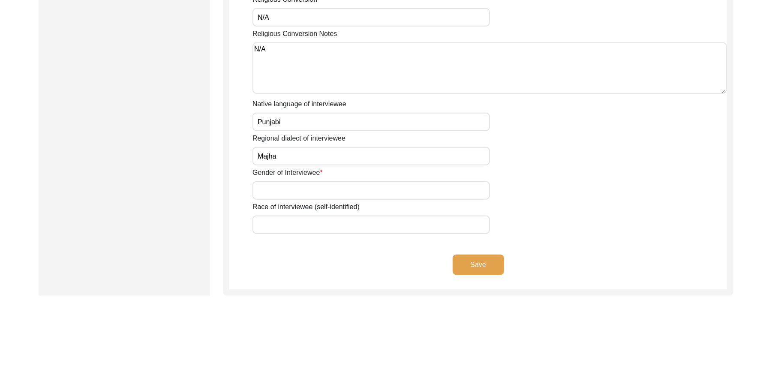
type input "Majha"
click at [304, 182] on input "Gender of Interviewee" at bounding box center [370, 190] width 237 height 18
type input "Male"
click at [296, 216] on input "Race of interviewee (self-identified)" at bounding box center [370, 225] width 237 height 18
type input "Jut"
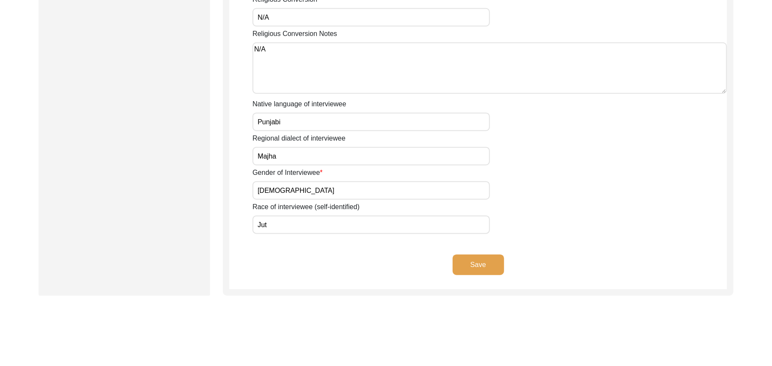
click at [462, 254] on button "Save" at bounding box center [477, 264] width 51 height 21
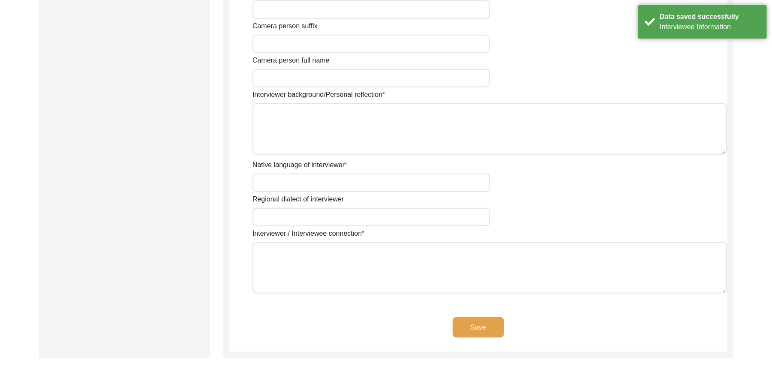
type input "Retired Govt Servant"
type input "Mr"
type input "Muhammad"
type input "Sarfraz"
type input "N/A"
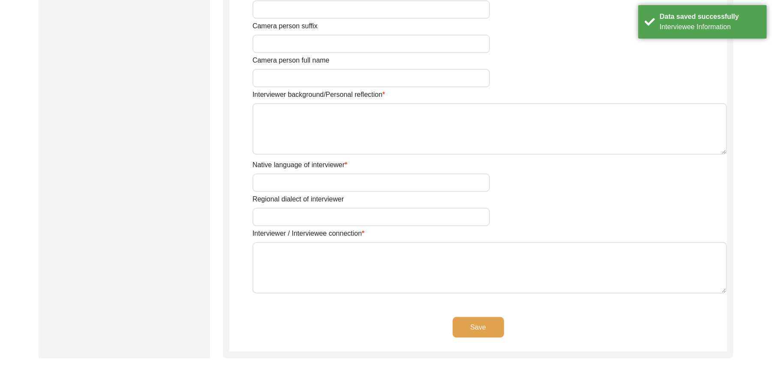
type input "Muhammad Sarfraz"
type textarea "A graduate in the subjects of education and Islamic history."
type input "Punjabi"
type input "Malwai"
type textarea "N/A"
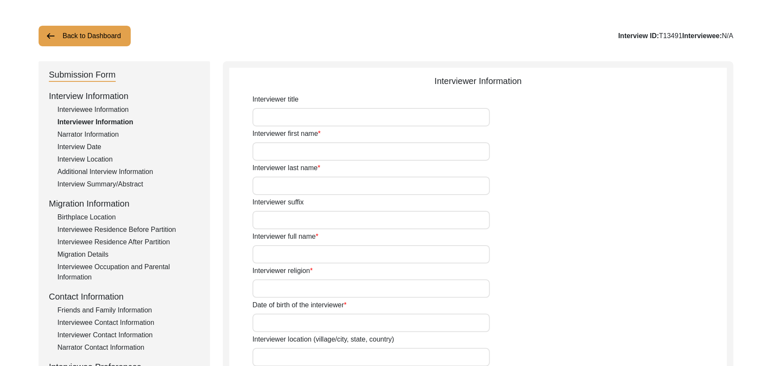
scroll to position [24, 0]
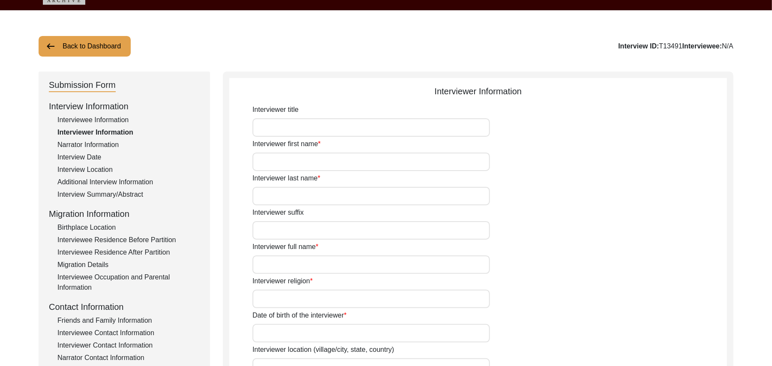
click at [278, 130] on input "Interviewer title" at bounding box center [370, 127] width 237 height 18
click at [106, 44] on button "Back to Dashboard" at bounding box center [85, 46] width 92 height 21
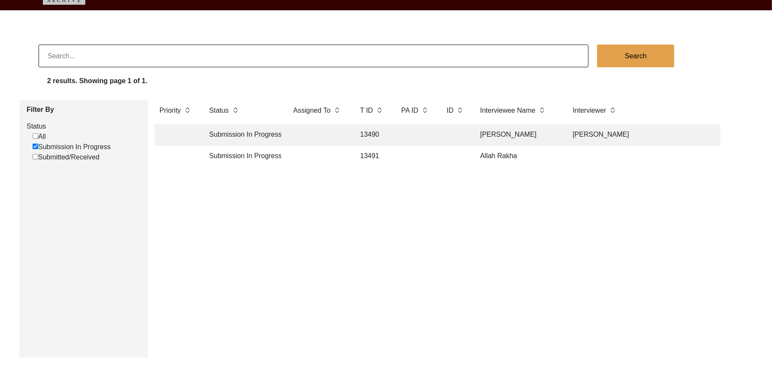
click at [499, 156] on td "Allah Rakha" at bounding box center [518, 156] width 86 height 21
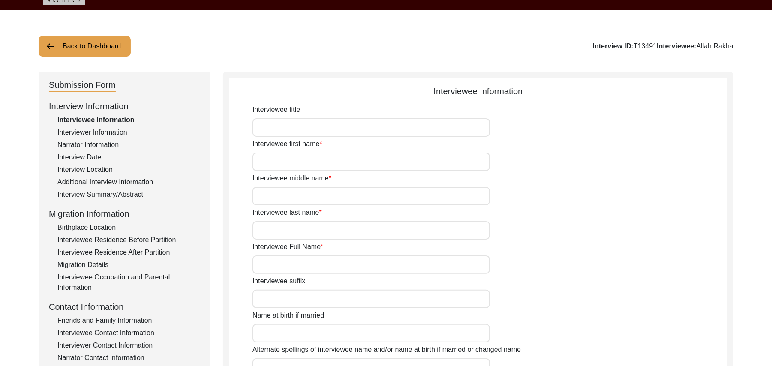
type input "Mr"
type input "Allah"
type input "Rakha"
type input "N/A"
type input "Allah Rakha"
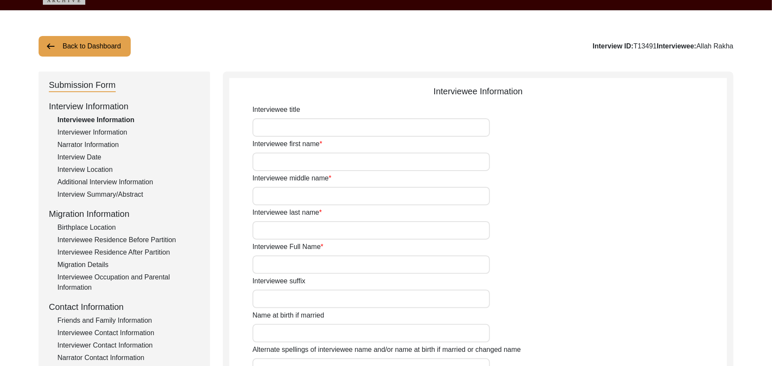
type input "N/A"
type input "Allah Rakha"
type input "1930"
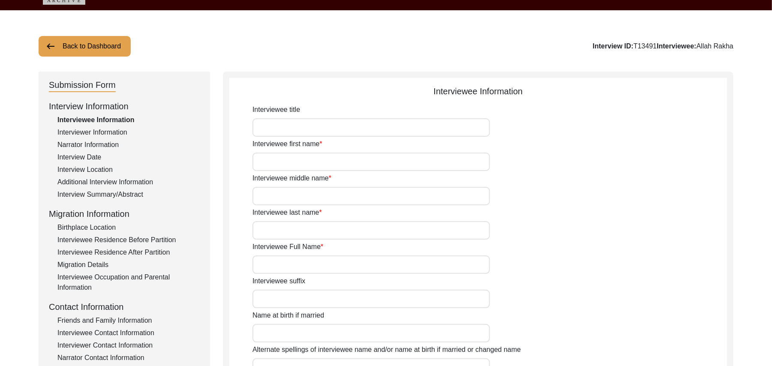
type input "97 Years"
type input "Islam"
type input "N/A"
type textarea "N/A"
type input "Punjabi"
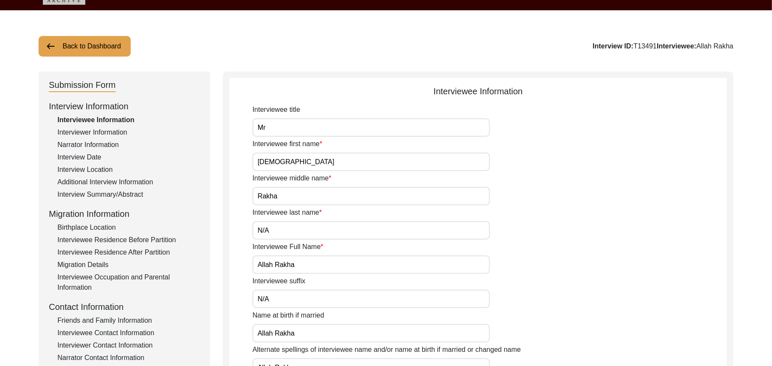
type input "Majha"
type input "Male"
type input "Jut"
click at [117, 132] on div "Interviewer Information" at bounding box center [128, 132] width 142 height 10
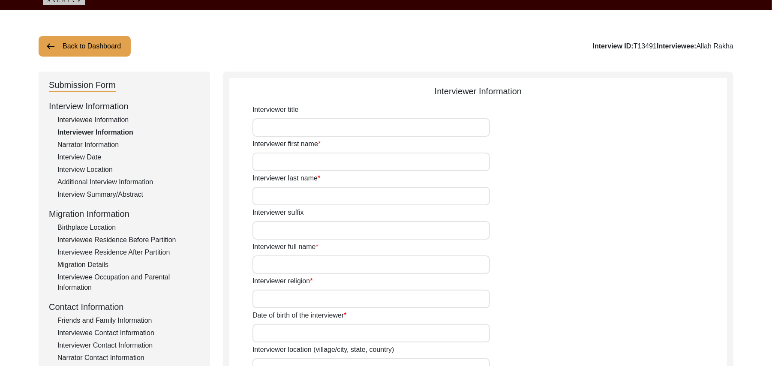
type input "Retired Govt Servant"
type input "Mr"
type input "Muhammad"
type input "Sarfraz"
type input "N/A"
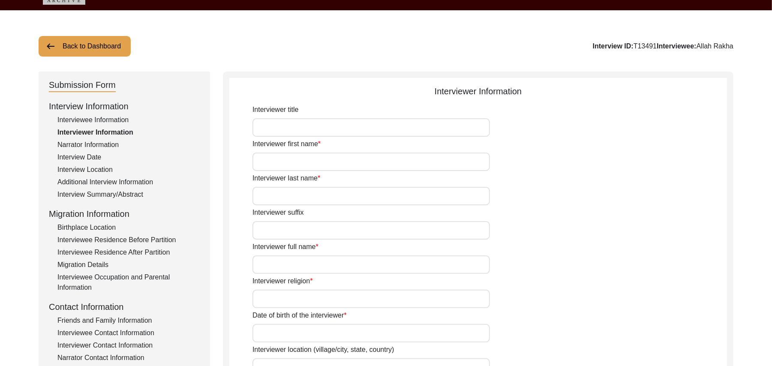
type input "Muhammad Sarfraz"
type textarea "A graduate in the subjects of education and Islamic history."
type input "Punjabi"
type input "Malwai"
type textarea "N/A"
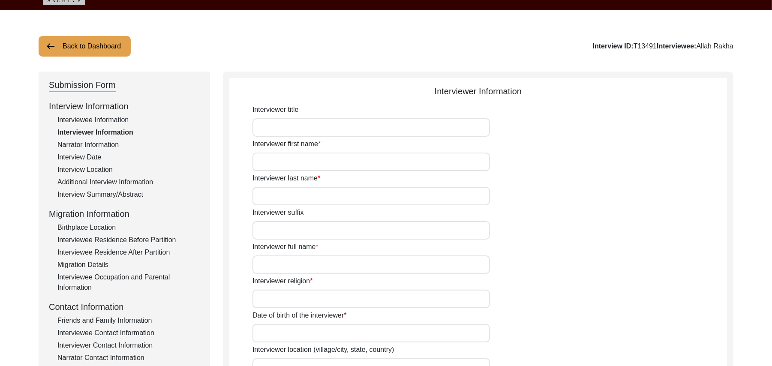
click at [268, 127] on input "Interviewer title" at bounding box center [370, 127] width 237 height 18
type input "Mr"
click at [273, 159] on input "Interviewer first name" at bounding box center [370, 162] width 237 height 18
type input "Muhammad"
click at [282, 198] on input "Interviewer last name" at bounding box center [370, 196] width 237 height 18
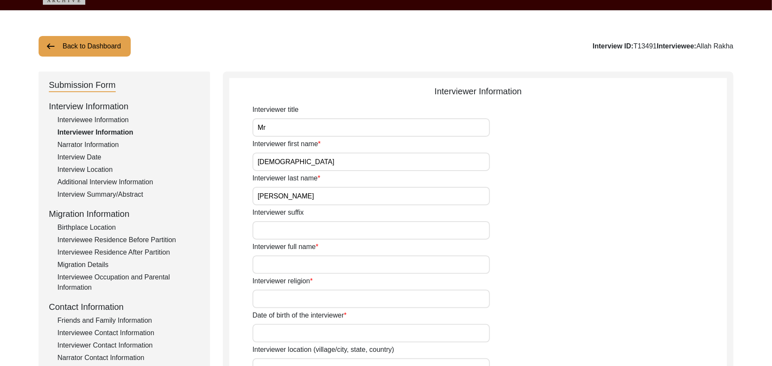
type input "Sarfraz"
click at [287, 221] on input "Interviewer suffix" at bounding box center [370, 230] width 237 height 18
paste input "N/A"
type input "N/A"
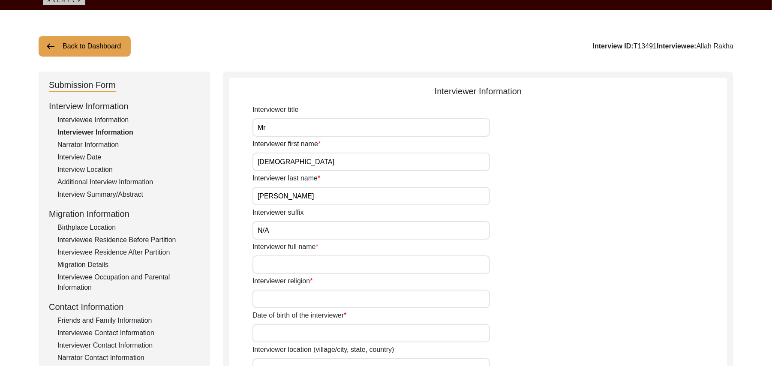
click at [289, 263] on input "Interviewer full name" at bounding box center [370, 264] width 237 height 18
click at [298, 298] on input "Interviewer religion" at bounding box center [370, 299] width 237 height 18
click at [304, 268] on input "Muhammad" at bounding box center [370, 264] width 237 height 18
type input "Muhammad Sarfraz"
click at [304, 296] on input "Interviewer religion" at bounding box center [370, 299] width 237 height 18
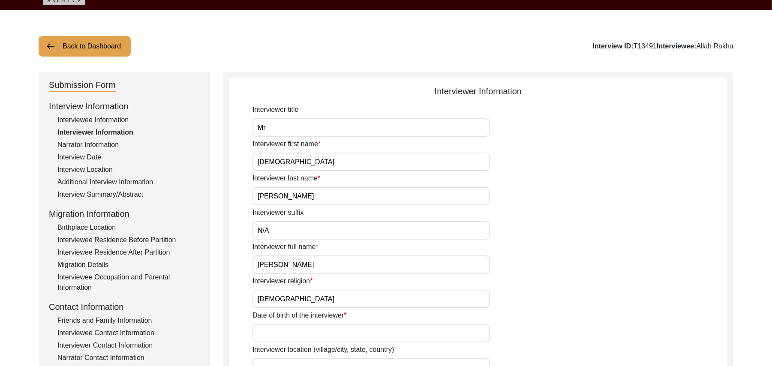
type input "Islam"
click at [305, 333] on input "Date of birth of the interviewer" at bounding box center [370, 333] width 237 height 18
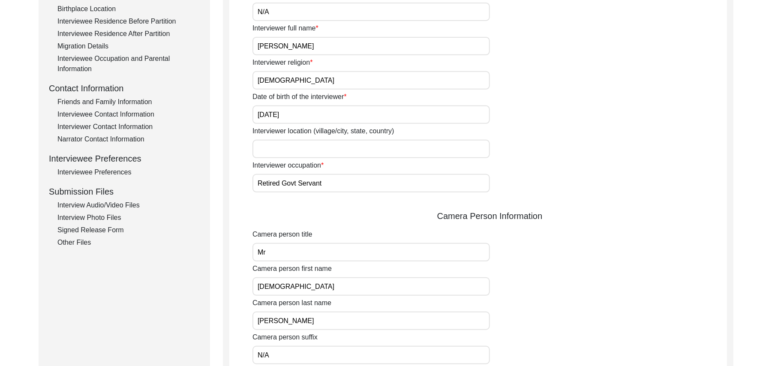
scroll to position [254, 0]
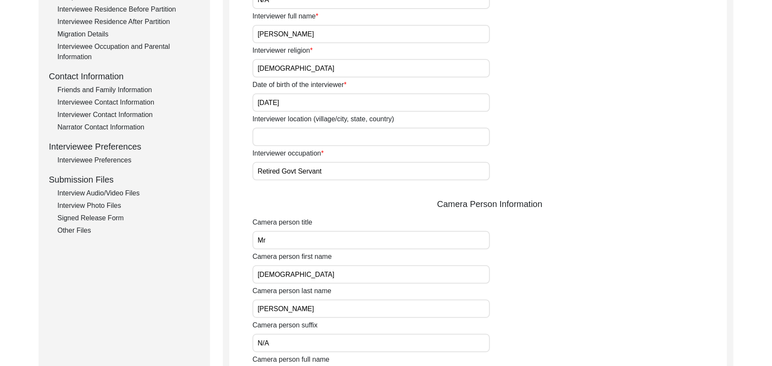
type input "10/01/1961"
click at [314, 140] on input "Interviewer location (village/city, state, country)" at bounding box center [370, 137] width 237 height 18
type input "Shorkot city, Punjab, Pakistan"
click at [340, 240] on input "Mr" at bounding box center [370, 240] width 237 height 18
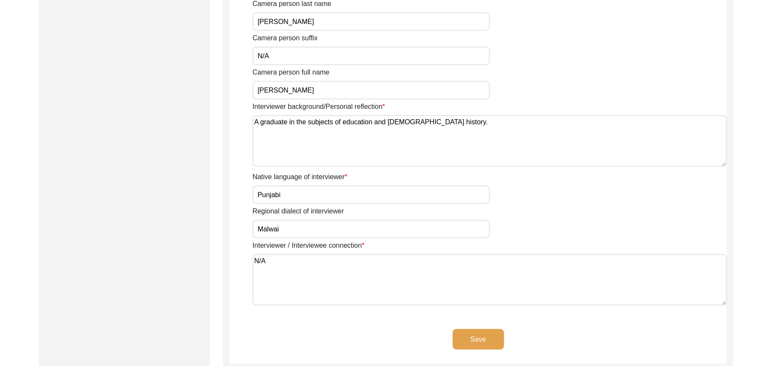
scroll to position [567, 0]
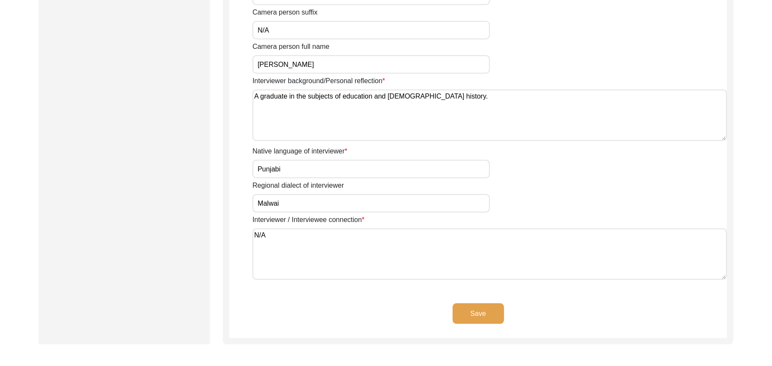
click at [492, 309] on button "Save" at bounding box center [477, 313] width 51 height 21
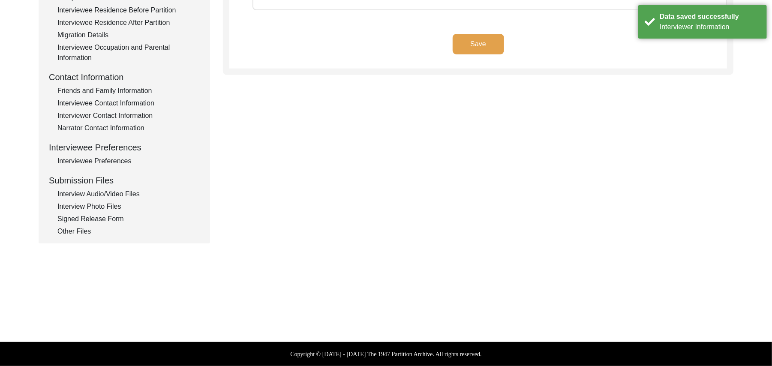
scroll to position [253, 0]
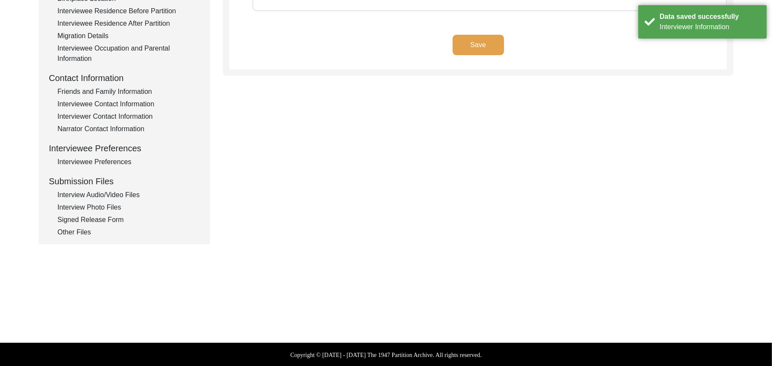
type textarea "N/A"
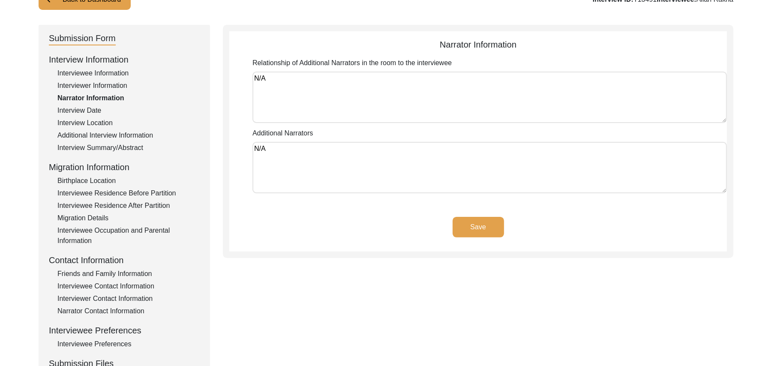
scroll to position [57, 0]
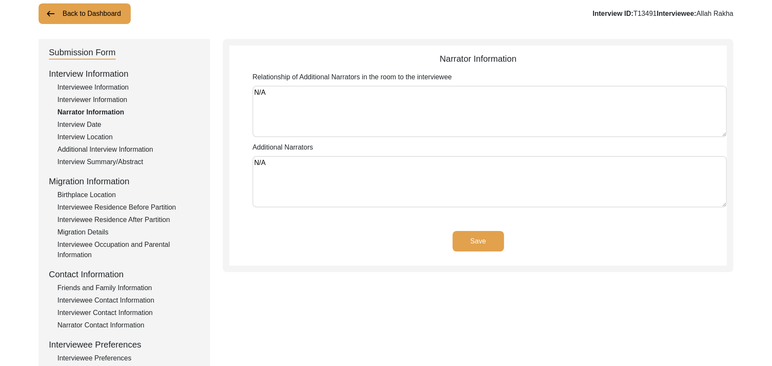
click at [479, 235] on button "Save" at bounding box center [477, 241] width 51 height 21
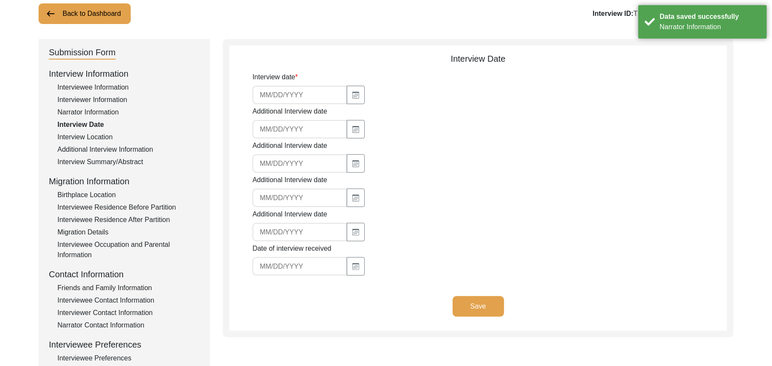
type input "8/12/2025"
click at [472, 302] on button "Save" at bounding box center [477, 306] width 51 height 21
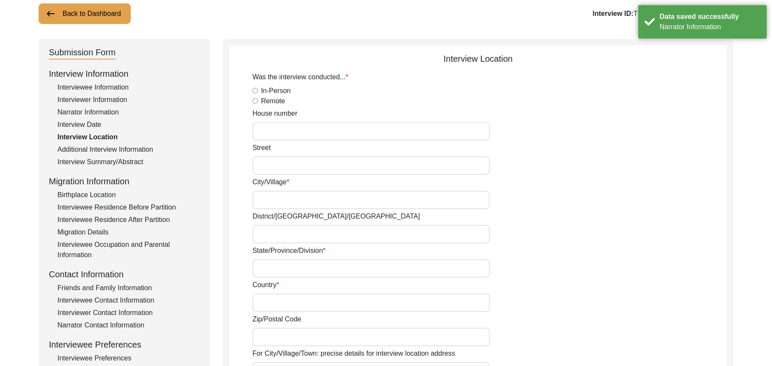
radio input "true"
type input "N/A"
type input "Chak 438JB Bhoana"
type input "Toba Tek Singh/ Gojra"
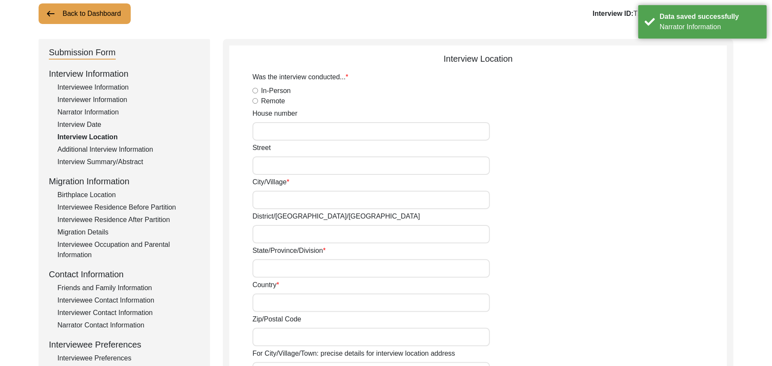
type input "Punjab"
type input "Pakistan"
type input "add"
type input "Chak 438JB Bhoana"
type input "Chak 438JB Bhoana, Punjab, Pakistan"
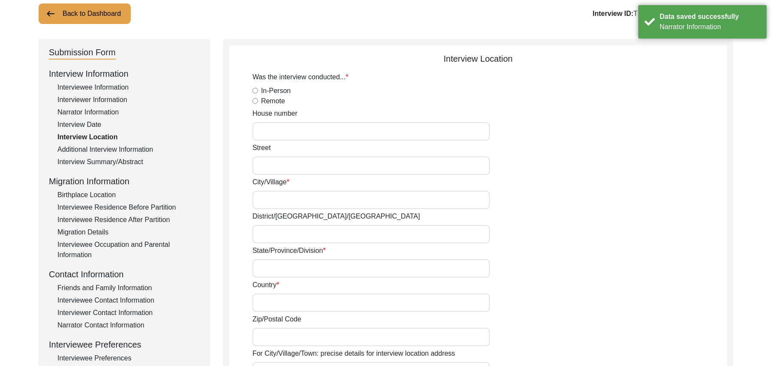
type input "N/A"
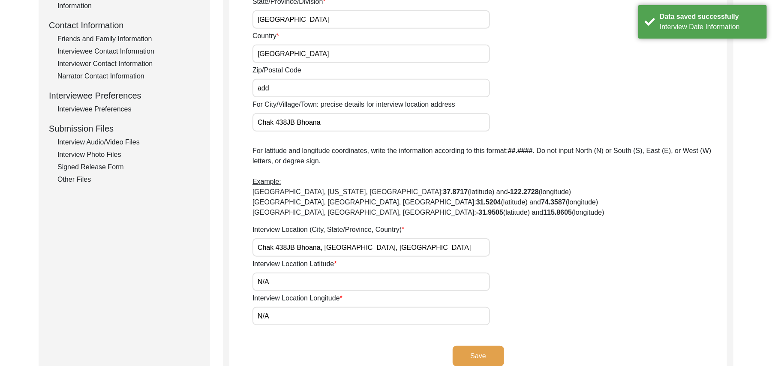
scroll to position [333, 0]
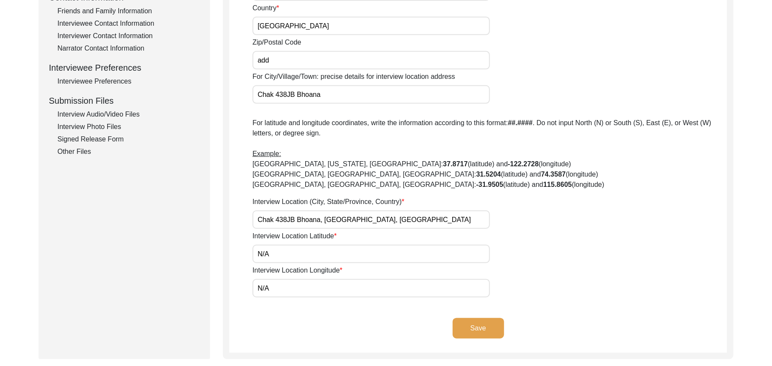
click at [481, 326] on button "Save" at bounding box center [477, 328] width 51 height 21
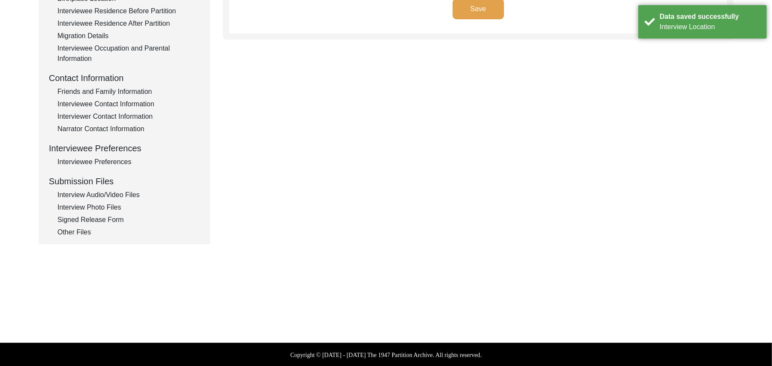
type input "Punjabi"
type textarea "N/A"
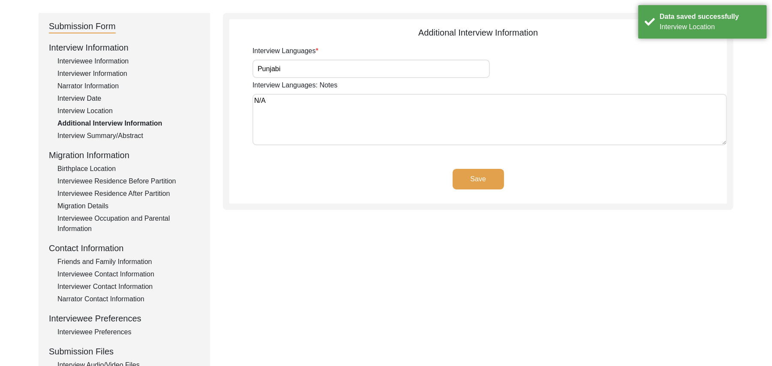
scroll to position [81, 0]
click at [482, 178] on button "Save" at bounding box center [477, 180] width 51 height 21
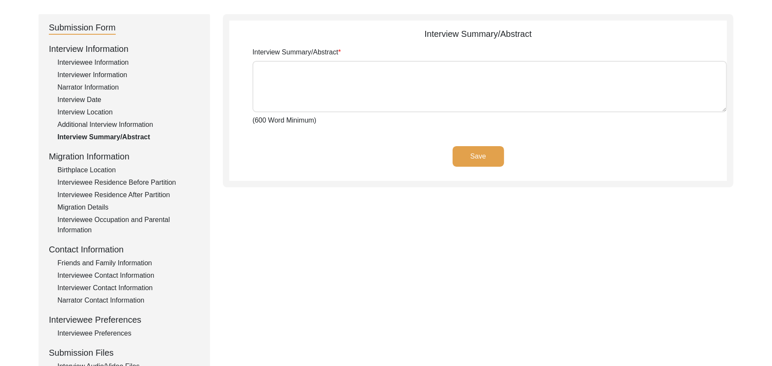
click at [102, 167] on div "Birthplace Location" at bounding box center [128, 170] width 142 height 10
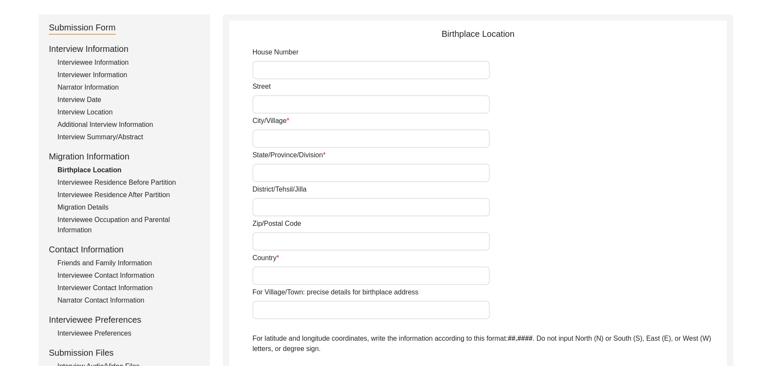
type input "N/A"
type input "Chak 438JB Bhoana"
type input "Punjab"
type input "Toba Tek Singh/ Gojraadd"
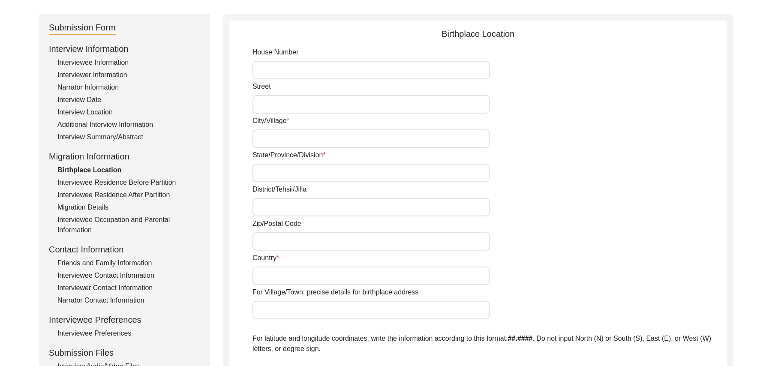
type input "add"
type input "Pakistan"
type input "Chak 438JB Bhoana"
type input "Chak 438JB Bhoana, Punjab, Pakistan"
type input "N/A"
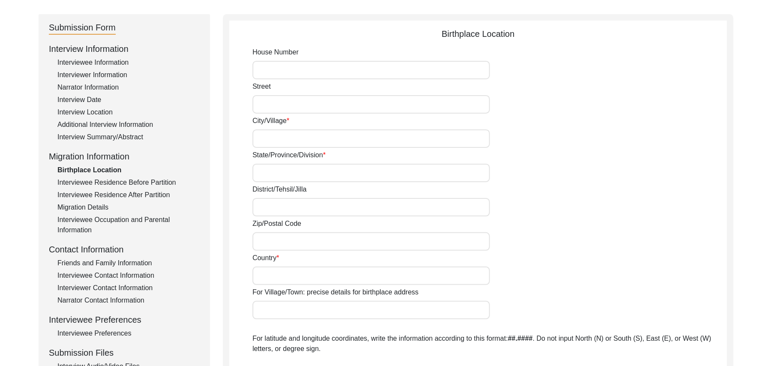
type input "N/A"
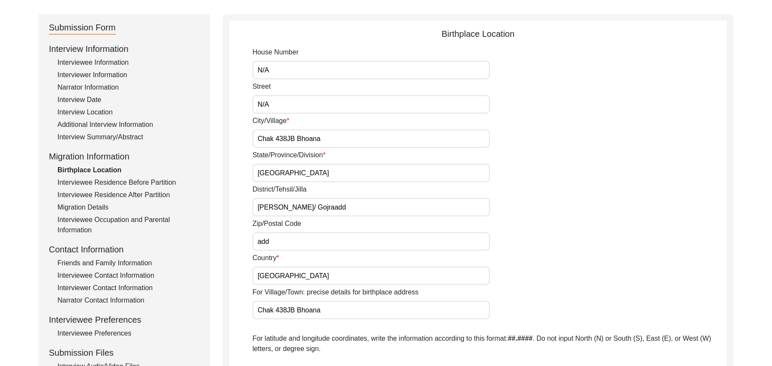
click at [107, 179] on div "Interviewee Residence Before Partition" at bounding box center [128, 182] width 142 height 10
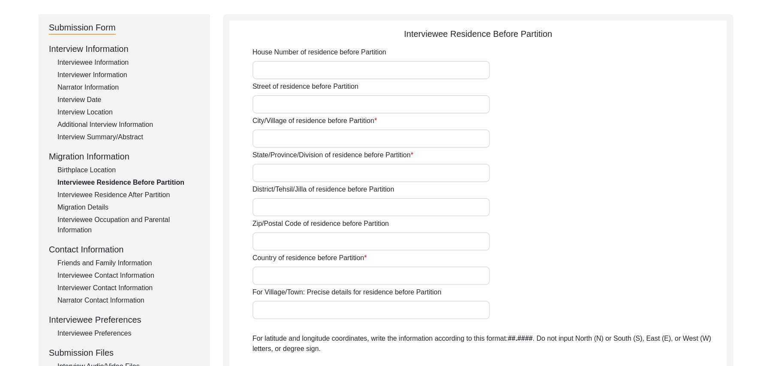
type input "N/A"
type input "Chak 438JB Bhoana"
type input "Punjab"
type input "Toba Tek Singh/ Gojra"
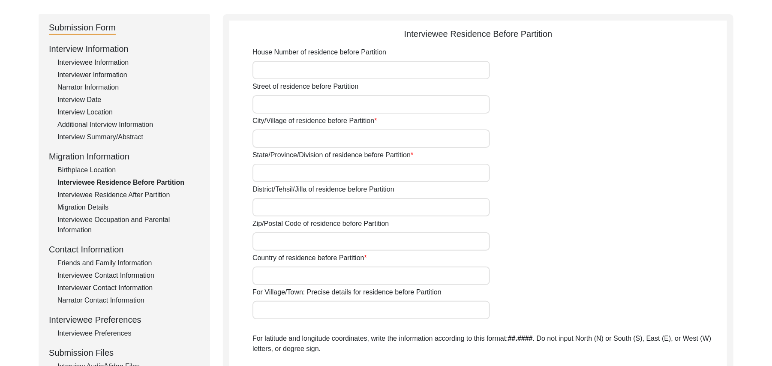
type input "add"
type input "Pakistan"
type input "Chak 438JB Bhoana"
type input "Chak 438JB Bhoana, Punjab, Pakistan"
type input "N/A"
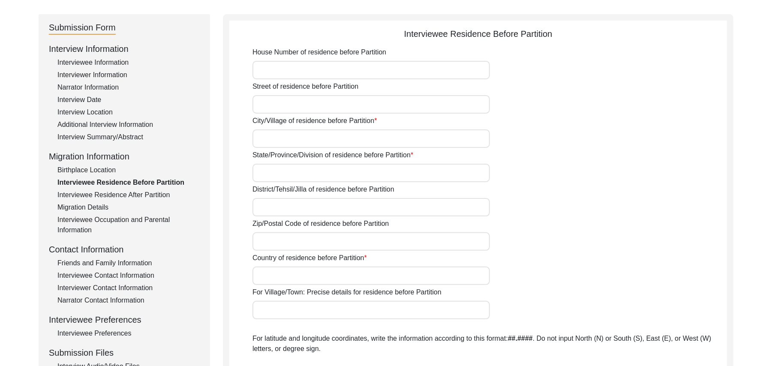
type input "N/A"
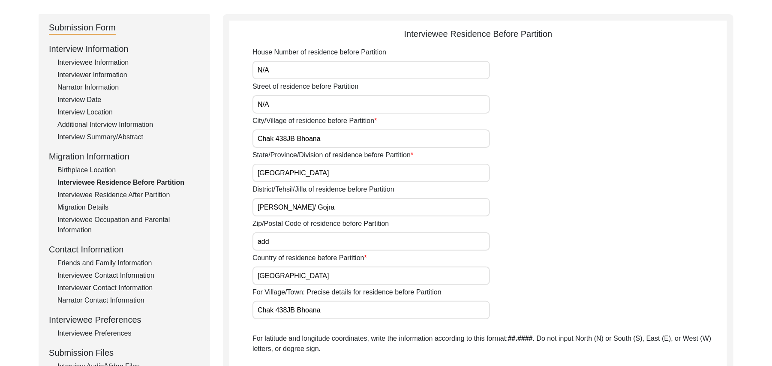
click at [111, 190] on div "Interviewee Residence After Partition" at bounding box center [128, 195] width 142 height 10
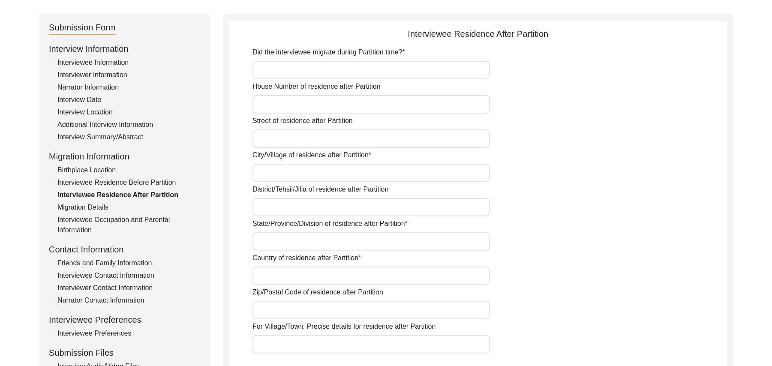
type input "No"
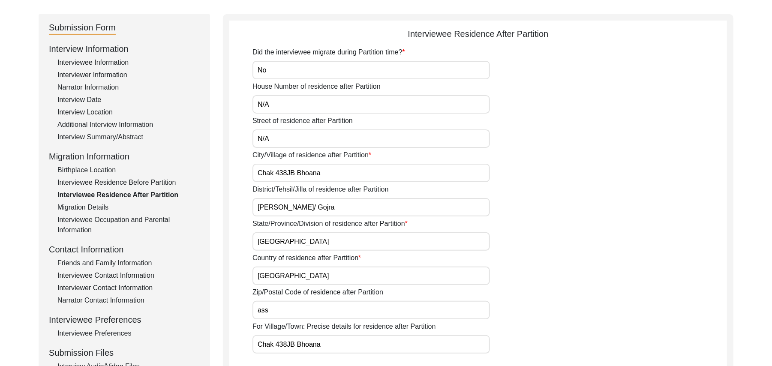
click at [100, 204] on div "Migration Details" at bounding box center [128, 207] width 142 height 10
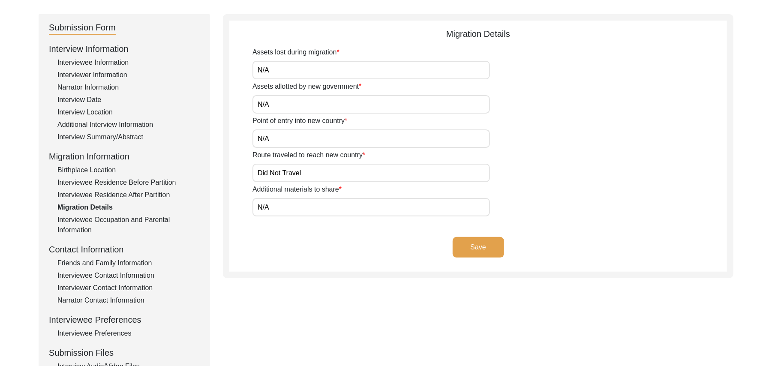
click at [129, 220] on div "Interviewee Occupation and Parental Information" at bounding box center [128, 225] width 142 height 21
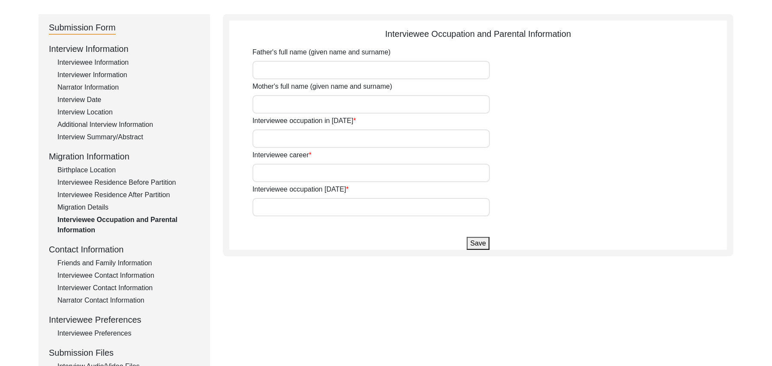
click at [272, 71] on input "Father's full name (given name and surname)" at bounding box center [370, 70] width 237 height 18
click at [273, 103] on input "Mother's full name (given name and surname)" at bounding box center [370, 104] width 237 height 18
click at [278, 146] on input "Interviewee occupation in 1947" at bounding box center [370, 138] width 237 height 18
click at [284, 171] on input "Interviewee career" at bounding box center [370, 173] width 237 height 18
click at [288, 205] on input "Interviewee occupation today" at bounding box center [370, 207] width 237 height 18
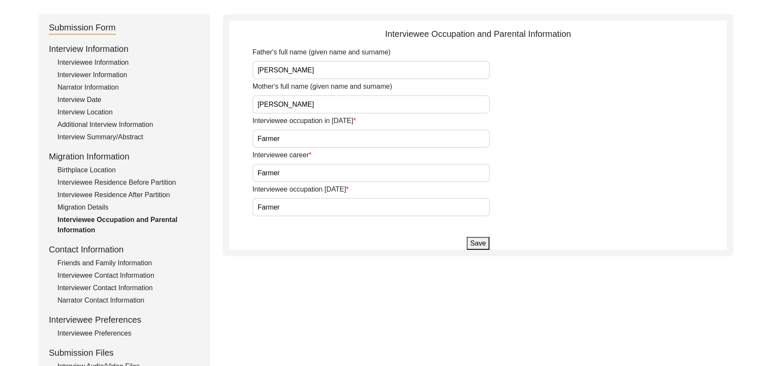
click at [478, 243] on button "Save" at bounding box center [478, 243] width 22 height 13
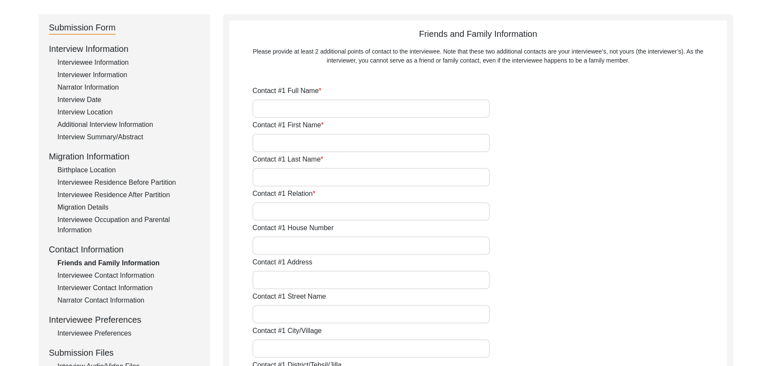
click at [314, 108] on input "Contact #1 Full Name" at bounding box center [370, 108] width 237 height 18
click at [307, 141] on input "Contact #1 First Name" at bounding box center [370, 143] width 237 height 18
click at [301, 177] on input "Contact #1 Last Name" at bounding box center [370, 177] width 237 height 18
click at [296, 208] on input "Contact #1 Relation" at bounding box center [370, 211] width 237 height 18
click at [300, 242] on input "Contact #1 House Number" at bounding box center [370, 245] width 237 height 18
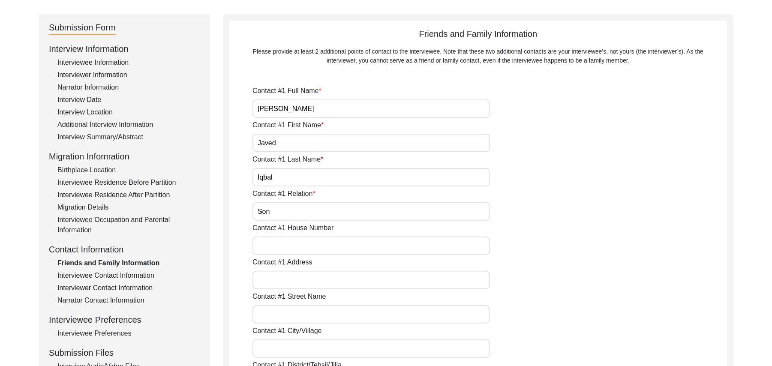
paste input "N/A"
click at [297, 280] on input "Contact #1 Address" at bounding box center [370, 280] width 237 height 18
click at [290, 314] on input "Contact #1 Street Name" at bounding box center [370, 314] width 237 height 18
paste input "N/A"
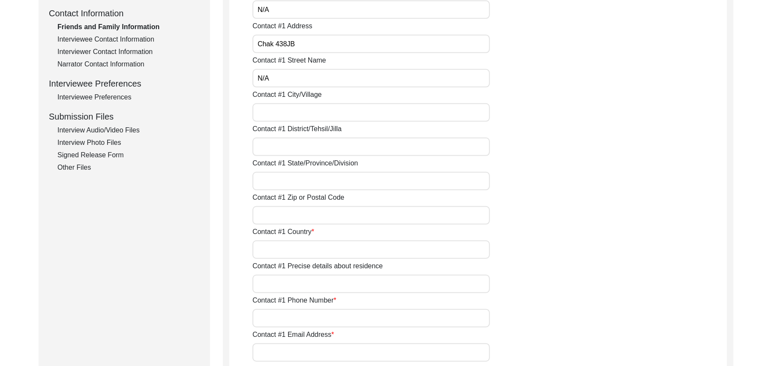
scroll to position [331, 0]
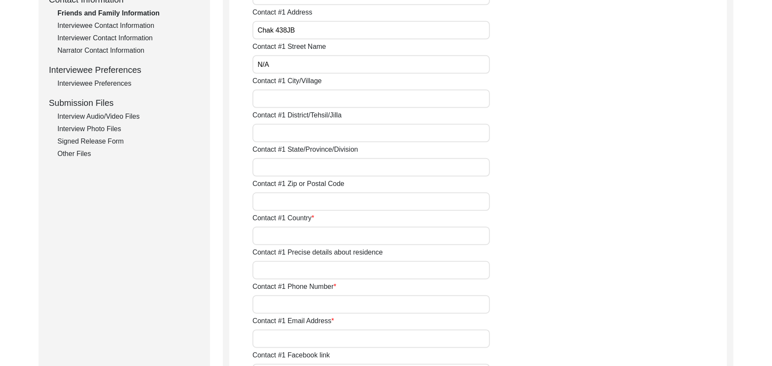
click at [314, 97] on input "Contact #1 City/Village" at bounding box center [370, 99] width 237 height 18
click at [302, 132] on input "Contact #1 District/Tehsil/Jilla" at bounding box center [370, 133] width 237 height 18
click at [293, 168] on input "Contact #1 State/Province/Division" at bounding box center [370, 167] width 237 height 18
click at [290, 202] on input "Contact #1 Zip or Postal Code" at bounding box center [370, 201] width 237 height 18
click at [293, 240] on input "Contact #1 Country" at bounding box center [370, 236] width 237 height 18
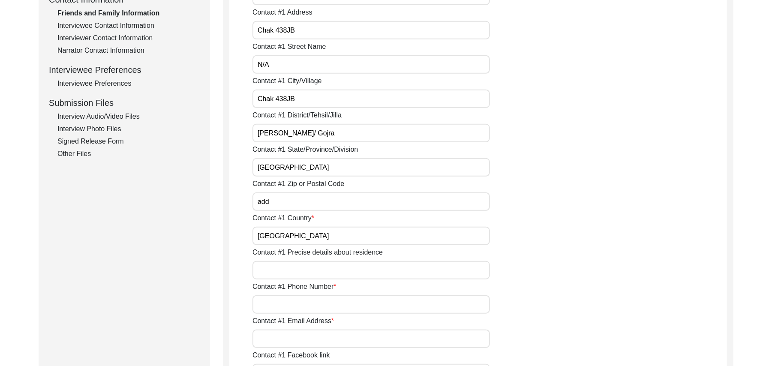
click at [278, 204] on input "add" at bounding box center [370, 201] width 237 height 18
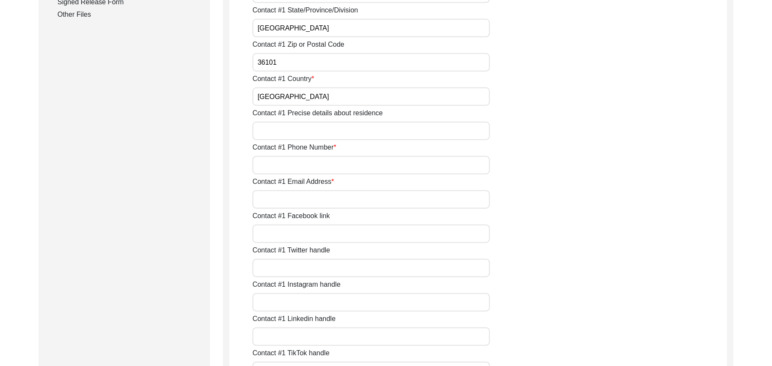
scroll to position [491, 0]
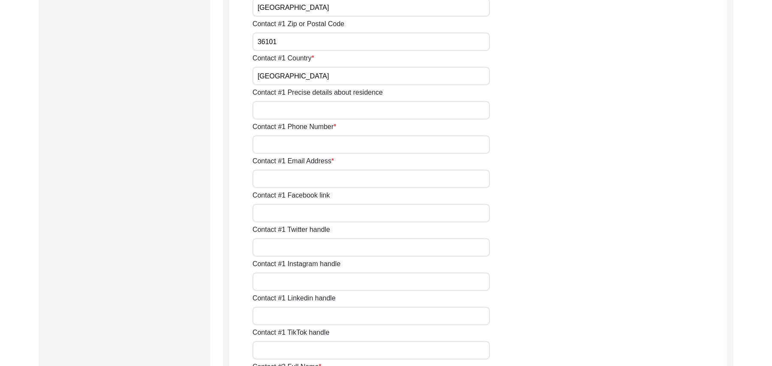
click at [321, 114] on input "Contact #1 Precise details about residence" at bounding box center [370, 110] width 237 height 18
click at [312, 144] on input "Contact #1 Phone Number" at bounding box center [370, 144] width 237 height 18
click at [305, 179] on input "Contact #1 Email Address" at bounding box center [370, 179] width 237 height 18
paste input "N/A"
click at [300, 211] on input "Contact #1 Facebook link" at bounding box center [370, 213] width 237 height 18
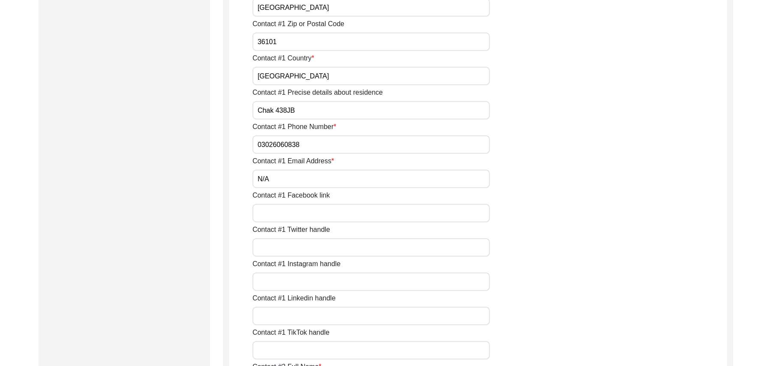
paste input "N/A"
click at [296, 254] on input "Contact #1 Twitter handle" at bounding box center [370, 247] width 237 height 18
paste input "N/A"
click at [298, 278] on input "Contact #1 Instagram handle" at bounding box center [370, 281] width 237 height 18
paste input "N/A"
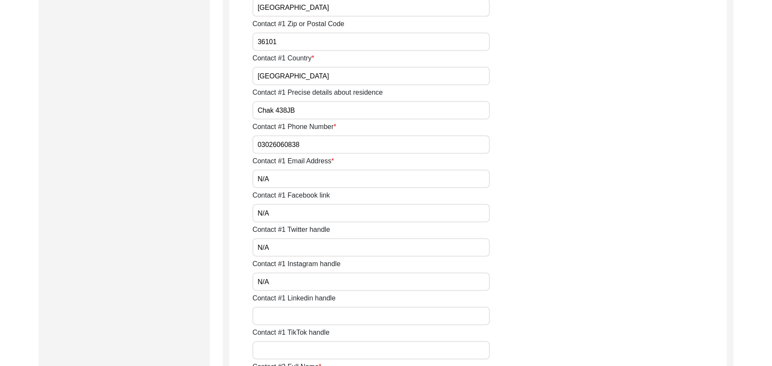
click at [297, 313] on input "Contact #1 Linkedin handle" at bounding box center [370, 316] width 237 height 18
paste input "N/A"
click at [297, 346] on input "Contact #1 TikTok handle" at bounding box center [370, 350] width 237 height 18
paste input "N/A"
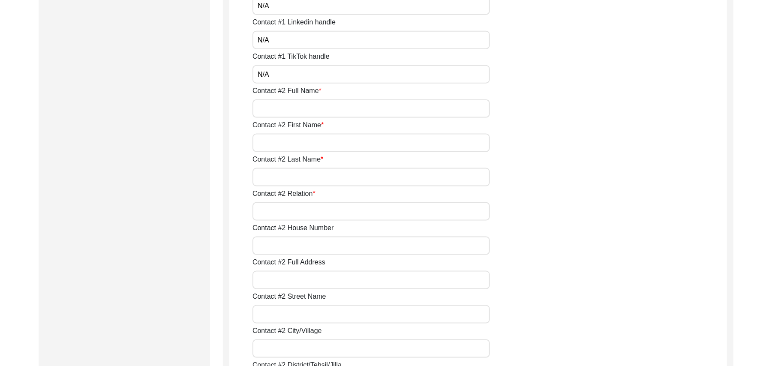
scroll to position [782, 0]
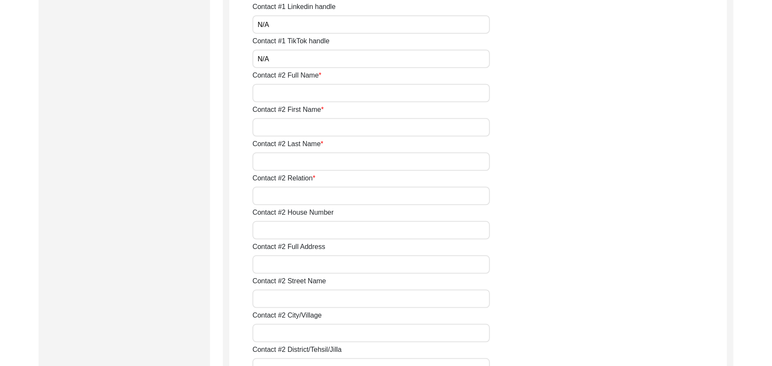
click at [324, 93] on input "Contact #2 Full Name" at bounding box center [370, 93] width 237 height 18
click at [314, 121] on input "Contact #2 First Name" at bounding box center [370, 127] width 237 height 18
click at [300, 163] on input "Contact #2 Last Name" at bounding box center [370, 162] width 237 height 18
click at [292, 197] on input "Contact #2 Relation" at bounding box center [370, 196] width 237 height 18
click at [292, 226] on input "Contact #2 House Number" at bounding box center [370, 230] width 237 height 18
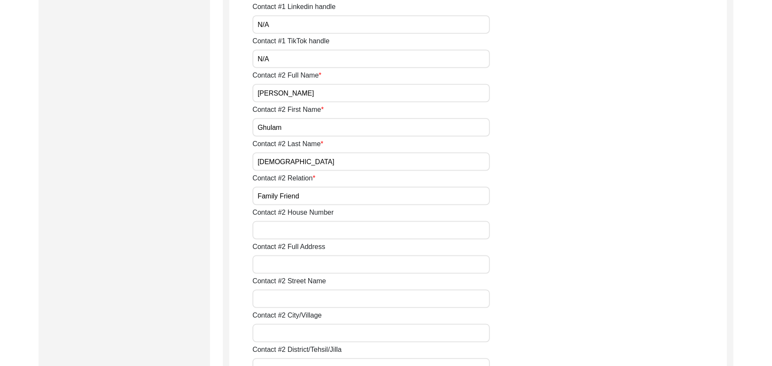
paste input "N/A"
click at [290, 261] on input "Contact #2 Full Address" at bounding box center [370, 264] width 237 height 18
click at [290, 305] on input "Contact #2 Street Name" at bounding box center [370, 299] width 237 height 18
paste input "N/A"
click at [292, 332] on input "Contact #2 City/Village" at bounding box center [370, 333] width 237 height 18
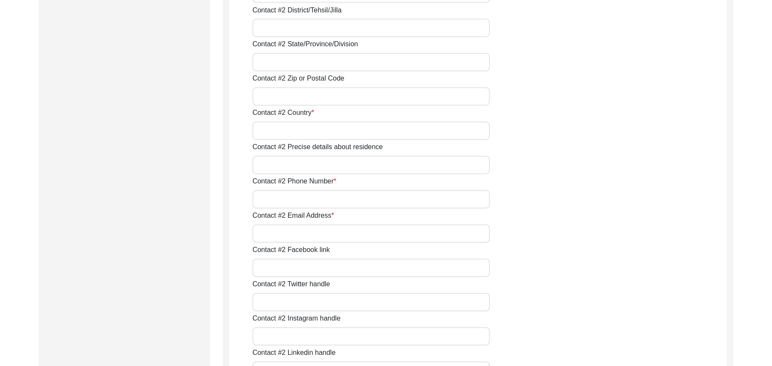
scroll to position [1114, 0]
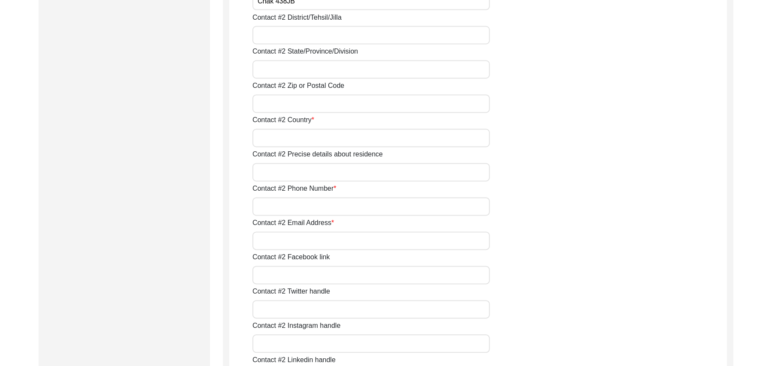
click at [389, 38] on input "Contact #2 District/Tehsil/Jilla" at bounding box center [370, 35] width 237 height 18
click at [361, 70] on input "Contact #2 State/Province/Division" at bounding box center [370, 69] width 237 height 18
click at [347, 104] on input "Contact #2 Zip or Postal Code" at bounding box center [370, 104] width 237 height 18
click at [317, 134] on input "Contact #2 Country" at bounding box center [370, 138] width 237 height 18
click at [308, 174] on input "Contact #2 Precise details about residence" at bounding box center [370, 172] width 237 height 18
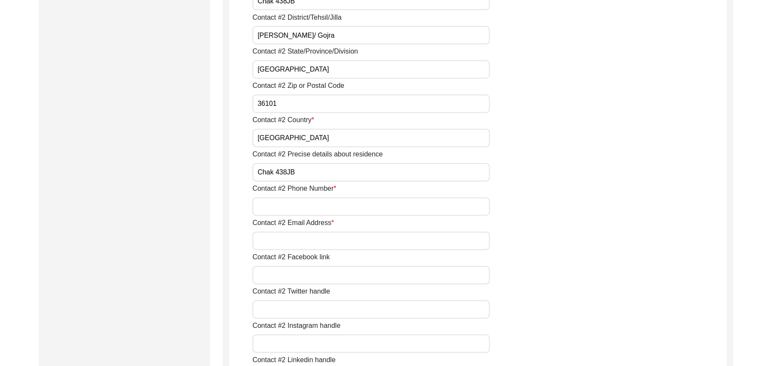
click at [301, 208] on input "Contact #2 Phone Number" at bounding box center [370, 207] width 237 height 18
click at [301, 247] on input "Contact #2 Email Address" at bounding box center [370, 241] width 237 height 18
paste input "N/A"
click at [301, 278] on input "Contact #2 Facebook link" at bounding box center [370, 275] width 237 height 18
paste input "N/A"
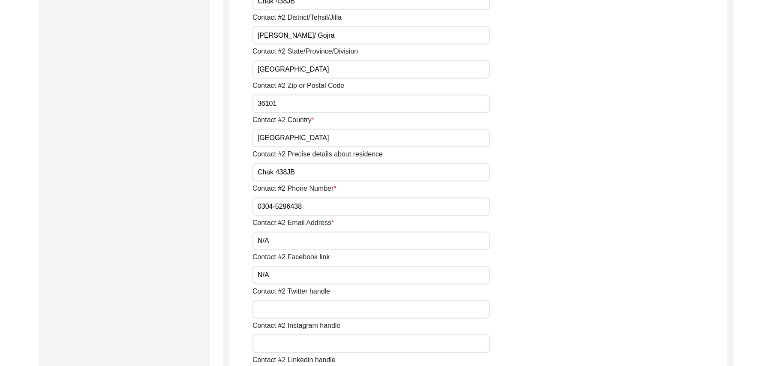
click at [298, 314] on input "Contact #2 Twitter handle" at bounding box center [370, 309] width 237 height 18
paste input "N/A"
click at [299, 338] on input "Contact #2 Instagram handle" at bounding box center [370, 344] width 237 height 18
paste input "N/A"
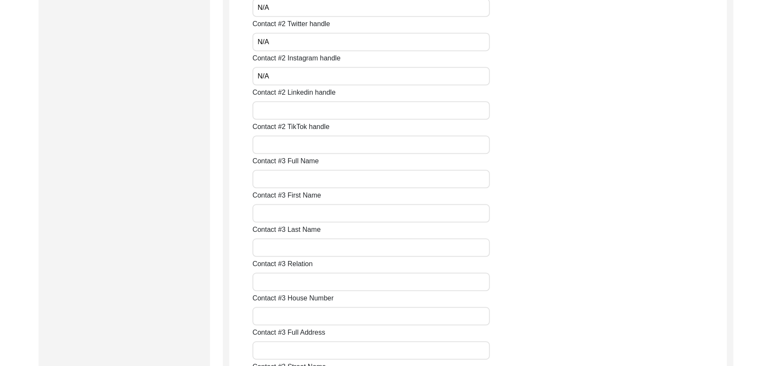
scroll to position [1421, 0]
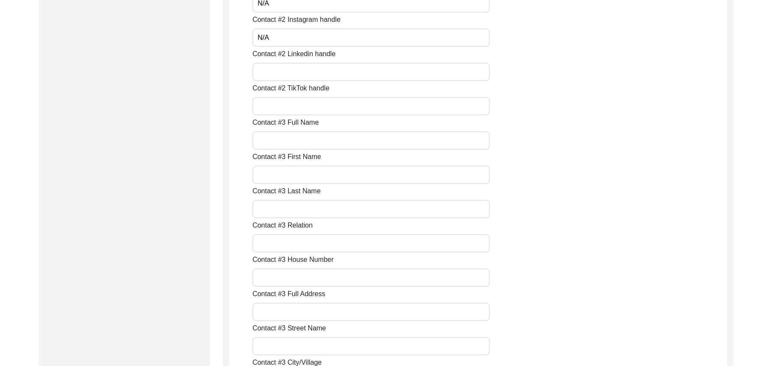
click at [376, 76] on input "Contact #2 Linkedin handle" at bounding box center [370, 72] width 237 height 18
paste input "N/A"
click at [351, 108] on input "Contact #2 TikTok handle" at bounding box center [370, 106] width 237 height 18
paste input "N/A"
click at [332, 141] on input "Contact #3 Full Name" at bounding box center [370, 140] width 237 height 18
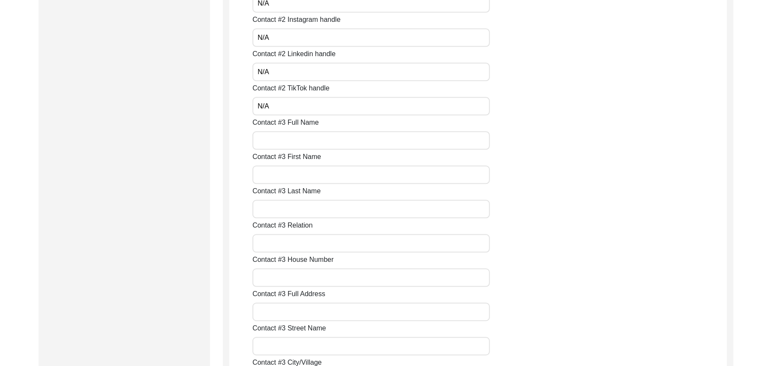
paste input "N/A"
click at [324, 175] on input "Contact #3 First Name" at bounding box center [370, 174] width 237 height 18
paste input "N/A"
click at [309, 206] on input "Contact #3 Last Name" at bounding box center [370, 209] width 237 height 18
paste input "N/A"
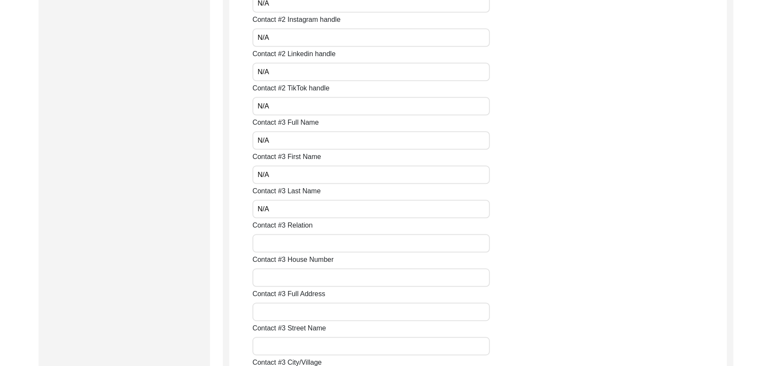
click at [305, 244] on input "Contact #3 Relation" at bounding box center [370, 243] width 237 height 18
paste input "N/A"
click at [302, 278] on input "Contact #3 House Number" at bounding box center [370, 277] width 237 height 18
paste input "N/A"
click at [305, 312] on input "Contact #3 Full Address" at bounding box center [370, 311] width 237 height 18
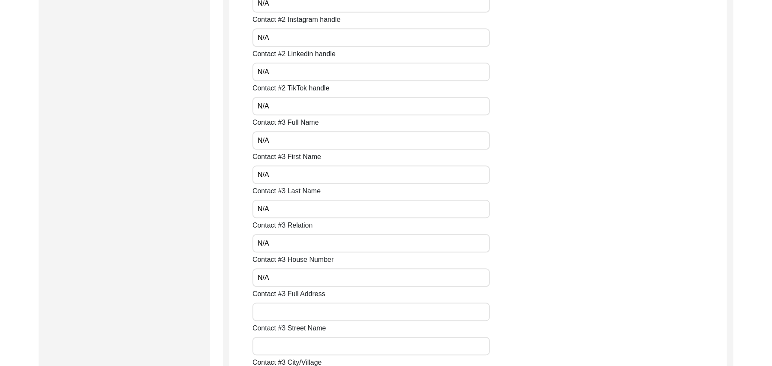
paste input "N/A"
click at [298, 348] on input "Contact #3 Street Name" at bounding box center [370, 346] width 237 height 18
paste input "N/A"
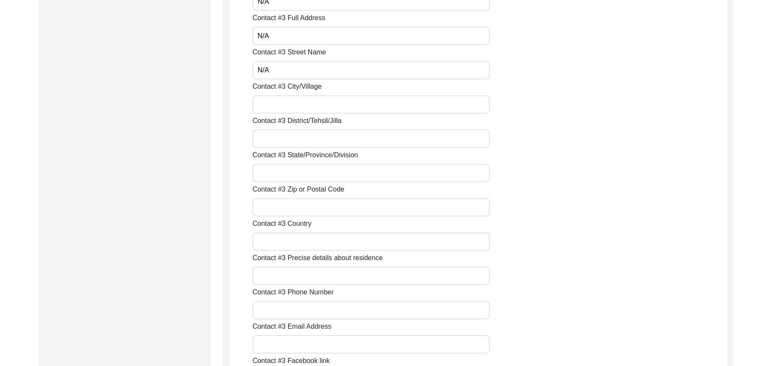
scroll to position [1719, 0]
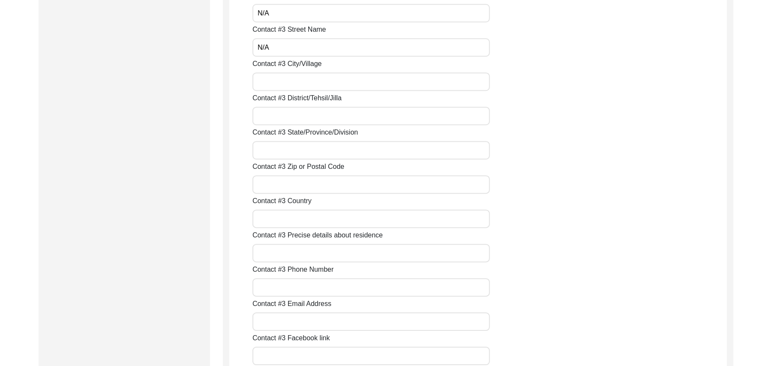
click at [324, 86] on input "Contact #3 City/Village" at bounding box center [370, 81] width 237 height 18
paste input "N/A"
click at [314, 120] on input "Contact #3 District/Tehsil/Jilla" at bounding box center [370, 116] width 237 height 18
paste input "N/A"
click at [314, 154] on input "Contact #3 State/Province/Division" at bounding box center [370, 150] width 237 height 18
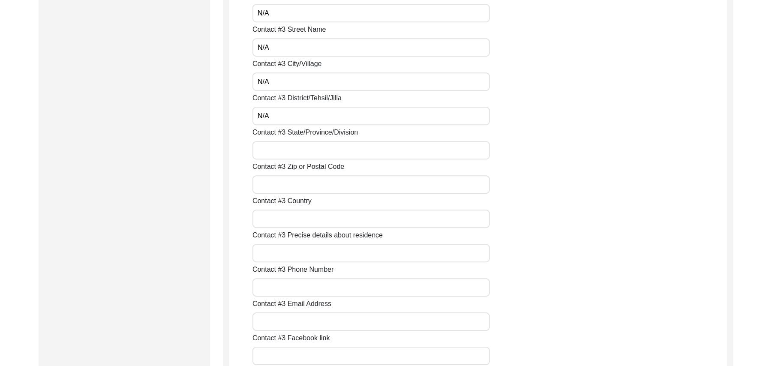
paste input "N/A"
click at [306, 184] on input "Contact #3 Zip or Postal Code" at bounding box center [370, 184] width 237 height 18
paste input "N/A"
click at [299, 217] on input "Contact #3 Country" at bounding box center [370, 219] width 237 height 18
paste input "N/A"
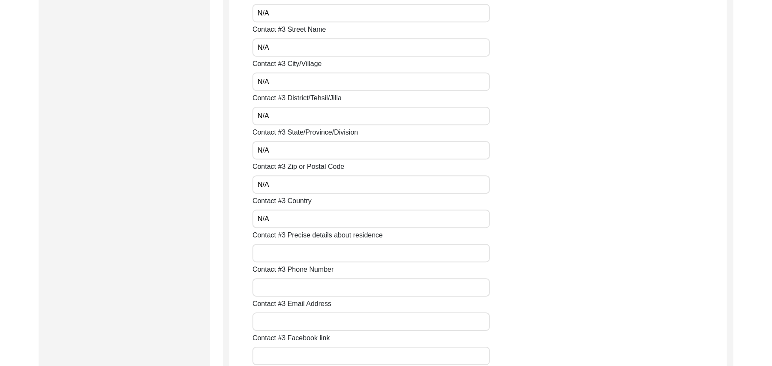
click at [292, 251] on input "Contact #3 Precise details about residence" at bounding box center [370, 253] width 237 height 18
paste input "N/A"
click at [290, 288] on input "Contact #3 Phone Number" at bounding box center [370, 287] width 237 height 18
paste input "N/A"
click at [290, 320] on input "Contact #3 Email Address" at bounding box center [370, 321] width 237 height 18
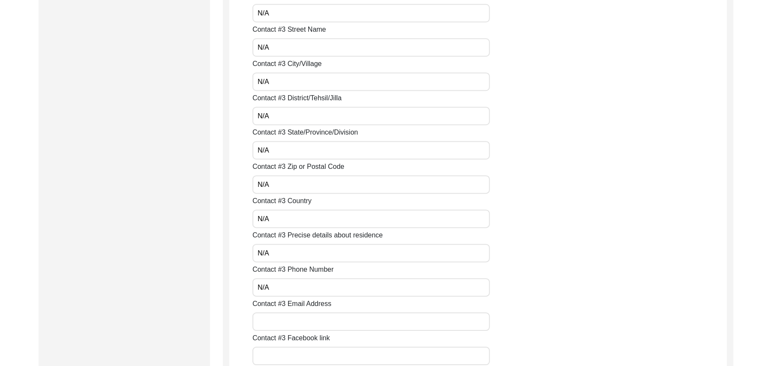
paste input "N/A"
click at [290, 353] on input "Contact #3 Facebook link" at bounding box center [370, 356] width 237 height 18
paste input "N/A"
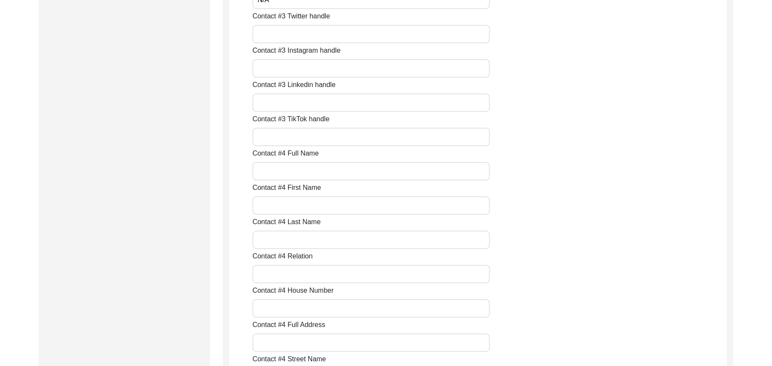
scroll to position [2072, 0]
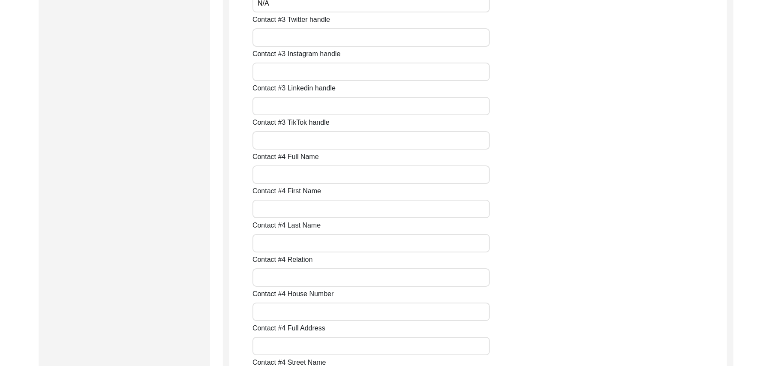
click at [326, 37] on input "Contact #3 Twitter handle" at bounding box center [370, 37] width 237 height 18
paste input "N/A"
click at [311, 71] on input "Contact #3 Instagram handle" at bounding box center [370, 72] width 237 height 18
paste input "N/A"
click at [303, 105] on input "Contact #3 Linkedin handle" at bounding box center [370, 106] width 237 height 18
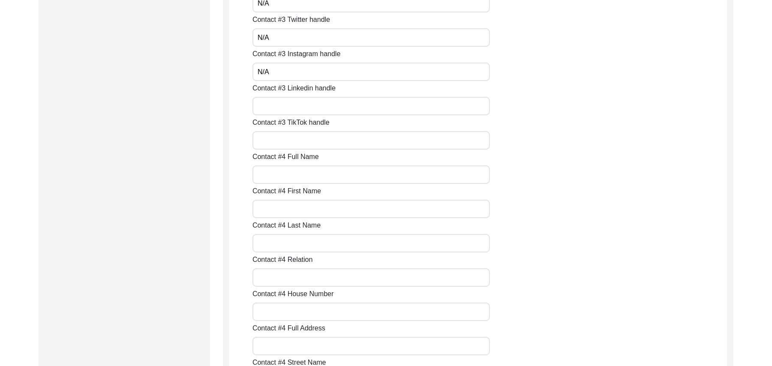
paste input "N/A"
click at [301, 139] on input "Contact #3 TikTok handle" at bounding box center [370, 140] width 237 height 18
paste input "N/A"
click at [300, 173] on input "Contact #4 Full Name" at bounding box center [370, 174] width 237 height 18
paste input "N/A"
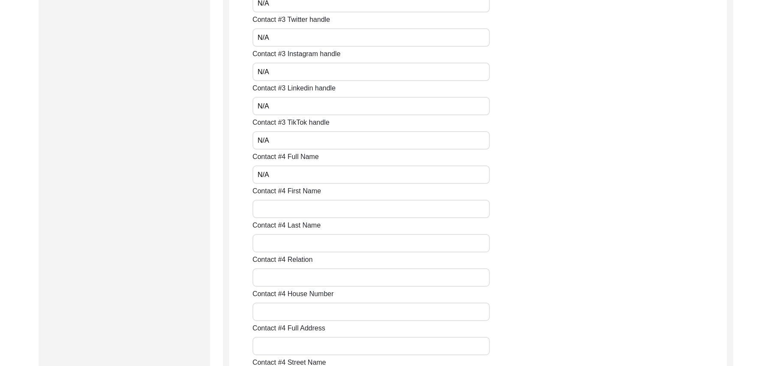
click at [299, 205] on input "Contact #4 First Name" at bounding box center [370, 209] width 237 height 18
paste input "N/A"
click at [299, 241] on input "Contact #4 Last Name" at bounding box center [370, 243] width 237 height 18
paste input "N/A"
click at [297, 280] on input "Contact #4 Relation" at bounding box center [370, 277] width 237 height 18
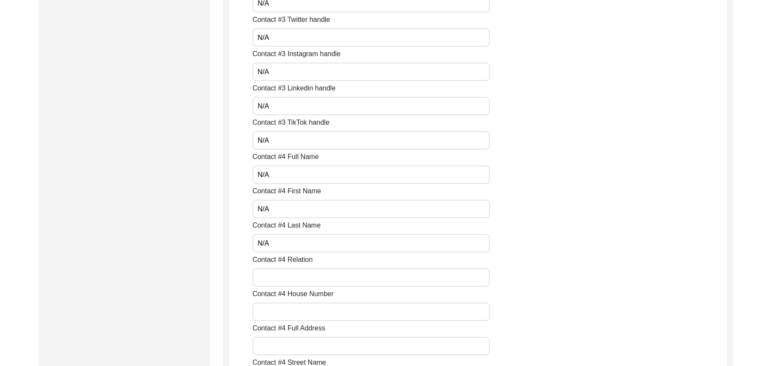
paste input "N/A"
click at [296, 309] on input "Contact #4 House Number" at bounding box center [370, 311] width 237 height 18
paste input "N/A"
click at [296, 348] on input "Contact #4 Full Address" at bounding box center [370, 346] width 237 height 18
paste input "N/A"
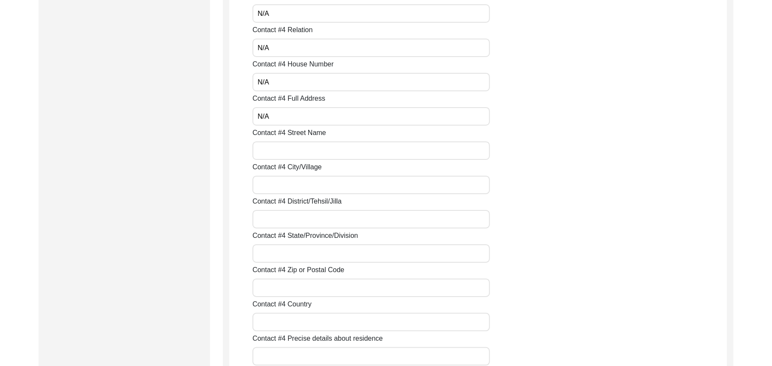
scroll to position [2378, 0]
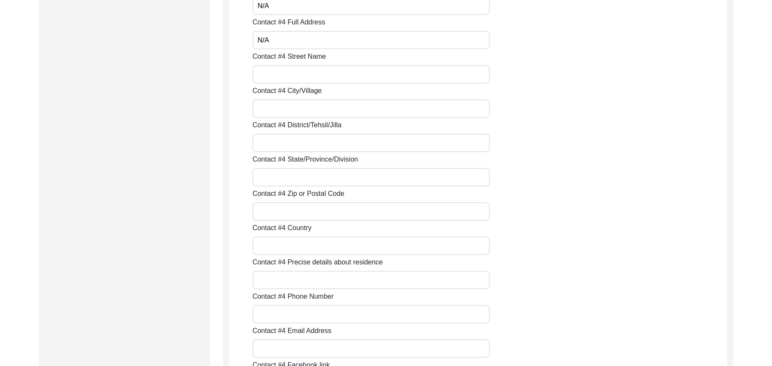
click at [299, 77] on input "Contact #4 Street Name" at bounding box center [370, 74] width 237 height 18
paste input "N/A"
click at [290, 106] on input "Contact #4 City/Village" at bounding box center [370, 108] width 237 height 18
paste input "N/A"
click at [289, 141] on input "Contact #4 District/Tehsil/Jilla" at bounding box center [370, 143] width 237 height 18
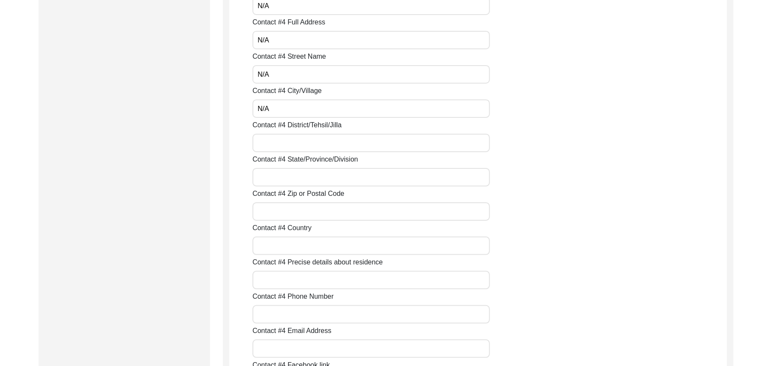
paste input "N/A"
click at [289, 173] on input "Contact #4 State/Province/Division" at bounding box center [370, 177] width 237 height 18
paste input "N/A"
click at [289, 208] on input "Contact #4 Zip or Postal Code" at bounding box center [370, 211] width 237 height 18
paste input "N/A"
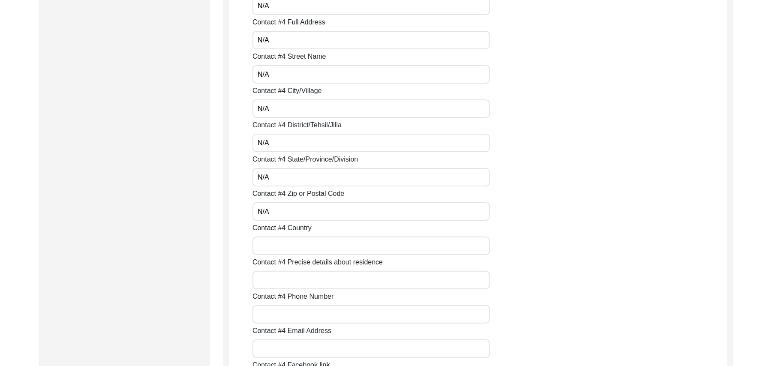
click at [296, 242] on input "Contact #4 Country" at bounding box center [370, 245] width 237 height 18
paste input "N/A"
click at [297, 278] on input "Contact #4 Precise details about residence" at bounding box center [370, 280] width 237 height 18
paste input "N/A"
click at [298, 314] on input "Contact #4 Phone Number" at bounding box center [370, 314] width 237 height 18
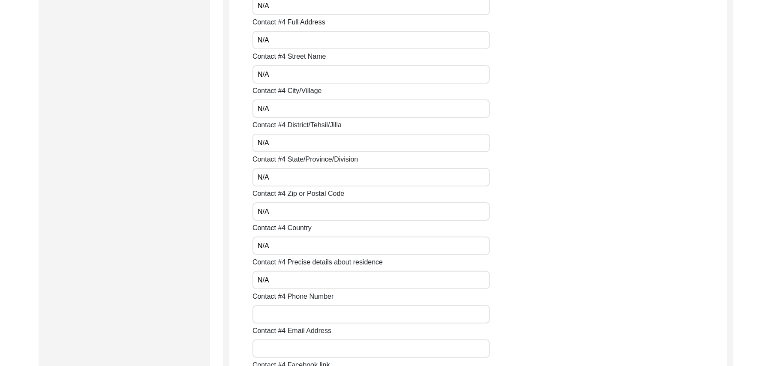
paste input "N/A"
click at [297, 352] on input "Contact #4 Email Address" at bounding box center [370, 348] width 237 height 18
paste input "N/A"
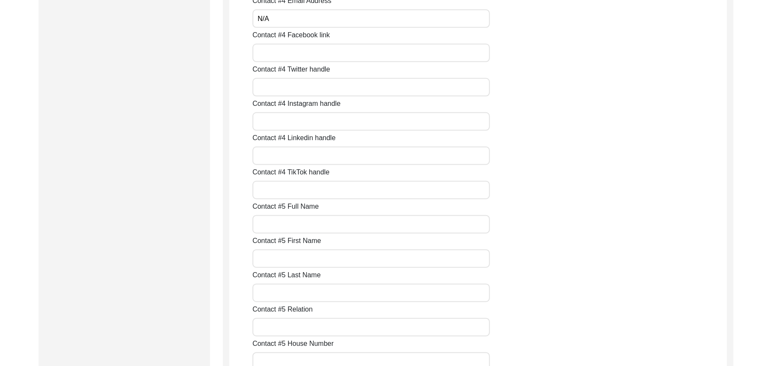
scroll to position [2722, 0]
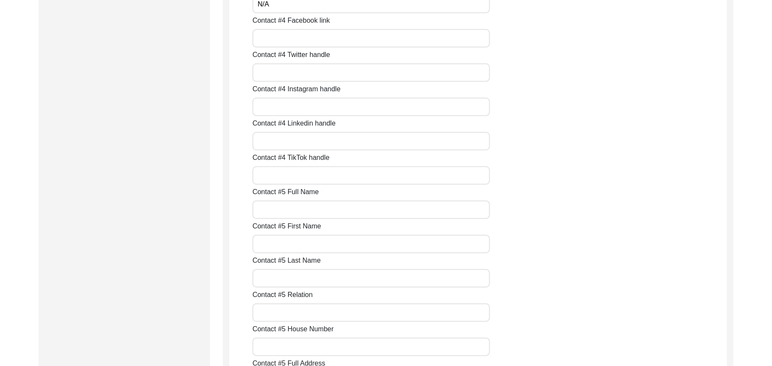
click at [284, 42] on input "Contact #4 Facebook link" at bounding box center [370, 38] width 237 height 18
paste input "N/A"
click at [283, 74] on input "Contact #4 Twitter handle" at bounding box center [370, 72] width 237 height 18
paste
click at [285, 99] on input "Contact #4 Instagram handle" at bounding box center [370, 107] width 237 height 18
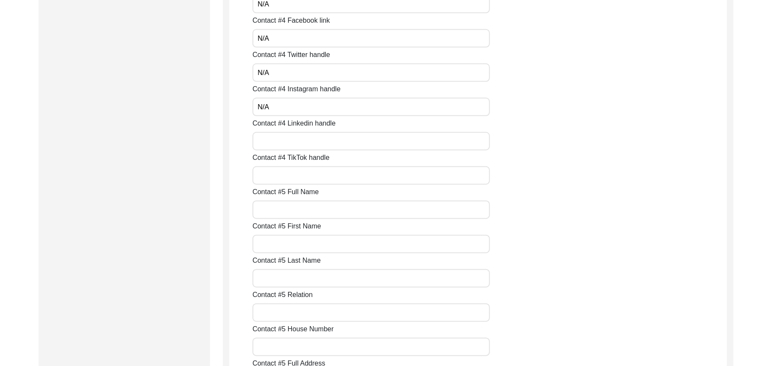
click at [290, 145] on input "Contact #4 Linkedin handle" at bounding box center [370, 141] width 237 height 18
click at [290, 178] on input "Contact #4 TikTok handle" at bounding box center [370, 175] width 237 height 18
click at [291, 213] on input "Contact #5 Full Name" at bounding box center [370, 210] width 237 height 18
click at [289, 244] on input "Contact #5 First Name" at bounding box center [370, 244] width 237 height 18
click at [288, 280] on input "Contact #5 Last Name" at bounding box center [370, 278] width 237 height 18
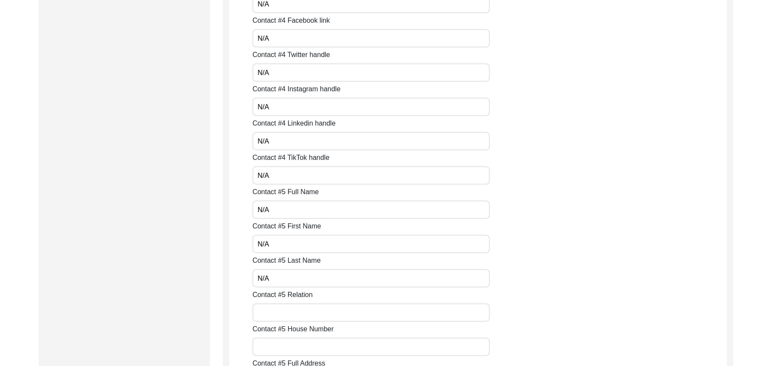
click at [290, 312] on input "Contact #5 Relation" at bounding box center [370, 312] width 237 height 18
click at [292, 344] on input "Contact #5 House Number" at bounding box center [370, 347] width 237 height 18
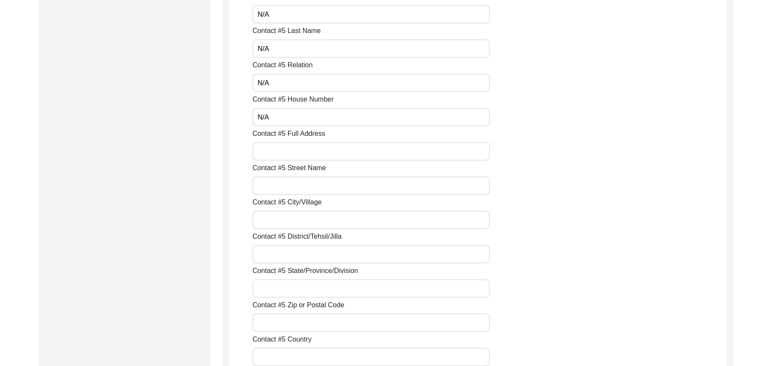
scroll to position [3029, 0]
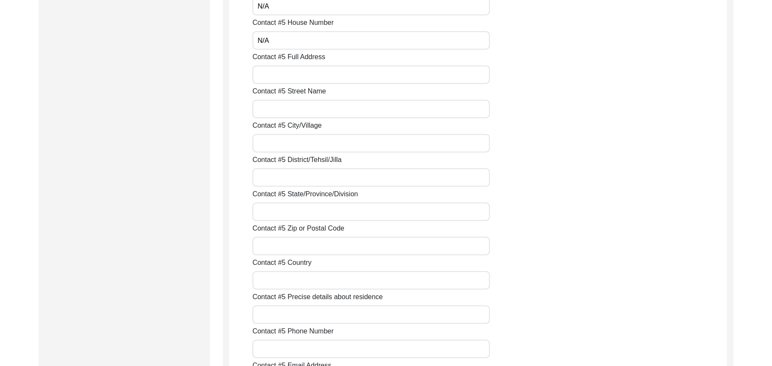
click at [337, 79] on input "Contact #5 Full Address" at bounding box center [370, 75] width 237 height 18
click at [323, 108] on input "Contact #5 Street Name" at bounding box center [370, 109] width 237 height 18
click at [313, 142] on input "Contact #5 City/Village" at bounding box center [370, 143] width 237 height 18
click at [302, 174] on input "Contact #5 District/Tehsil/Jilla" at bounding box center [370, 177] width 237 height 18
click at [297, 210] on input "Contact #5 State/Province/Division" at bounding box center [370, 212] width 237 height 18
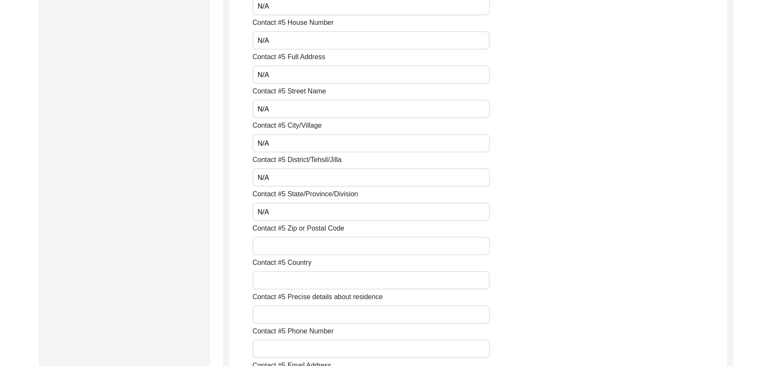
click at [293, 244] on input "Contact #5 Zip or Postal Code" at bounding box center [370, 246] width 237 height 18
click at [289, 278] on input "Contact #5 Country" at bounding box center [370, 280] width 237 height 18
click at [289, 316] on input "Contact #5 Precise details about residence" at bounding box center [370, 314] width 237 height 18
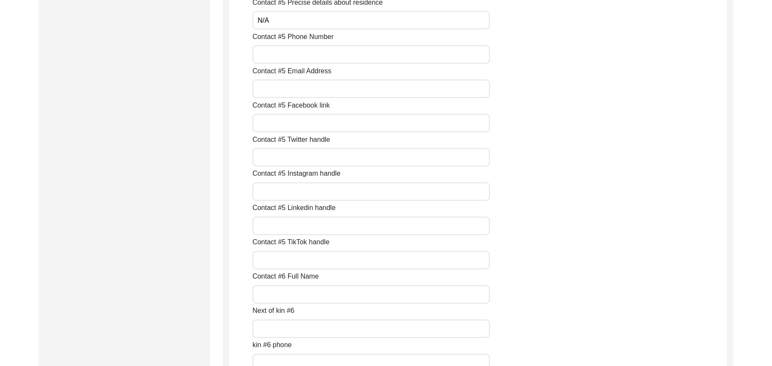
scroll to position [3320, 0]
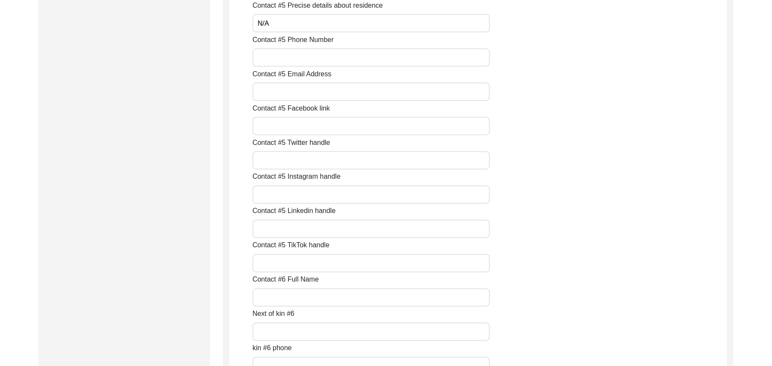
click at [345, 52] on input "Contact #5 Phone Number" at bounding box center [370, 57] width 237 height 18
click at [328, 91] on input "Contact #5 Email Address" at bounding box center [370, 92] width 237 height 18
click at [309, 129] on input "Contact #5 Facebook link" at bounding box center [370, 126] width 237 height 18
click at [297, 165] on input "Contact #5 Twitter handle" at bounding box center [370, 160] width 237 height 18
click at [295, 189] on input "Contact #5 Instagram handle" at bounding box center [370, 195] width 237 height 18
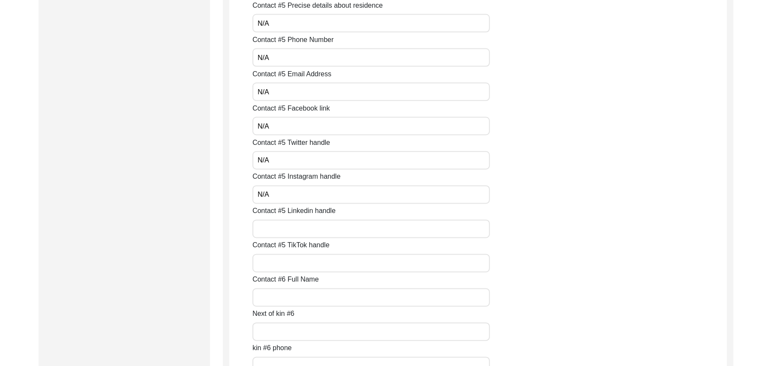
click at [295, 227] on input "Contact #5 Linkedin handle" at bounding box center [370, 229] width 237 height 18
click at [293, 263] on input "Contact #5 TikTok handle" at bounding box center [370, 263] width 237 height 18
click at [292, 297] on input "Contact #6 Full Name" at bounding box center [370, 297] width 237 height 18
click at [290, 335] on input "Next of kin #6" at bounding box center [370, 332] width 237 height 18
click at [290, 359] on input "kin #6 phone" at bounding box center [370, 366] width 237 height 18
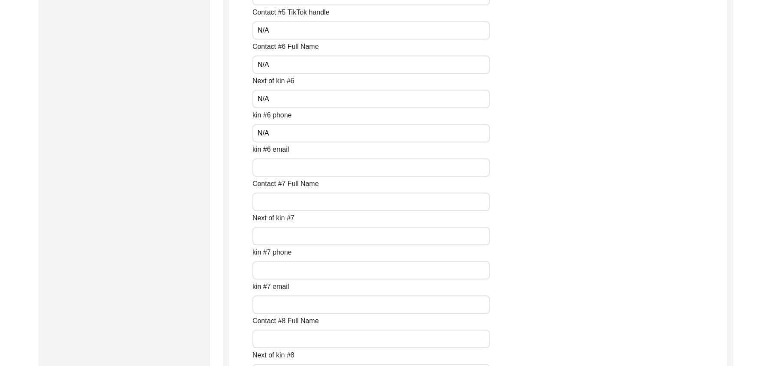
scroll to position [3622, 0]
click at [261, 96] on input "kin #6 email" at bounding box center [370, 98] width 237 height 18
click at [262, 130] on input "Contact #7 Full Name" at bounding box center [370, 132] width 237 height 18
click at [266, 167] on input "Next of kin #7" at bounding box center [370, 167] width 237 height 18
click at [273, 203] on input "kin #7 phone" at bounding box center [370, 201] width 237 height 18
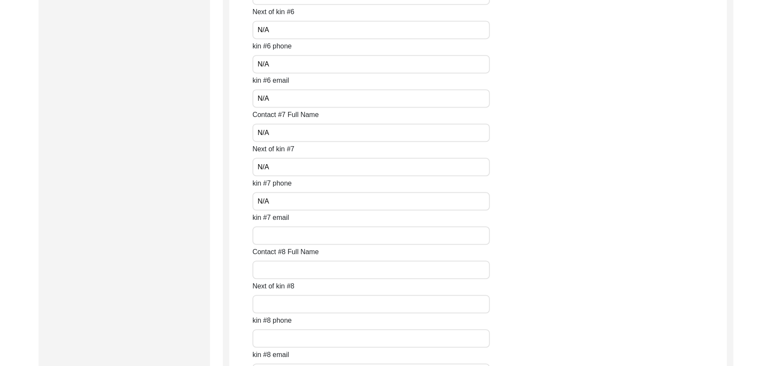
click at [278, 235] on input "kin #7 email" at bounding box center [370, 235] width 237 height 18
click at [281, 271] on input "Contact #8 Full Name" at bounding box center [370, 269] width 237 height 18
click at [284, 304] on input "Next of kin #8" at bounding box center [370, 304] width 237 height 18
click at [284, 342] on input "text" at bounding box center [370, 338] width 237 height 18
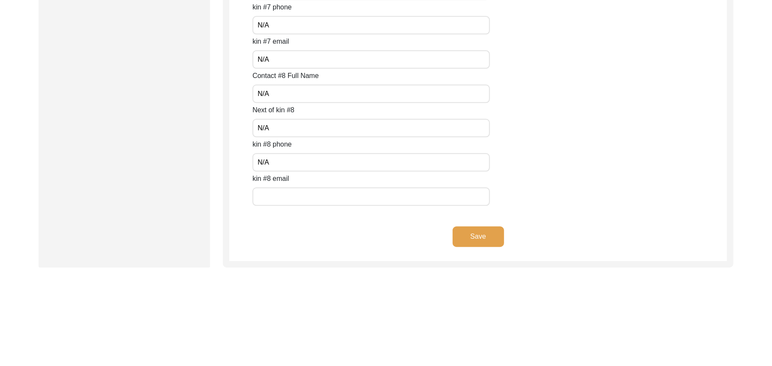
scroll to position [3822, 0]
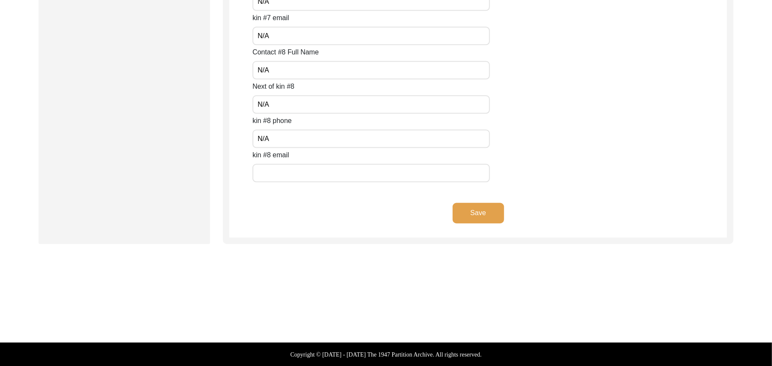
click at [296, 174] on input "text" at bounding box center [370, 173] width 237 height 18
click at [461, 210] on button "Save" at bounding box center [477, 213] width 51 height 21
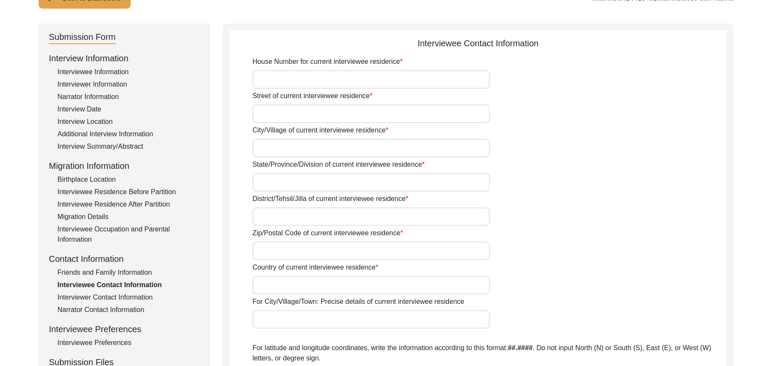
scroll to position [59, 0]
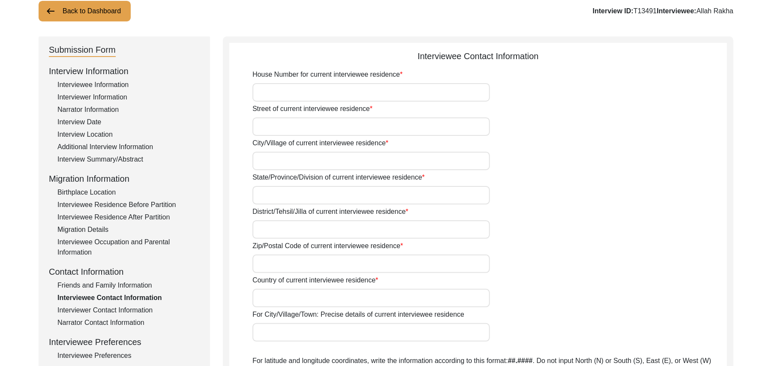
click at [357, 97] on input "House Number for current interviewee residence" at bounding box center [370, 92] width 237 height 18
click at [316, 133] on input "Street of current interviewee residence" at bounding box center [370, 126] width 237 height 18
click at [305, 165] on input "City/Village of current interviewee residence" at bounding box center [370, 161] width 237 height 18
click at [299, 201] on input "State/Province/Division of current interviewee residence" at bounding box center [370, 195] width 237 height 18
click at [297, 225] on input "District/Tehsil/Jilla of current interviewee residence" at bounding box center [370, 229] width 237 height 18
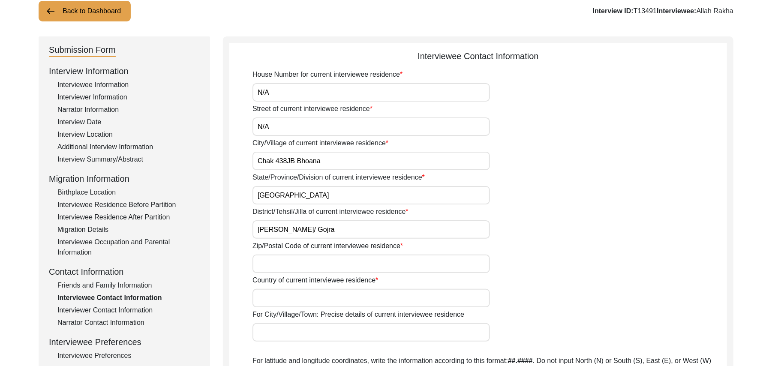
click at [296, 268] on input "Zip/Postal Code of current interviewee residence" at bounding box center [370, 263] width 237 height 18
click at [286, 298] on input "Country of current interviewee residence" at bounding box center [370, 298] width 237 height 18
click at [284, 333] on input "For City/Village/Town: Precise details of current interviewee residence" at bounding box center [370, 332] width 237 height 18
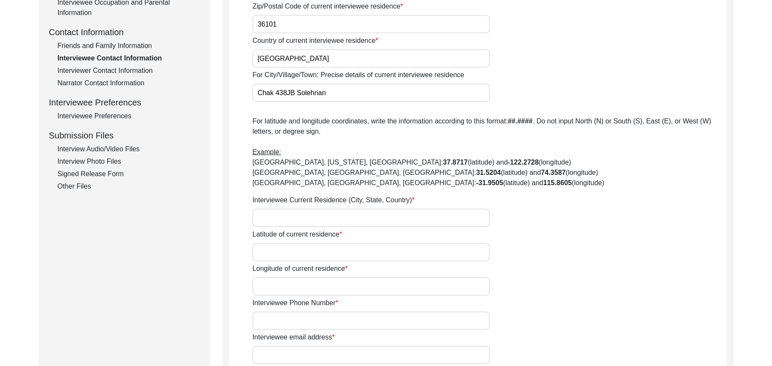
scroll to position [329, 0]
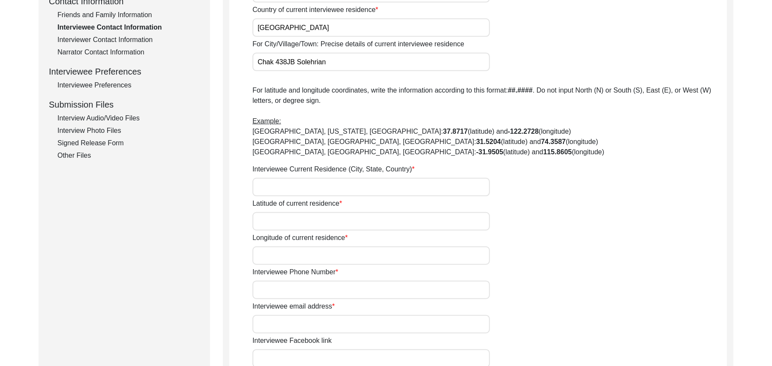
click at [359, 191] on input "Interviewee Current Residence (City, State, Country)" at bounding box center [370, 187] width 237 height 18
click at [347, 218] on input "Latitude of current residence" at bounding box center [370, 221] width 237 height 18
click at [339, 256] on input "Longitude of current residence" at bounding box center [370, 255] width 237 height 18
click at [326, 291] on input "Interviewee Phone Number" at bounding box center [370, 290] width 237 height 18
click at [314, 326] on input "Interviewee email address" at bounding box center [370, 324] width 237 height 18
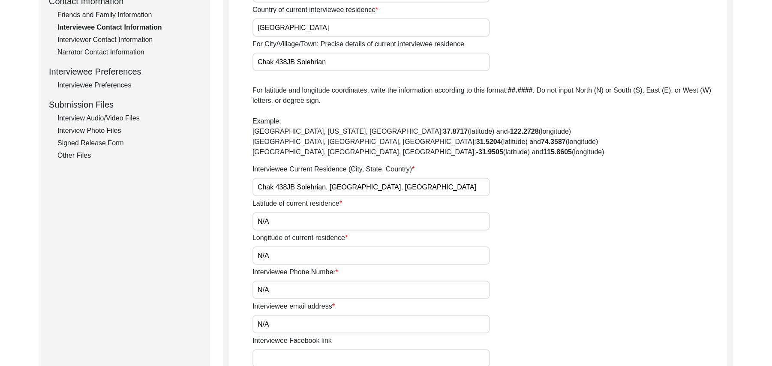
click at [307, 362] on input "Interviewee Facebook link" at bounding box center [370, 358] width 237 height 18
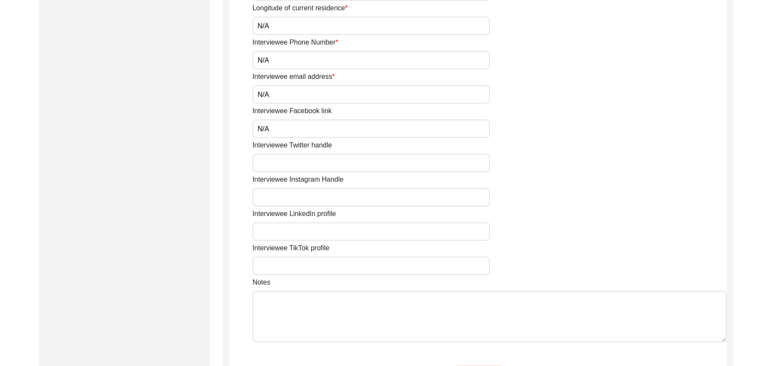
scroll to position [605, 0]
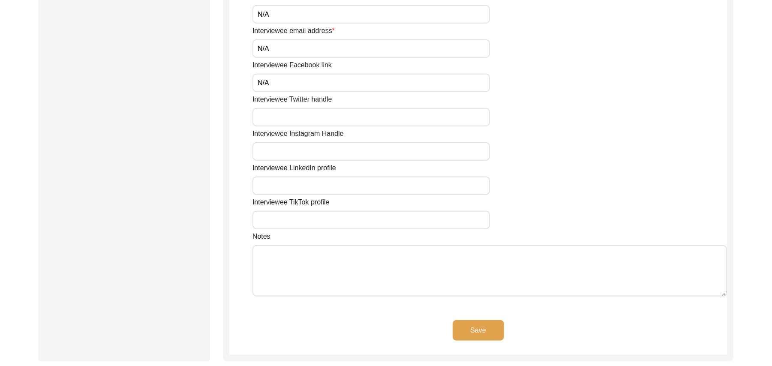
click at [319, 124] on input "Interviewee Twitter handle" at bounding box center [370, 117] width 237 height 18
click at [314, 155] on input "Interviewee Instagram Handle" at bounding box center [370, 151] width 237 height 18
click at [308, 185] on input "Interviewee LinkedIn profile" at bounding box center [370, 186] width 237 height 18
click at [304, 220] on input "Interviewee TikTok profile" at bounding box center [370, 220] width 237 height 18
click at [301, 259] on textarea "Notes" at bounding box center [489, 270] width 474 height 51
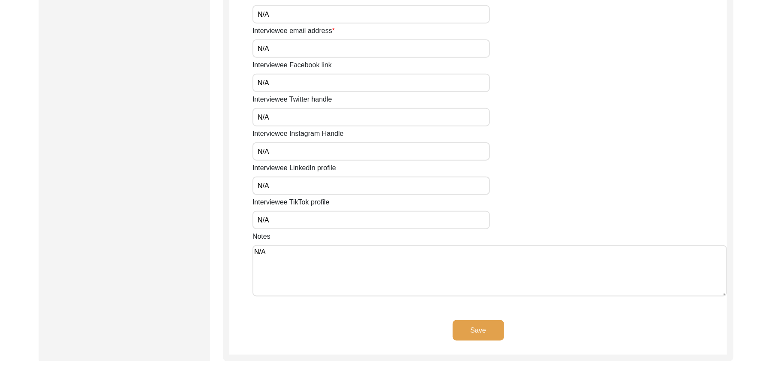
click at [463, 325] on button "Save" at bounding box center [477, 330] width 51 height 21
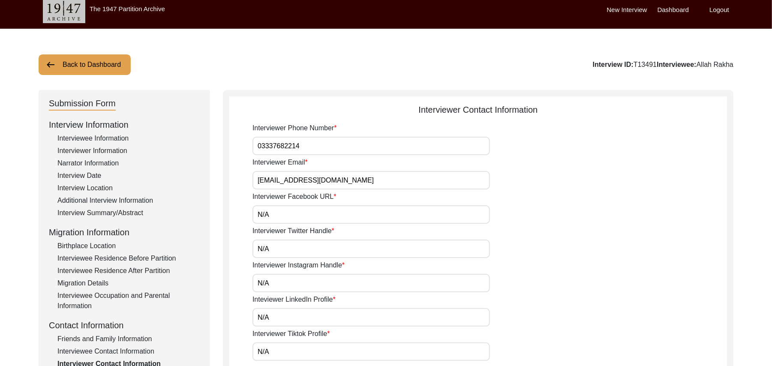
scroll to position [1, 0]
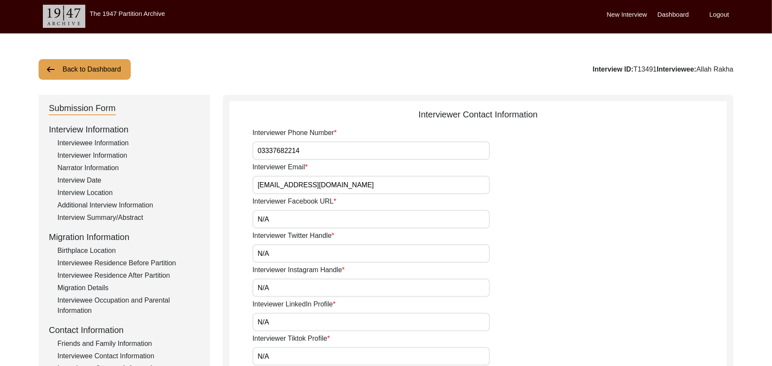
click at [101, 64] on button "Back to Dashboard" at bounding box center [85, 69] width 92 height 21
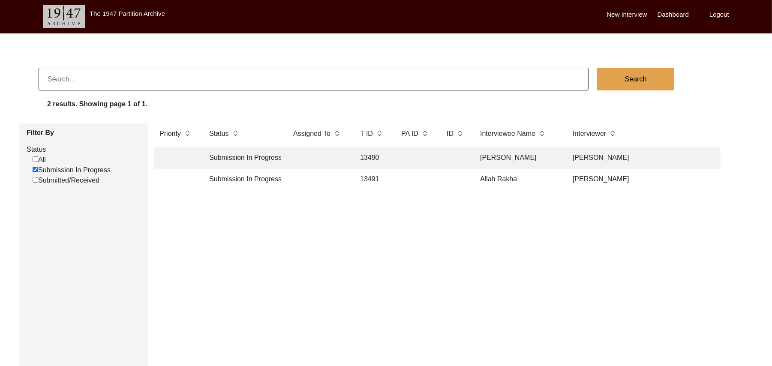
click at [372, 153] on td "13490" at bounding box center [372, 157] width 34 height 21
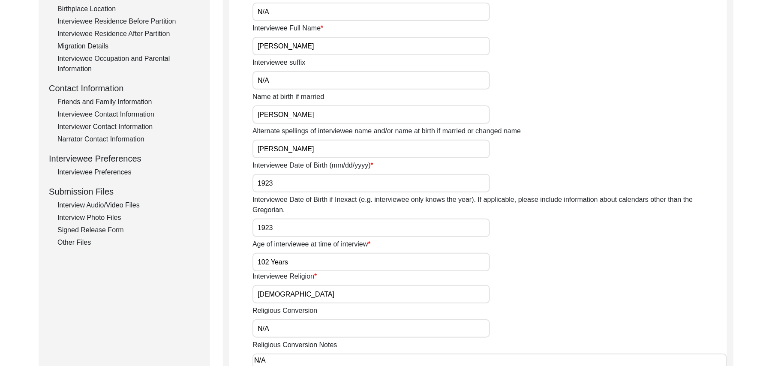
scroll to position [244, 0]
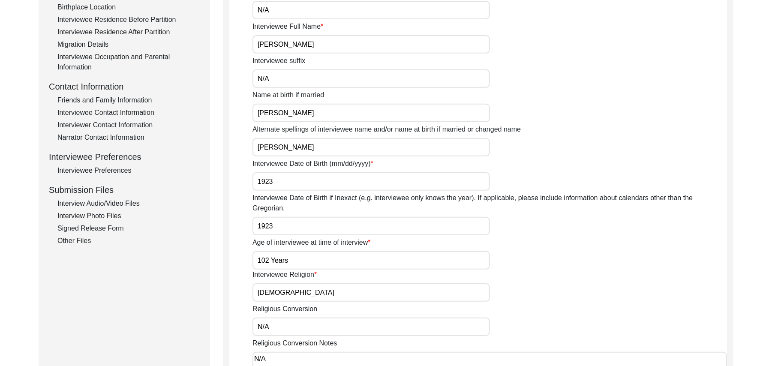
click at [117, 215] on div "Interview Photo Files" at bounding box center [128, 216] width 142 height 10
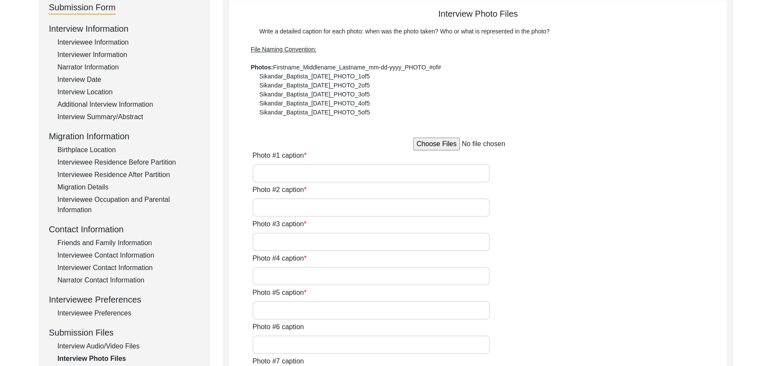
scroll to position [84, 0]
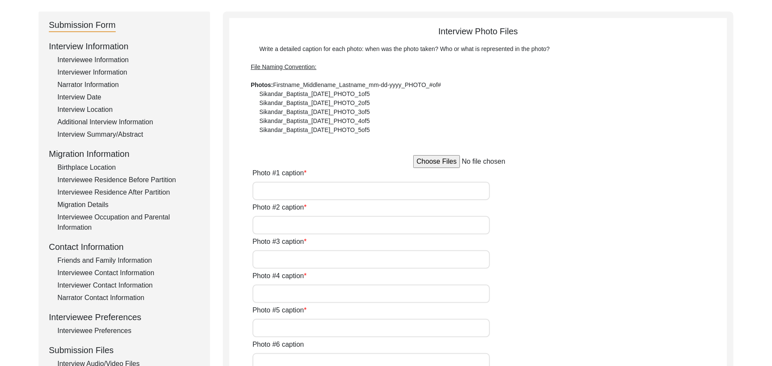
click at [448, 159] on input "file" at bounding box center [478, 161] width 130 height 13
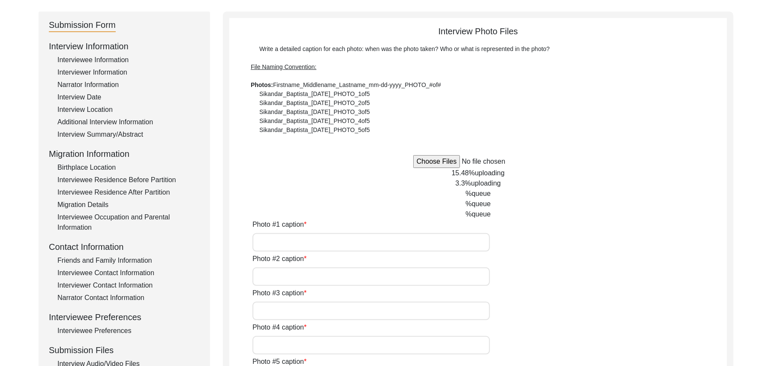
click at [305, 242] on input "Photo #1 caption" at bounding box center [370, 242] width 237 height 18
click at [310, 278] on input "Photo #2 caption" at bounding box center [370, 276] width 237 height 18
click at [300, 309] on input "Photo #3 caption" at bounding box center [370, 311] width 237 height 18
click at [294, 343] on input "Photo #4 caption" at bounding box center [370, 345] width 237 height 18
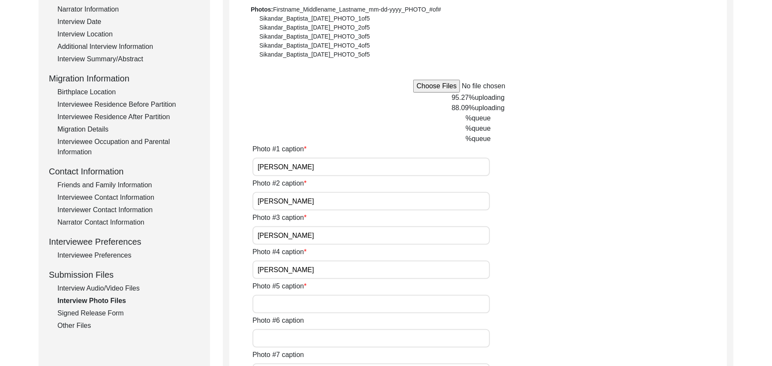
scroll to position [198, 0]
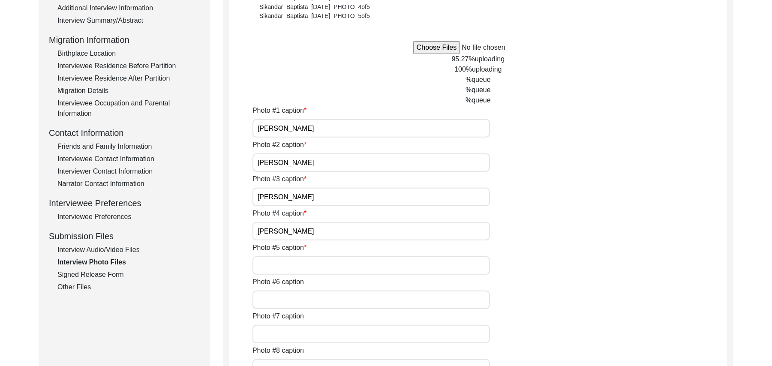
click at [334, 266] on input "Photo #5 caption" at bounding box center [370, 265] width 237 height 18
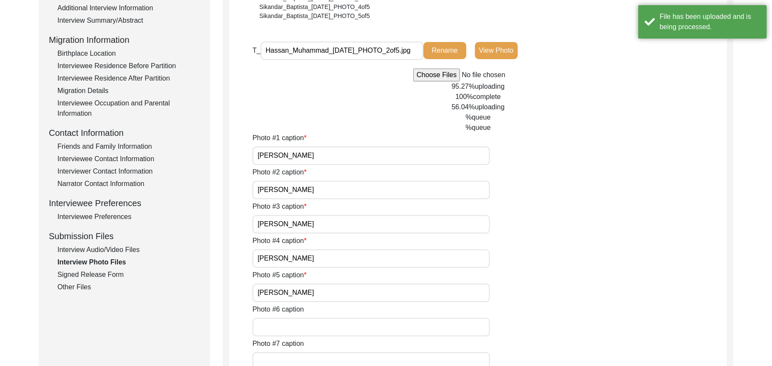
click at [302, 329] on input "Photo #6 caption" at bounding box center [370, 327] width 237 height 18
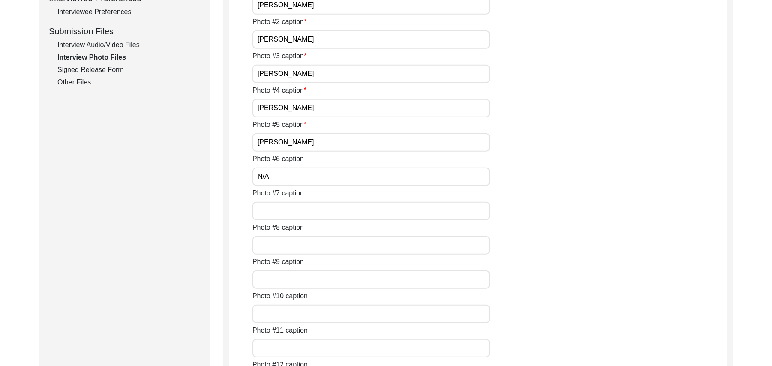
scroll to position [419, 0]
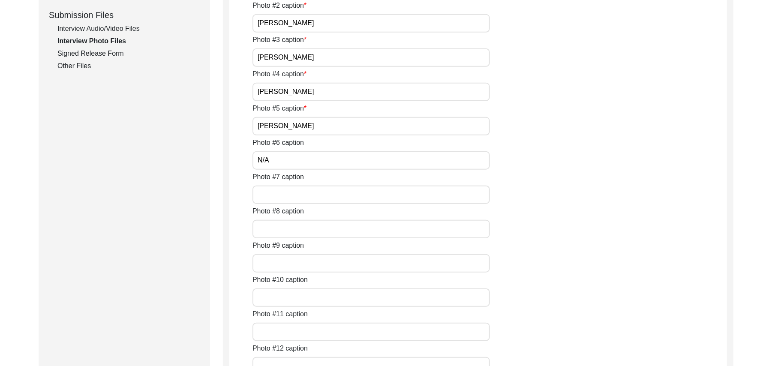
click at [338, 197] on input "Photo #7 caption" at bounding box center [370, 195] width 237 height 18
click at [319, 227] on input "Photo #8 caption" at bounding box center [370, 229] width 237 height 18
click at [301, 258] on input "Photo #9 caption" at bounding box center [370, 263] width 237 height 18
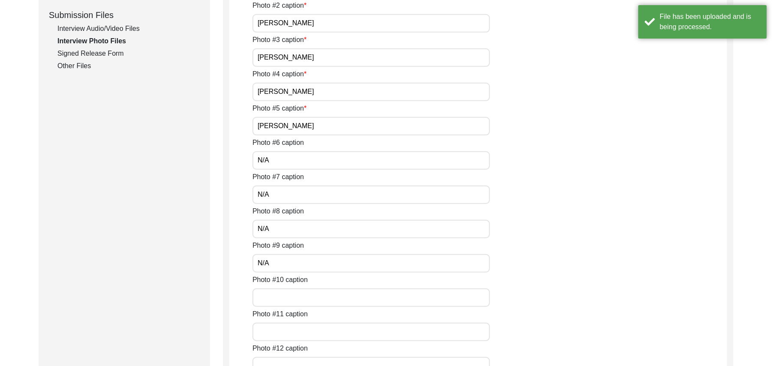
click at [290, 290] on input "Photo #10 caption" at bounding box center [370, 297] width 237 height 18
click at [285, 329] on input "Photo #11 caption" at bounding box center [370, 332] width 237 height 18
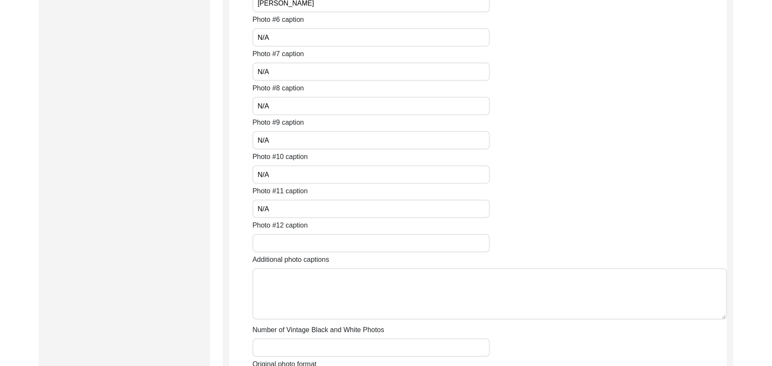
scroll to position [592, 0]
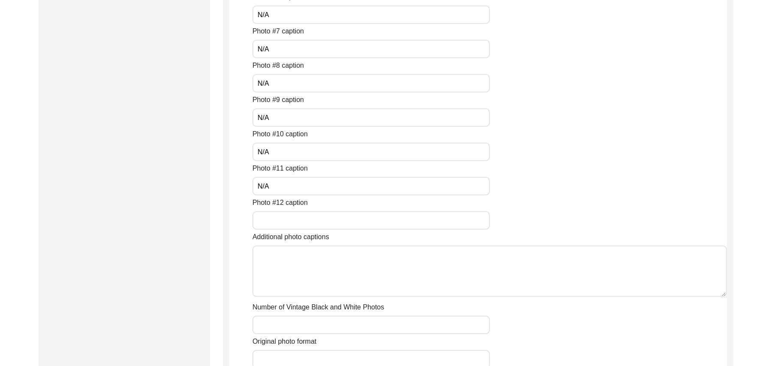
click at [362, 222] on input "Photo #12 caption" at bounding box center [370, 220] width 237 height 18
click at [352, 265] on textarea "Additional photo captions" at bounding box center [489, 270] width 474 height 51
click at [329, 314] on div "Number of Vintage Black and White Photos" at bounding box center [489, 318] width 474 height 32
click at [324, 323] on input "Number of Vintage Black and White Photos" at bounding box center [370, 325] width 237 height 18
click at [318, 357] on input "Original photo format" at bounding box center [370, 359] width 237 height 18
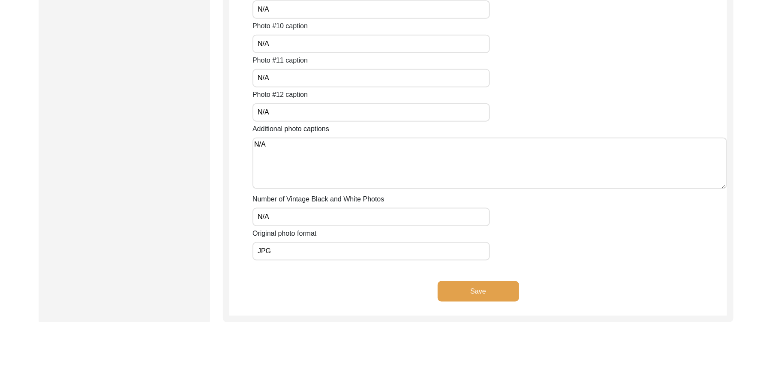
scroll to position [692, 0]
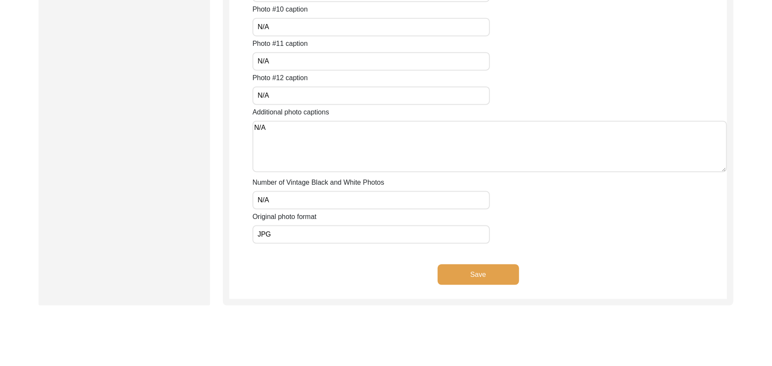
click at [489, 270] on button "Save" at bounding box center [477, 274] width 81 height 21
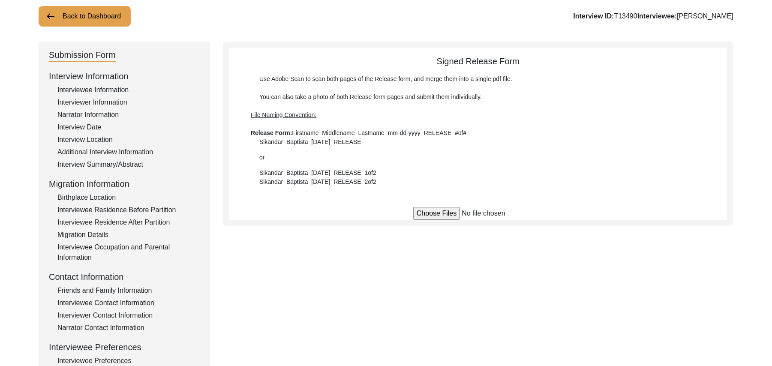
scroll to position [0, 0]
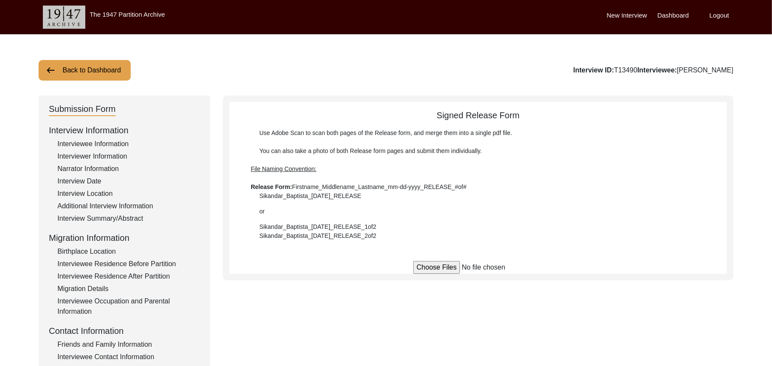
click at [100, 69] on button "Back to Dashboard" at bounding box center [85, 70] width 92 height 21
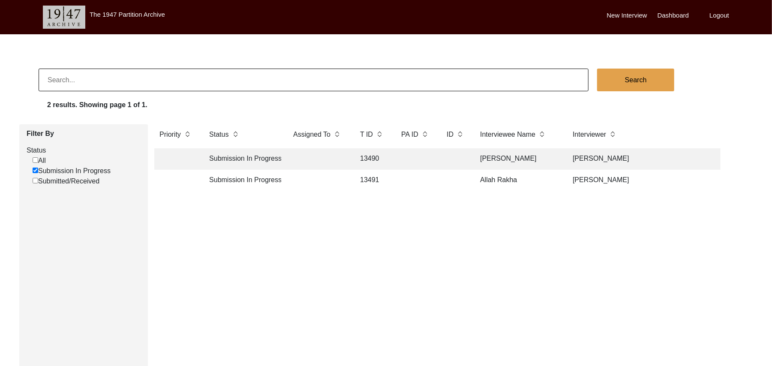
click at [374, 175] on td "13491" at bounding box center [372, 180] width 34 height 21
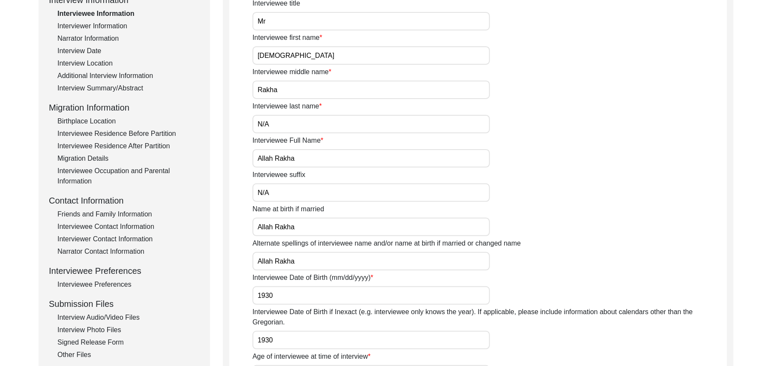
scroll to position [251, 0]
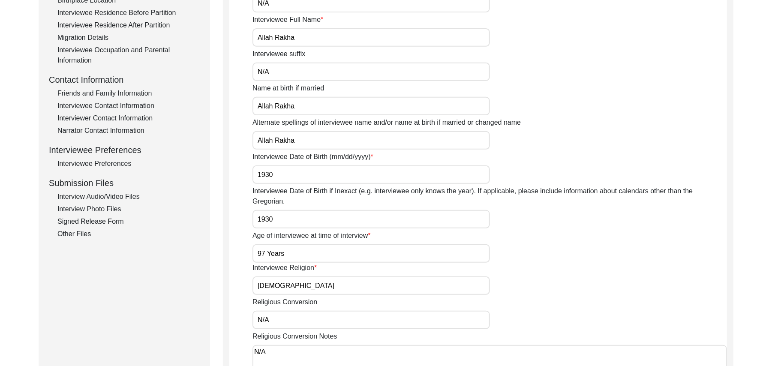
click at [111, 209] on div "Interview Photo Files" at bounding box center [128, 209] width 142 height 10
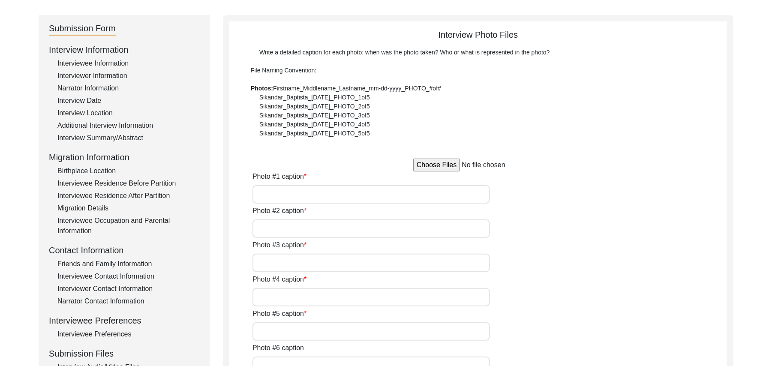
scroll to position [74, 0]
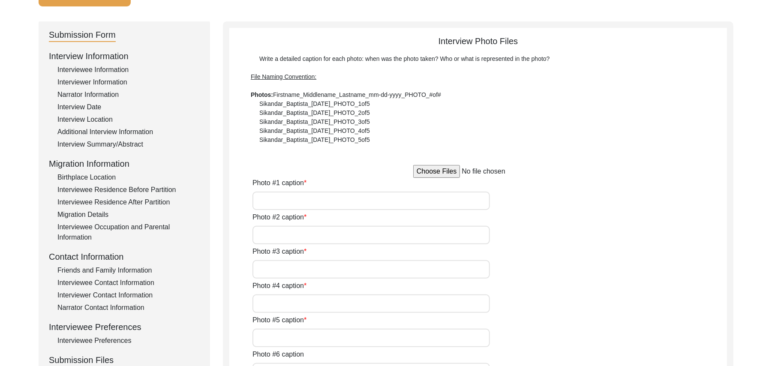
click at [449, 171] on input "file" at bounding box center [478, 171] width 130 height 13
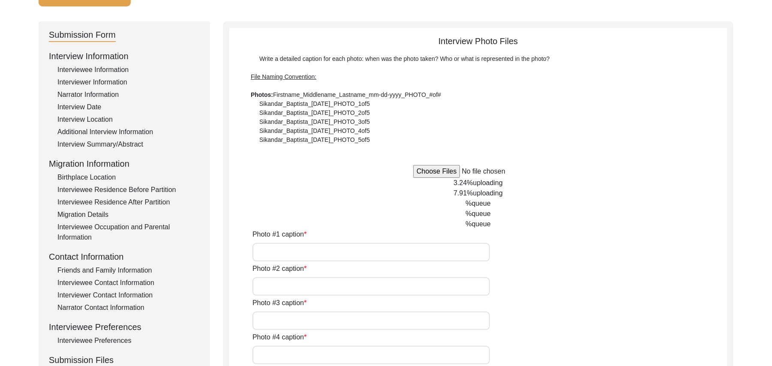
click at [320, 254] on input "Photo #1 caption" at bounding box center [370, 252] width 237 height 18
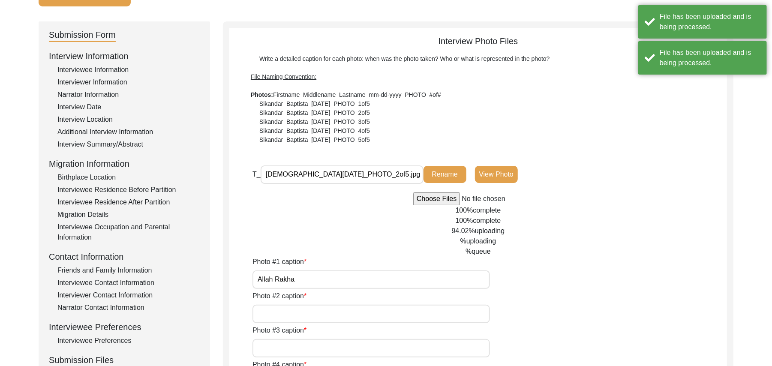
click at [315, 313] on input "Photo #2 caption" at bounding box center [370, 314] width 237 height 18
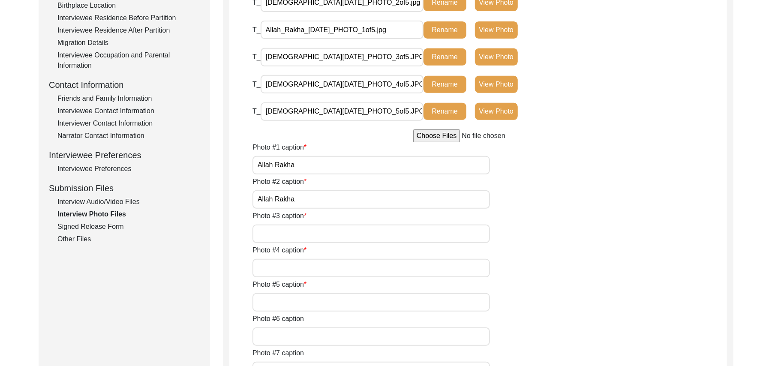
scroll to position [252, 0]
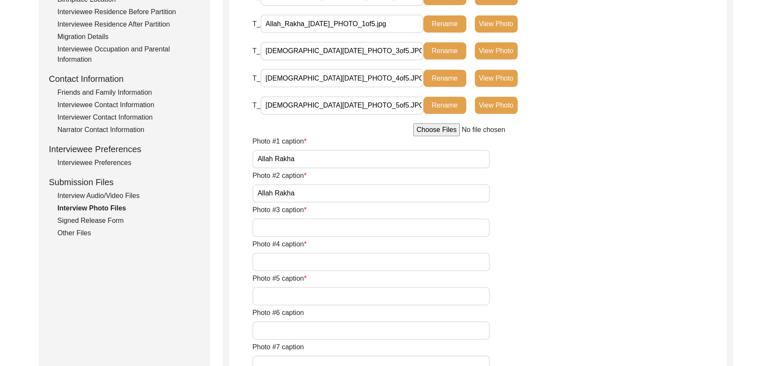
click at [304, 227] on input "Photo #3 caption" at bounding box center [370, 228] width 237 height 18
click at [299, 263] on input "Photo #4 caption" at bounding box center [370, 262] width 237 height 18
click at [295, 297] on input "Photo #5 caption" at bounding box center [370, 296] width 237 height 18
click at [288, 331] on input "Photo #6 caption" at bounding box center [370, 330] width 237 height 18
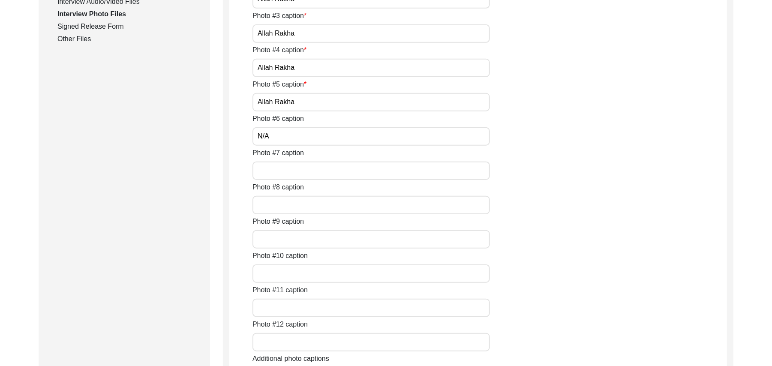
scroll to position [472, 0]
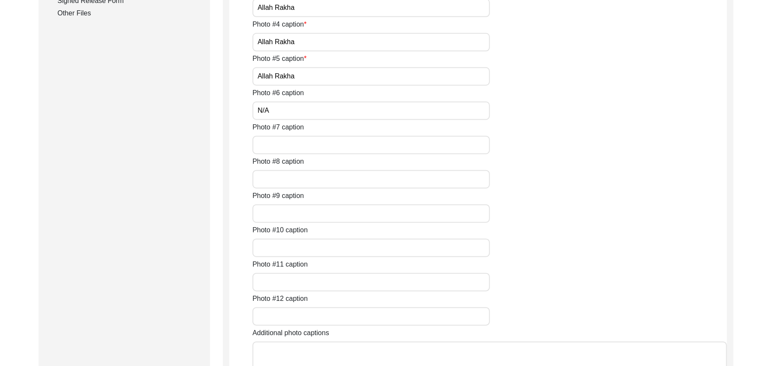
click at [279, 147] on input "Photo #7 caption" at bounding box center [370, 145] width 237 height 18
click at [278, 180] on input "Photo #8 caption" at bounding box center [370, 179] width 237 height 18
click at [283, 214] on input "Photo #9 caption" at bounding box center [370, 213] width 237 height 18
click at [288, 247] on input "Photo #10 caption" at bounding box center [370, 248] width 237 height 18
click at [290, 280] on input "Photo #11 caption" at bounding box center [370, 282] width 237 height 18
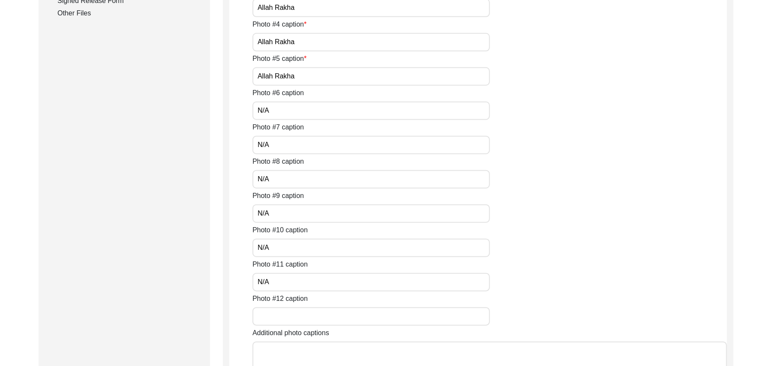
click at [294, 317] on input "Photo #12 caption" at bounding box center [370, 316] width 237 height 18
click at [297, 350] on textarea "Additional photo captions" at bounding box center [489, 366] width 474 height 51
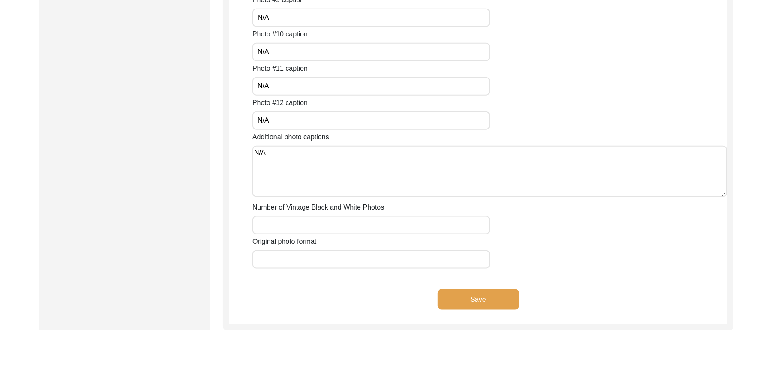
scroll to position [666, 0]
click at [363, 227] on input "Number of Vintage Black and White Photos" at bounding box center [370, 227] width 237 height 18
click at [342, 261] on input "Original photo format" at bounding box center [370, 261] width 237 height 18
click at [443, 296] on button "Save" at bounding box center [477, 301] width 81 height 21
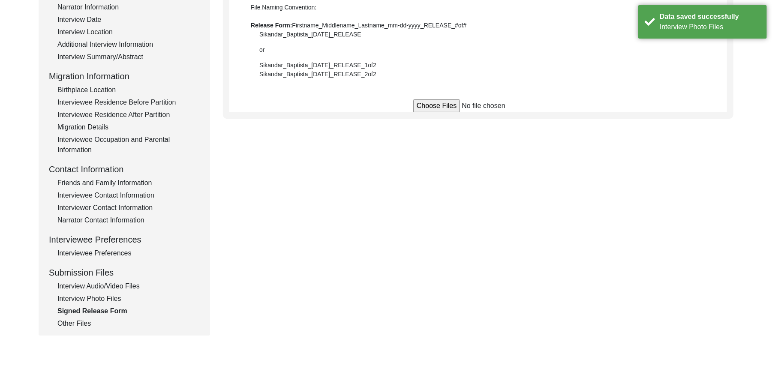
scroll to position [160, 0]
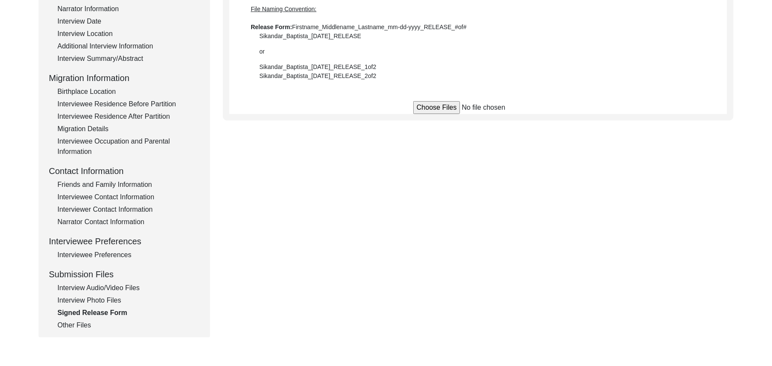
click at [129, 285] on div "Interview Audio/Video Files" at bounding box center [128, 288] width 142 height 10
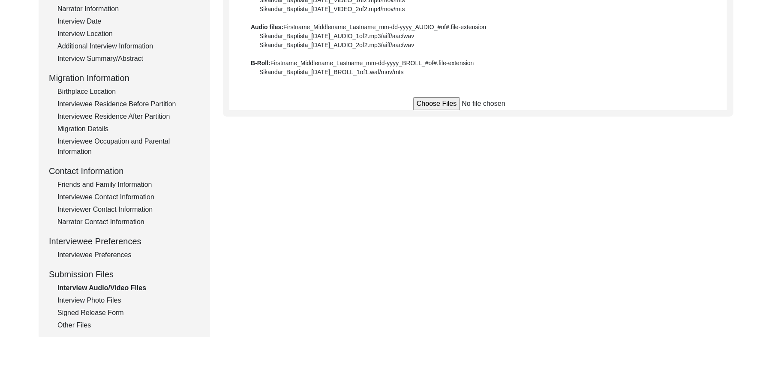
click at [422, 105] on input "file" at bounding box center [478, 103] width 130 height 13
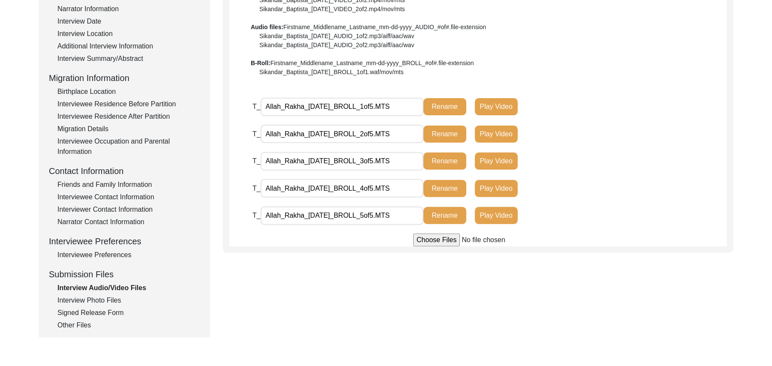
click at [422, 237] on input "file" at bounding box center [478, 240] width 130 height 13
click at [424, 238] on input "file" at bounding box center [478, 240] width 130 height 13
click at [423, 240] on input "file" at bounding box center [478, 240] width 130 height 13
click at [426, 239] on input "file" at bounding box center [478, 240] width 130 height 13
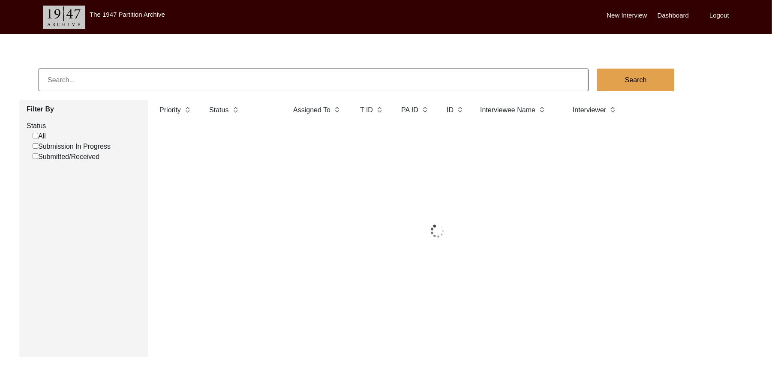
click at [35, 146] on input "Submission In Progress" at bounding box center [36, 146] width 6 height 6
checkbox input "false"
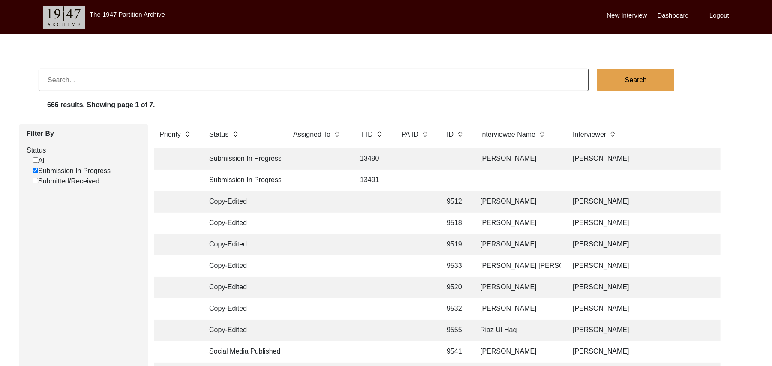
click at [367, 157] on td "13490" at bounding box center [372, 158] width 34 height 21
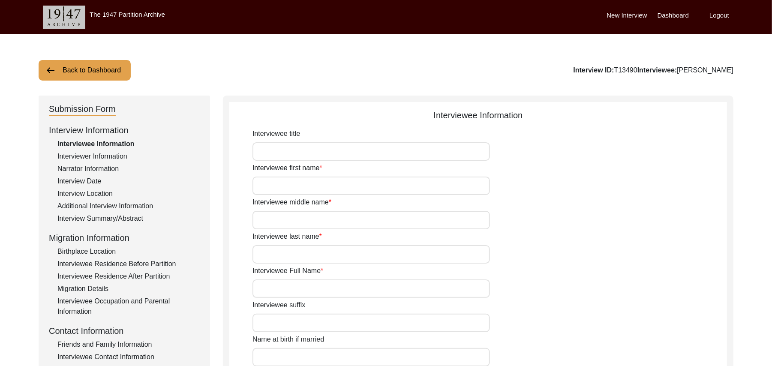
type input "Mr"
type input "[PERSON_NAME]"
type input "[DEMOGRAPHIC_DATA]"
type input "N/A"
type input "[PERSON_NAME]"
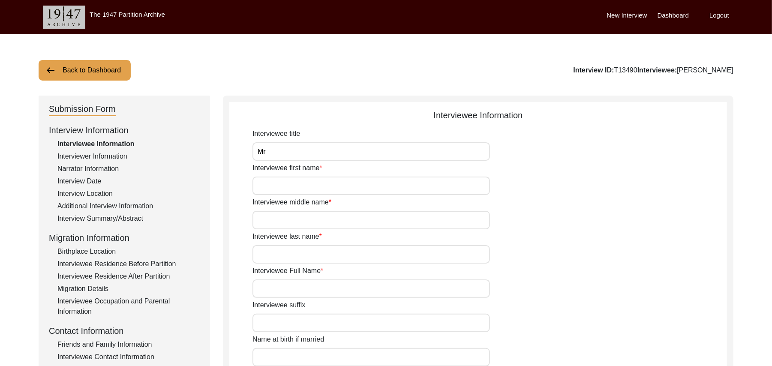
type input "N/A"
type input "[PERSON_NAME]"
type input "1923"
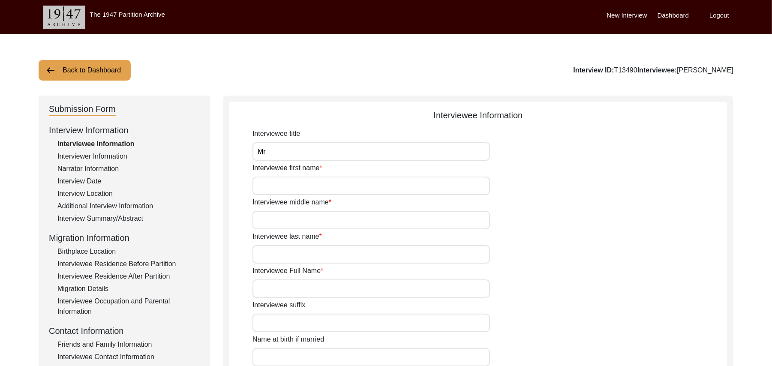
type input "102 Years"
type input "[DEMOGRAPHIC_DATA]"
type input "N/A"
type textarea "N/A"
type input "Punjabi"
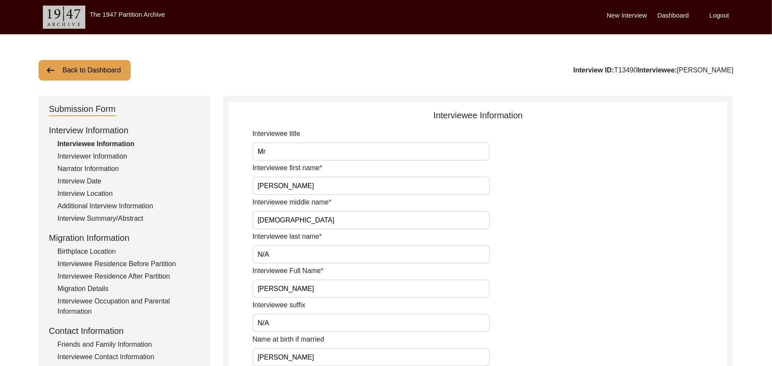
type input "Majha"
type input "[DEMOGRAPHIC_DATA]"
type input "Araein"
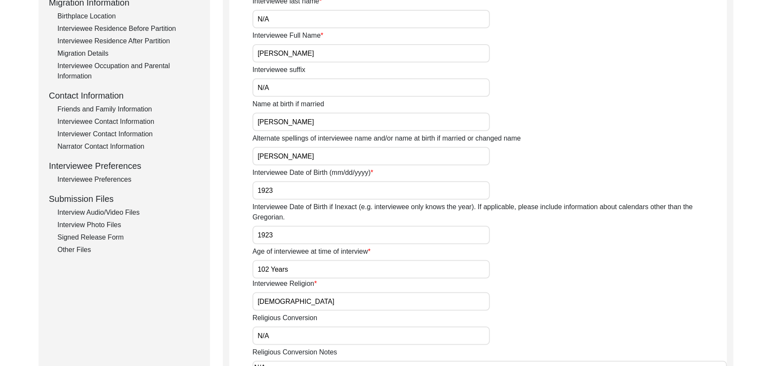
scroll to position [256, 0]
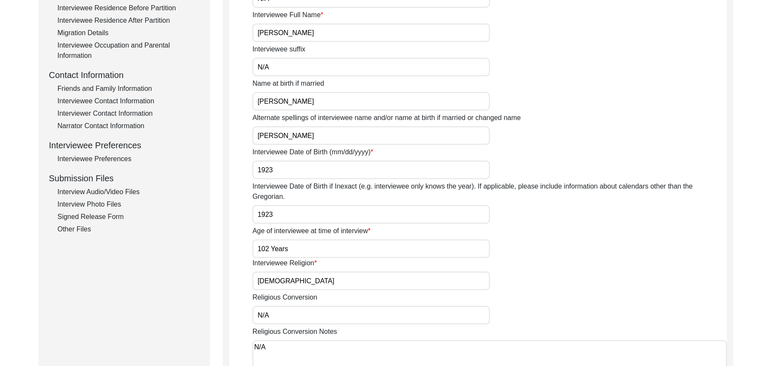
click at [129, 189] on div "Interview Audio/Video Files" at bounding box center [128, 192] width 142 height 10
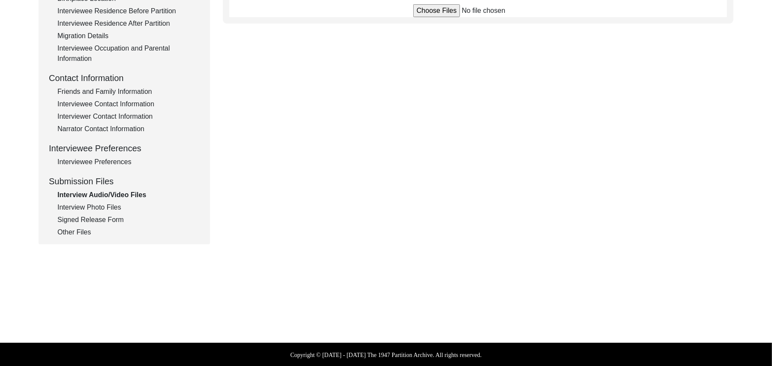
click at [419, 11] on input "file" at bounding box center [478, 10] width 130 height 13
click at [437, 11] on input "file" at bounding box center [478, 10] width 130 height 13
type input "C:\fakepath\Hassan_Muhammad_08-12-2025_VIDEO_7of7.MTS"
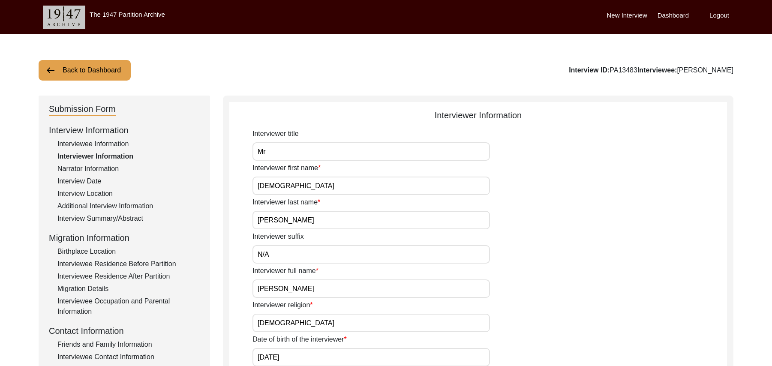
scroll to position [540, 0]
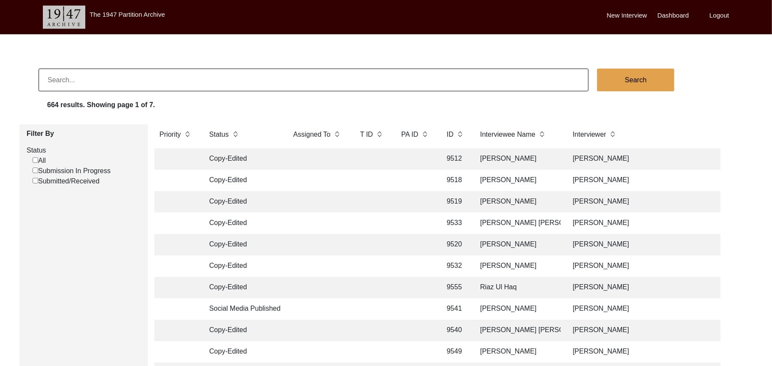
click at [35, 171] on input "Submission In Progress" at bounding box center [36, 171] width 6 height 6
checkbox input "false"
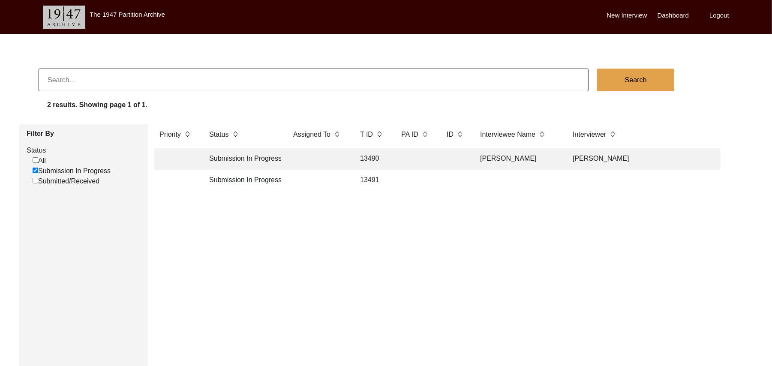
click at [372, 156] on td "13490" at bounding box center [372, 158] width 34 height 21
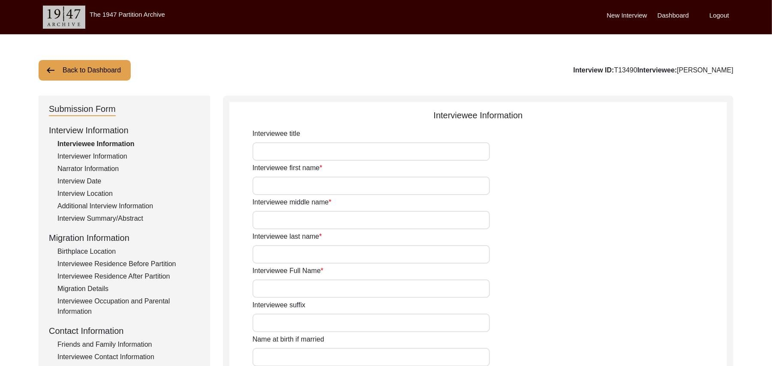
type input "Mr"
type input "[PERSON_NAME]"
type input "[DEMOGRAPHIC_DATA]"
type input "N/A"
type input "[PERSON_NAME]"
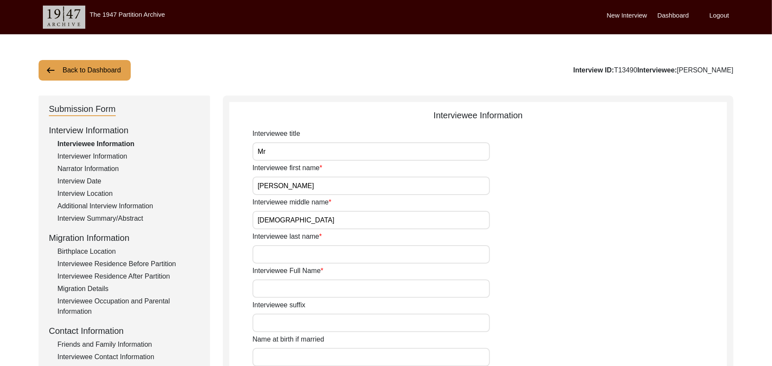
type input "N/A"
type input "[PERSON_NAME]"
type input "1923"
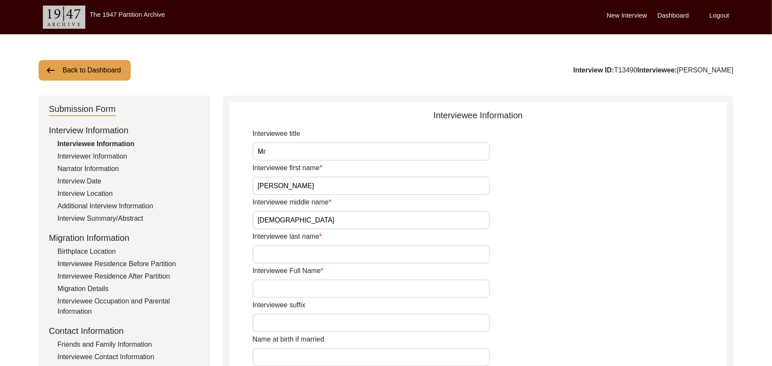
type input "102 Years"
type input "[DEMOGRAPHIC_DATA]"
type input "N/A"
type textarea "N/A"
type input "Punjabi"
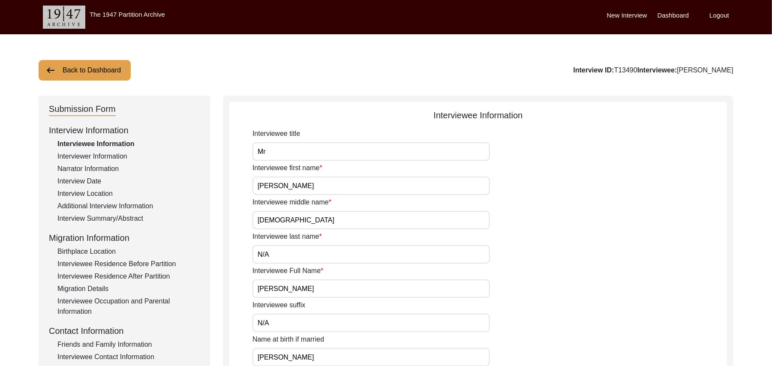
type input "Majha"
type input "[DEMOGRAPHIC_DATA]"
type input "Araein"
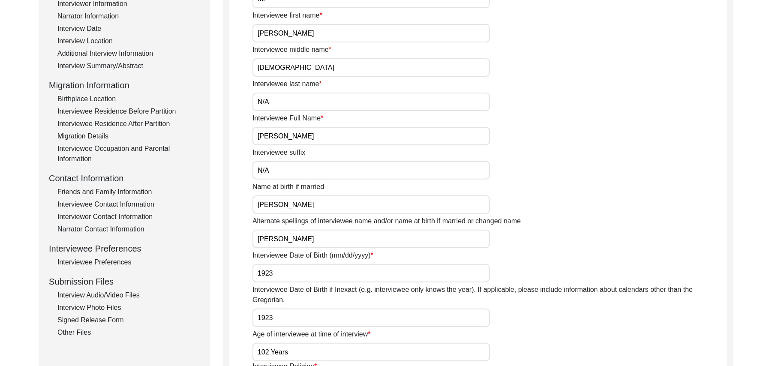
scroll to position [177, 0]
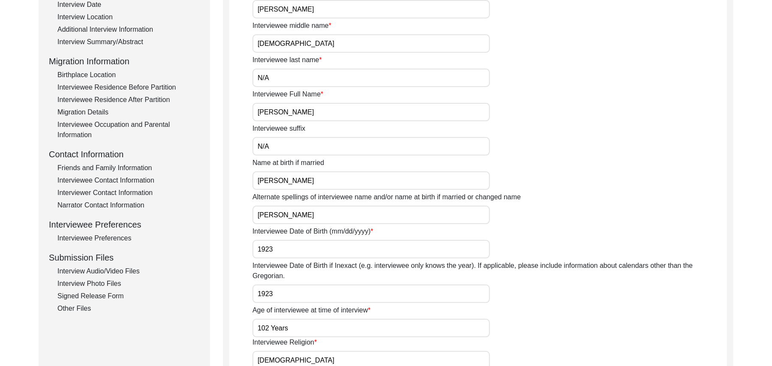
click at [135, 269] on div "Interview Audio/Video Files" at bounding box center [128, 271] width 142 height 10
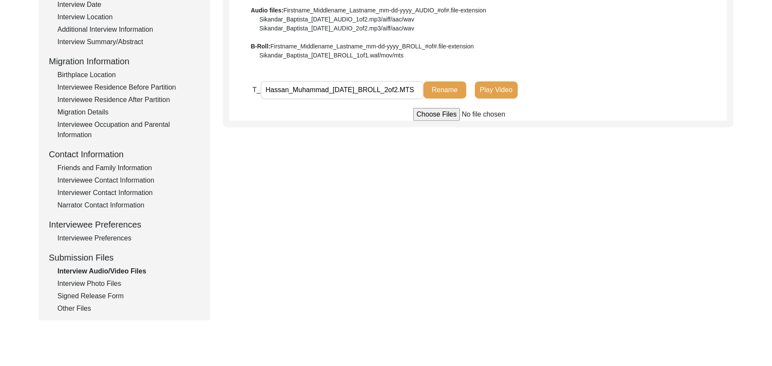
click at [434, 113] on input "file" at bounding box center [478, 114] width 130 height 13
click at [424, 113] on input "file" at bounding box center [478, 114] width 130 height 13
type input "C:\fakepath\Hassan_Muhammad_08-12-2025_VIDEO_7of7.MTS"
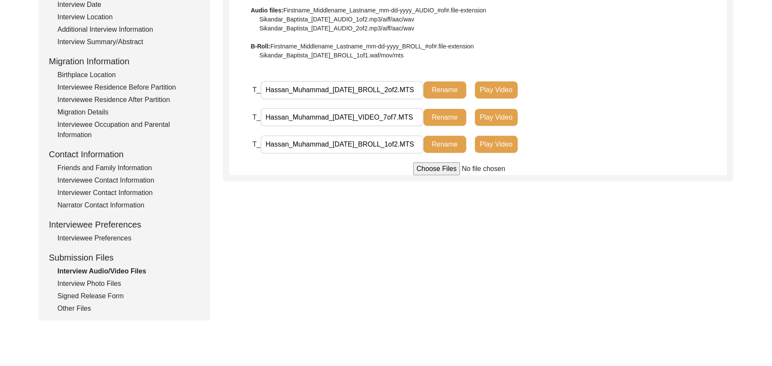
click at [432, 170] on input "file" at bounding box center [478, 168] width 130 height 13
click at [427, 167] on input "file" at bounding box center [478, 168] width 130 height 13
type input "C:\fakepath\Hassan_Muhammad_08-12-2025_VIDEO_5of7.MTS"
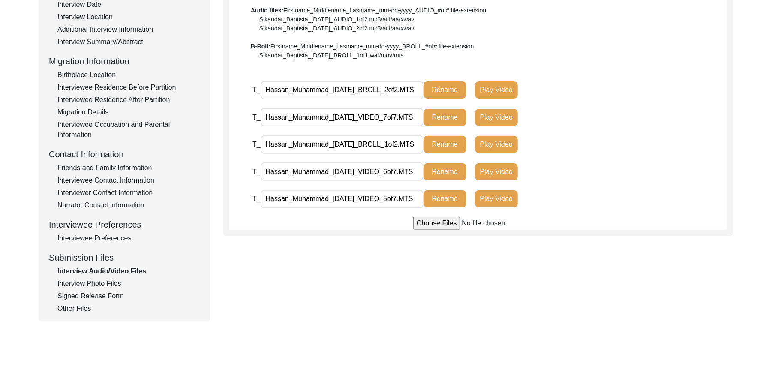
click at [428, 225] on input "file" at bounding box center [478, 223] width 130 height 13
type input "C:\fakepath\Hassan_Muhammad_08-12-2025_VIDEO_1of7.MTS"
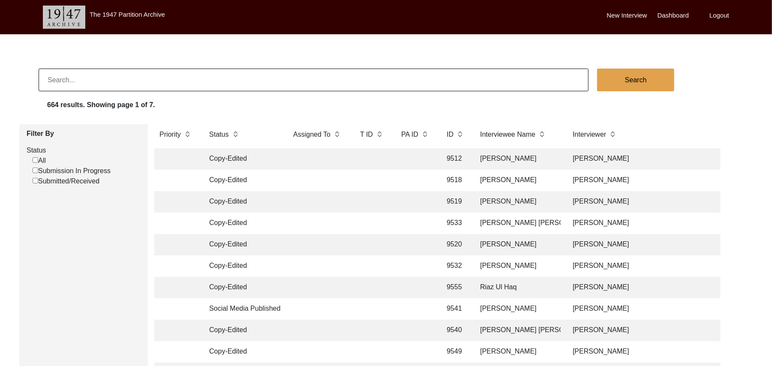
click at [34, 171] on input "Submission In Progress" at bounding box center [36, 171] width 6 height 6
checkbox input "false"
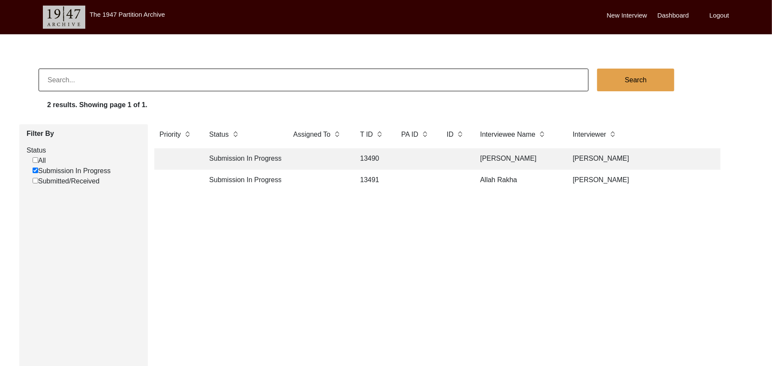
click at [360, 158] on td "13490" at bounding box center [372, 158] width 34 height 21
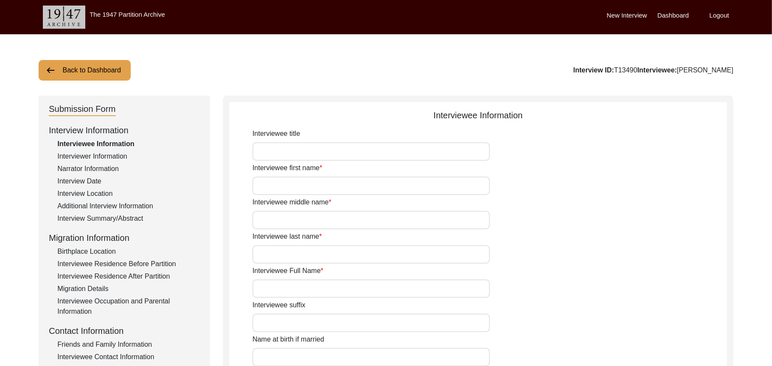
type input "Mr"
type input "Hassan"
type input "Muhammad"
type input "N/A"
type input "[PERSON_NAME]"
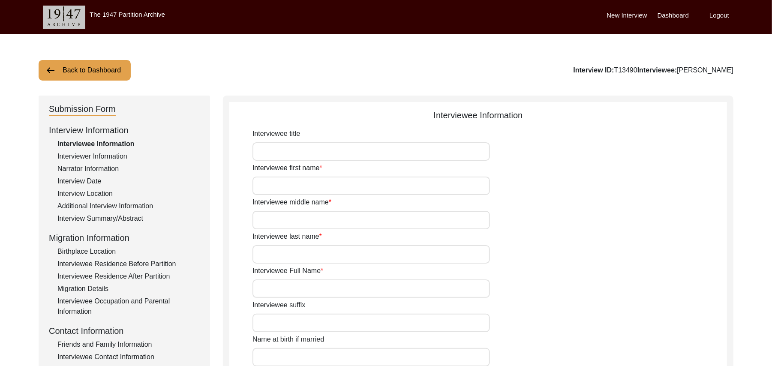
type input "N/A"
type input "[PERSON_NAME]"
type input "1923"
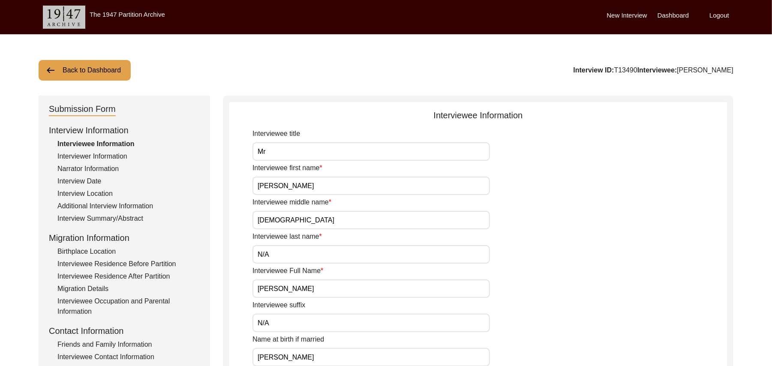
type input "102 Years"
type input "Islam"
type input "N/A"
type textarea "N/A"
type input "Punjabi"
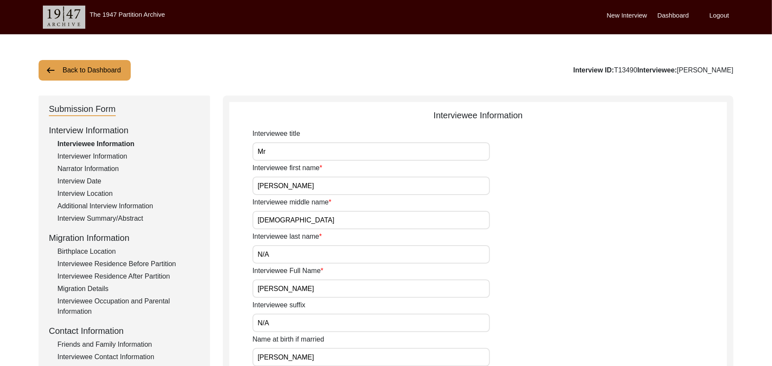
type input "Majha"
type input "Male"
type input "Araein"
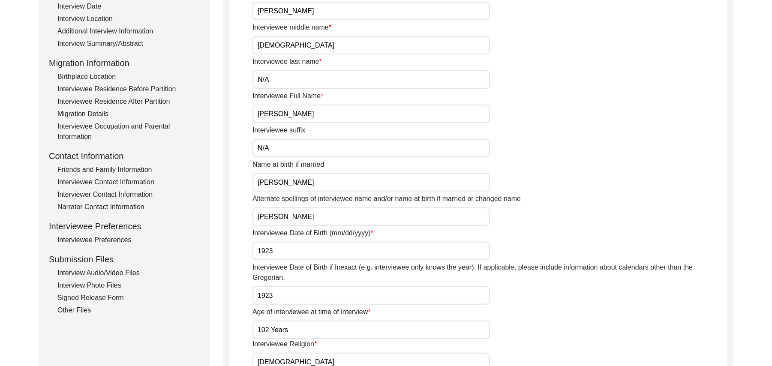
scroll to position [186, 0]
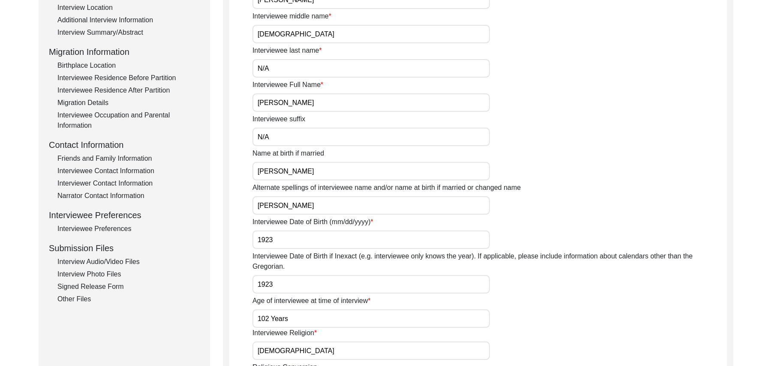
click at [114, 286] on div "Signed Release Form" at bounding box center [128, 286] width 142 height 10
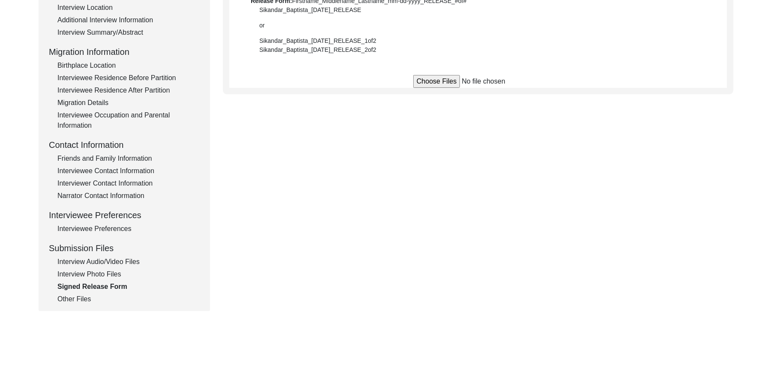
click at [434, 81] on input "file" at bounding box center [478, 81] width 130 height 13
click at [439, 79] on input "file" at bounding box center [478, 81] width 130 height 13
type input "C:\fakepath\Hassan_Muhammad_08-12-2025_RELEASE_1of2.jpg"
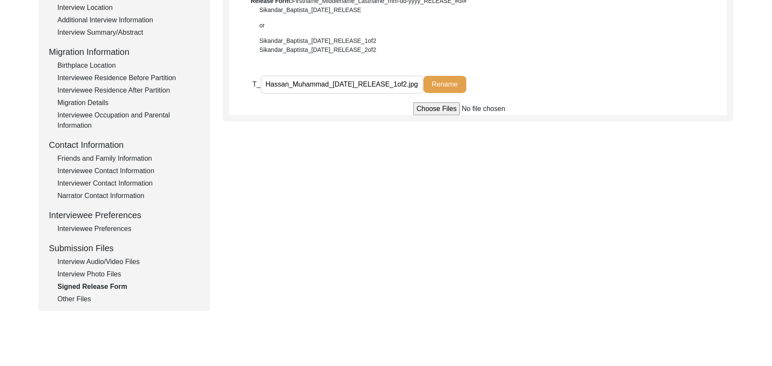
click at [443, 108] on input "file" at bounding box center [478, 108] width 130 height 13
type input "C:\fakepath\Hassan_Muhammad_08-12-2025_RELEASE_2of2.jpg"
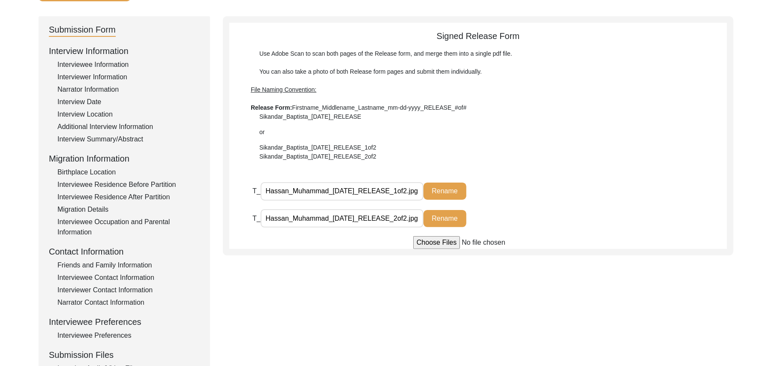
scroll to position [56, 0]
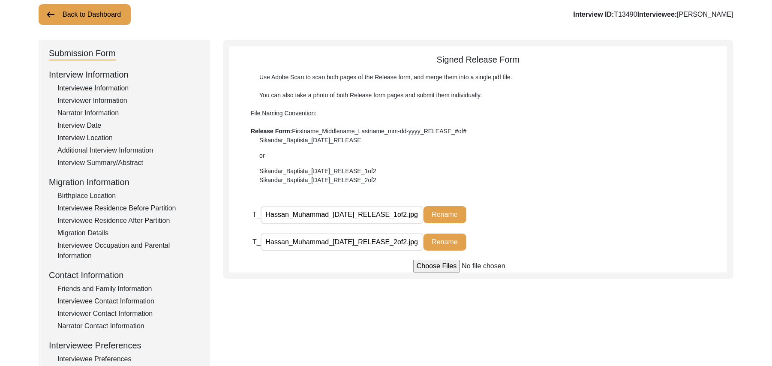
click at [86, 12] on button "Back to Dashboard" at bounding box center [85, 14] width 92 height 21
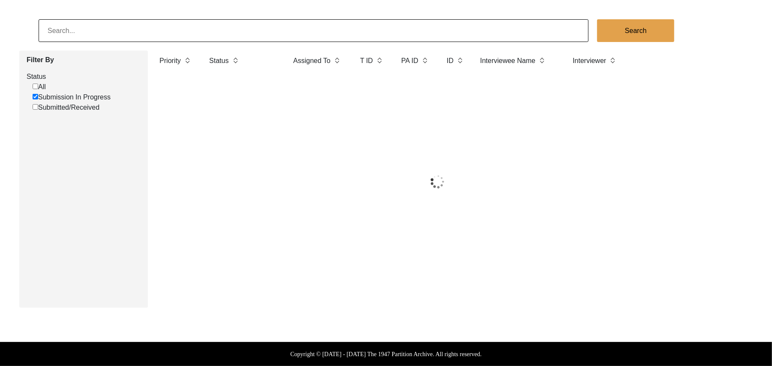
scroll to position [56, 0]
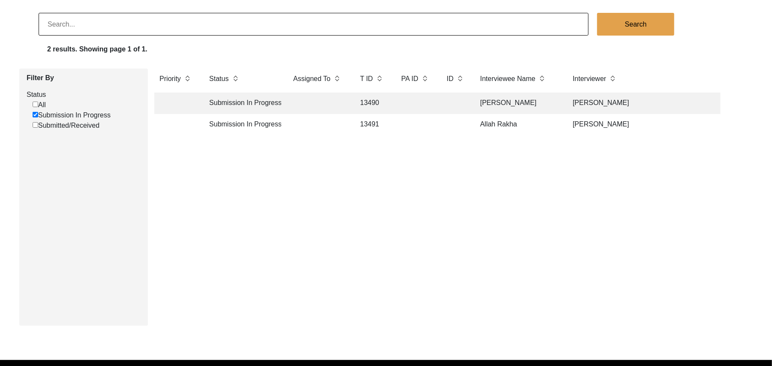
click at [373, 123] on td "13491" at bounding box center [372, 124] width 34 height 21
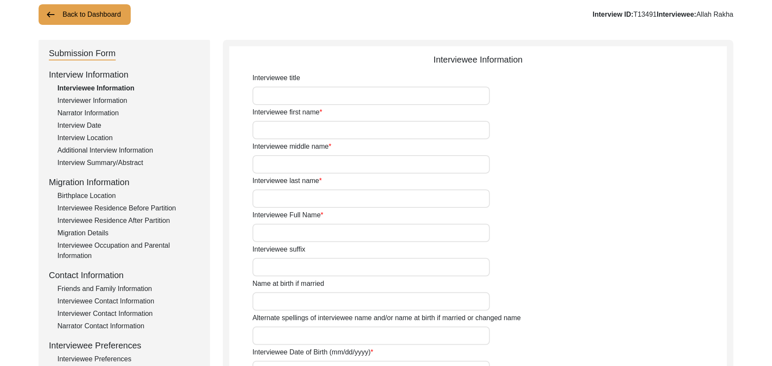
type input "Mr"
type input "Allah"
type input "Rakha"
type input "N/A"
type input "Allah Rakha"
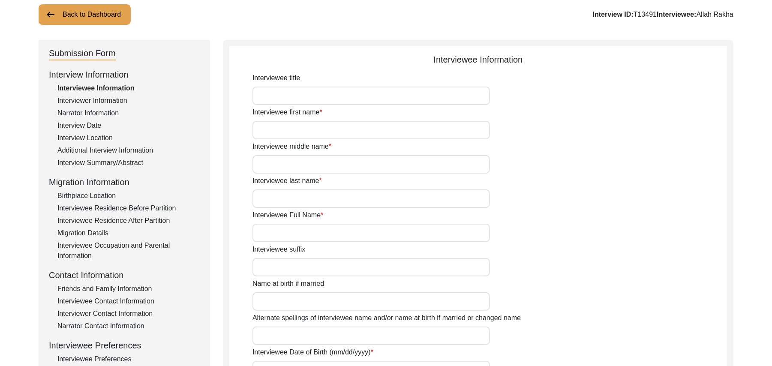
type input "N/A"
type input "Allah Rakha"
type input "1930"
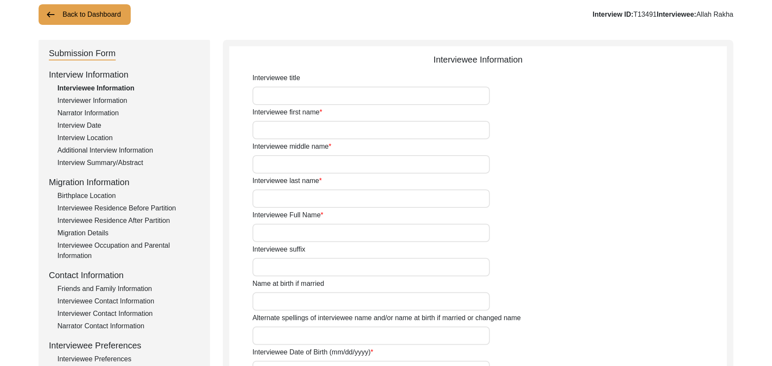
type input "97 Years"
type input "Islam"
type input "N/A"
type textarea "N/A"
type input "Punjabi"
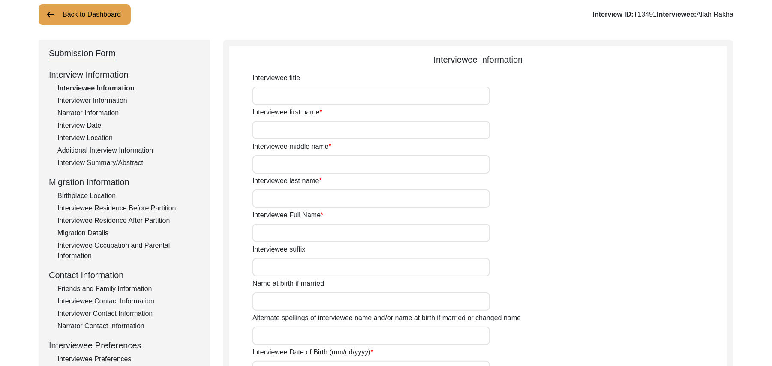
type input "Majha"
type input "Male"
type input "Jut"
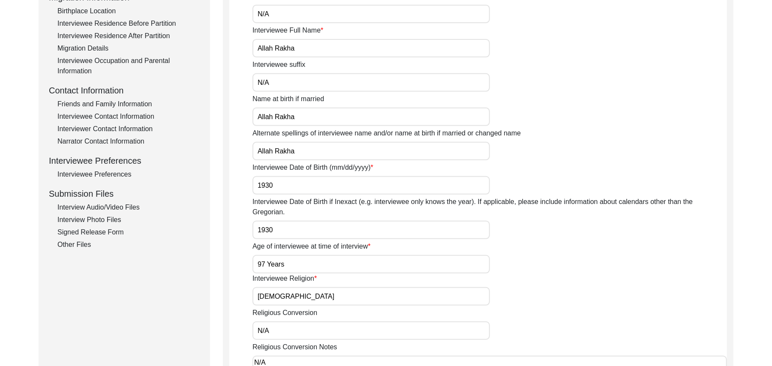
scroll to position [286, 0]
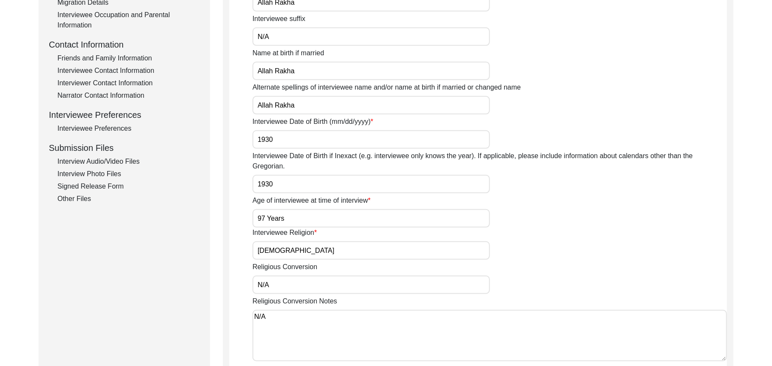
click at [111, 186] on div "Signed Release Form" at bounding box center [128, 186] width 142 height 10
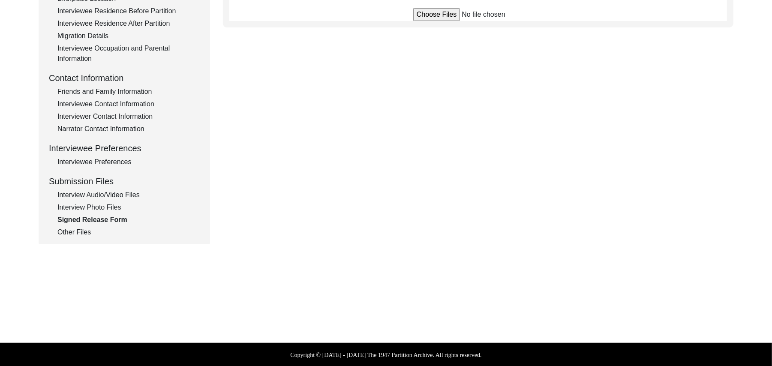
click at [425, 16] on input "file" at bounding box center [478, 14] width 130 height 13
type input "C:\fakepath\Allah_Rakha_08-12-2025_RELEASE_1of2.jpg"
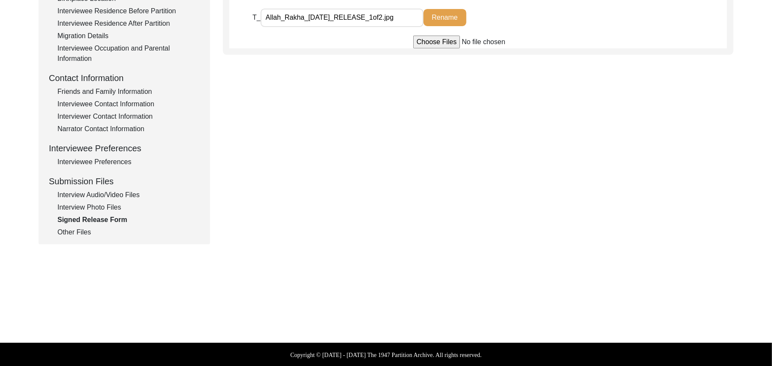
click at [426, 40] on input "file" at bounding box center [478, 42] width 130 height 13
type input "C:\fakepath\Allah_Rakha_08-12-2025_RELEASE_2of2.jpg"
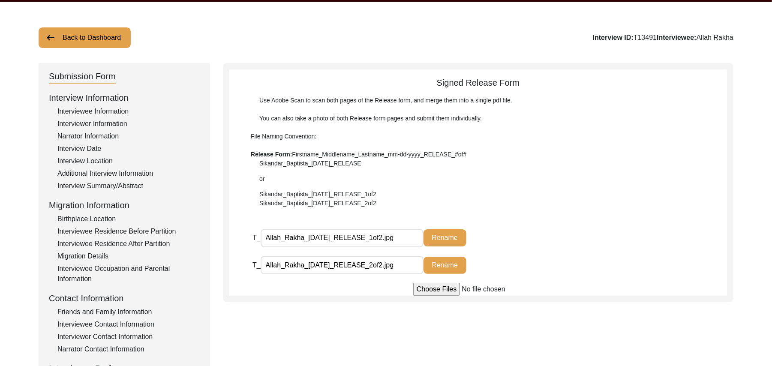
scroll to position [31, 0]
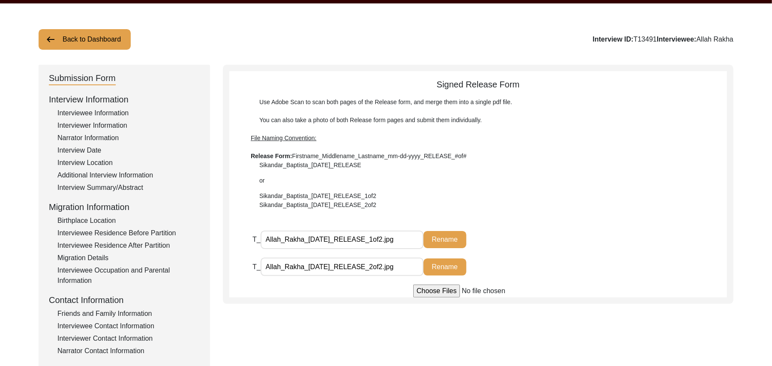
click at [105, 40] on button "Back to Dashboard" at bounding box center [85, 39] width 92 height 21
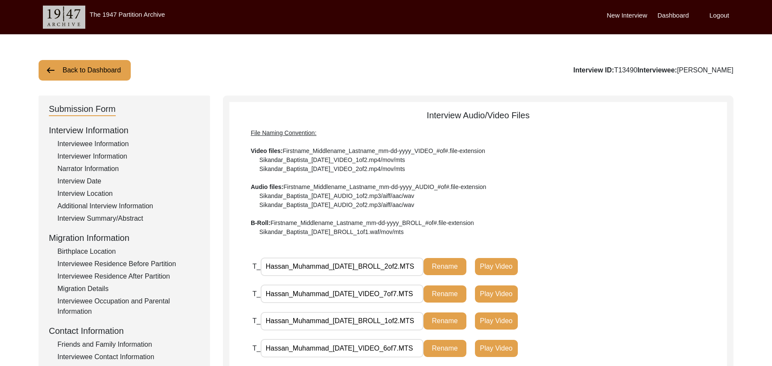
scroll to position [177, 0]
